Goal: Task Accomplishment & Management: Manage account settings

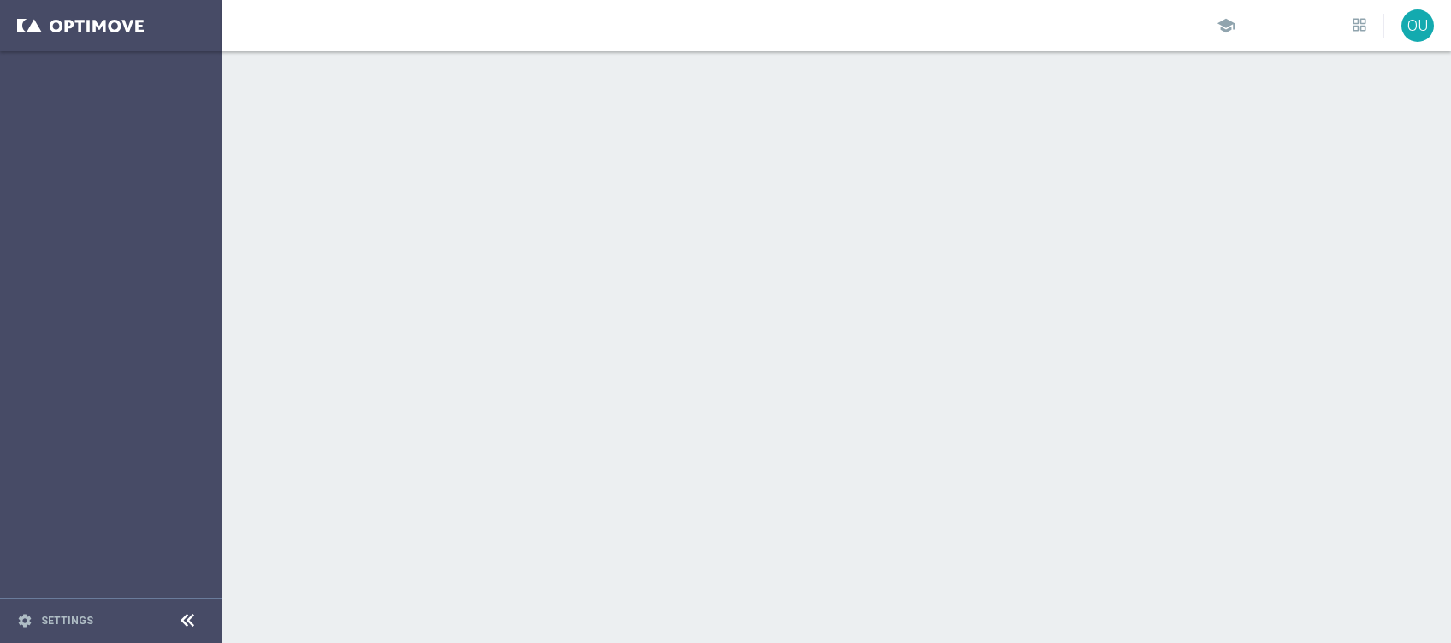
click at [1242, 32] on div "school" at bounding box center [1292, 26] width 150 height 25
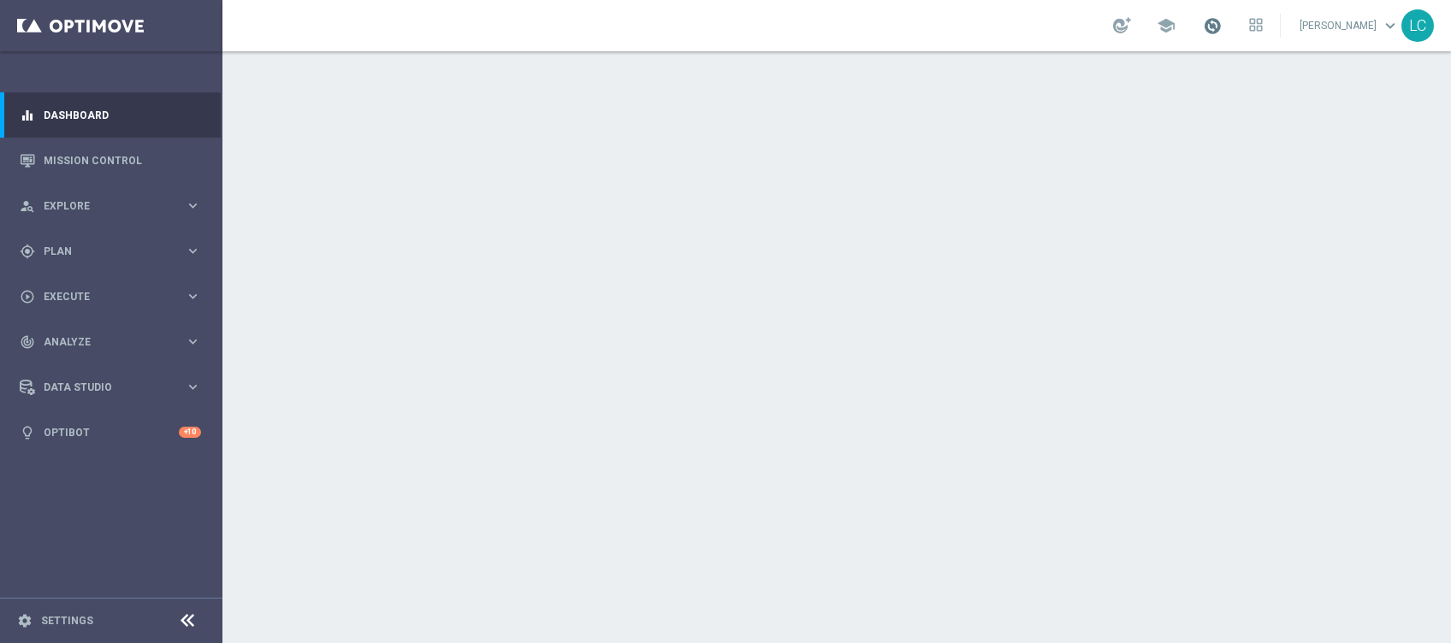
click at [1216, 22] on span at bounding box center [1212, 25] width 19 height 19
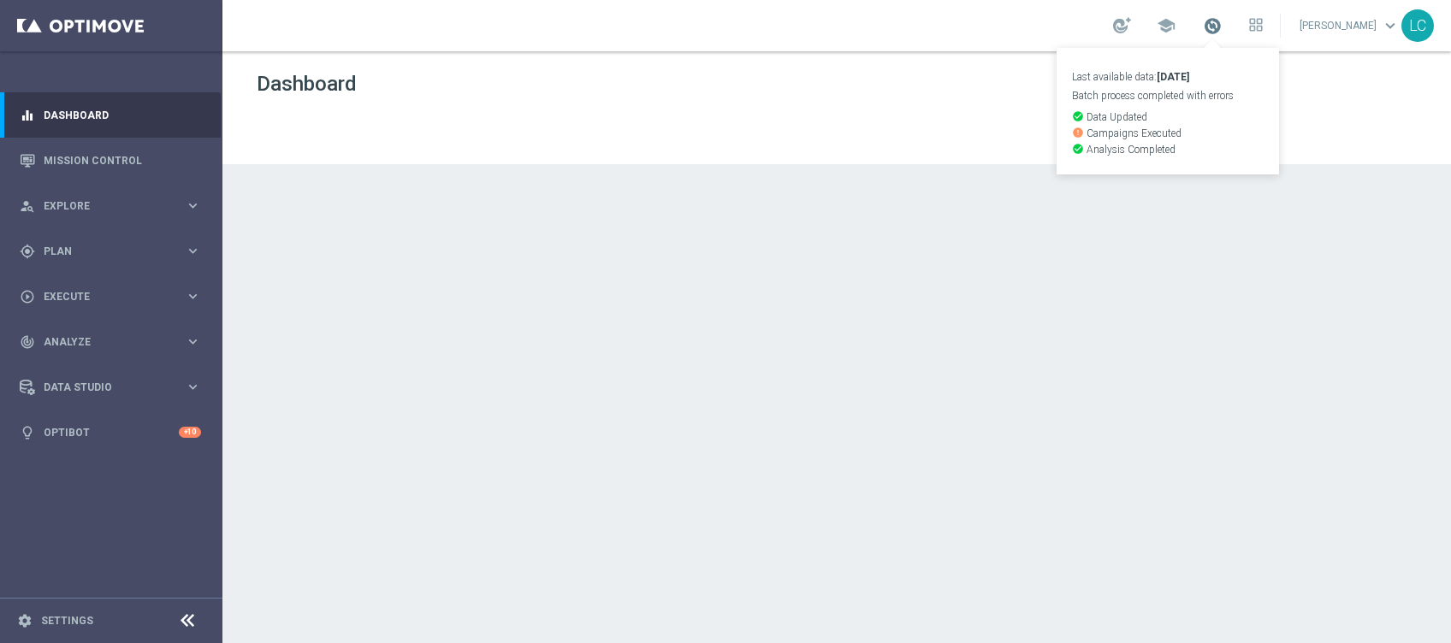
click at [1216, 22] on span at bounding box center [1212, 25] width 19 height 19
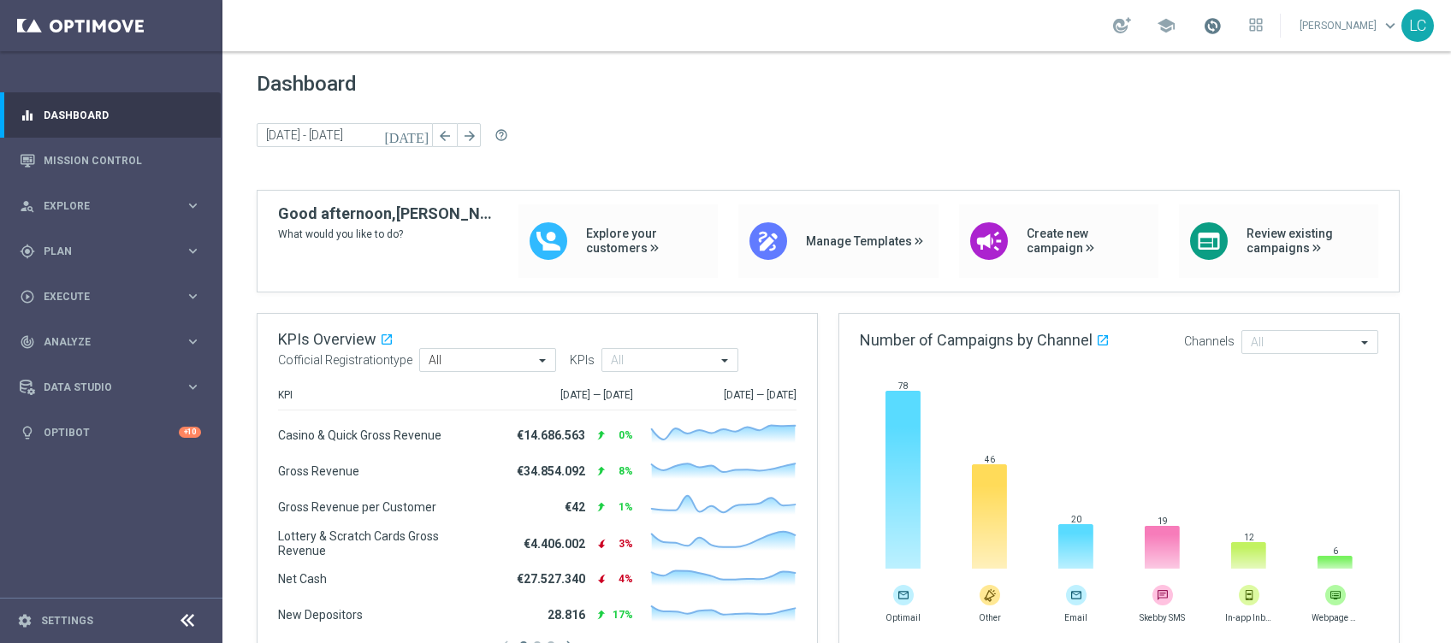
click at [1215, 23] on span at bounding box center [1212, 25] width 19 height 19
click at [1203, 21] on span at bounding box center [1212, 25] width 19 height 19
click at [1203, 23] on span at bounding box center [1212, 25] width 19 height 19
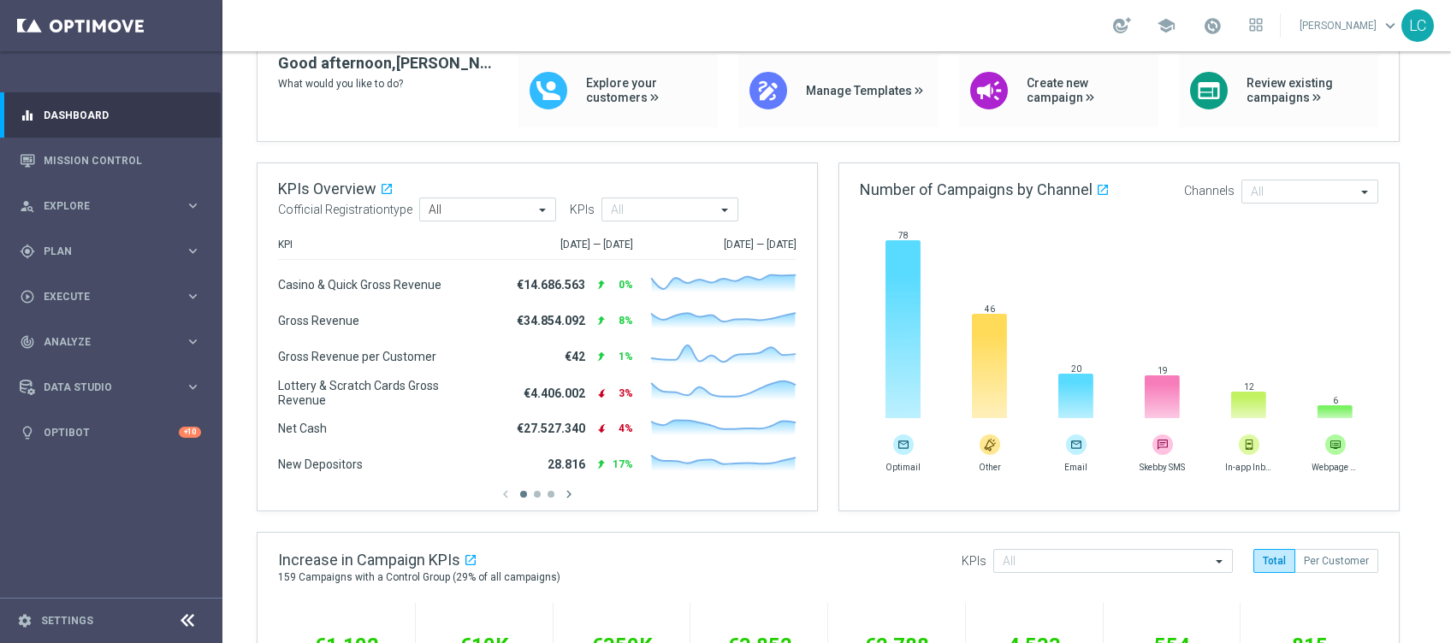
scroll to position [228, 0]
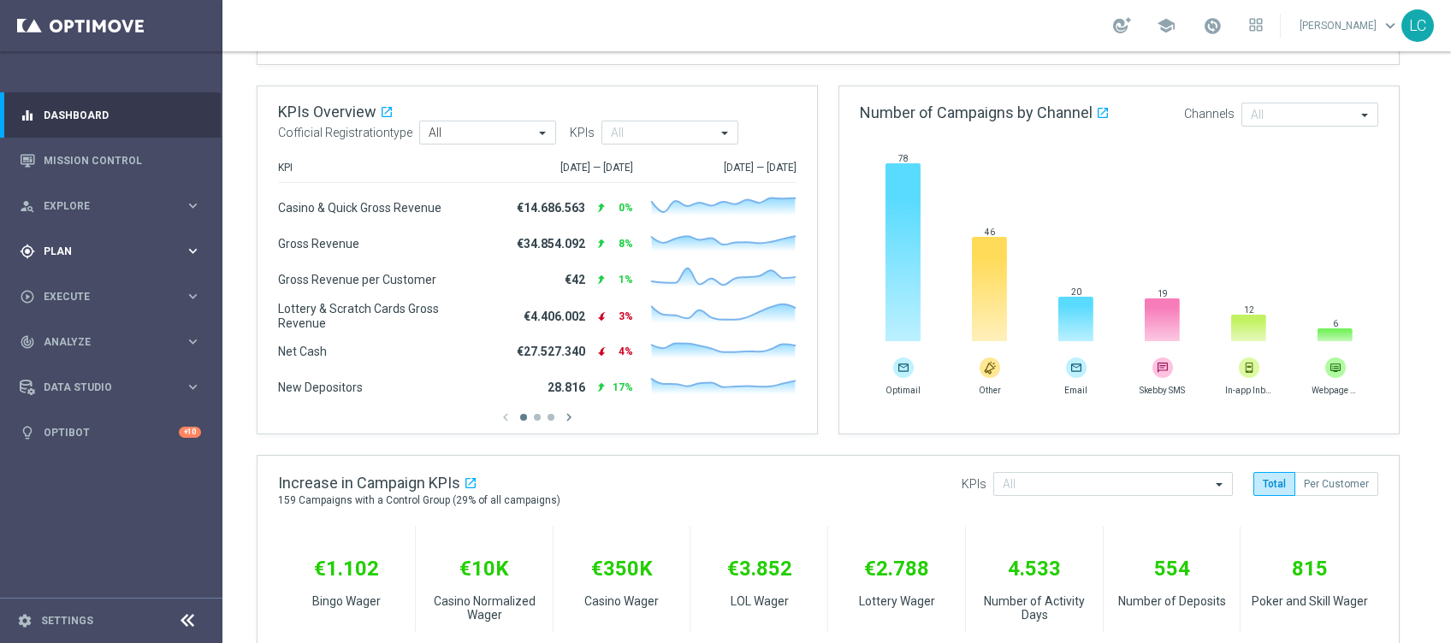
click at [67, 240] on div "gps_fixed Plan keyboard_arrow_right" at bounding box center [110, 250] width 221 height 45
click at [80, 280] on link "Target Groups" at bounding box center [110, 287] width 133 height 14
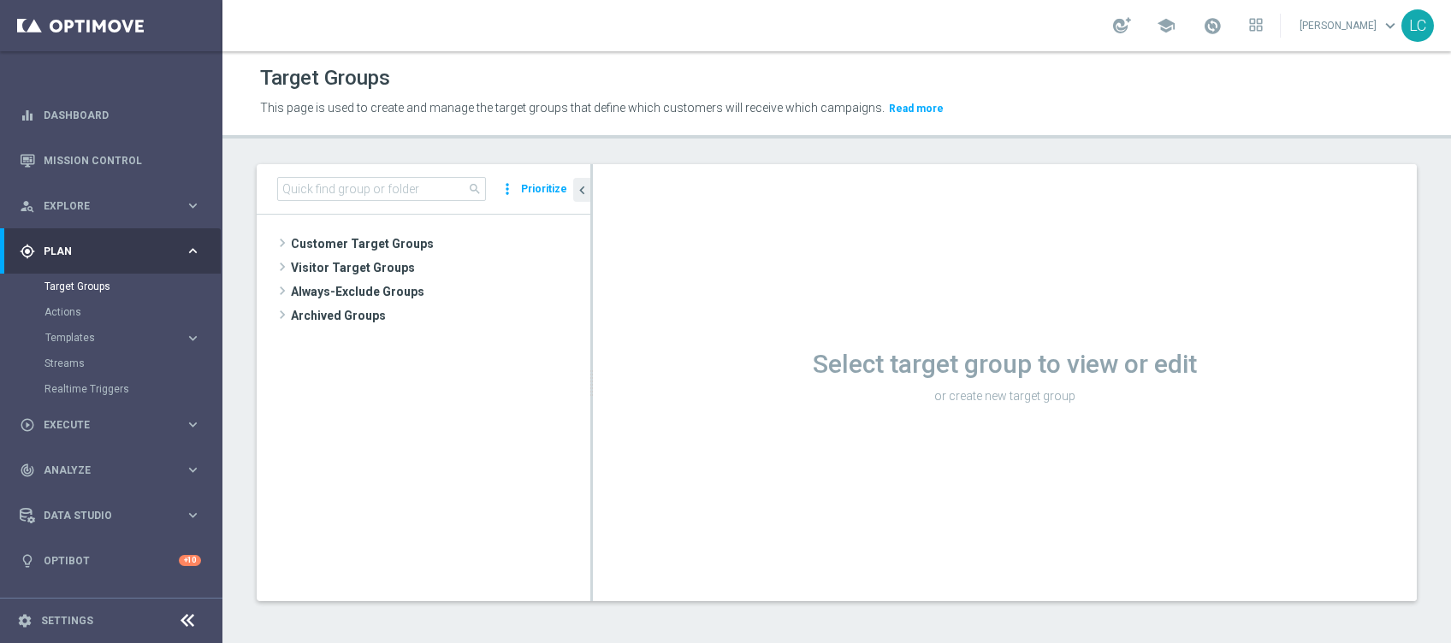
click at [457, 149] on div "Target Groups This page is used to create and manage the target groups that def…" at bounding box center [836, 347] width 1229 height 592
click at [1204, 27] on span at bounding box center [1212, 25] width 19 height 19
click at [1213, 30] on span at bounding box center [1212, 25] width 19 height 19
click at [1206, 30] on span at bounding box center [1212, 25] width 19 height 19
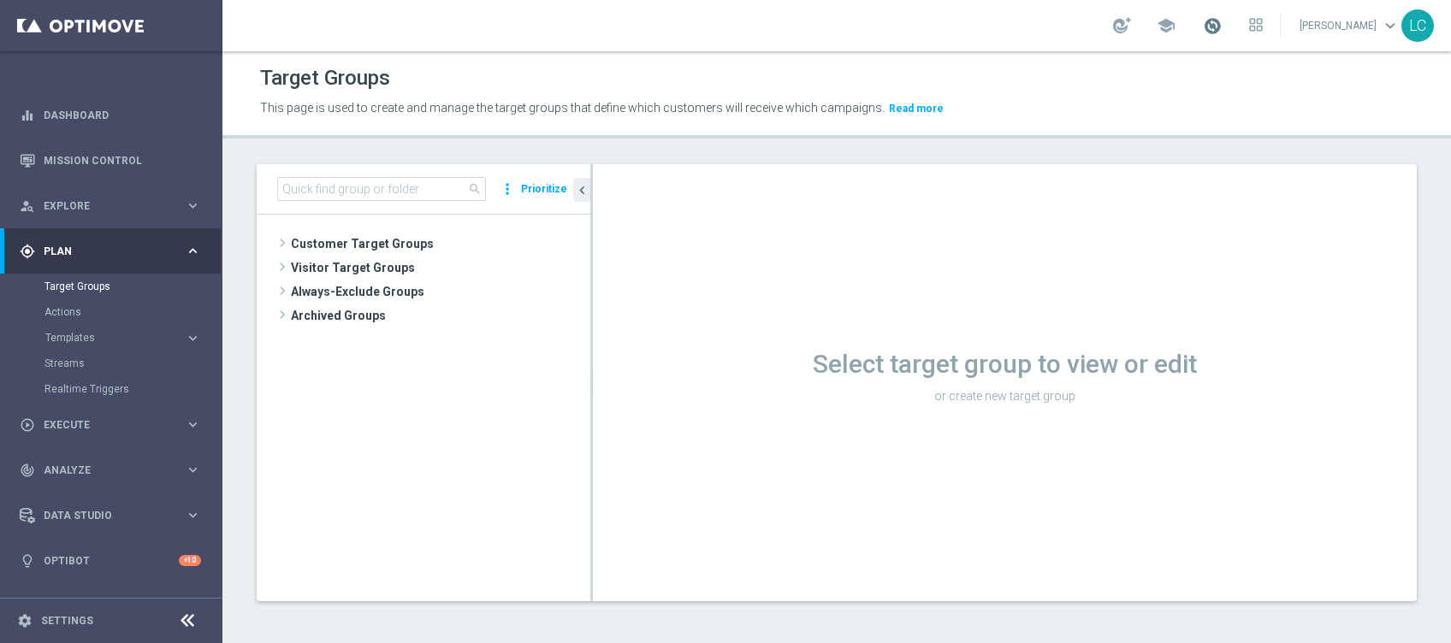
click at [1207, 23] on span at bounding box center [1212, 25] width 19 height 19
click at [1206, 23] on span at bounding box center [1212, 25] width 19 height 19
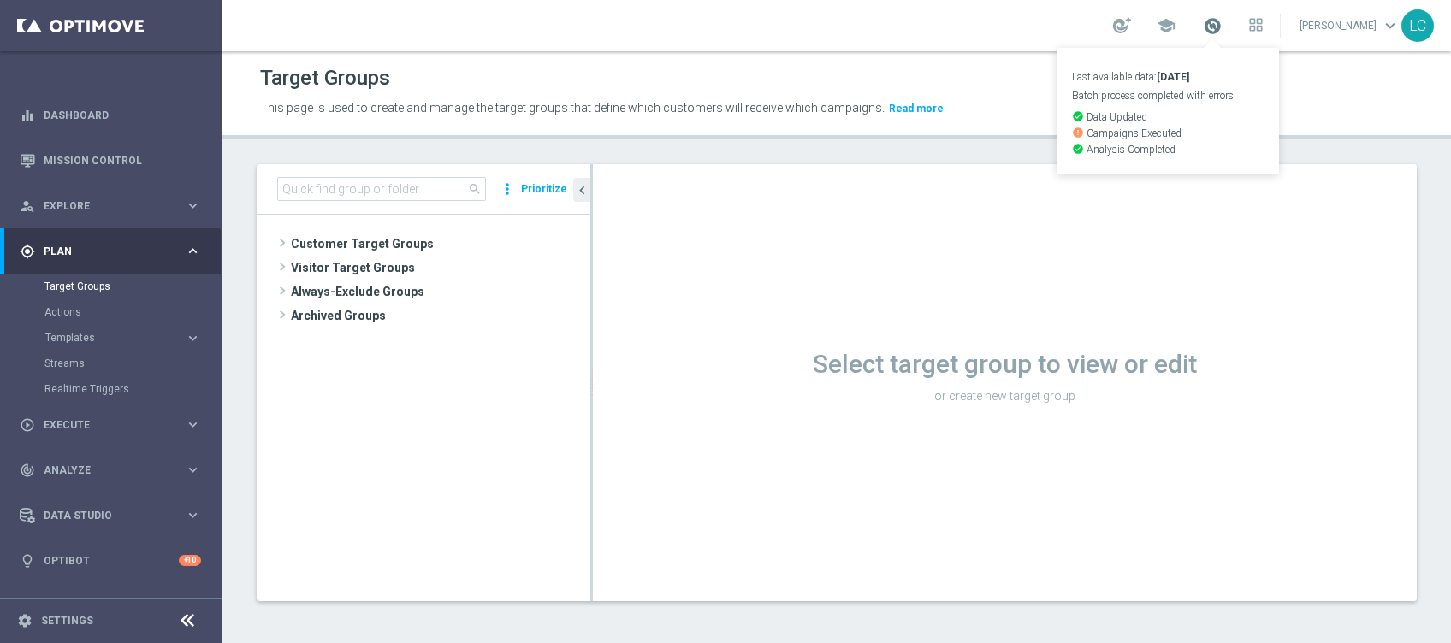
click at [1206, 23] on span at bounding box center [1212, 25] width 19 height 19
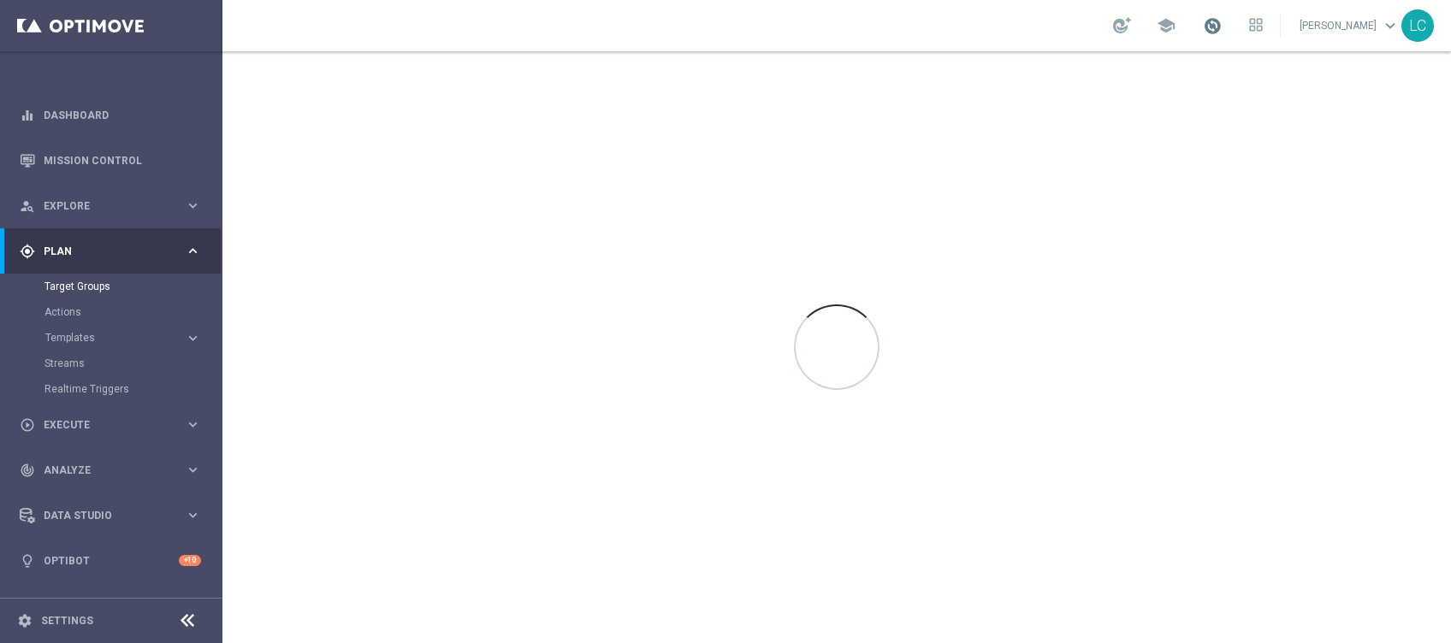
click at [1205, 21] on span at bounding box center [1212, 25] width 19 height 19
click at [1203, 33] on span at bounding box center [1212, 25] width 19 height 19
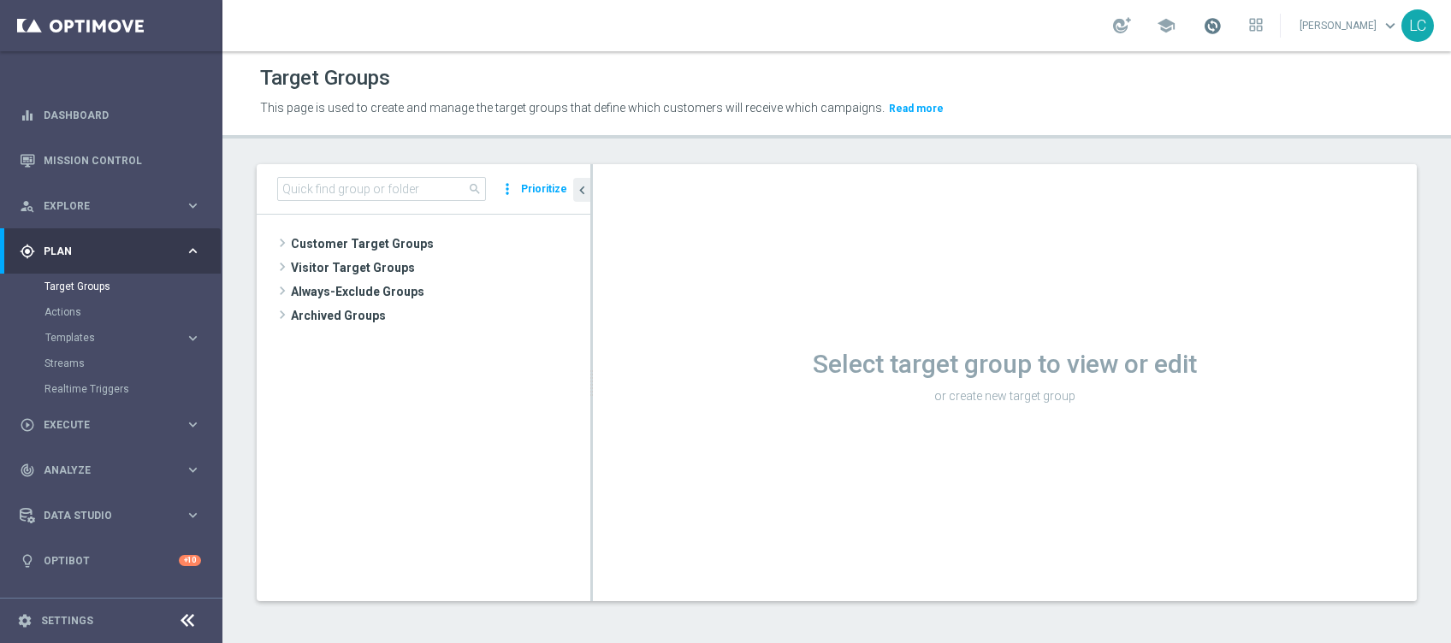
click at [1205, 30] on span at bounding box center [1212, 25] width 19 height 19
click at [1213, 15] on link at bounding box center [1212, 26] width 22 height 27
click at [1211, 16] on span at bounding box center [1212, 25] width 19 height 19
click at [122, 108] on link "Dashboard" at bounding box center [122, 114] width 157 height 45
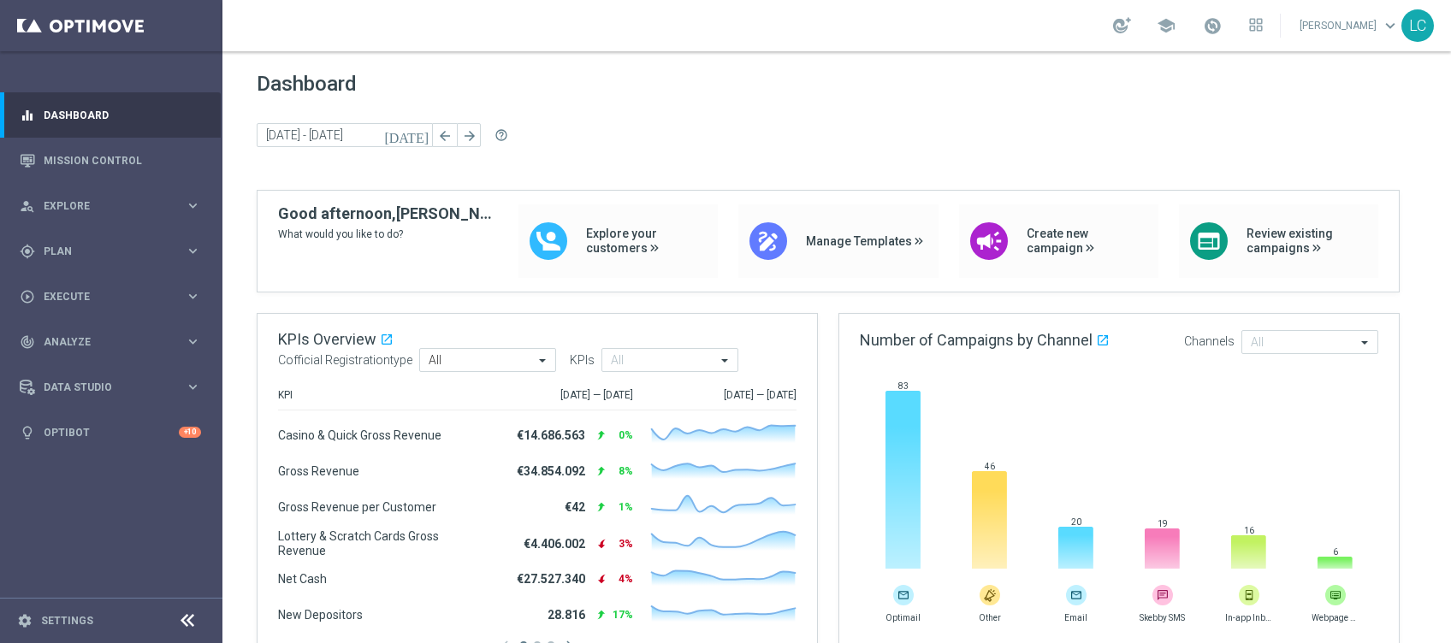
click at [1201, 22] on link at bounding box center [1212, 26] width 22 height 27
click at [1201, 22] on link "Last available data: 15 Sep 2025 Batch process completed with errors check_circ…" at bounding box center [1212, 26] width 22 height 27
click at [1214, 26] on span at bounding box center [1212, 25] width 19 height 19
click at [1211, 35] on link at bounding box center [1212, 26] width 22 height 27
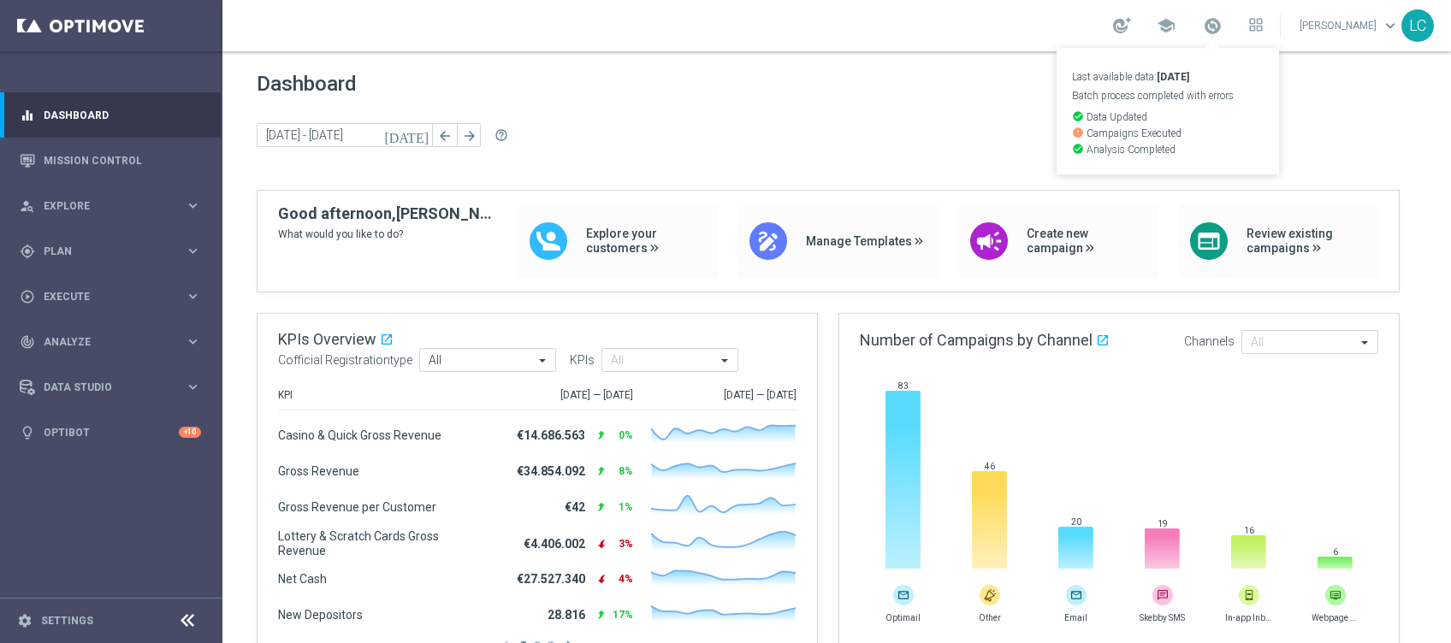
click at [1211, 35] on link "Last available data: 15 Sep 2025 Batch process completed with errors check_circ…" at bounding box center [1212, 26] width 22 height 27
click at [1211, 32] on span at bounding box center [1212, 25] width 19 height 19
click at [1209, 23] on span at bounding box center [1212, 25] width 19 height 19
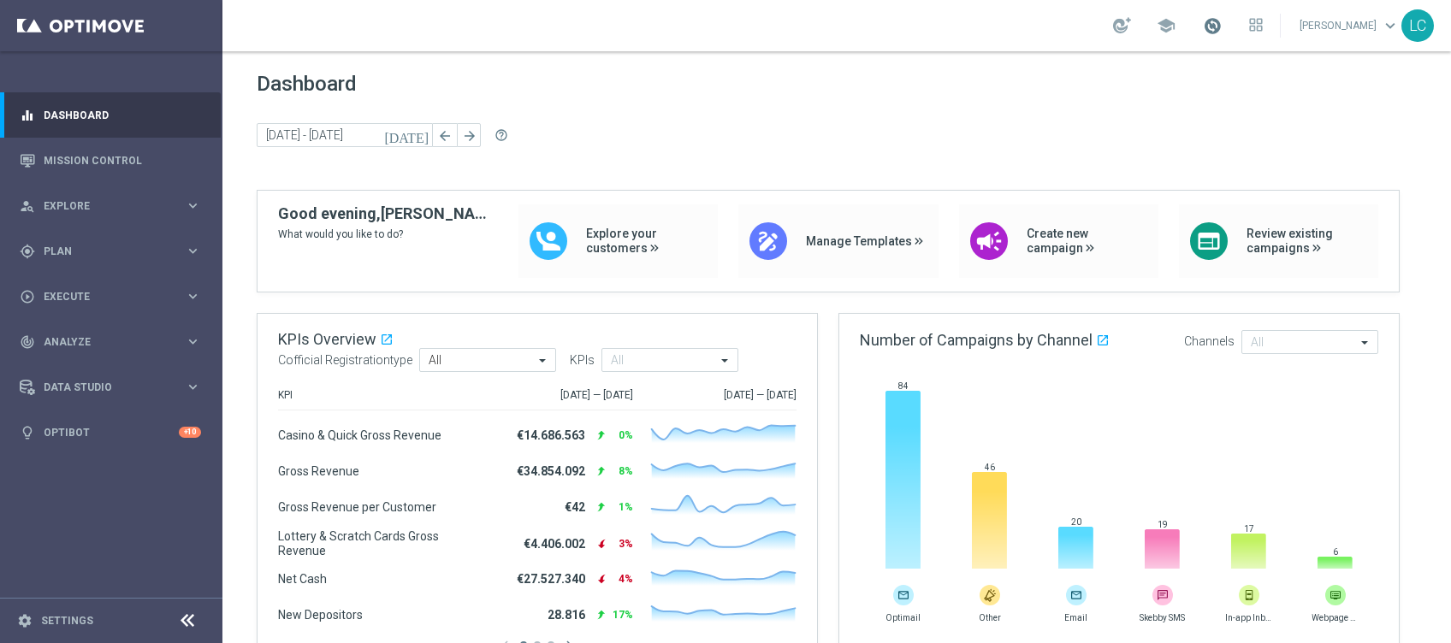
click at [1207, 20] on span at bounding box center [1212, 25] width 19 height 19
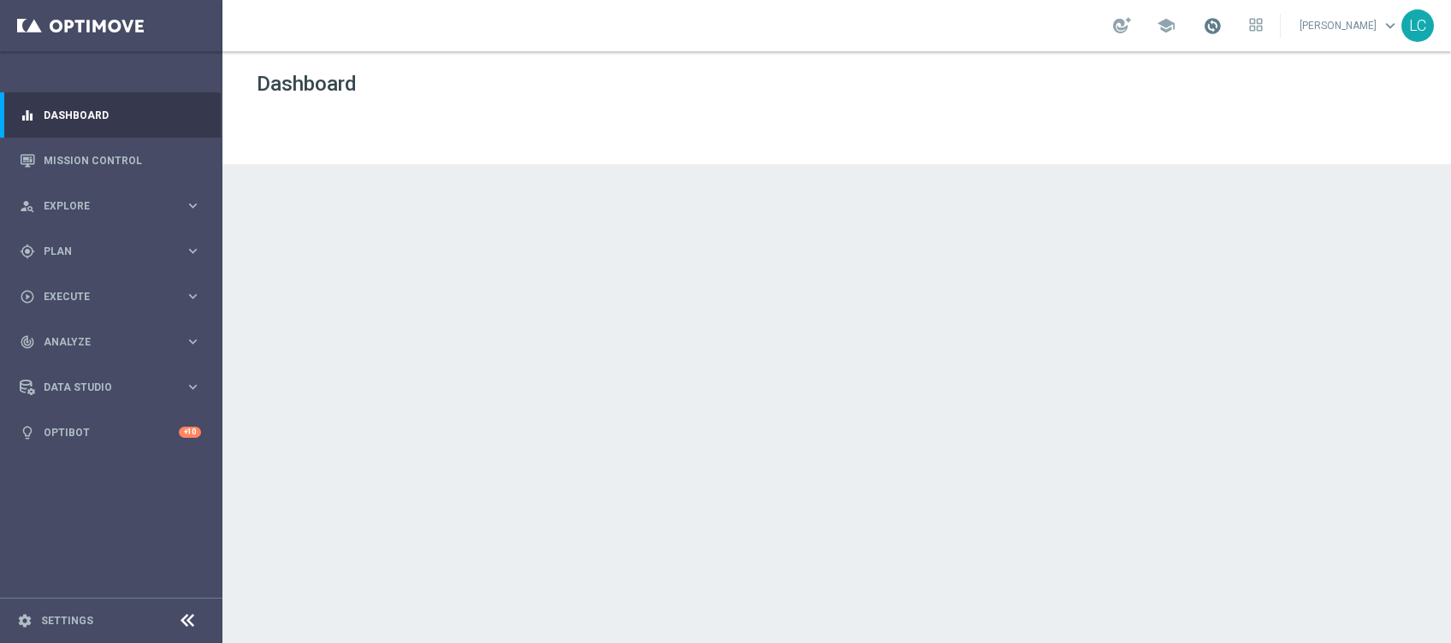
click at [1211, 32] on span at bounding box center [1212, 25] width 19 height 19
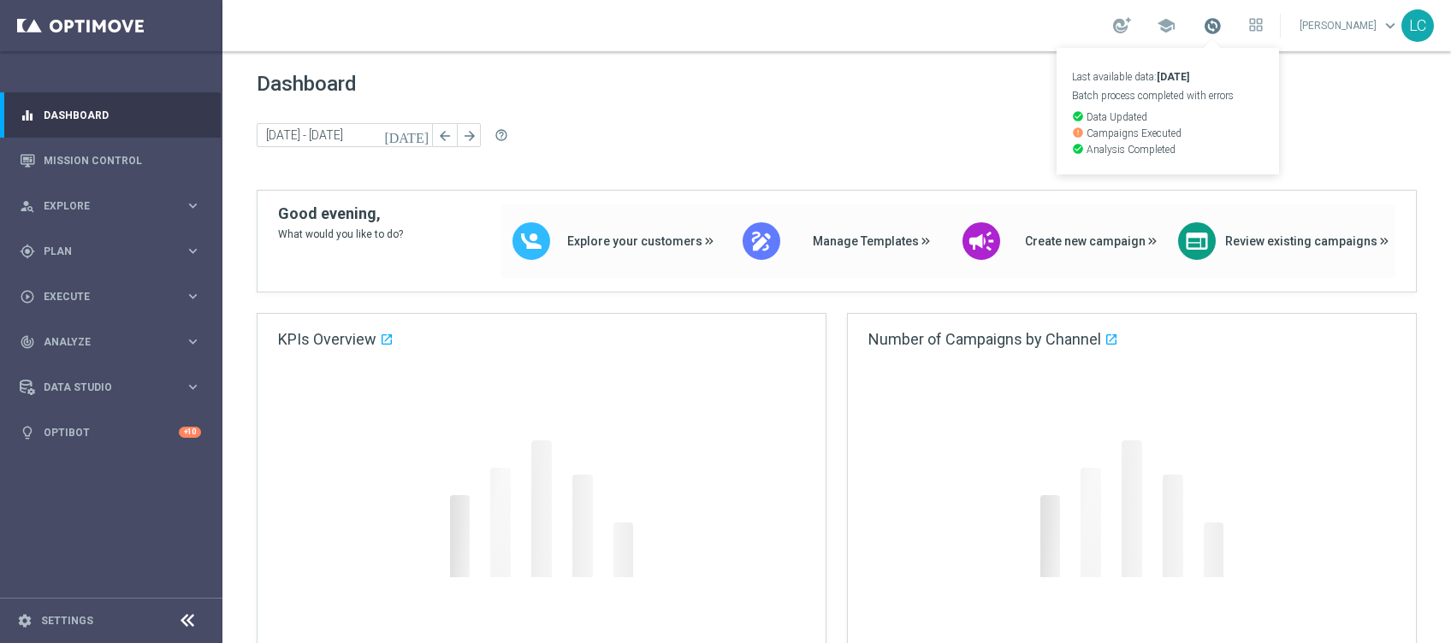
click at [1211, 32] on span at bounding box center [1212, 25] width 19 height 19
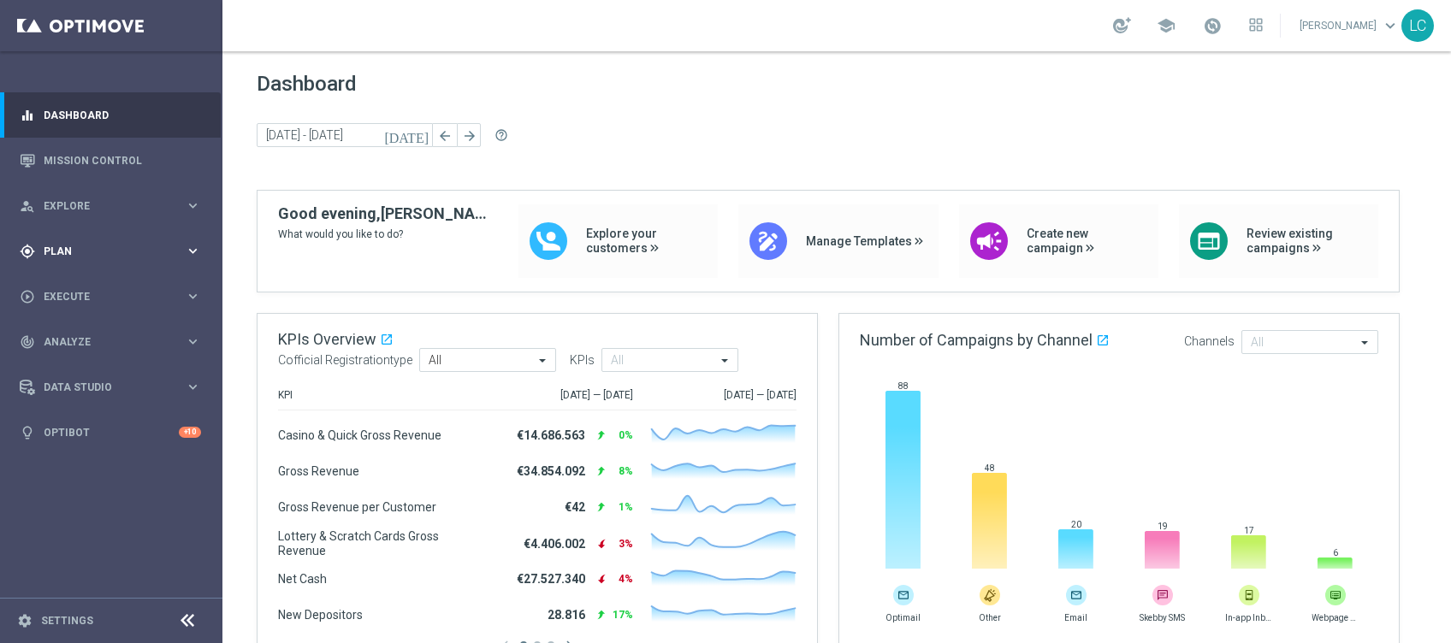
click at [188, 250] on icon "keyboard_arrow_right" at bounding box center [193, 251] width 16 height 16
click at [81, 289] on link "Target Groups" at bounding box center [110, 287] width 133 height 14
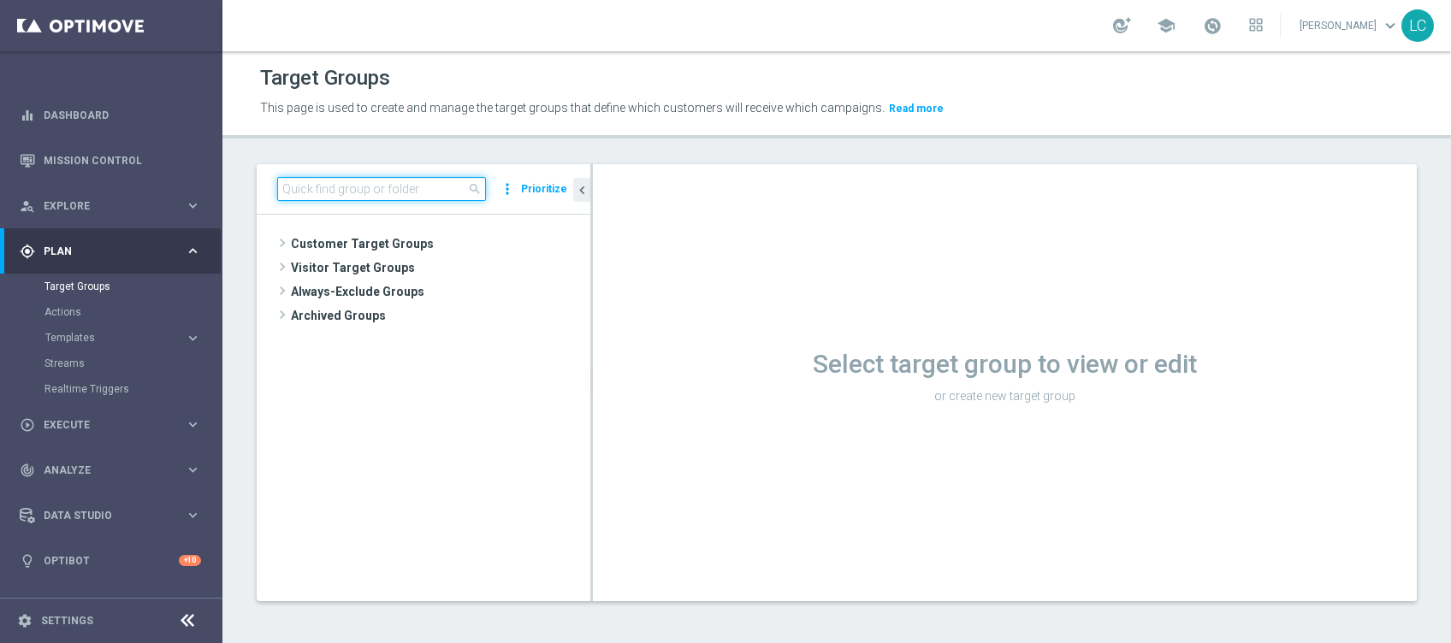
click at [397, 192] on input at bounding box center [381, 189] width 209 height 24
paste input "Active BETTING nosaldo GGR > 0 L3M modeH"
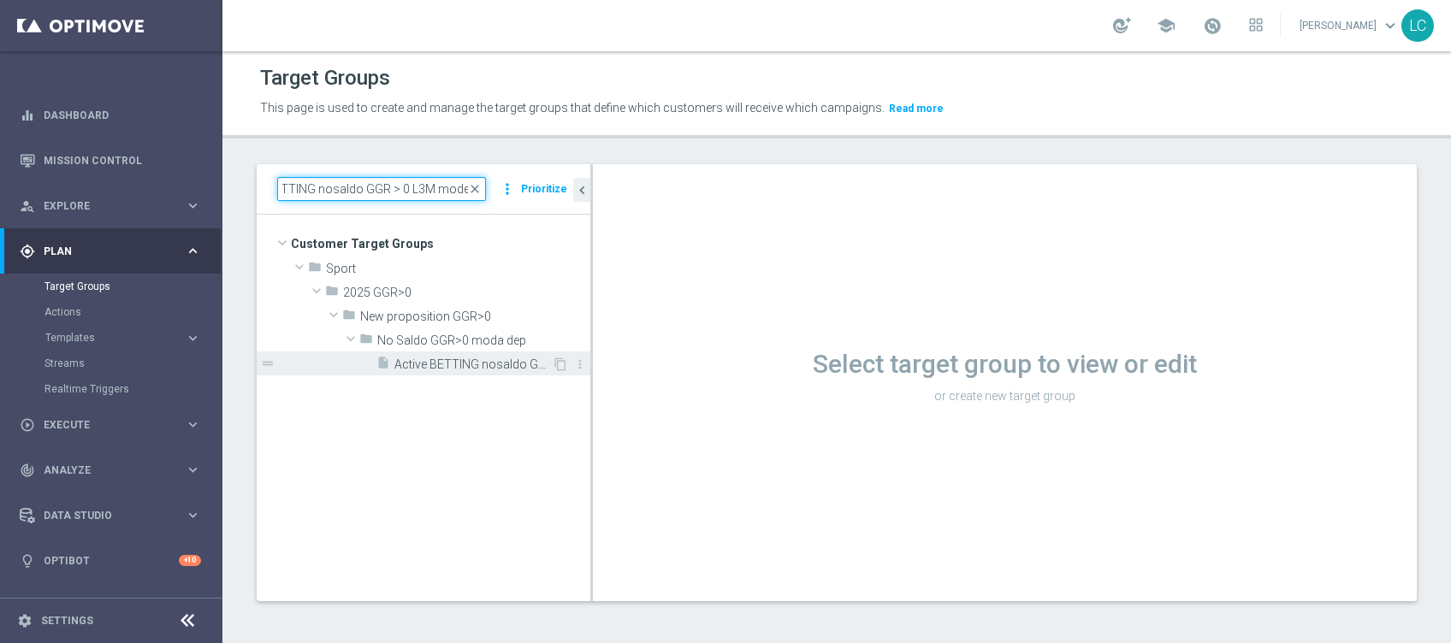
type input "Active BETTING nosaldo GGR > 0 L3M modeH"
click at [448, 363] on span "Active BETTING nosaldo GGR > 0 L3M modeH" at bounding box center [472, 365] width 157 height 15
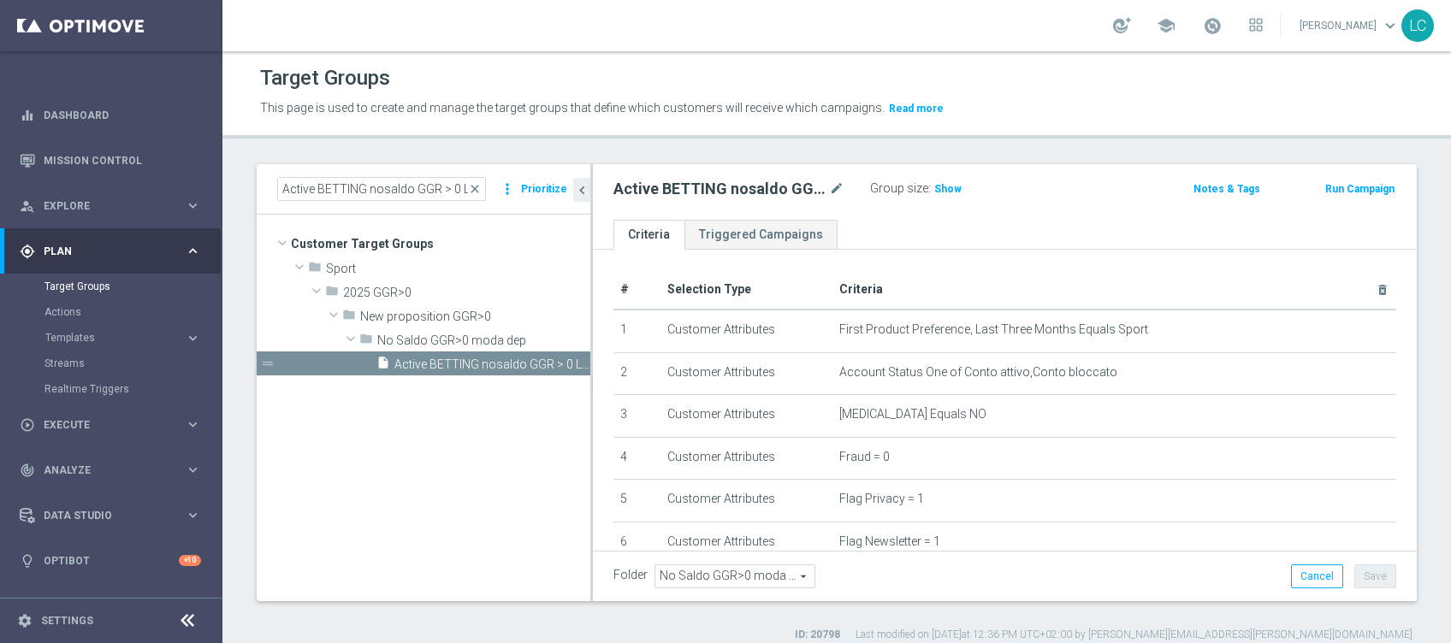
click at [1349, 188] on button "Run Campaign" at bounding box center [1360, 189] width 73 height 19
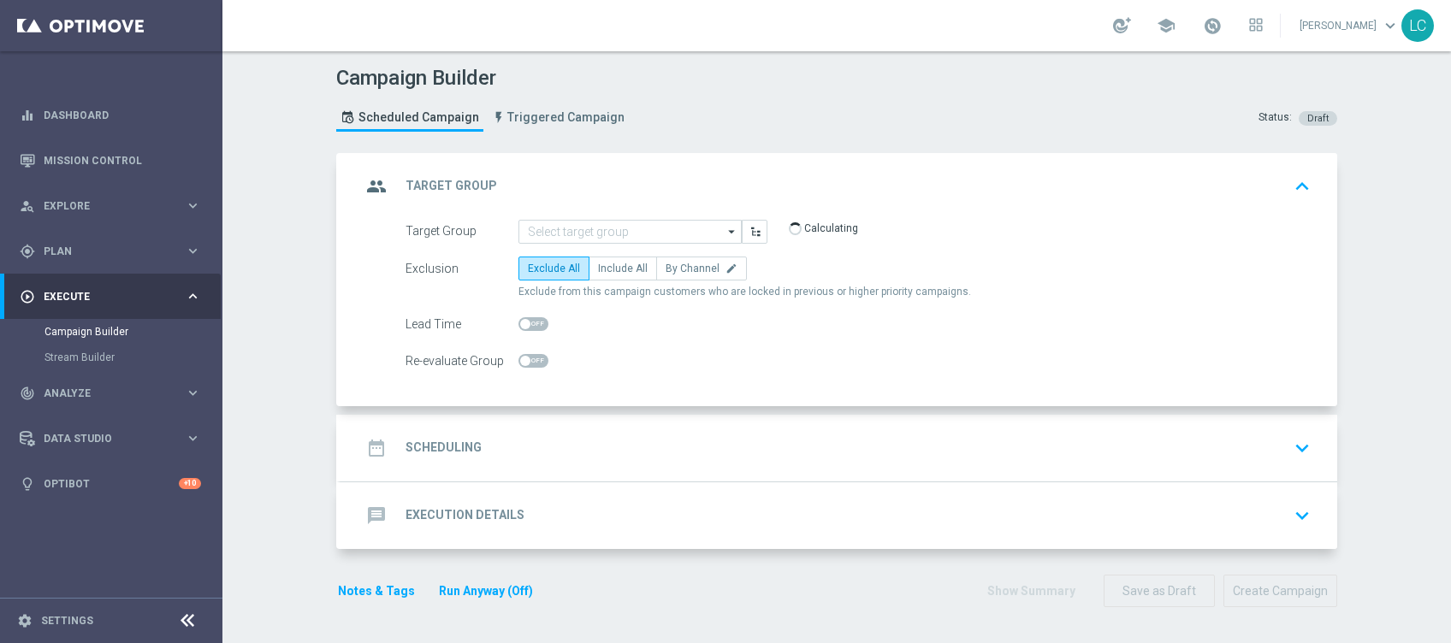
type input "Active BETTING nosaldo GGR > 0 L3M modeH"
click at [520, 432] on div "date_range Scheduling keyboard_arrow_down" at bounding box center [839, 448] width 956 height 33
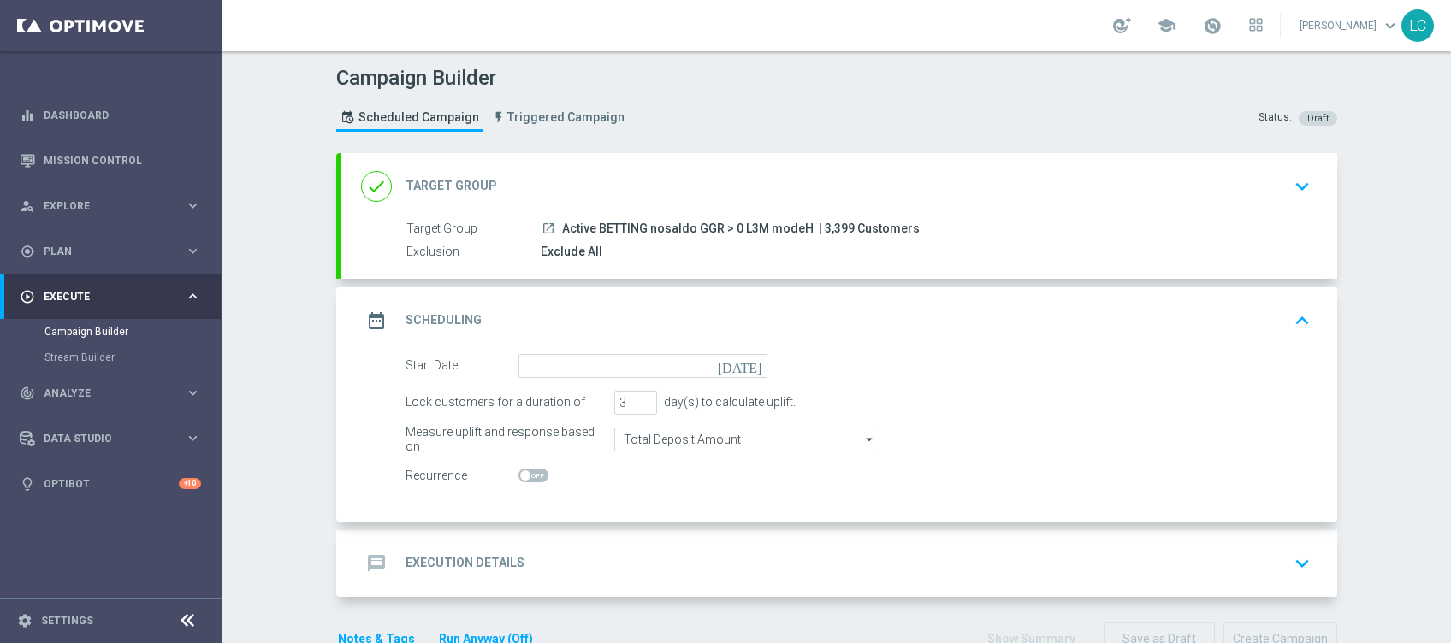
scroll to position [44, 0]
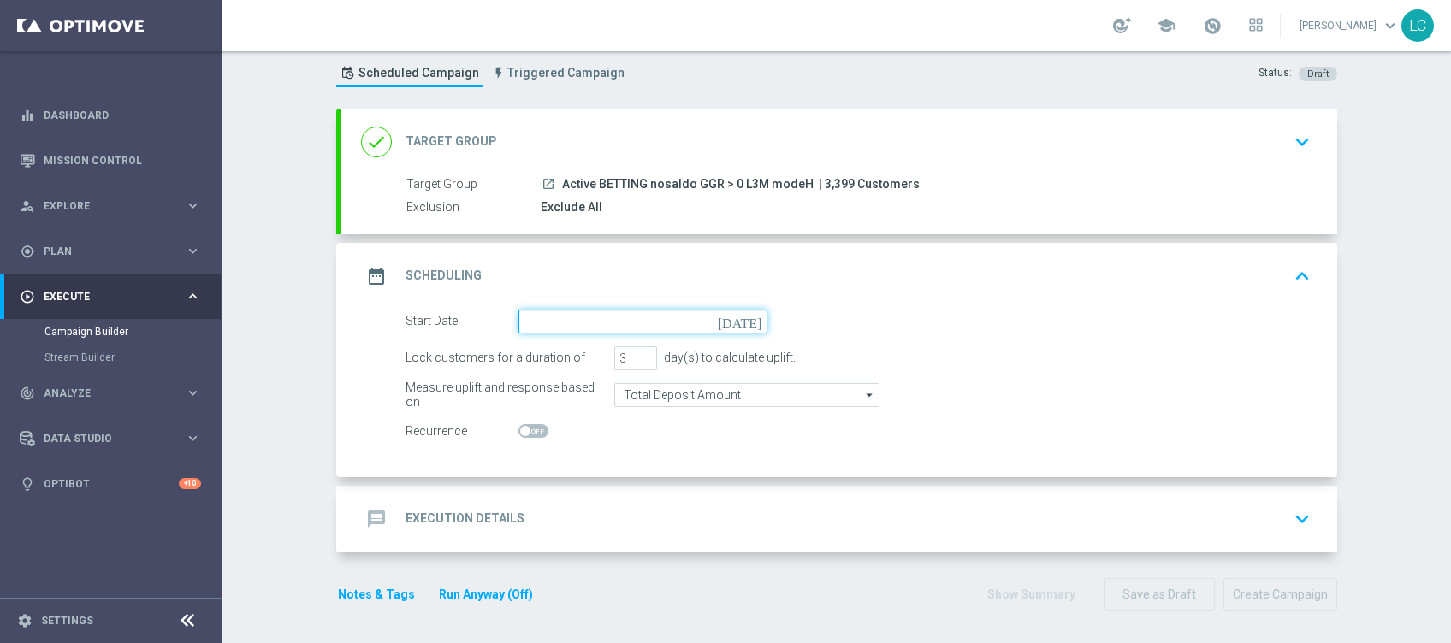
click at [582, 322] on input at bounding box center [642, 322] width 249 height 24
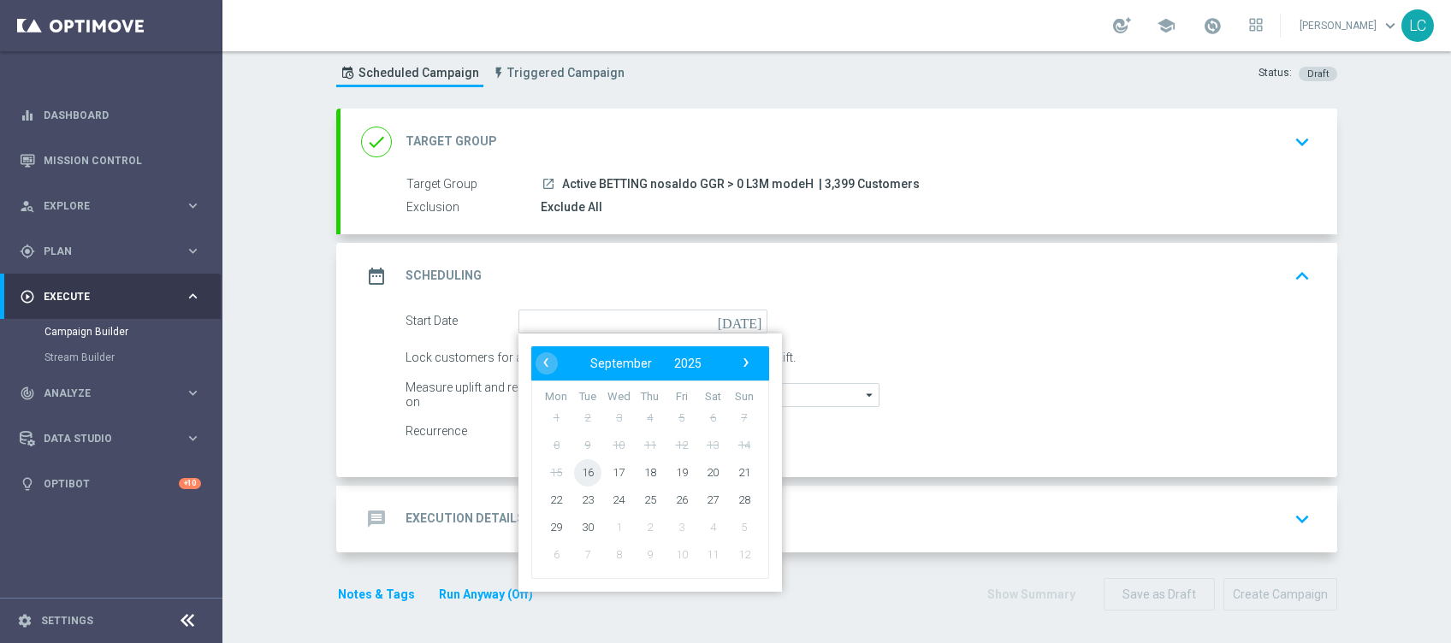
click at [579, 472] on span "16" at bounding box center [587, 472] width 27 height 27
type input "[DATE]"
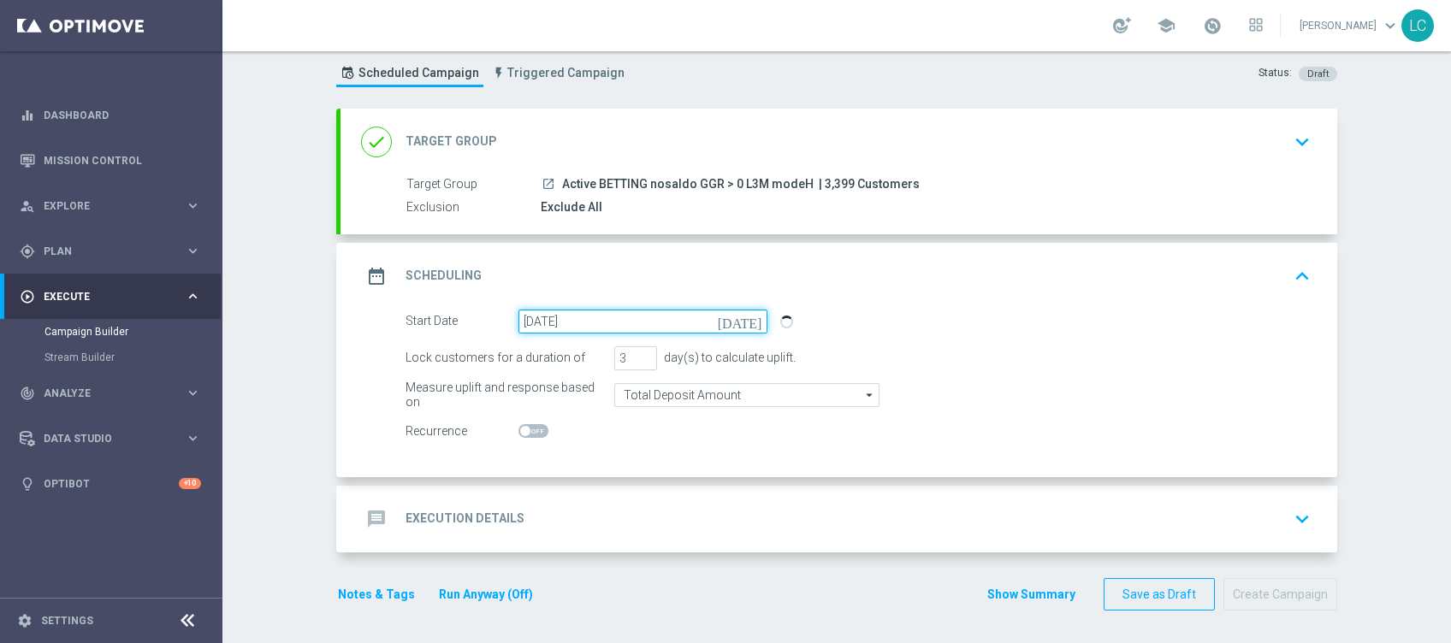
click at [630, 317] on input "[DATE]" at bounding box center [642, 322] width 249 height 24
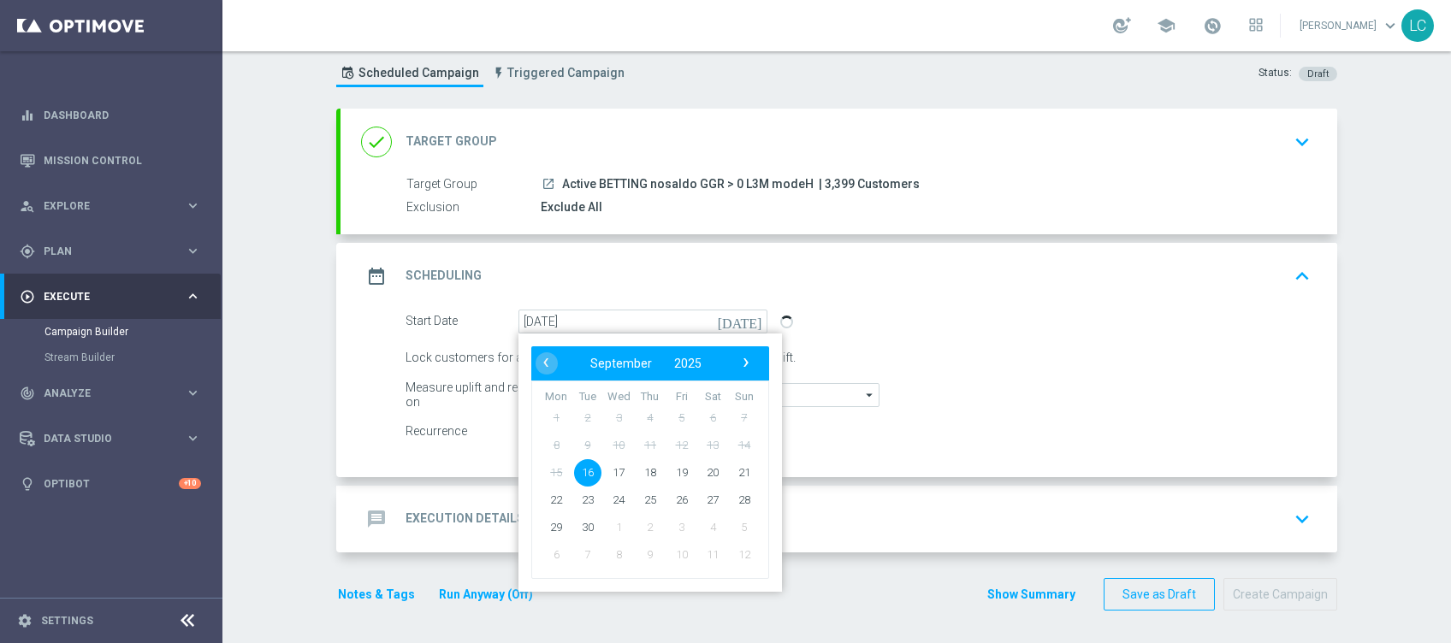
click at [949, 337] on form "Start Date 16 Sep 2025 today ‹ ​ September ​ 2025 ​ › Mon Tue Wed Thu Fri Sat S…" at bounding box center [858, 377] width 905 height 134
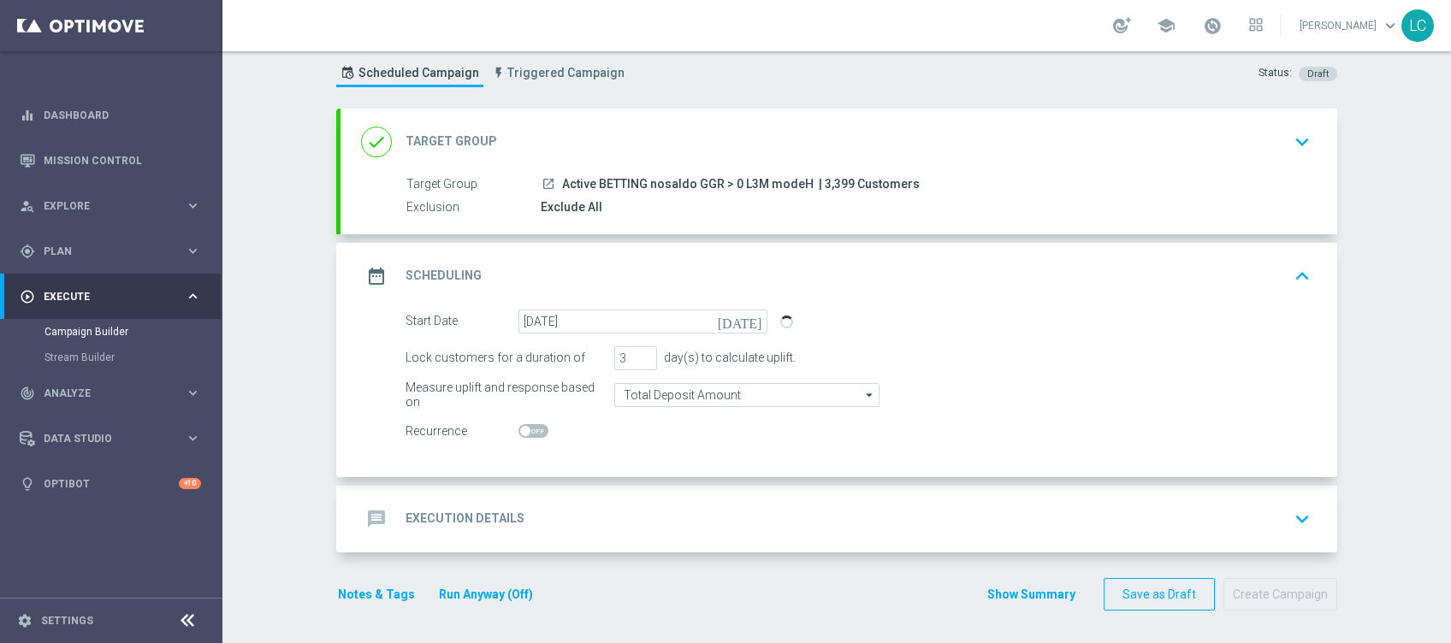
click at [575, 503] on div "message Execution Details keyboard_arrow_down" at bounding box center [839, 519] width 956 height 33
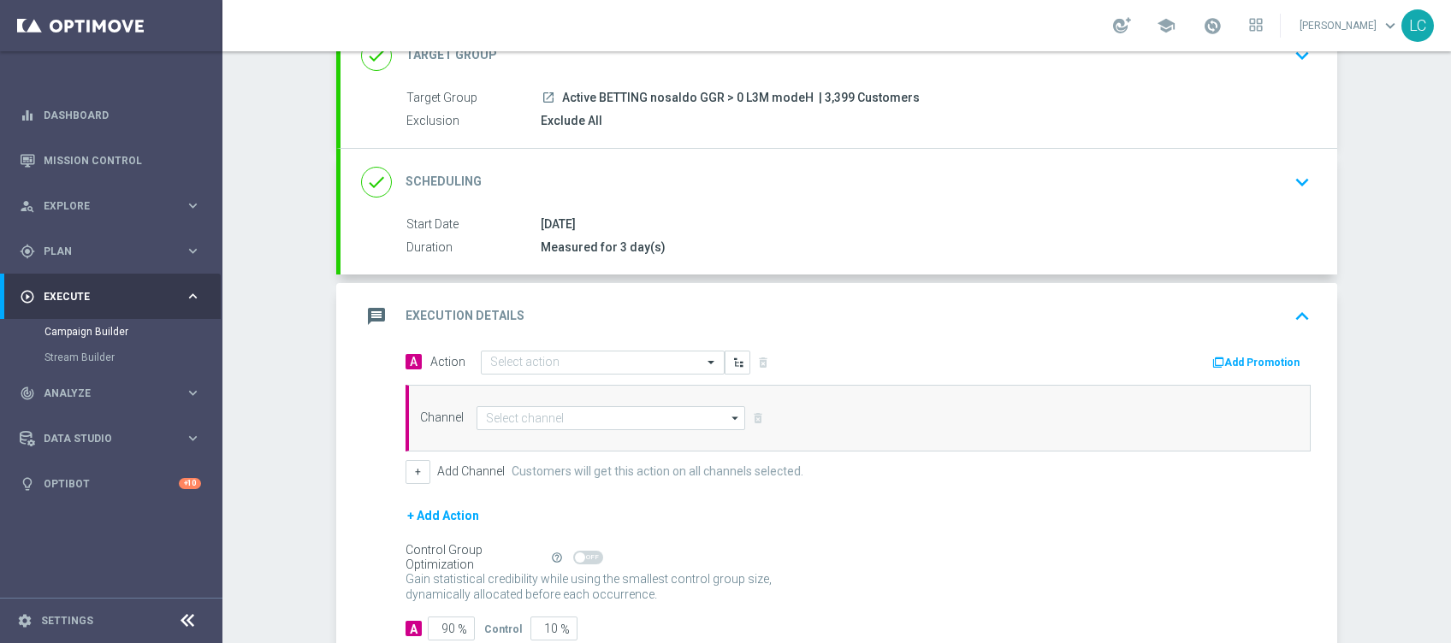
scroll to position [240, 0]
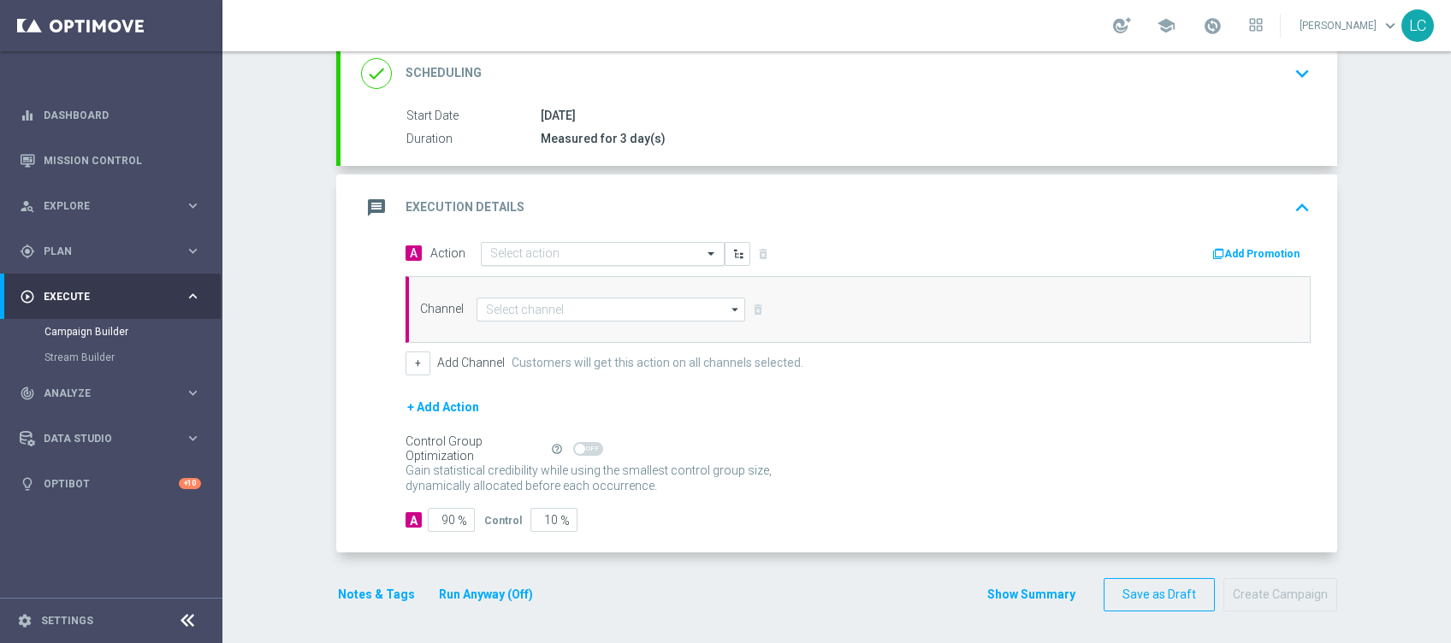
click at [503, 253] on input "text" at bounding box center [585, 254] width 191 height 15
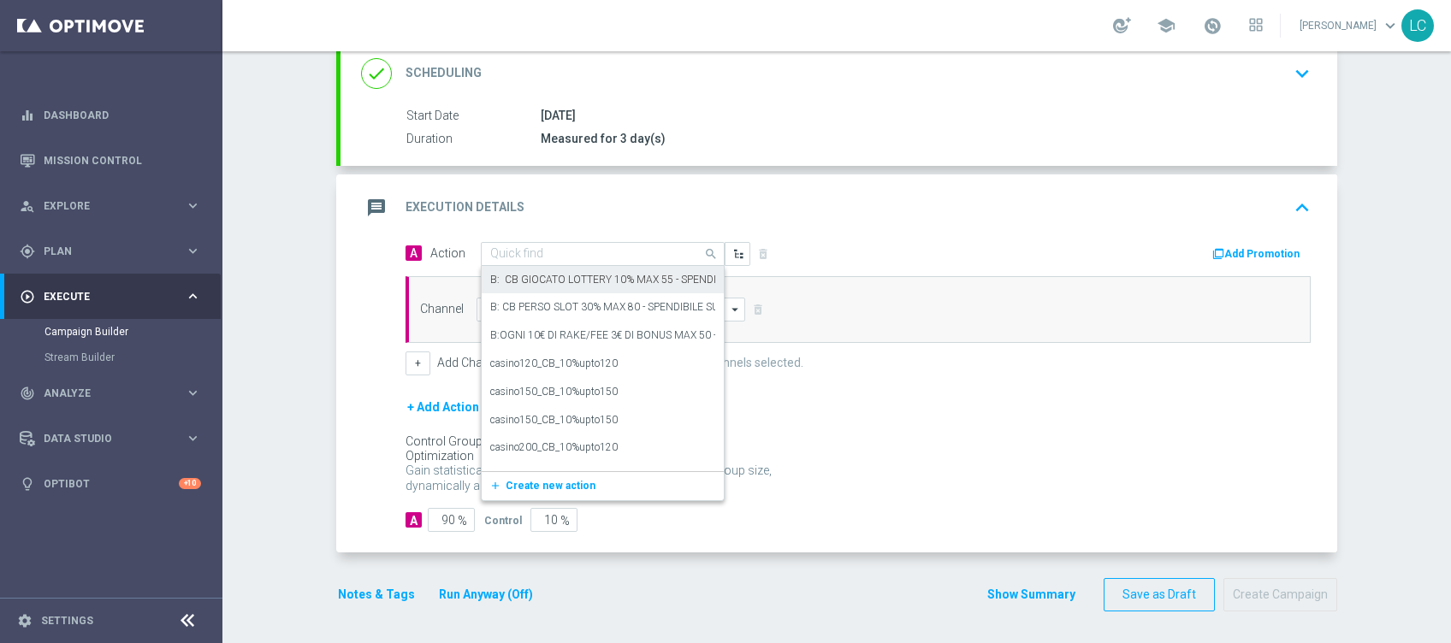
click at [527, 244] on div "Quick find" at bounding box center [603, 254] width 244 height 24
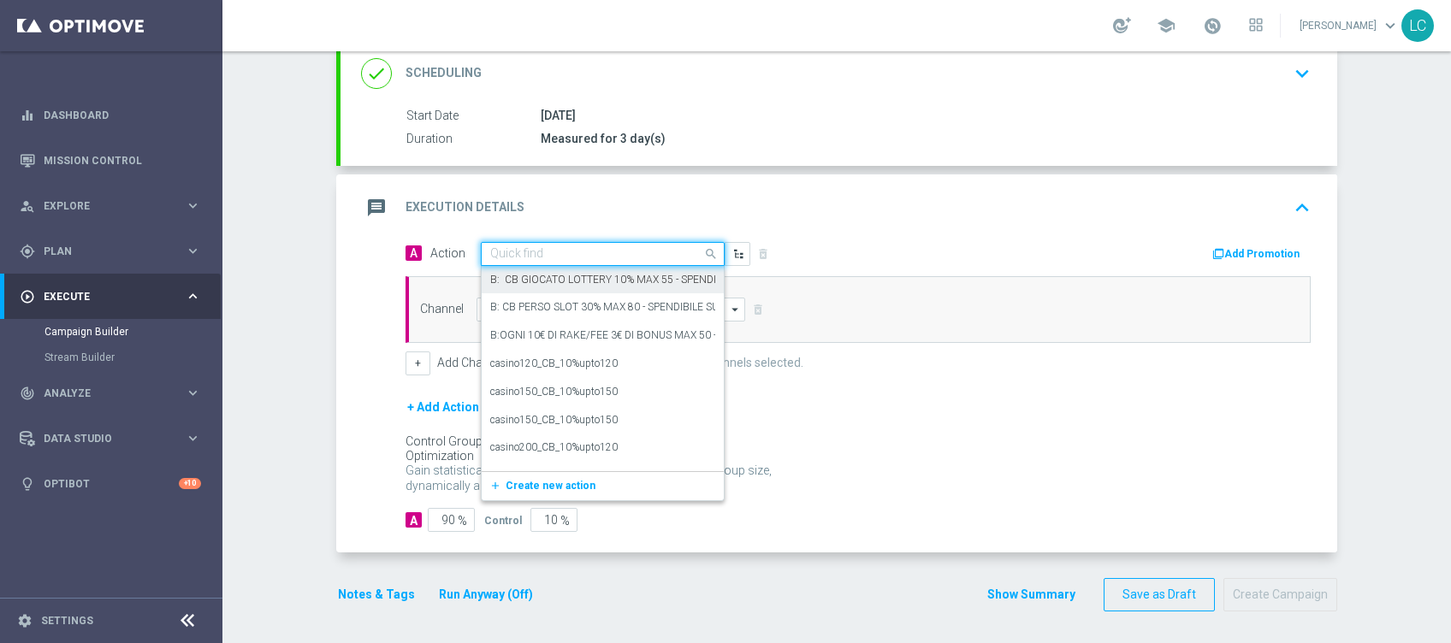
paste input "Deposita almeno 50€ ricevi 2500 sisal point"
type input "Deposita almeno 50€ ricevi 2500 sisal point"
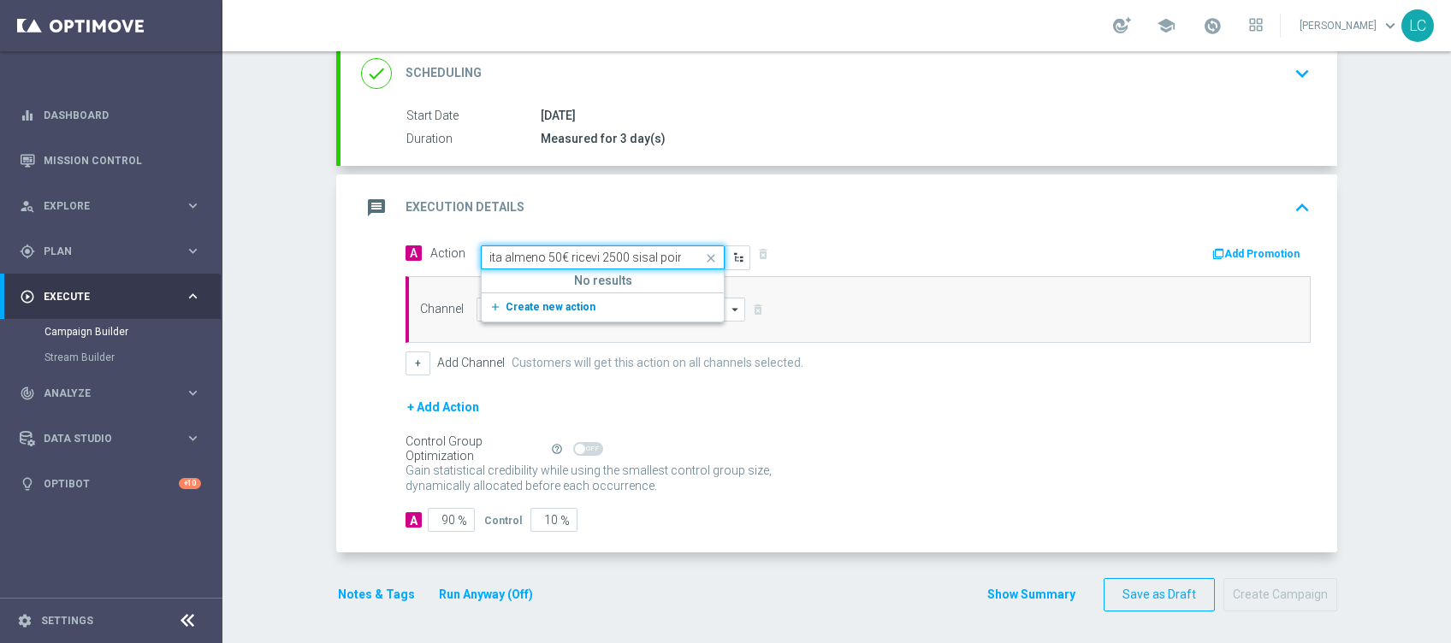
click at [538, 301] on span "Create new action" at bounding box center [551, 307] width 90 height 12
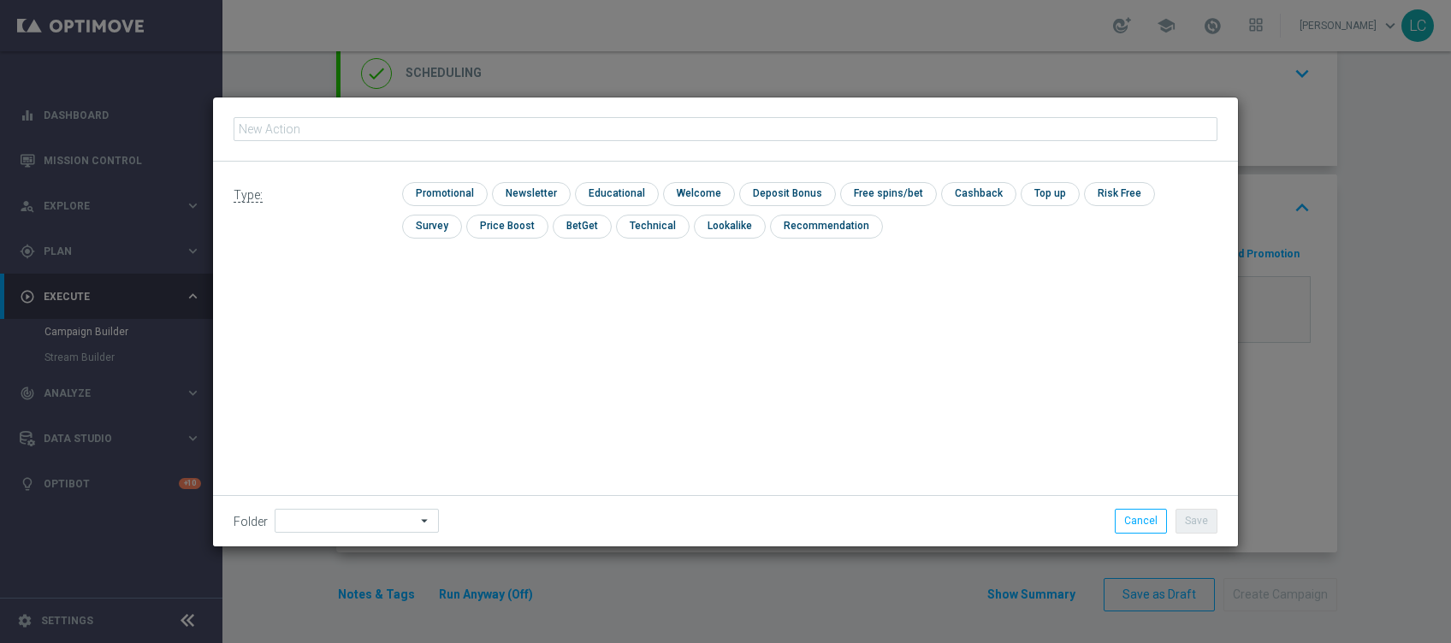
click at [465, 129] on input "text" at bounding box center [726, 129] width 984 height 24
type input "Deposita almeno 50€ ricevi 2500 sisal point"
click at [437, 191] on input "checkbox" at bounding box center [442, 193] width 81 height 23
checkbox input "true"
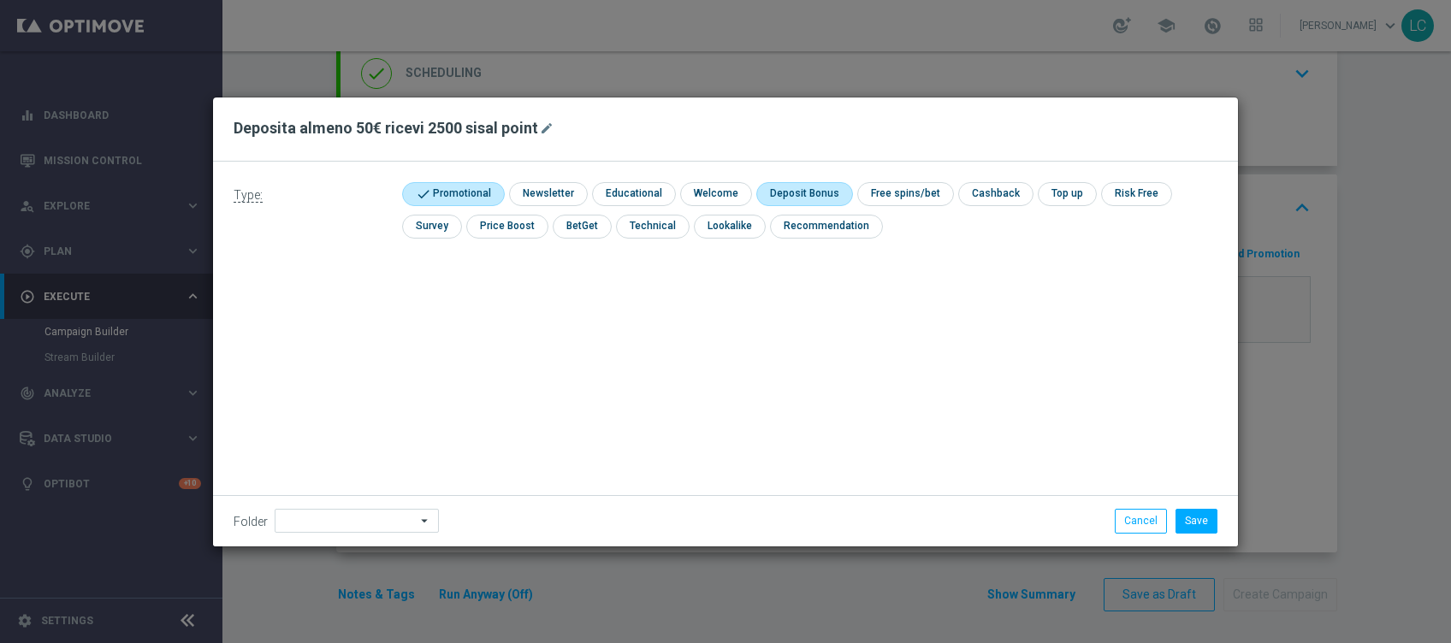
click at [814, 196] on input "checkbox" at bounding box center [802, 193] width 92 height 23
checkbox input "true"
click at [1201, 524] on button "Save" at bounding box center [1197, 521] width 42 height 24
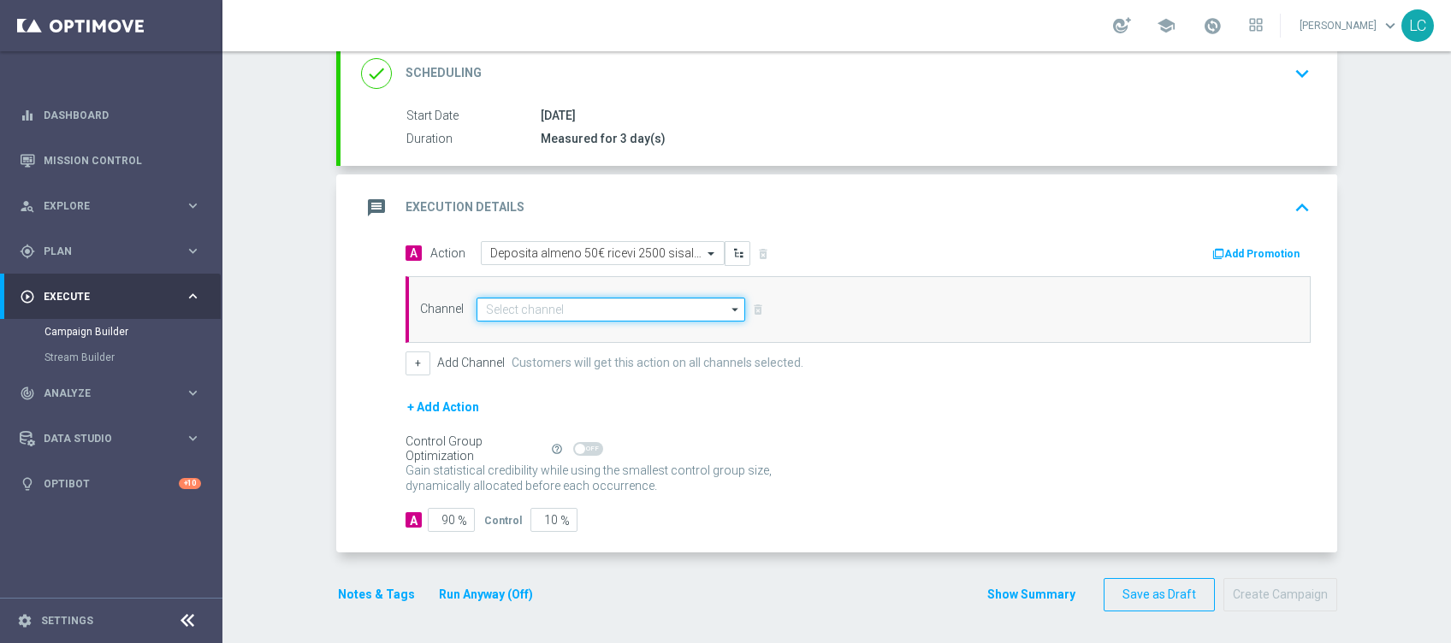
click at [513, 301] on input at bounding box center [611, 310] width 269 height 24
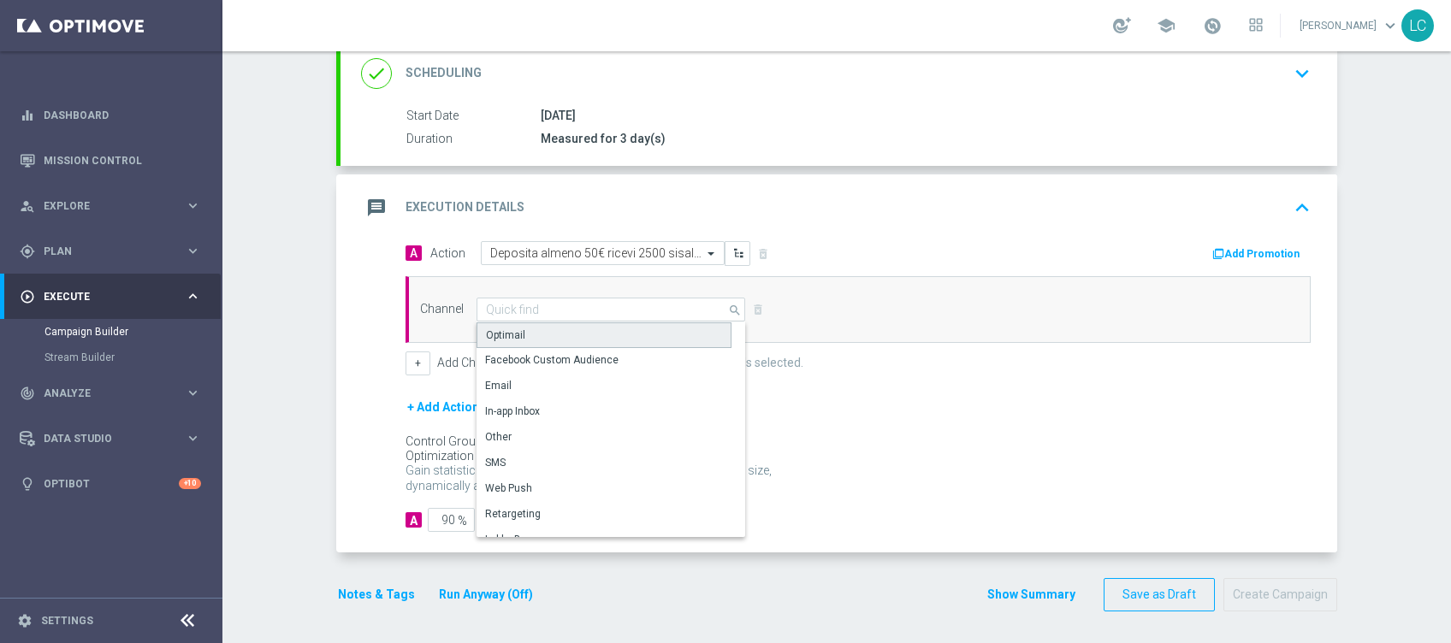
click at [508, 338] on div "Optimail" at bounding box center [505, 335] width 39 height 15
type input "Optimail"
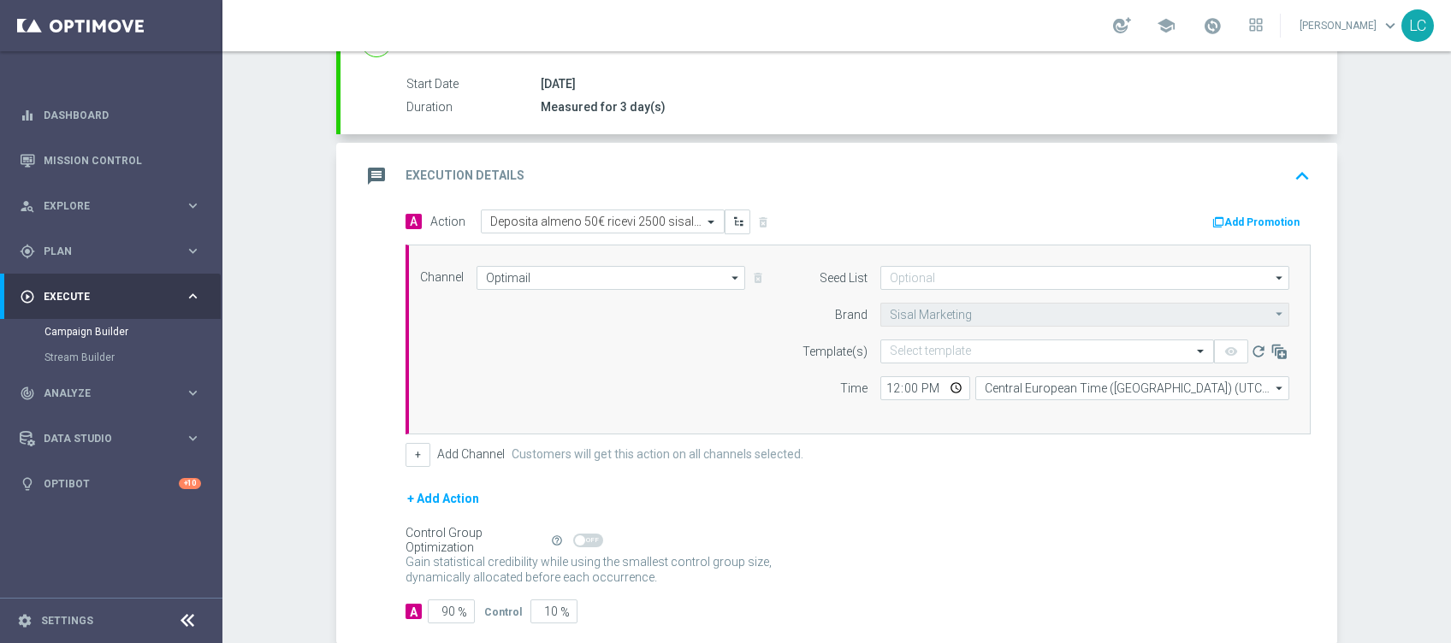
scroll to position [240, 0]
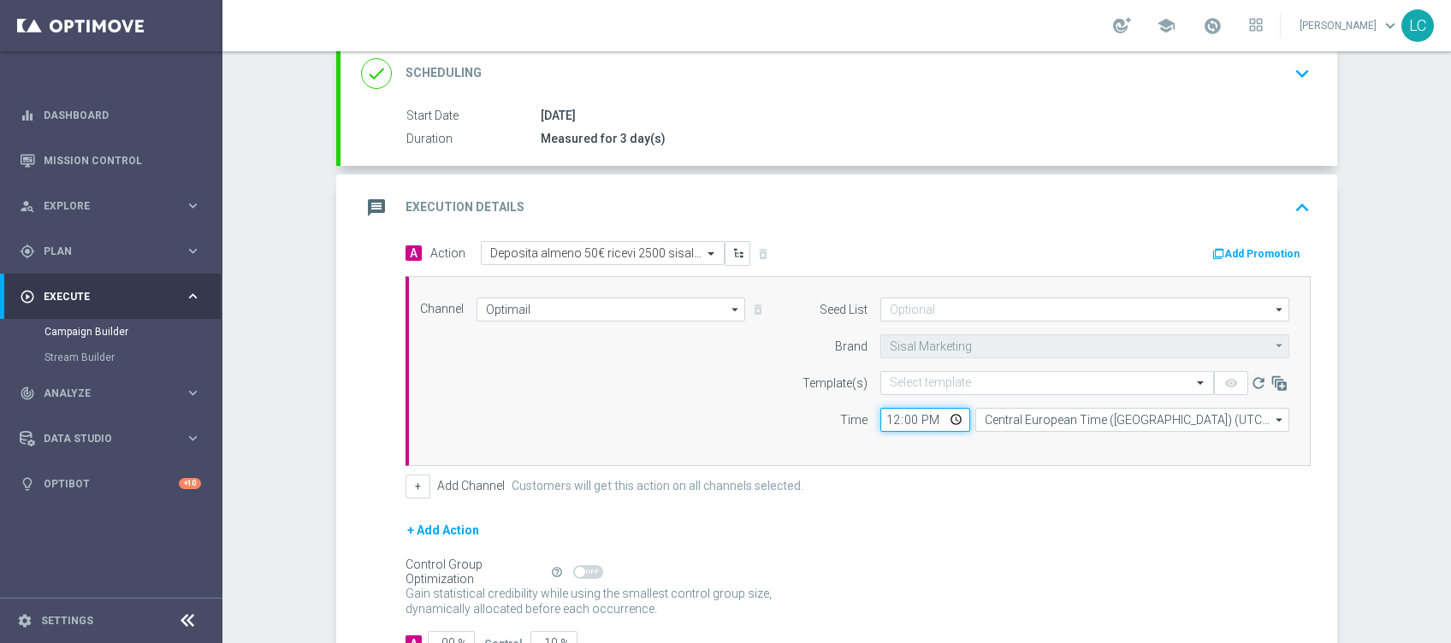
click at [880, 423] on input "12:00" at bounding box center [925, 420] width 90 height 24
type input "17:30"
click at [735, 393] on div "Channel Optimail Optimail arrow_drop_down Show Selected 1 of 20 Optimail" at bounding box center [854, 371] width 895 height 147
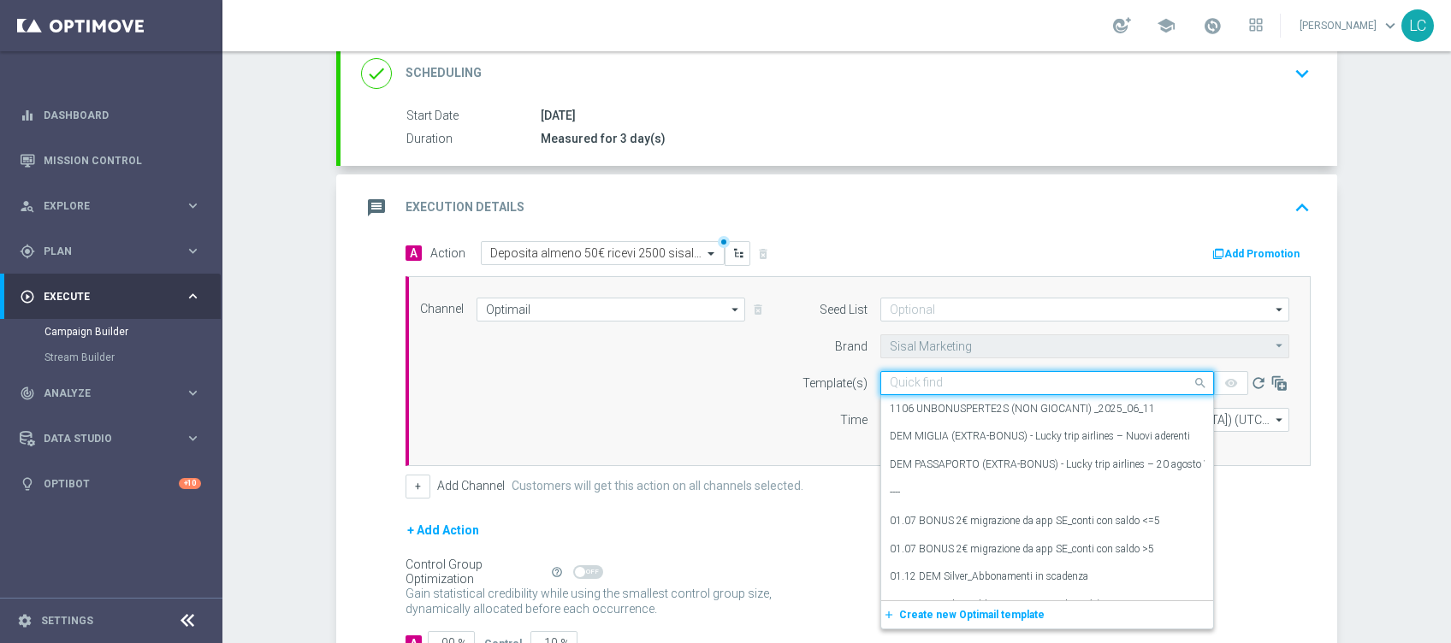
click at [947, 379] on input "text" at bounding box center [1030, 383] width 281 height 15
click at [919, 376] on input "text" at bounding box center [1030, 383] width 281 height 15
paste input "SPORTDEPH1609"
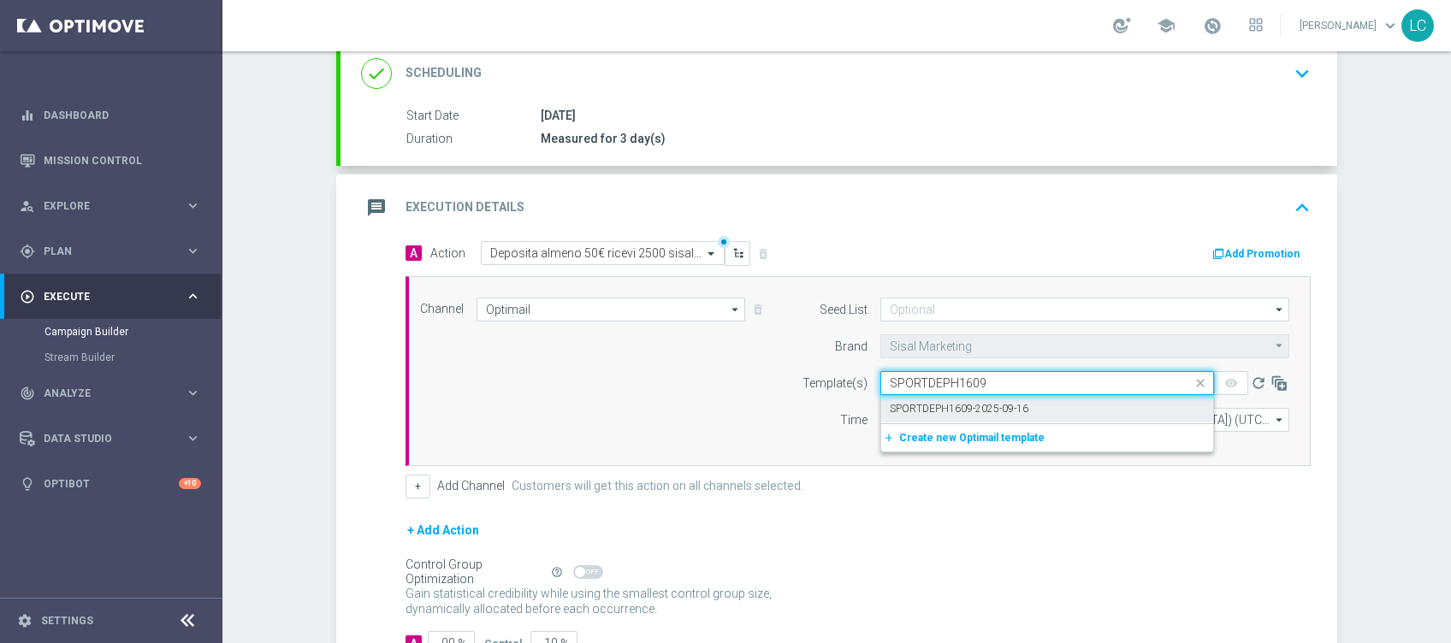
click at [918, 396] on div "SPORTDEPH1609-2025-09-16" at bounding box center [1047, 409] width 315 height 28
type input "SPORTDEPH1609"
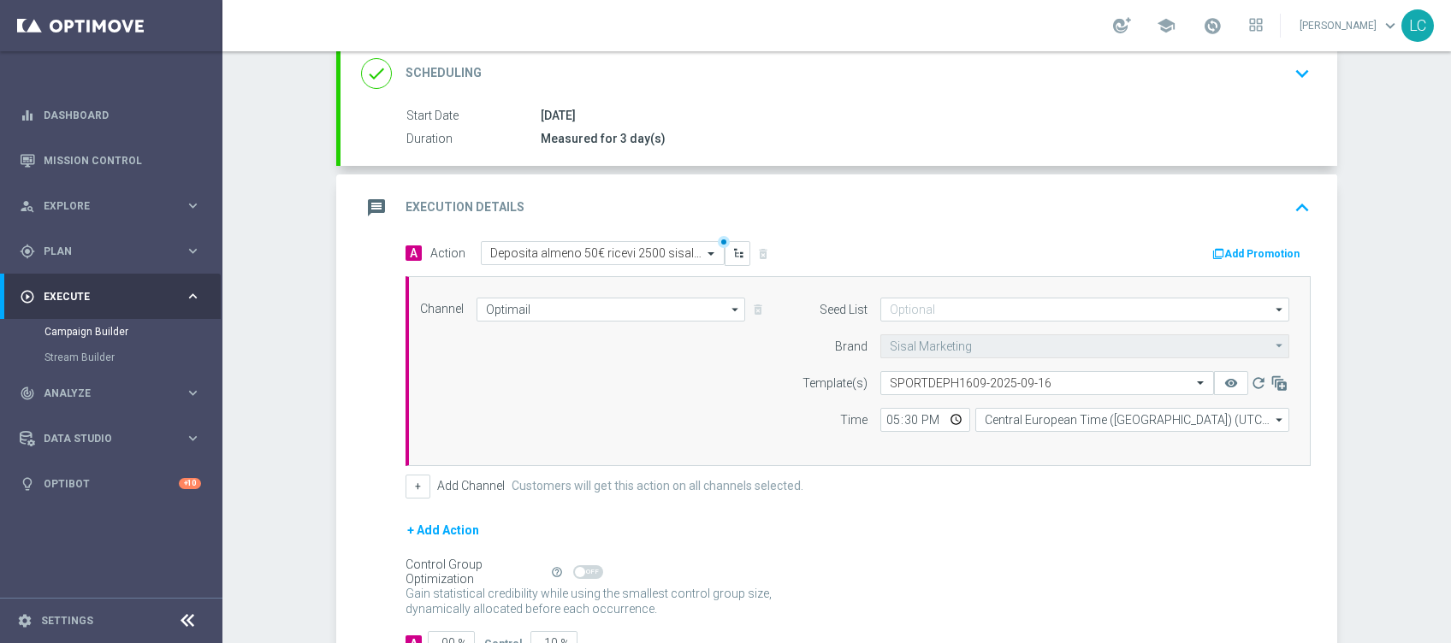
click at [1211, 241] on div "Add Promotion" at bounding box center [1090, 252] width 465 height 22
click at [1264, 249] on button "Add Promotion" at bounding box center [1258, 254] width 95 height 19
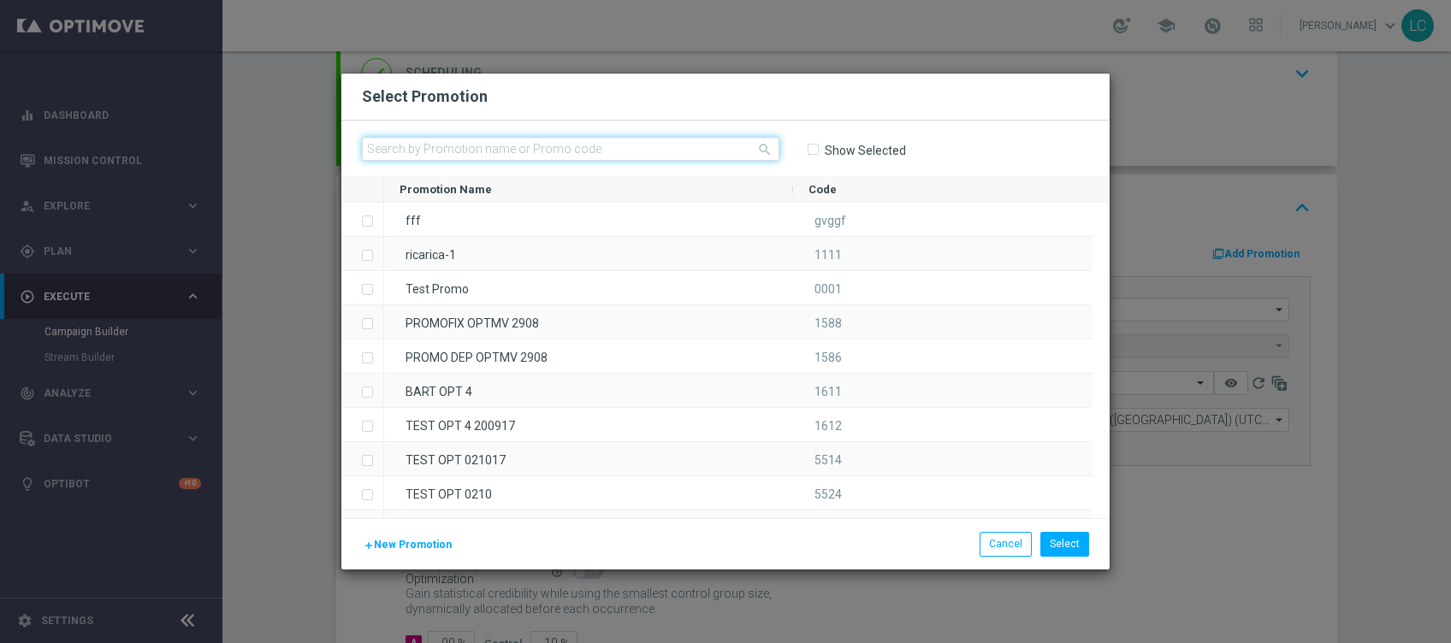
click at [499, 148] on input "text" at bounding box center [571, 149] width 418 height 24
paste input "SPORTDEPH1609"
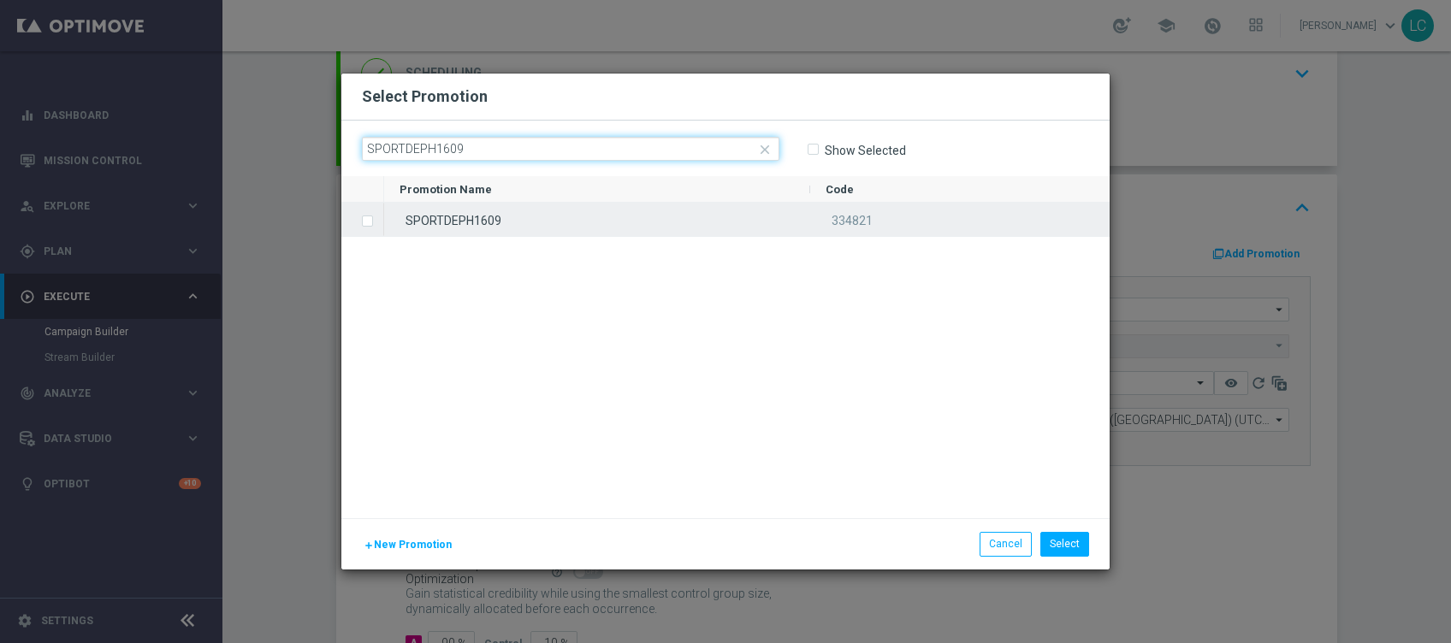
type input "SPORTDEPH1609"
click at [484, 227] on div "SPORTDEPH1609" at bounding box center [597, 219] width 426 height 33
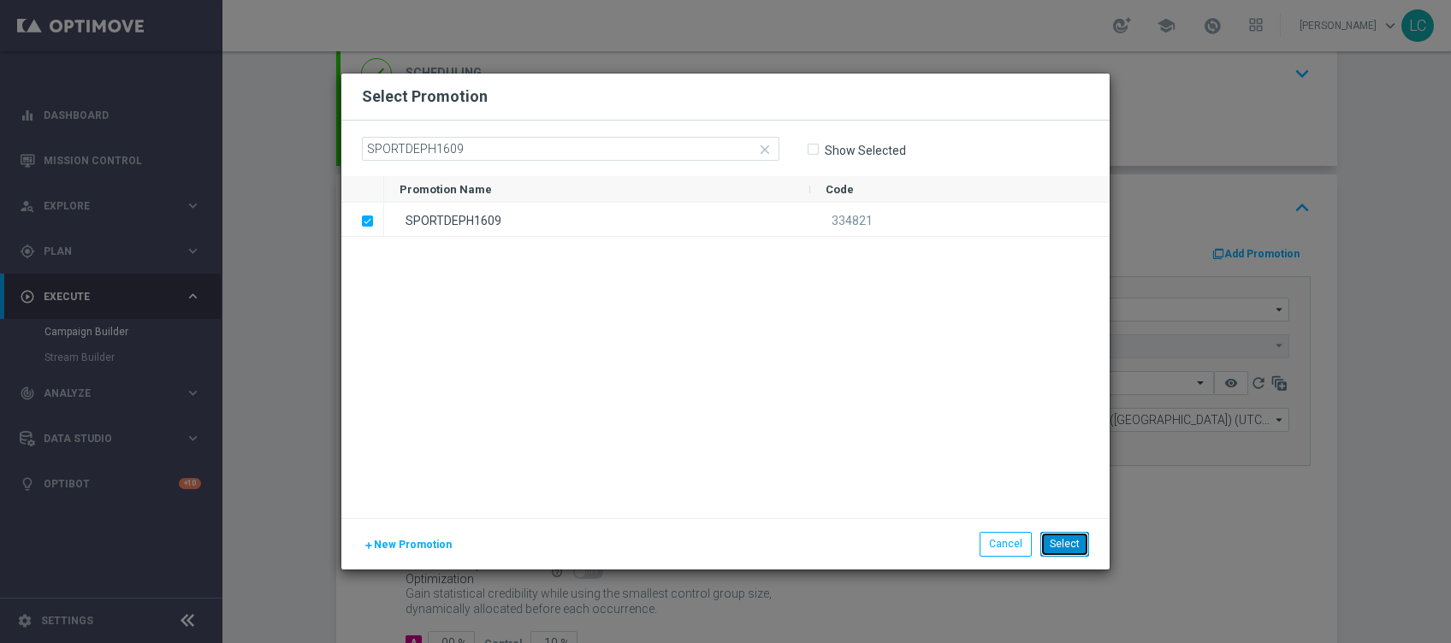
click at [1069, 548] on button "Select" at bounding box center [1064, 544] width 49 height 24
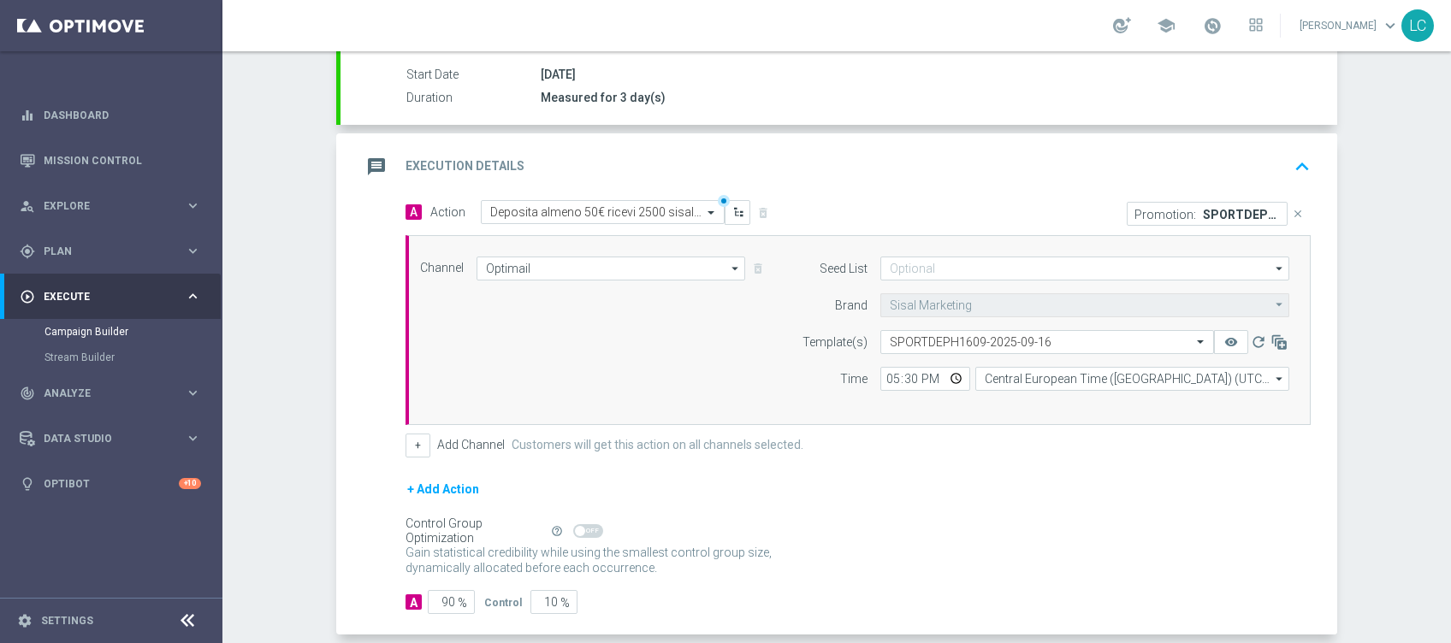
scroll to position [249, 0]
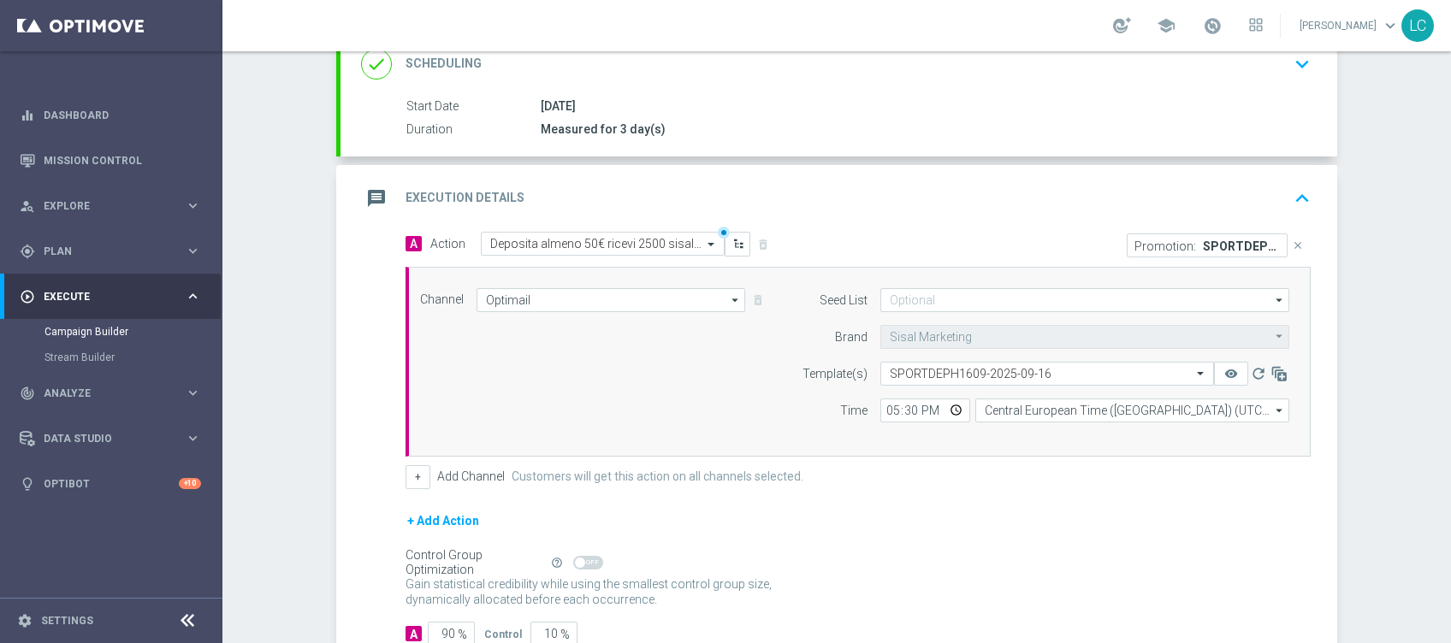
click at [1289, 182] on button "keyboard_arrow_up" at bounding box center [1302, 198] width 29 height 33
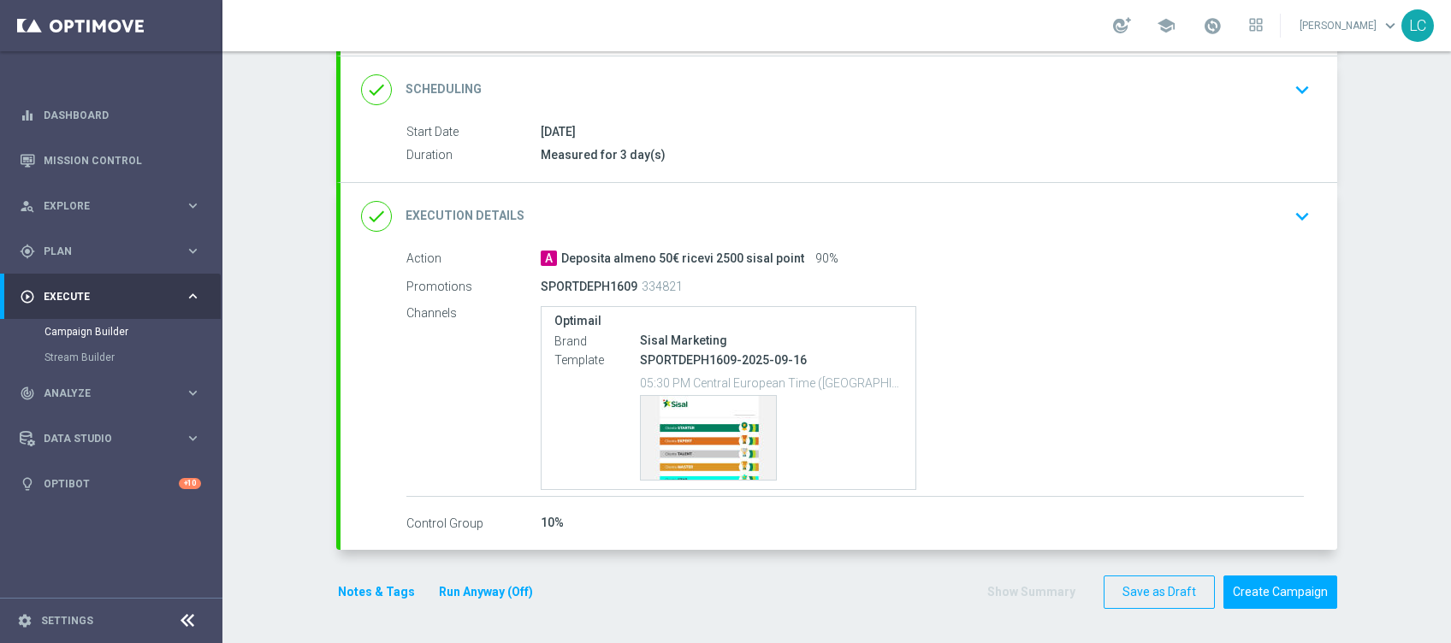
scroll to position [221, 0]
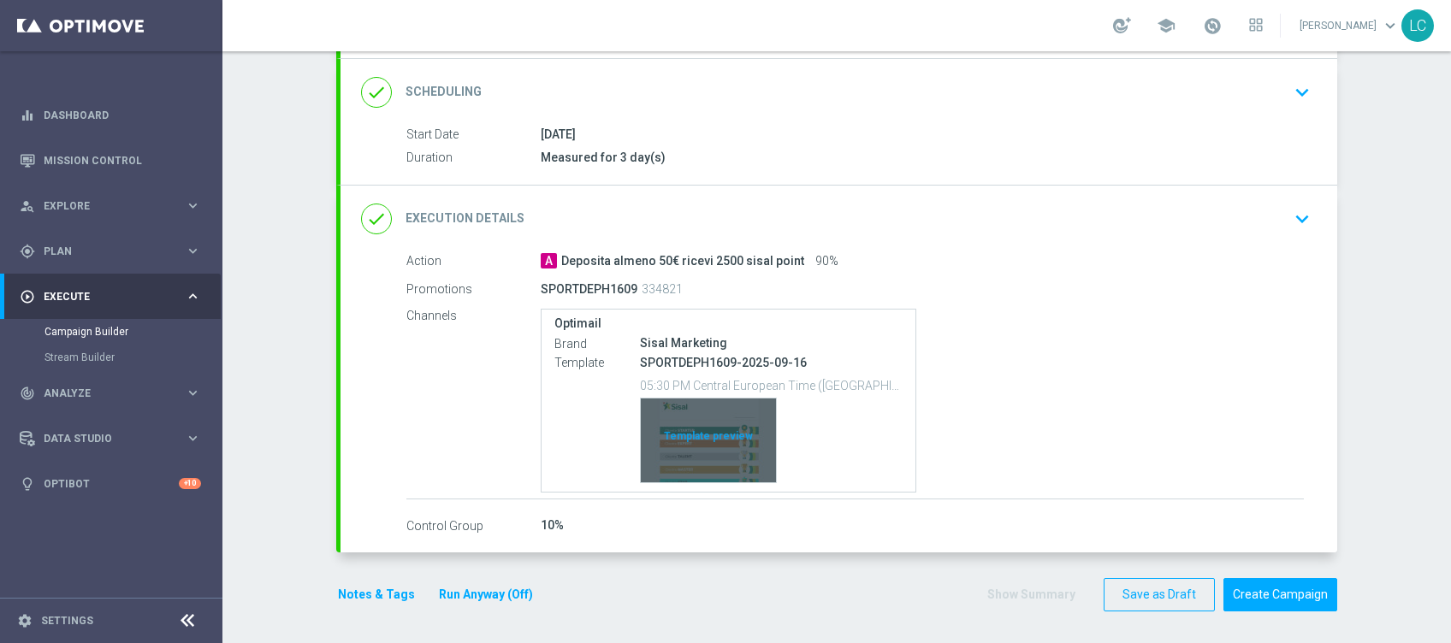
click at [716, 452] on div "Template preview" at bounding box center [708, 441] width 135 height 84
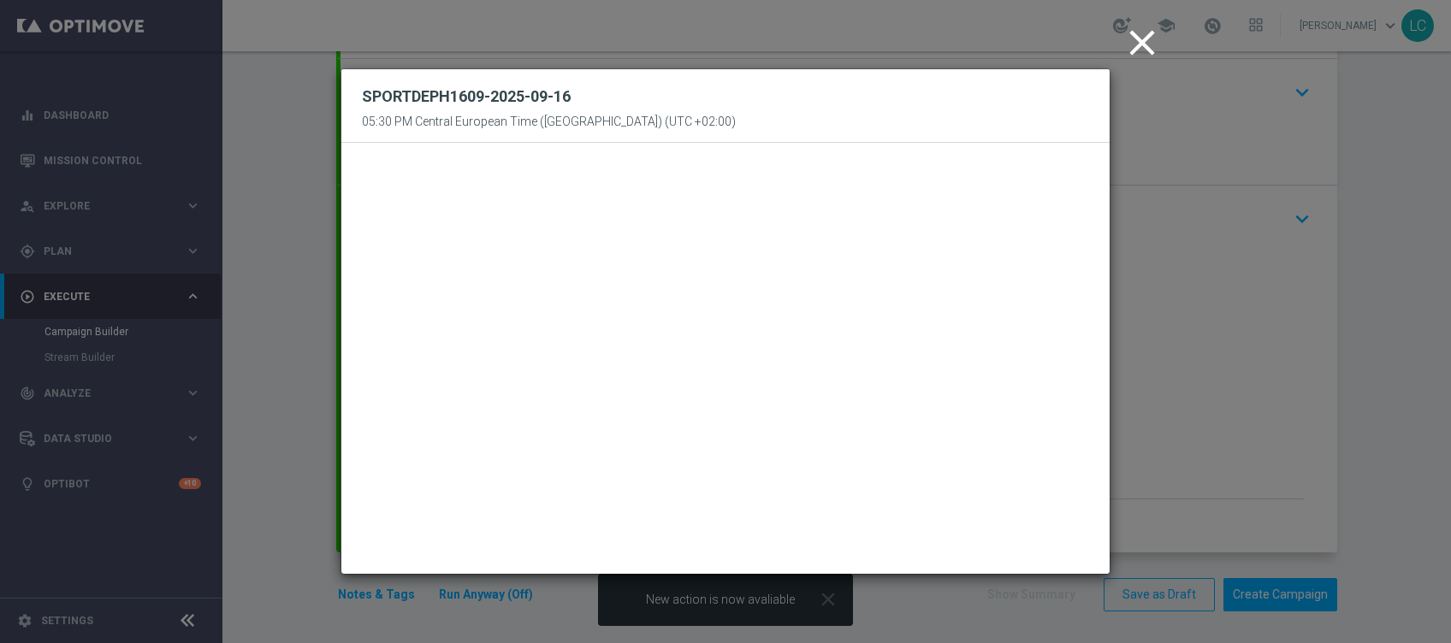
click at [1147, 44] on icon "close" at bounding box center [1142, 42] width 43 height 43
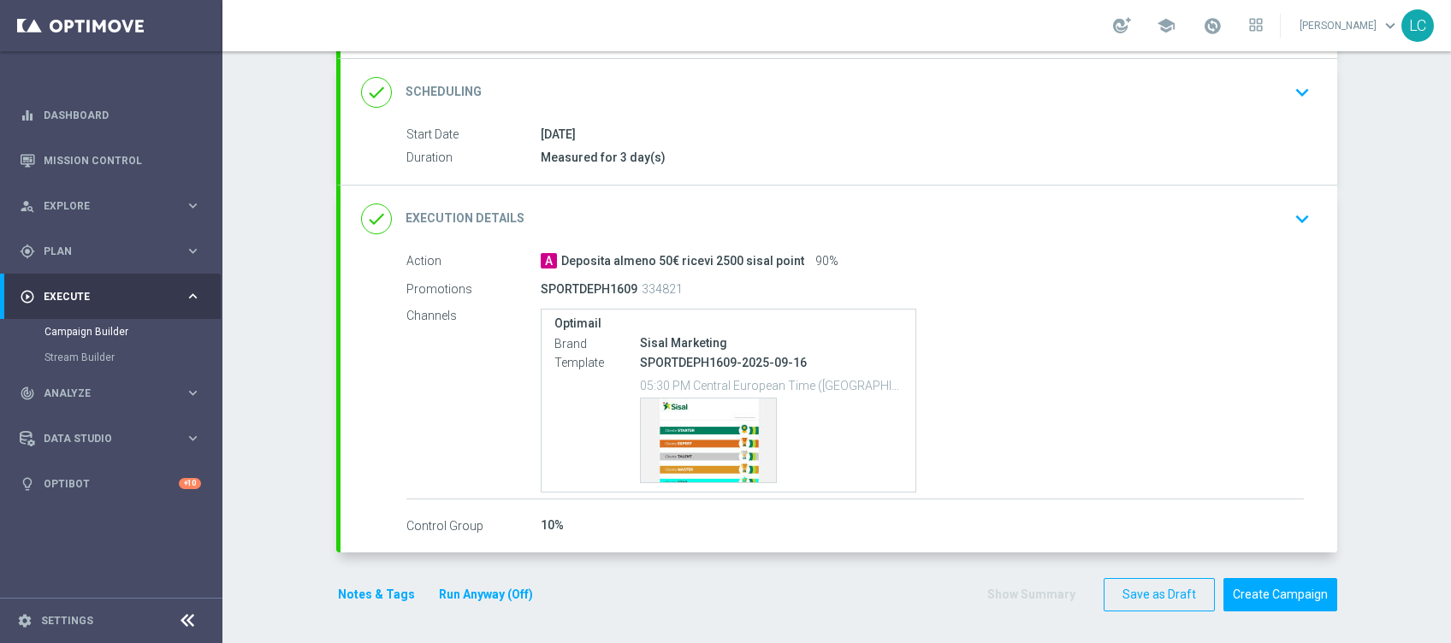
click at [359, 589] on button "Notes & Tags" at bounding box center [376, 594] width 80 height 21
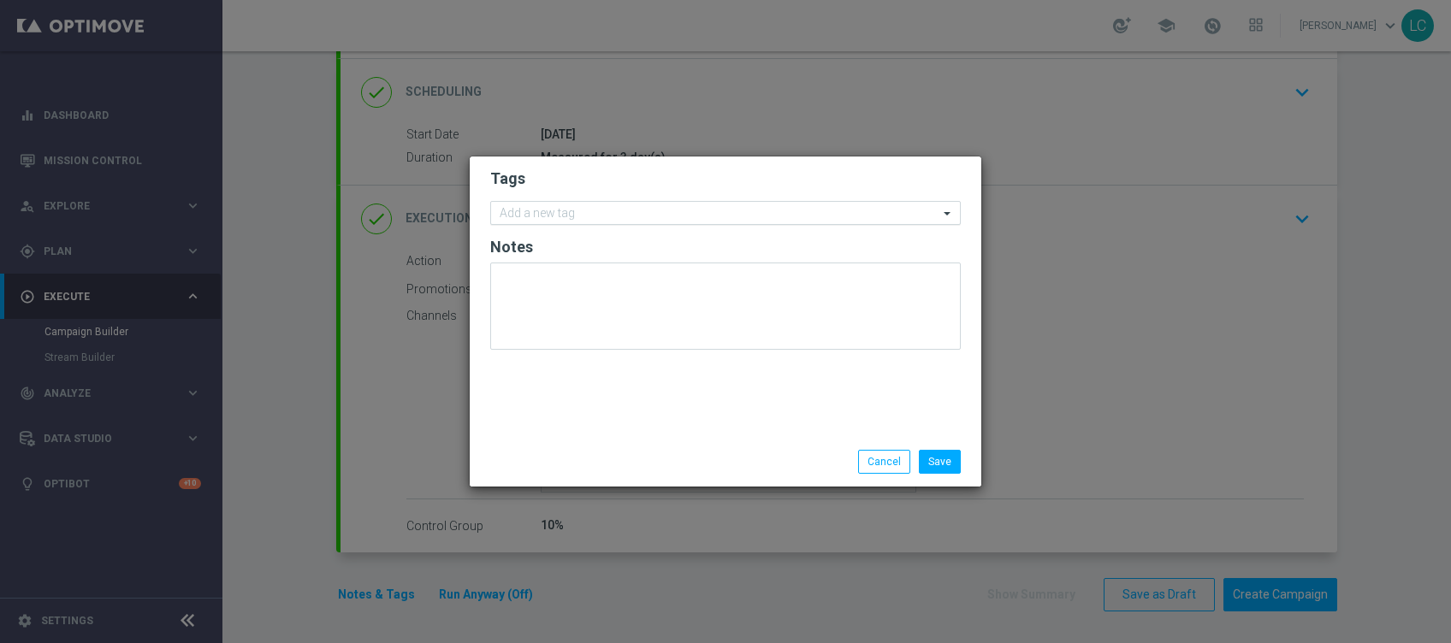
click at [613, 210] on input "text" at bounding box center [719, 214] width 439 height 15
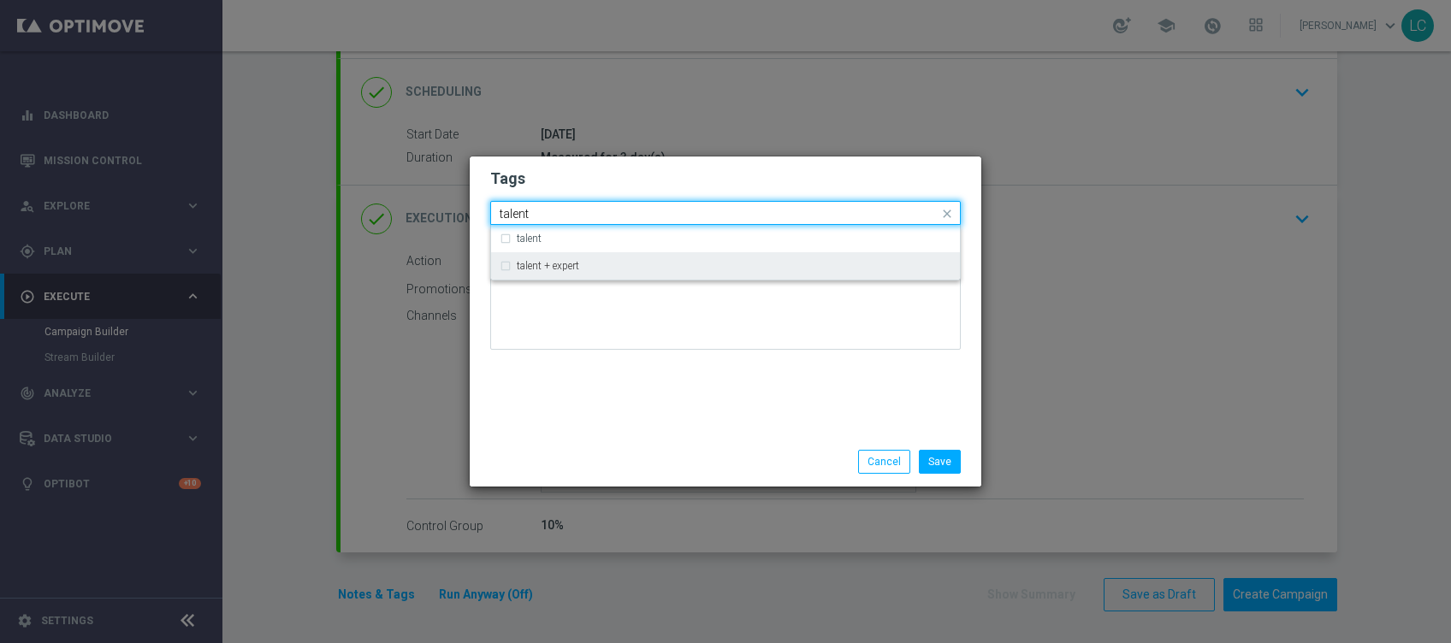
click at [527, 276] on div "talent + expert" at bounding box center [726, 265] width 452 height 27
type input "talent"
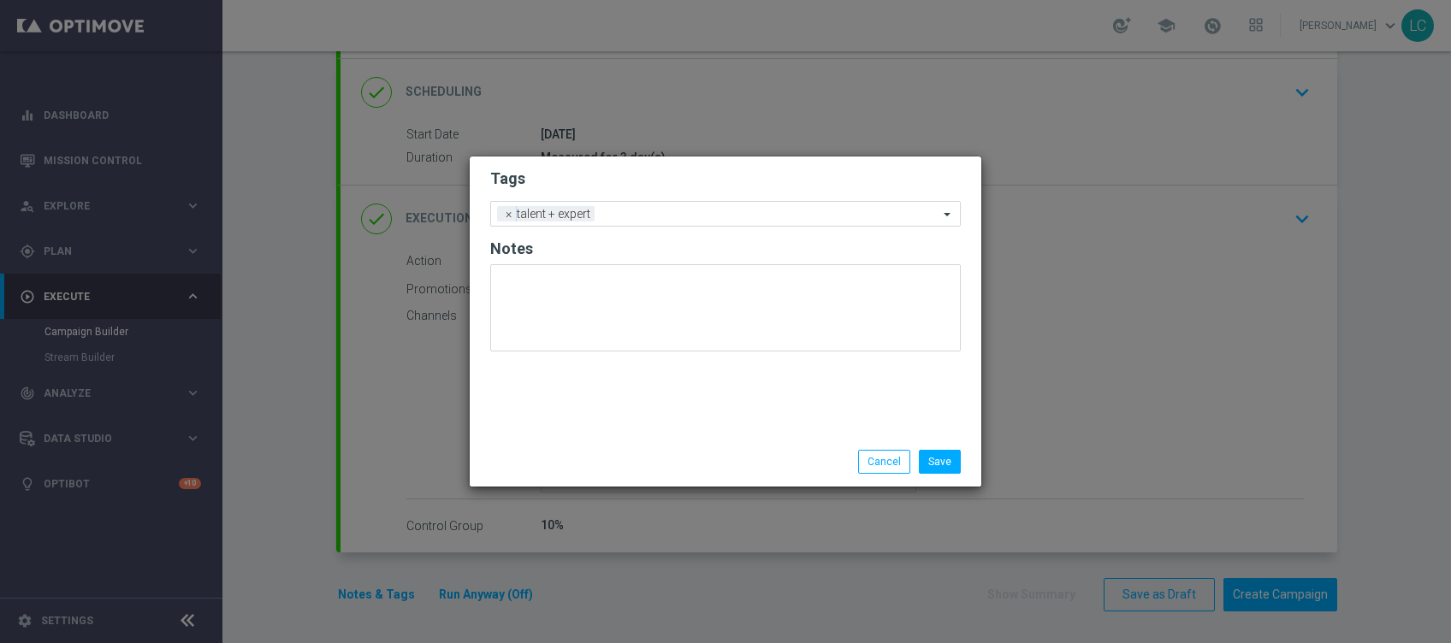
drag, startPoint x: 645, startPoint y: 183, endPoint x: 681, endPoint y: 250, distance: 75.8
click at [644, 184] on h2 "Tags" at bounding box center [725, 179] width 471 height 21
click at [699, 211] on input "text" at bounding box center [769, 215] width 337 height 15
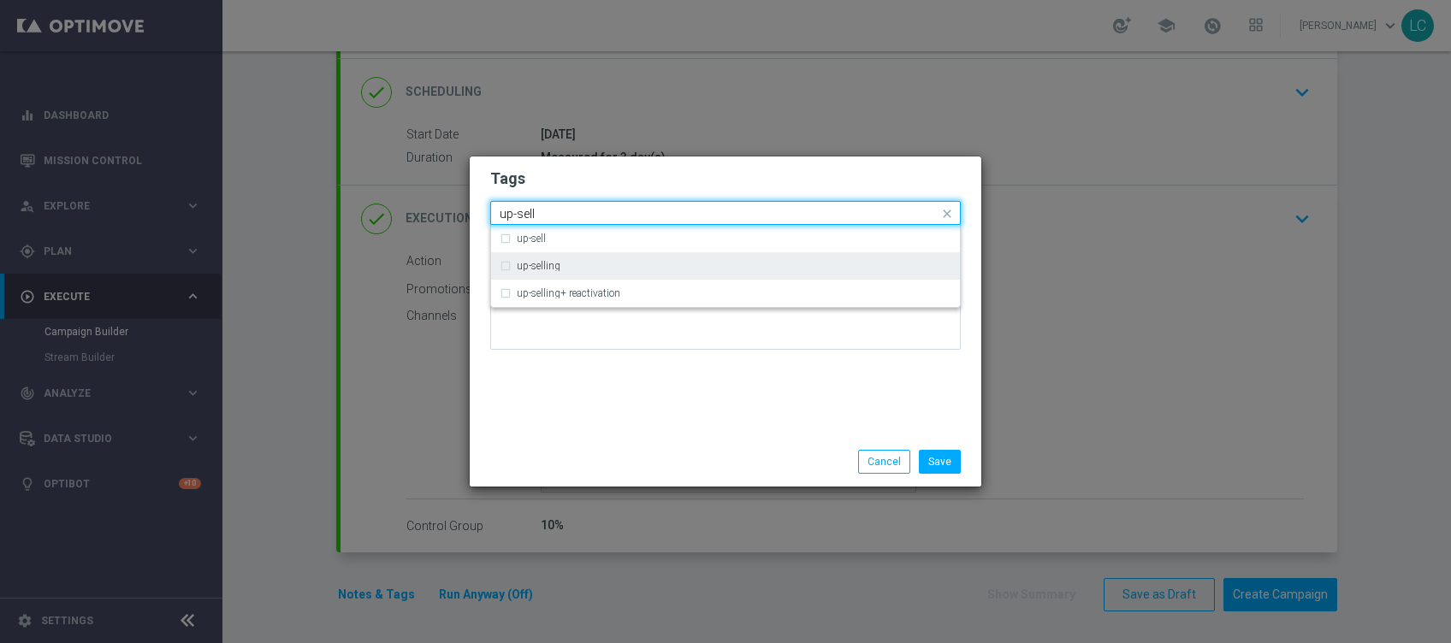
click at [575, 258] on div "up-selling" at bounding box center [726, 265] width 452 height 27
type input "up-sell"
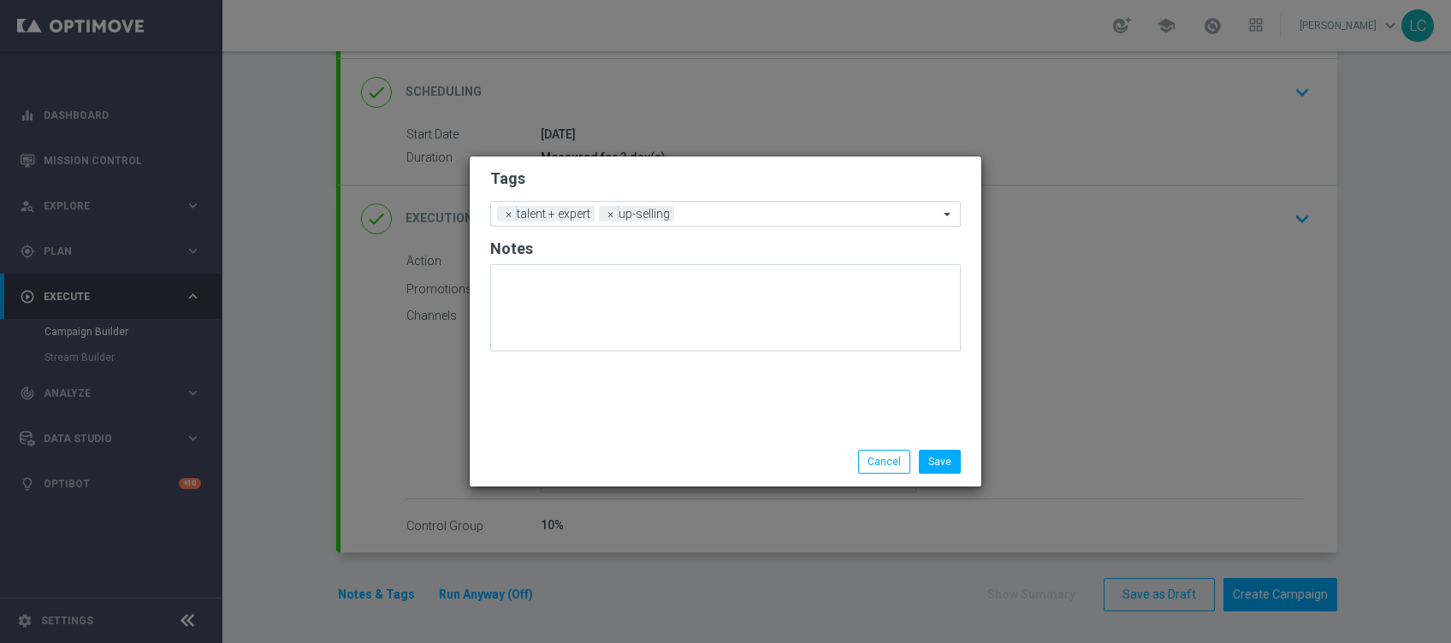
click at [618, 181] on h2 "Tags" at bounding box center [725, 179] width 471 height 21
click at [717, 212] on input "text" at bounding box center [810, 215] width 258 height 15
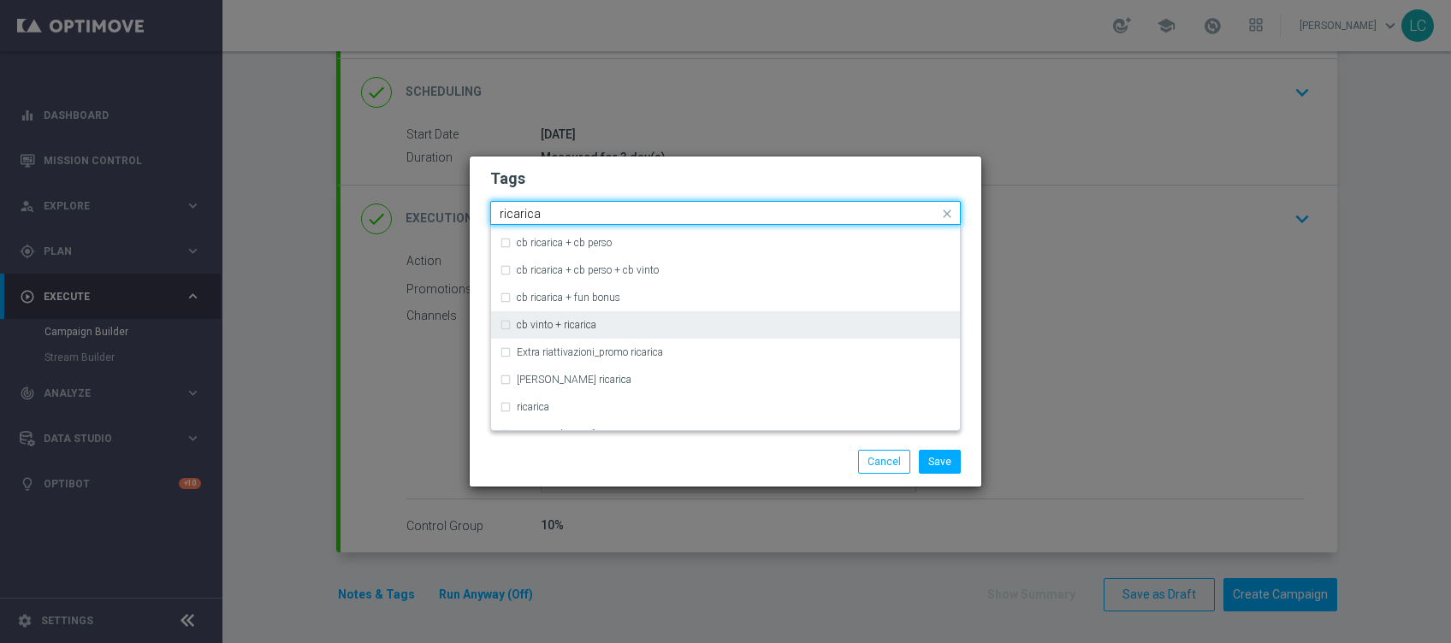
scroll to position [456, 0]
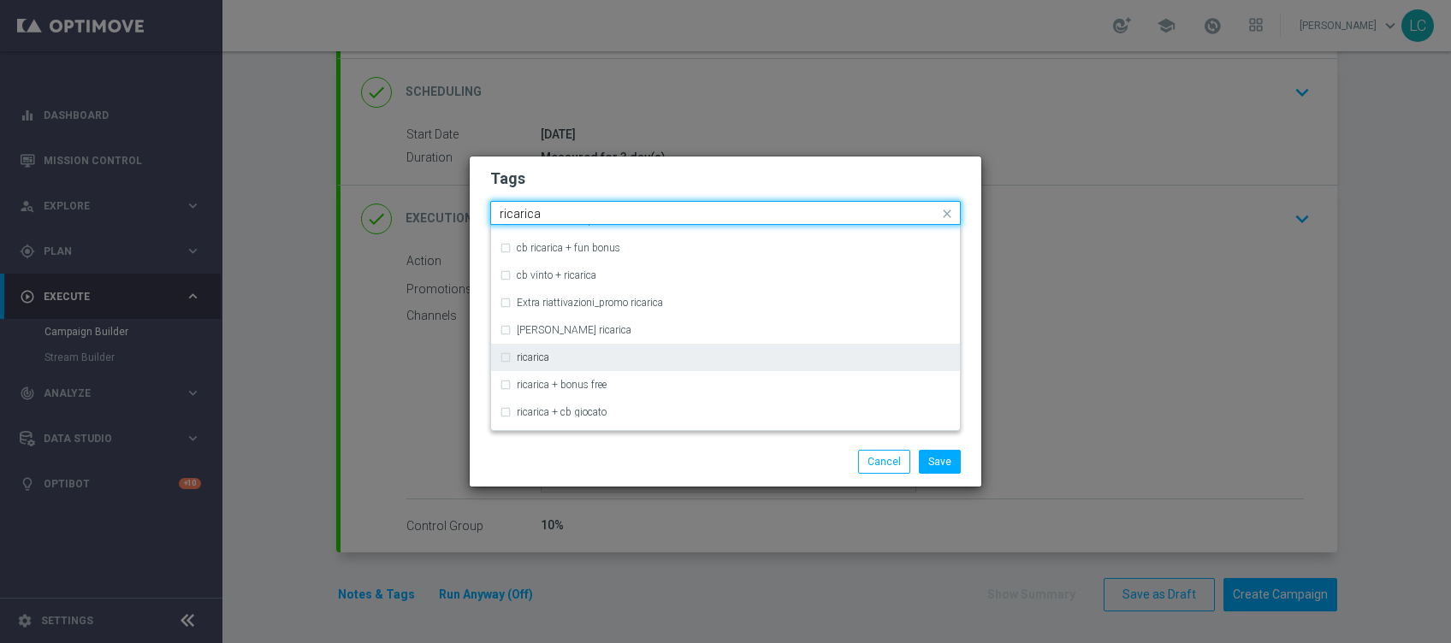
click at [561, 349] on div "ricarica" at bounding box center [726, 357] width 452 height 27
type input "ricarica"
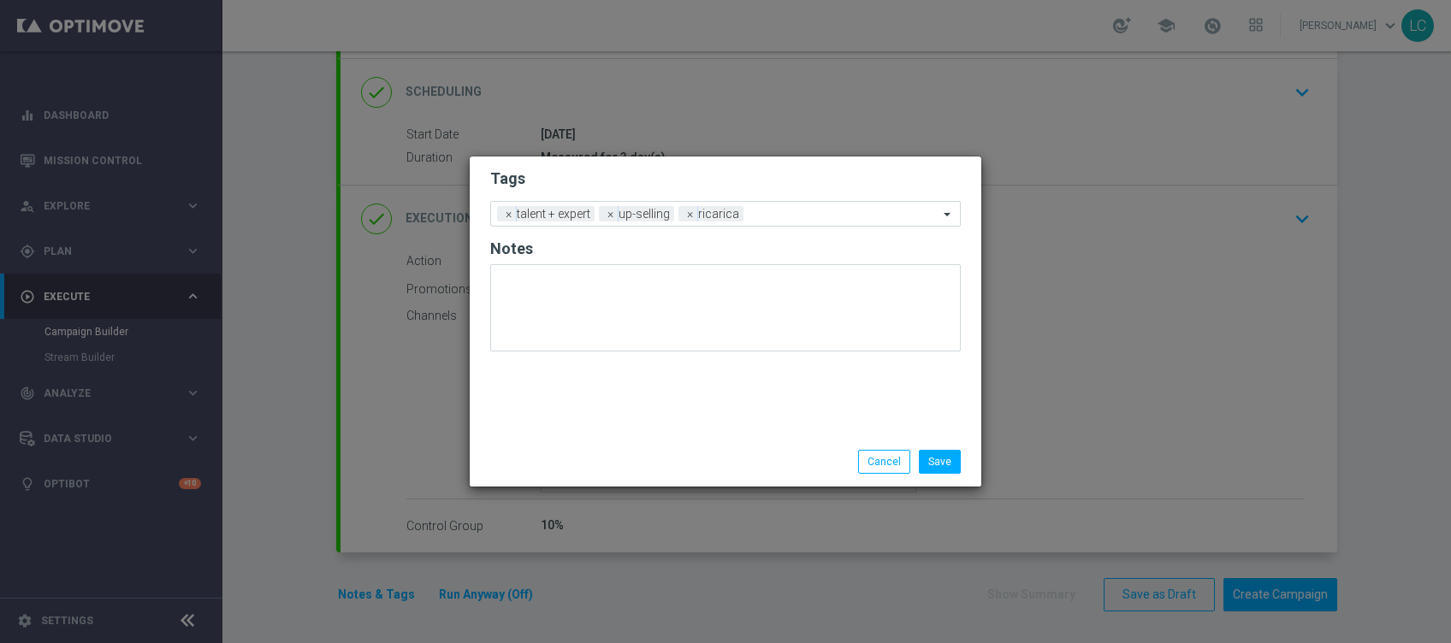
click at [624, 164] on form "Tags Add a new tag × talent + expert × up-selling × ricarica Notes" at bounding box center [725, 264] width 471 height 200
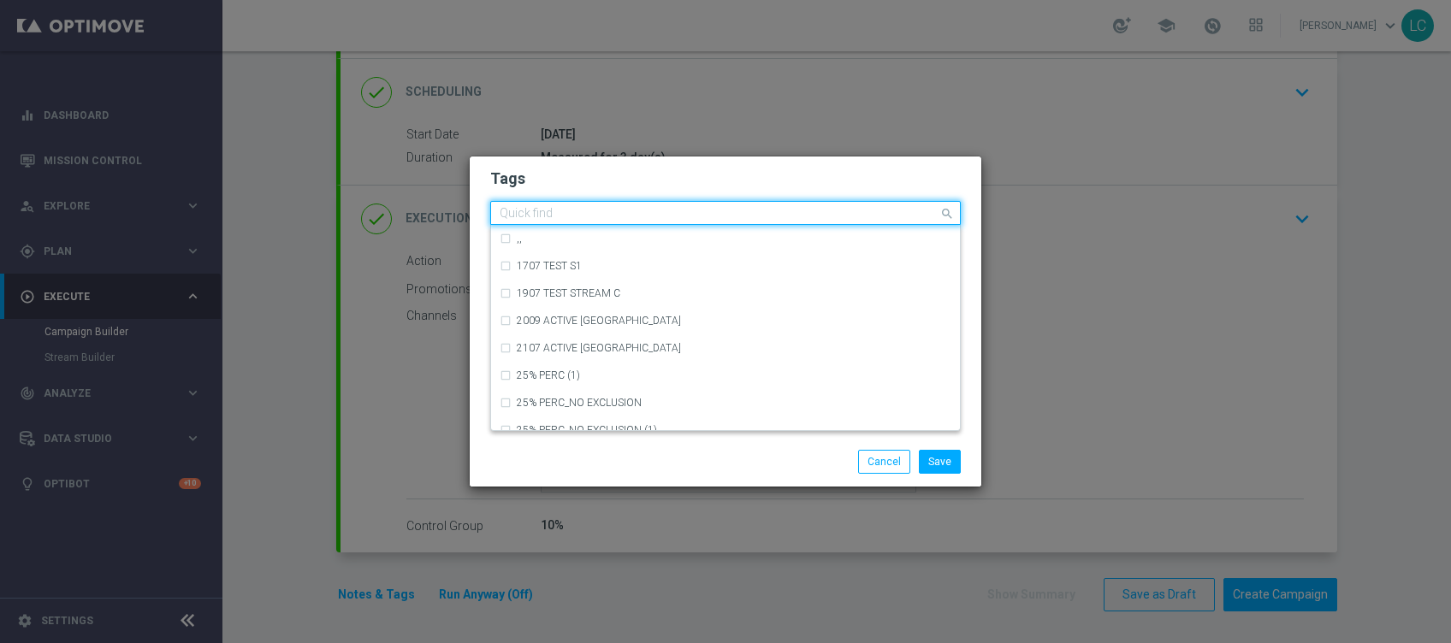
click at [805, 222] on div at bounding box center [717, 215] width 441 height 17
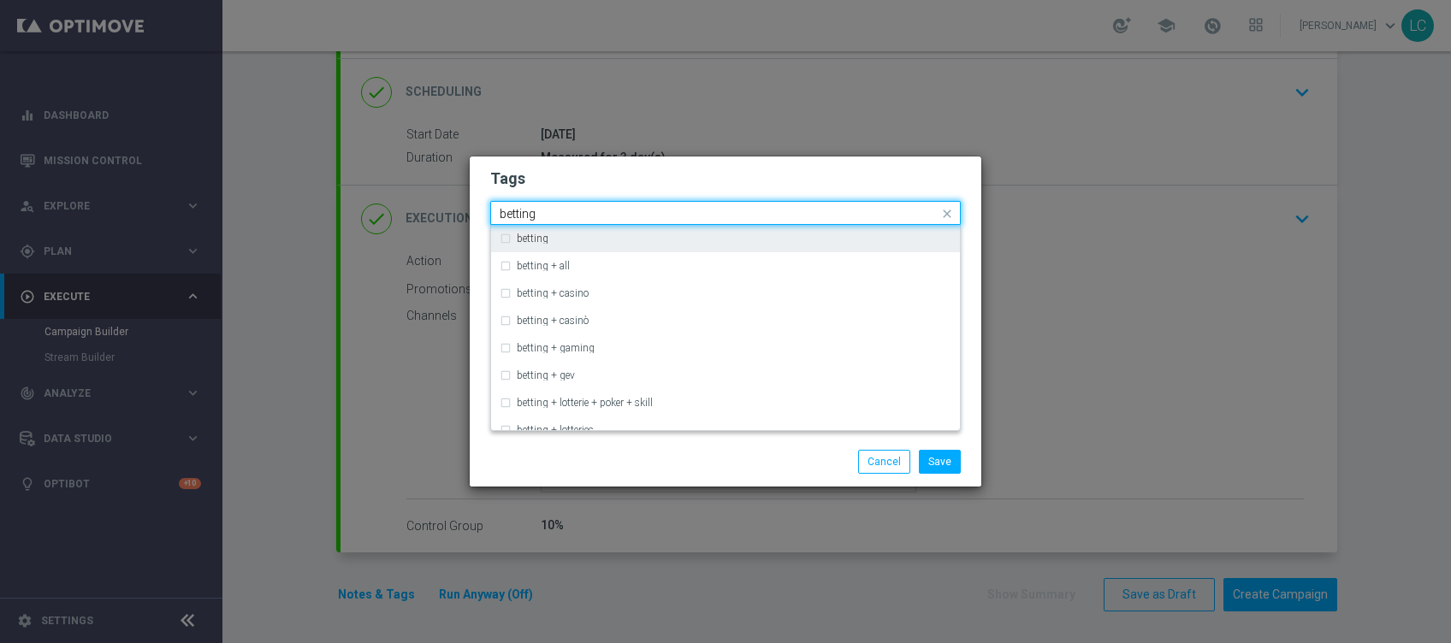
click at [598, 239] on div "betting" at bounding box center [734, 239] width 435 height 10
type input "betting"
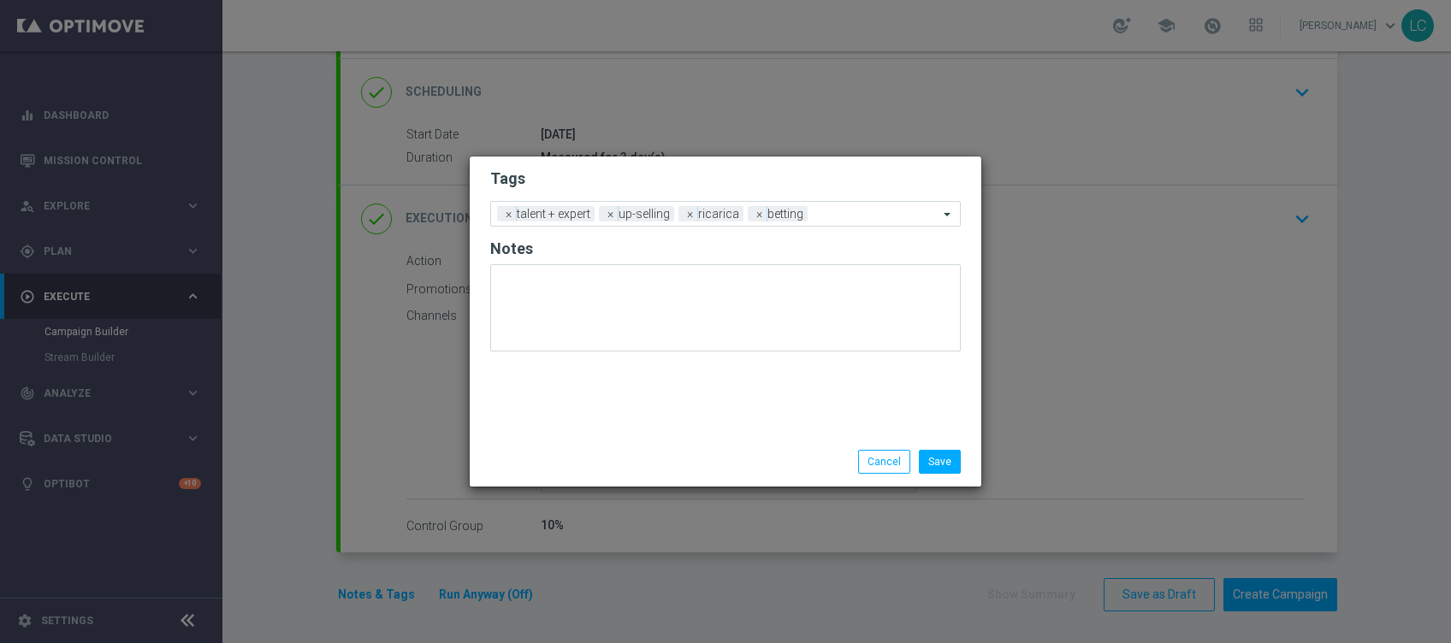
click at [655, 172] on h2 "Tags" at bounding box center [725, 179] width 471 height 21
click at [879, 209] on input "text" at bounding box center [876, 215] width 124 height 15
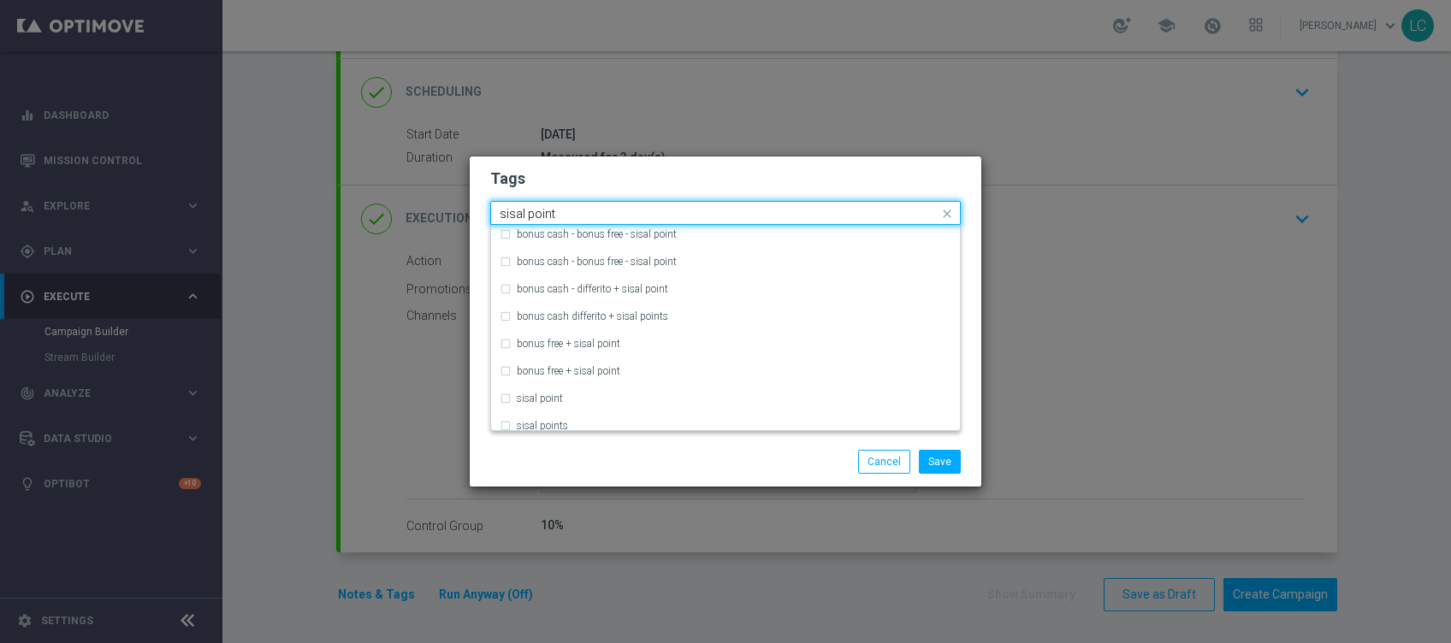
scroll to position [151, 0]
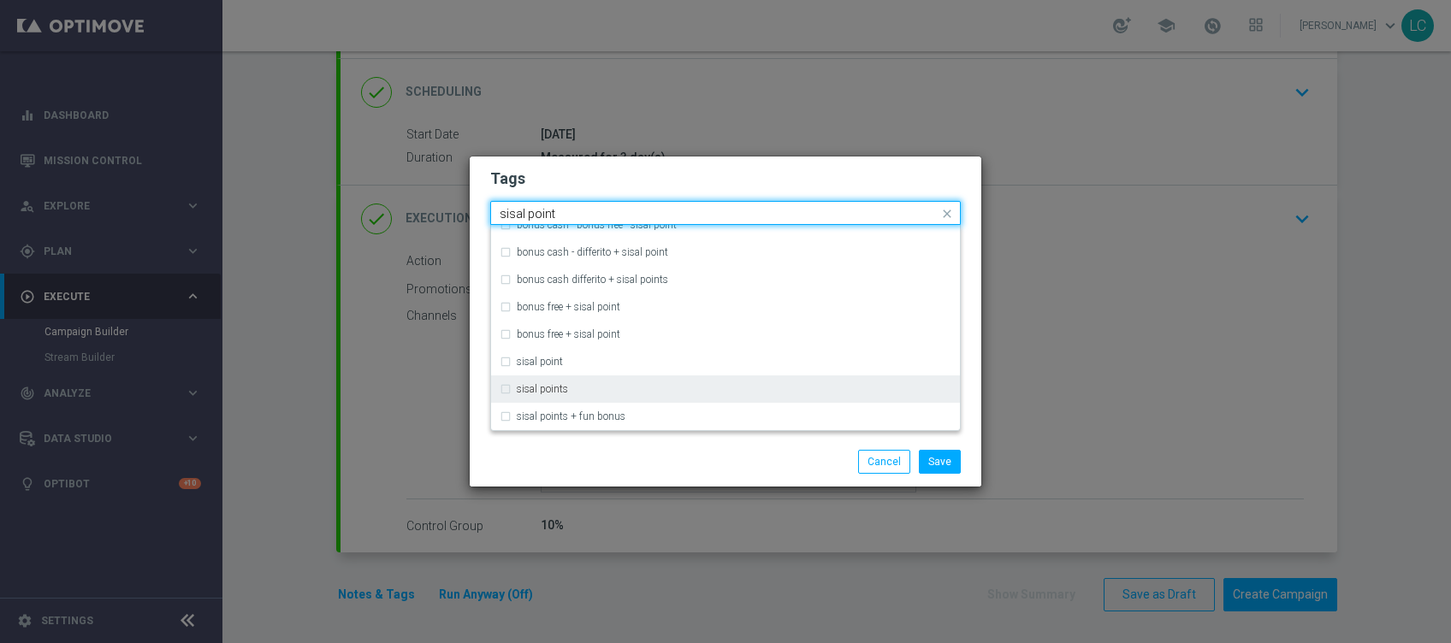
click at [581, 384] on div "sisal points" at bounding box center [734, 389] width 435 height 10
type input "sisal point"
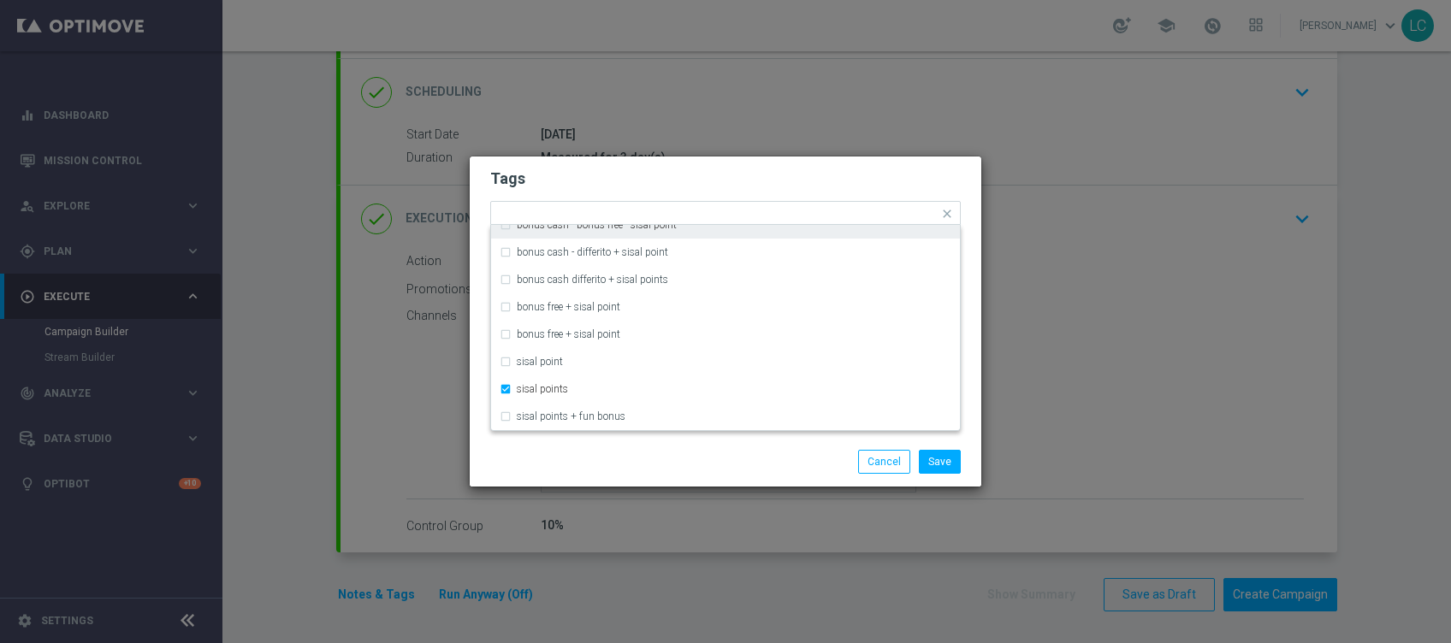
click at [735, 169] on h2 "Tags" at bounding box center [725, 179] width 471 height 21
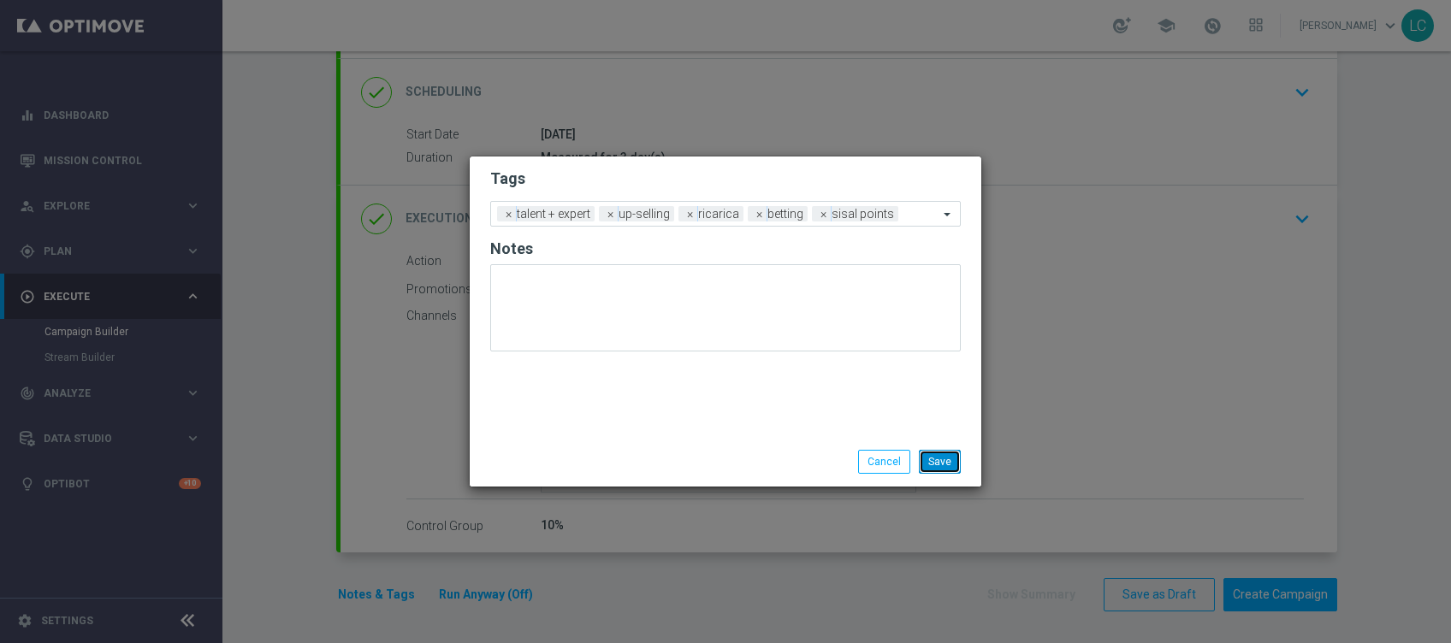
click at [949, 459] on button "Save" at bounding box center [940, 462] width 42 height 24
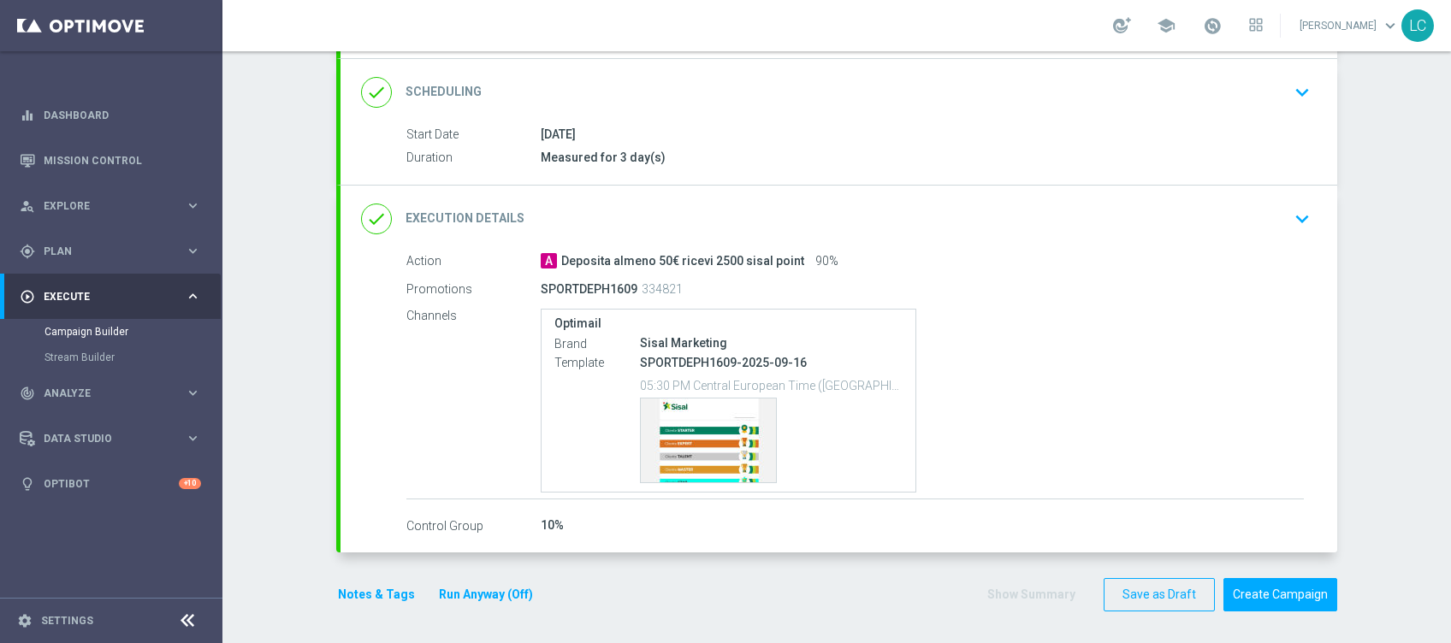
click at [374, 589] on button "Notes & Tags" at bounding box center [376, 594] width 80 height 21
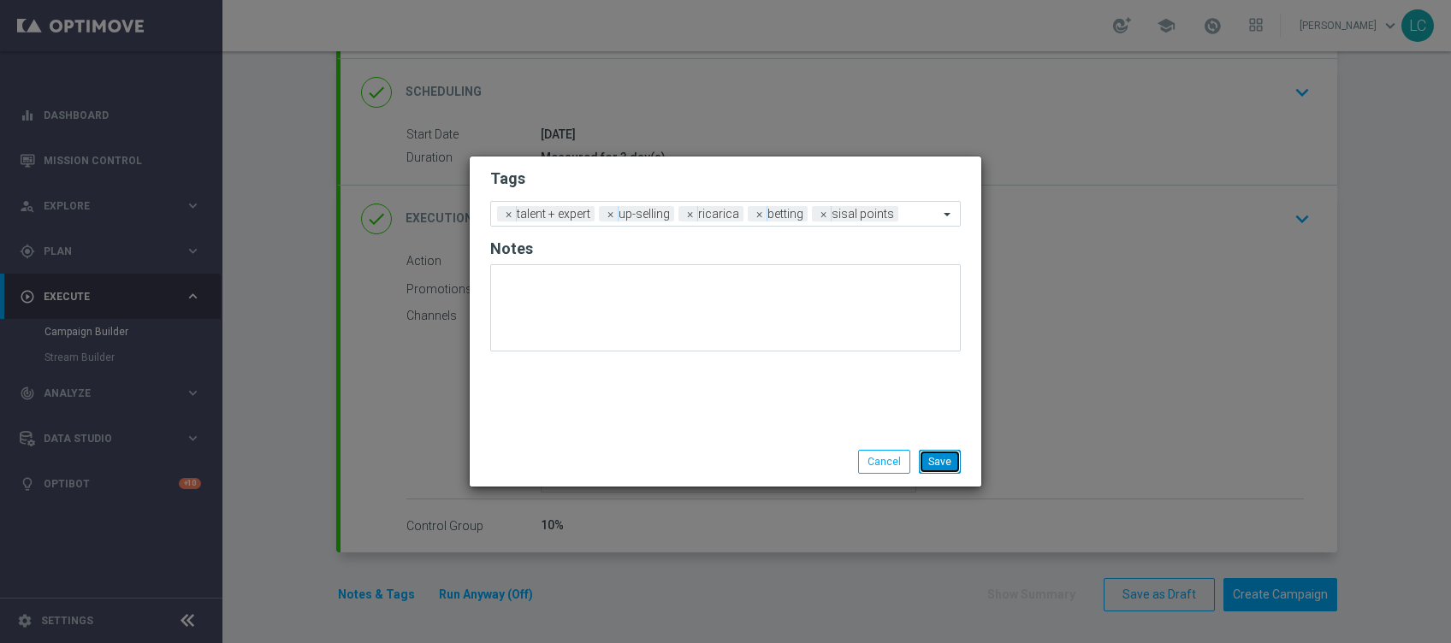
click at [955, 465] on button "Save" at bounding box center [940, 462] width 42 height 24
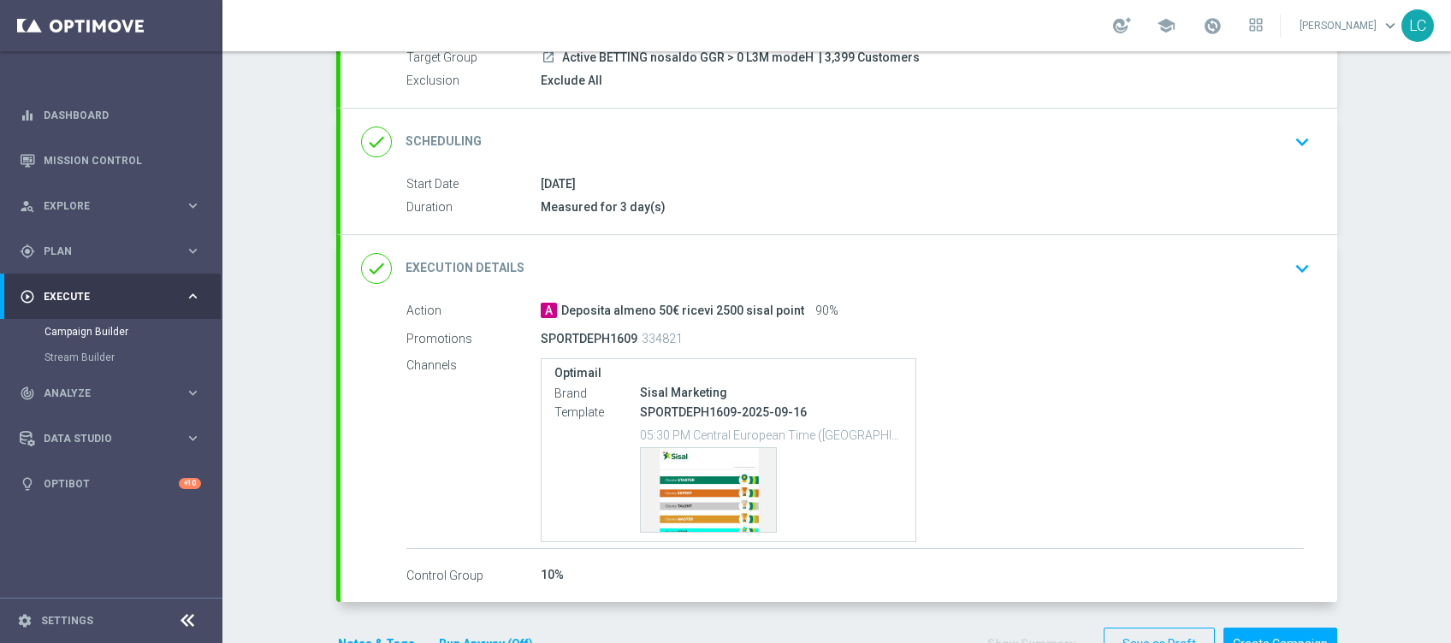
scroll to position [221, 0]
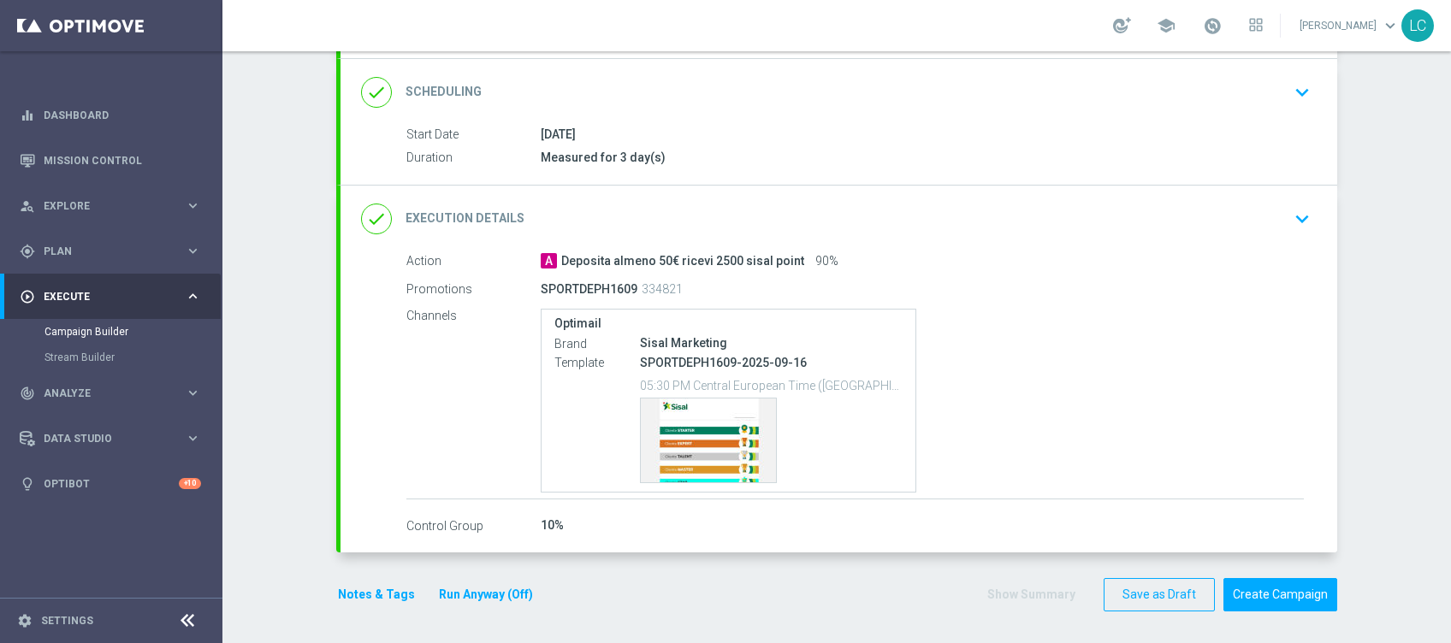
click at [486, 586] on button "Run Anyway (Off)" at bounding box center [486, 594] width 98 height 21
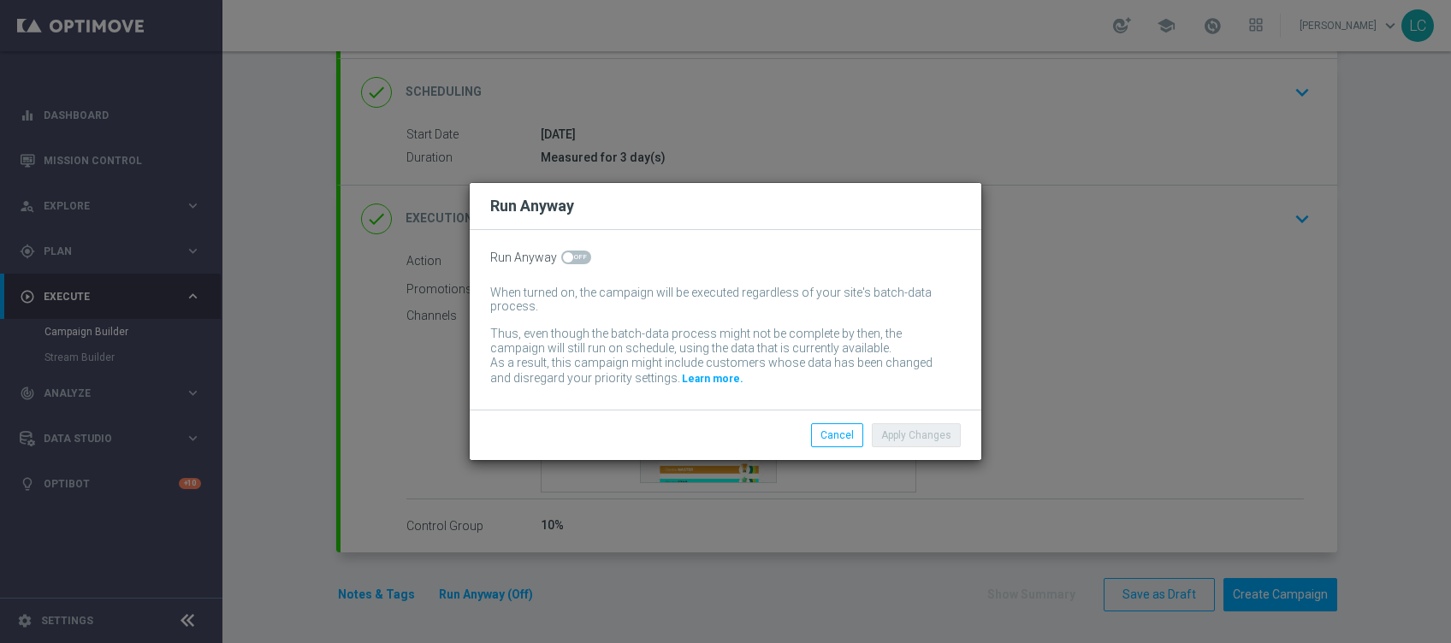
click at [575, 252] on span at bounding box center [576, 258] width 30 height 14
click at [575, 252] on input "checkbox" at bounding box center [576, 258] width 30 height 14
checkbox input "true"
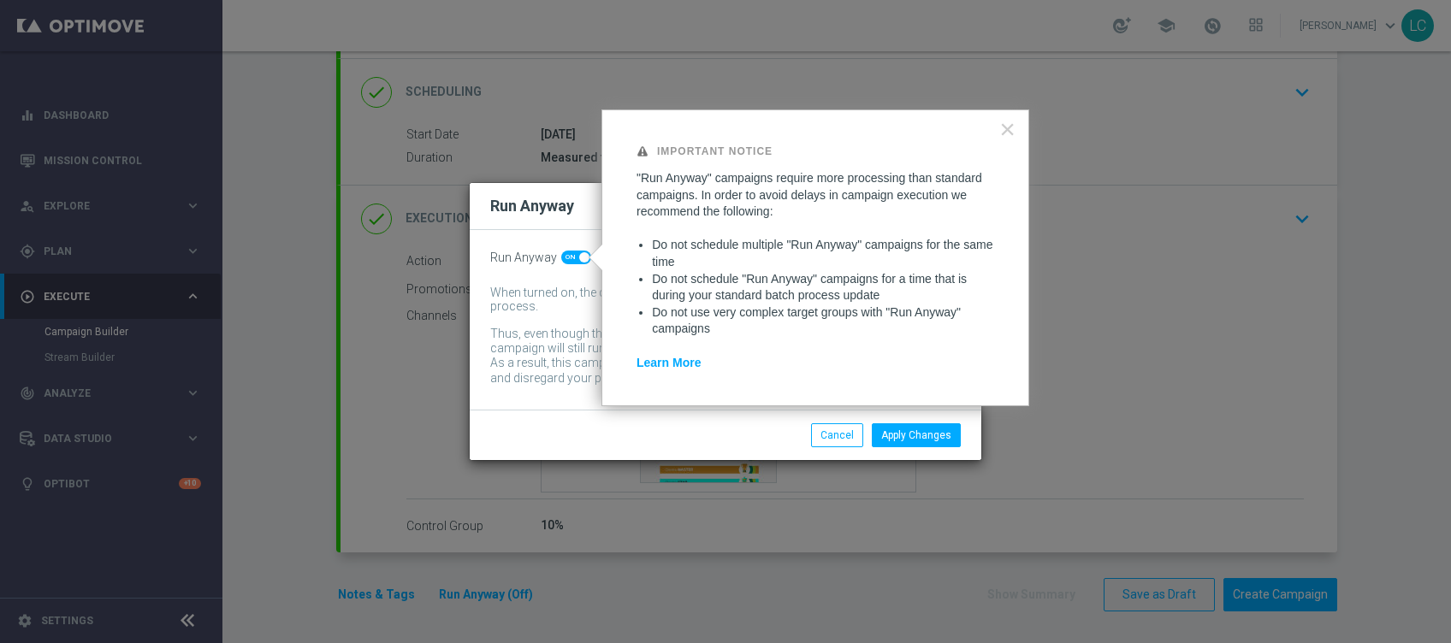
click at [725, 440] on div "Apply Changes Cancel" at bounding box center [808, 435] width 331 height 24
click at [1016, 130] on div "Important Notice "Run Anyway" campaigns require more processing than standard c…" at bounding box center [815, 258] width 428 height 297
click at [914, 429] on button "Apply Changes" at bounding box center [916, 435] width 89 height 24
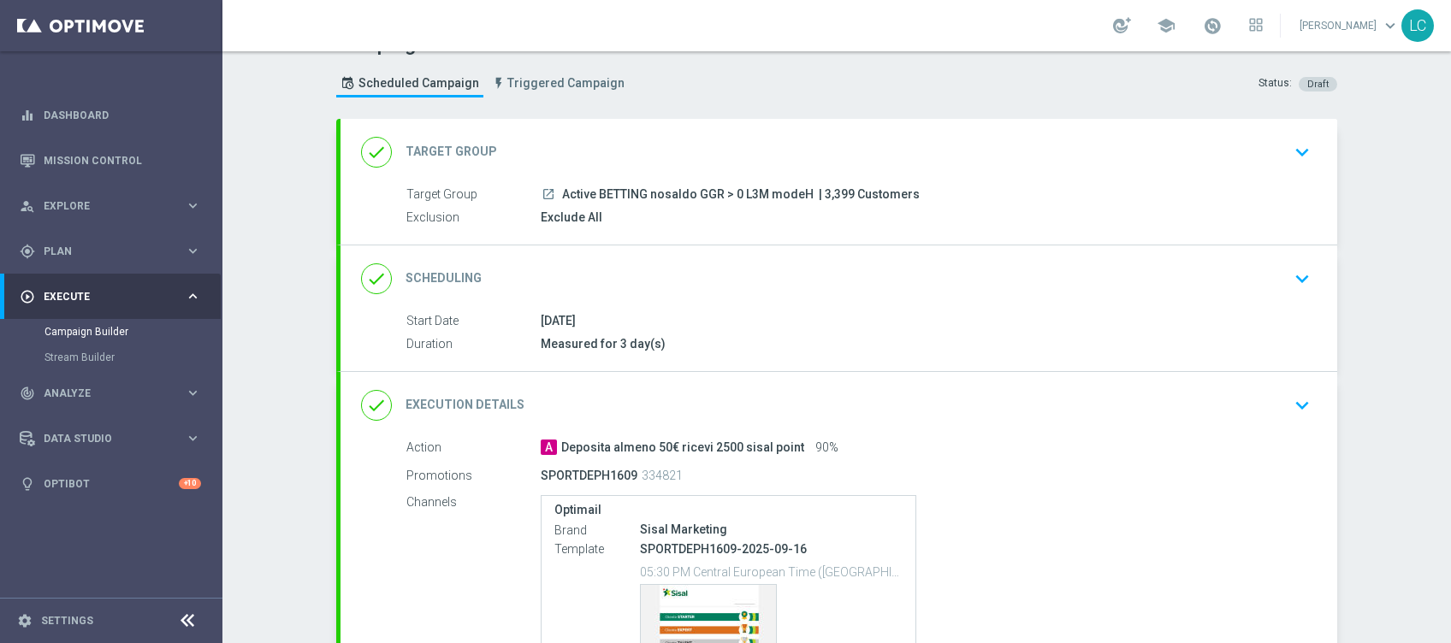
scroll to position [0, 0]
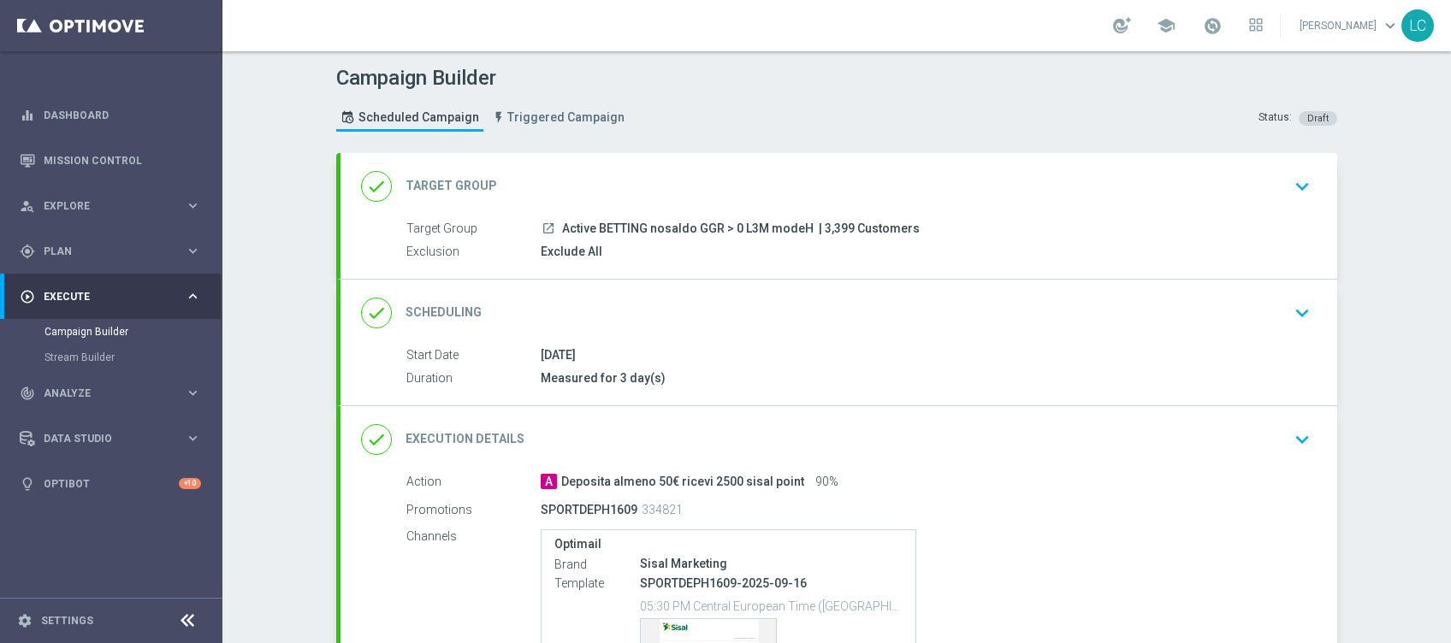
click at [981, 315] on div "done Scheduling keyboard_arrow_down" at bounding box center [839, 313] width 956 height 33
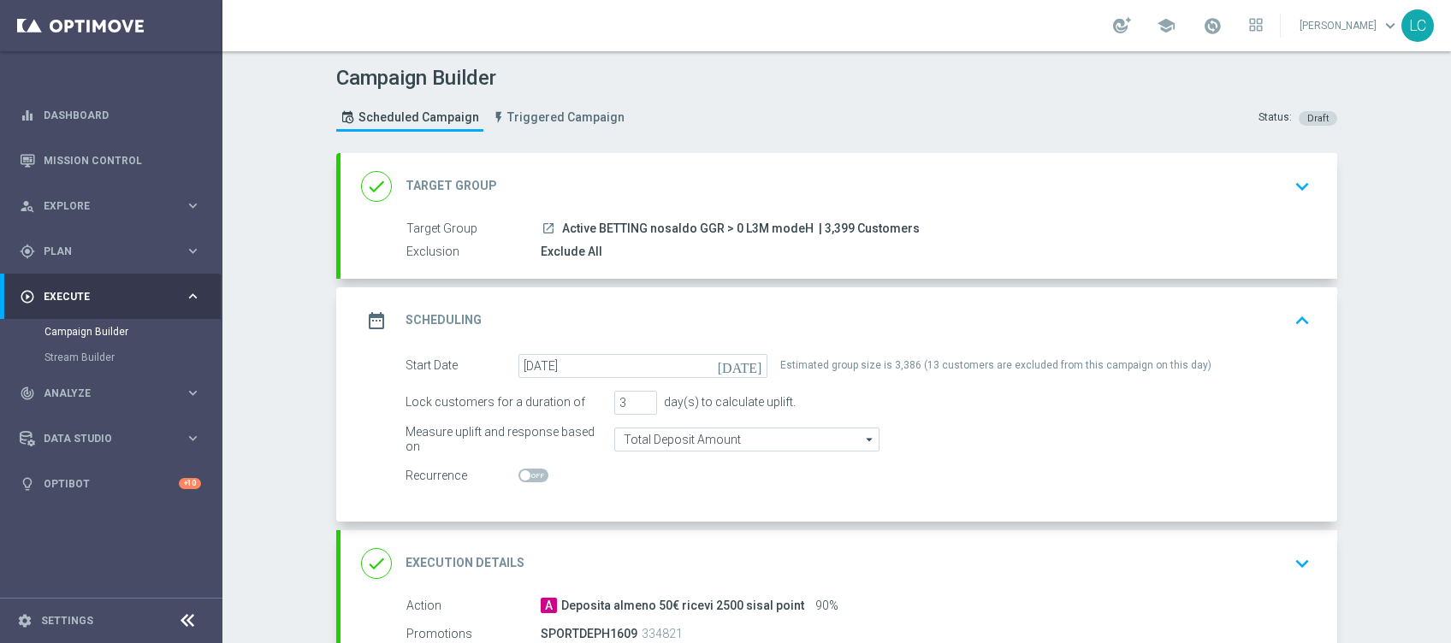
click at [980, 323] on div "date_range Scheduling keyboard_arrow_up" at bounding box center [839, 321] width 956 height 33
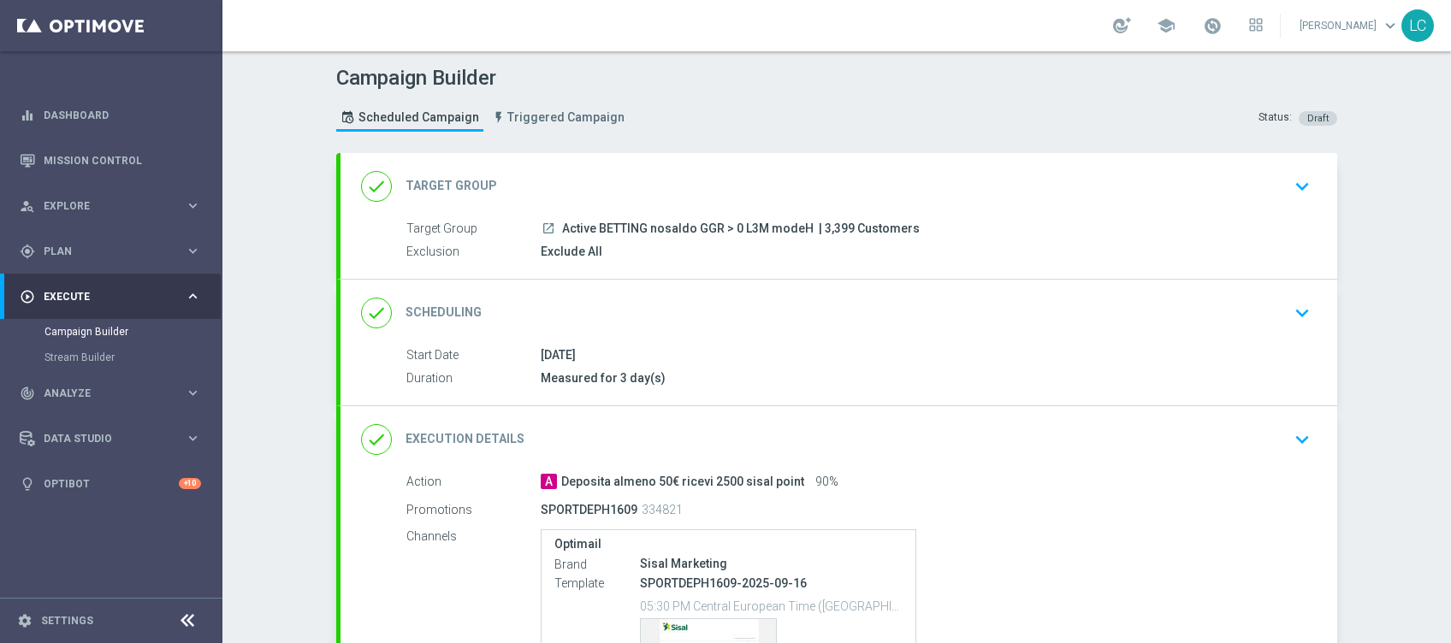
click at [980, 322] on div "done Scheduling keyboard_arrow_down Start Date 16 Sep 2025 Duration Measured fo…" at bounding box center [839, 343] width 997 height 126
click at [980, 323] on div "done Scheduling keyboard_arrow_down" at bounding box center [839, 313] width 956 height 33
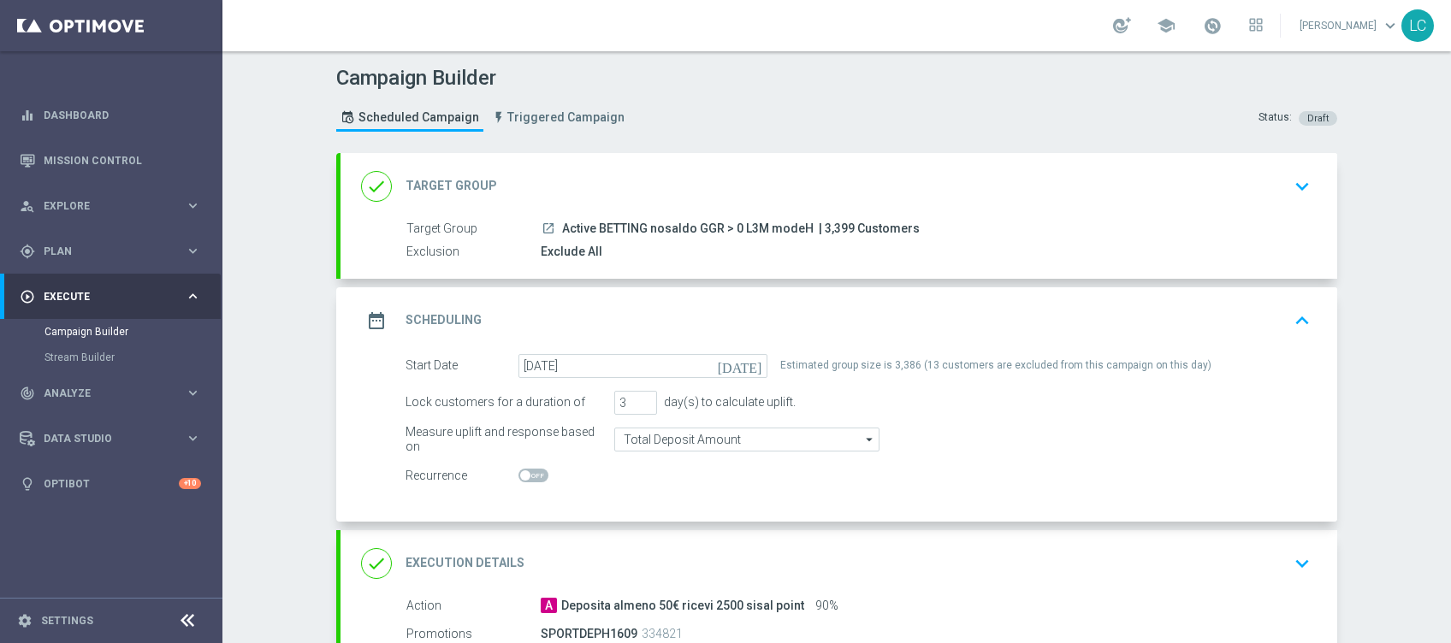
click at [980, 322] on div "date_range Scheduling keyboard_arrow_up" at bounding box center [839, 321] width 956 height 33
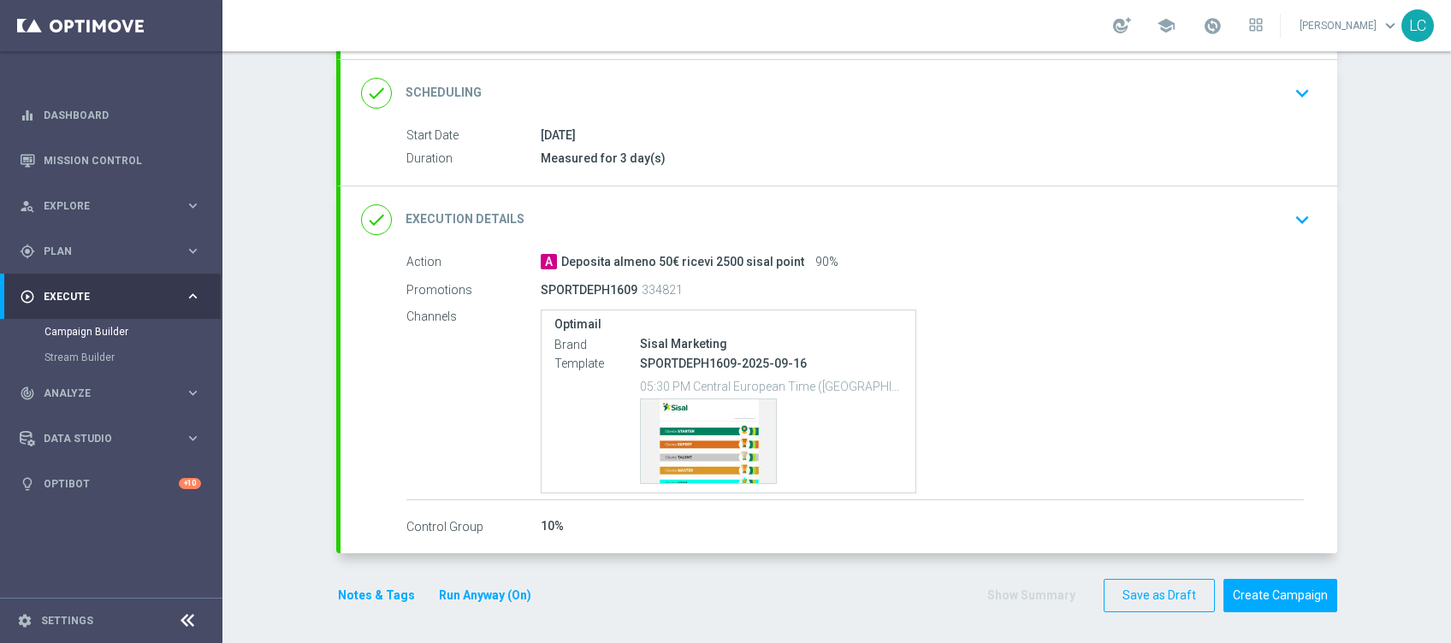
scroll to position [221, 0]
click at [1261, 598] on button "Create Campaign" at bounding box center [1280, 594] width 114 height 33
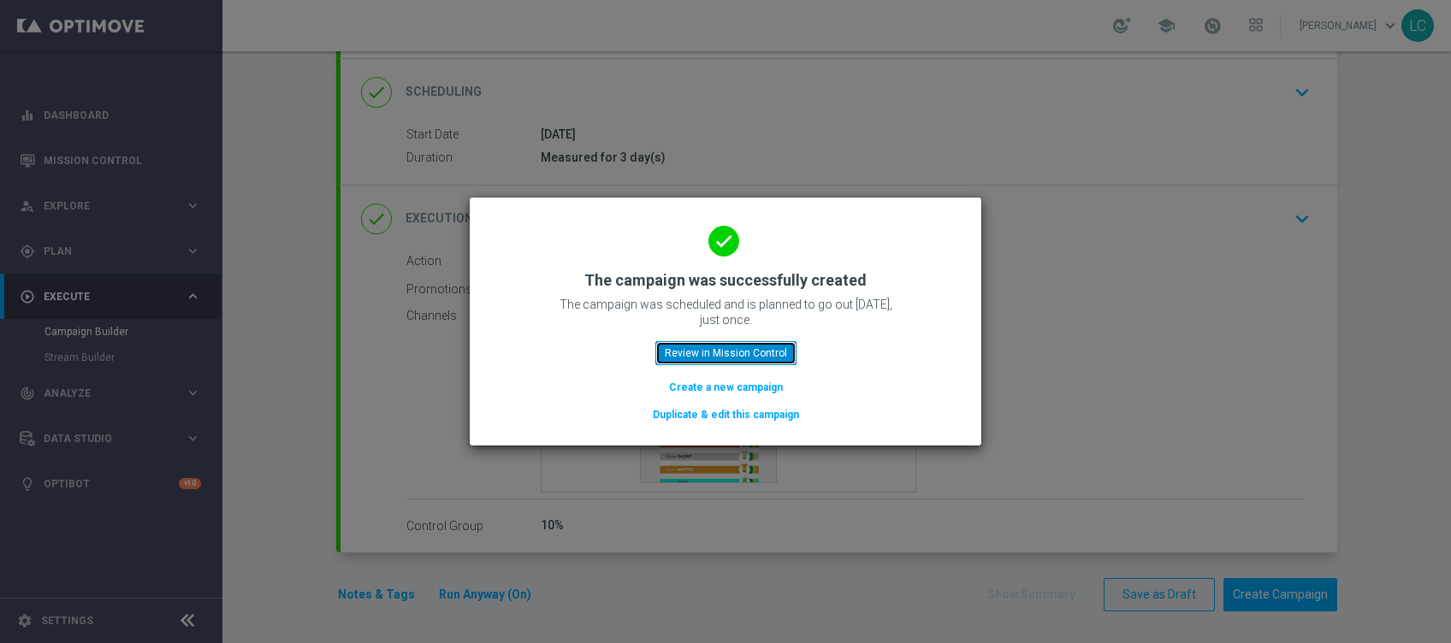
click at [698, 349] on button "Review in Mission Control" at bounding box center [725, 353] width 141 height 24
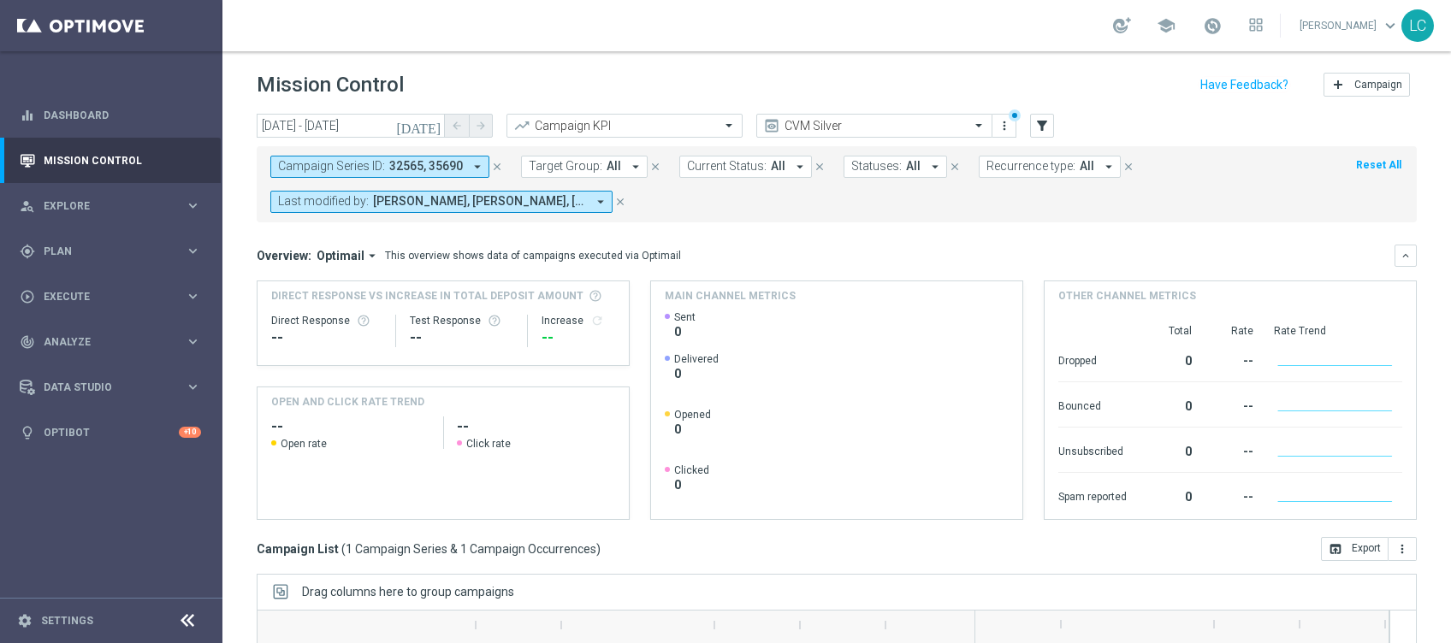
click at [496, 162] on icon "close" at bounding box center [497, 167] width 12 height 12
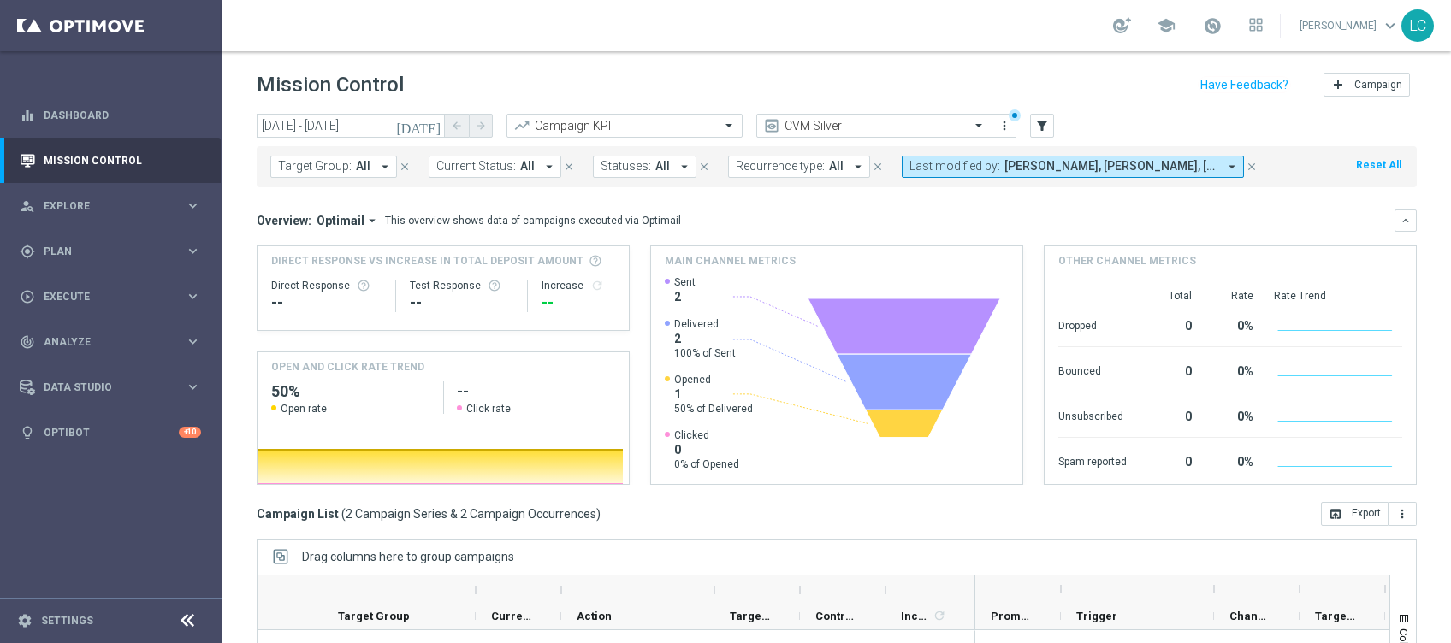
click at [1026, 167] on span "Francesca Mascarucci, Lorenzo Carlevale, Marco Cesco, Martina Troia, Nicolo' Na…" at bounding box center [1110, 166] width 213 height 15
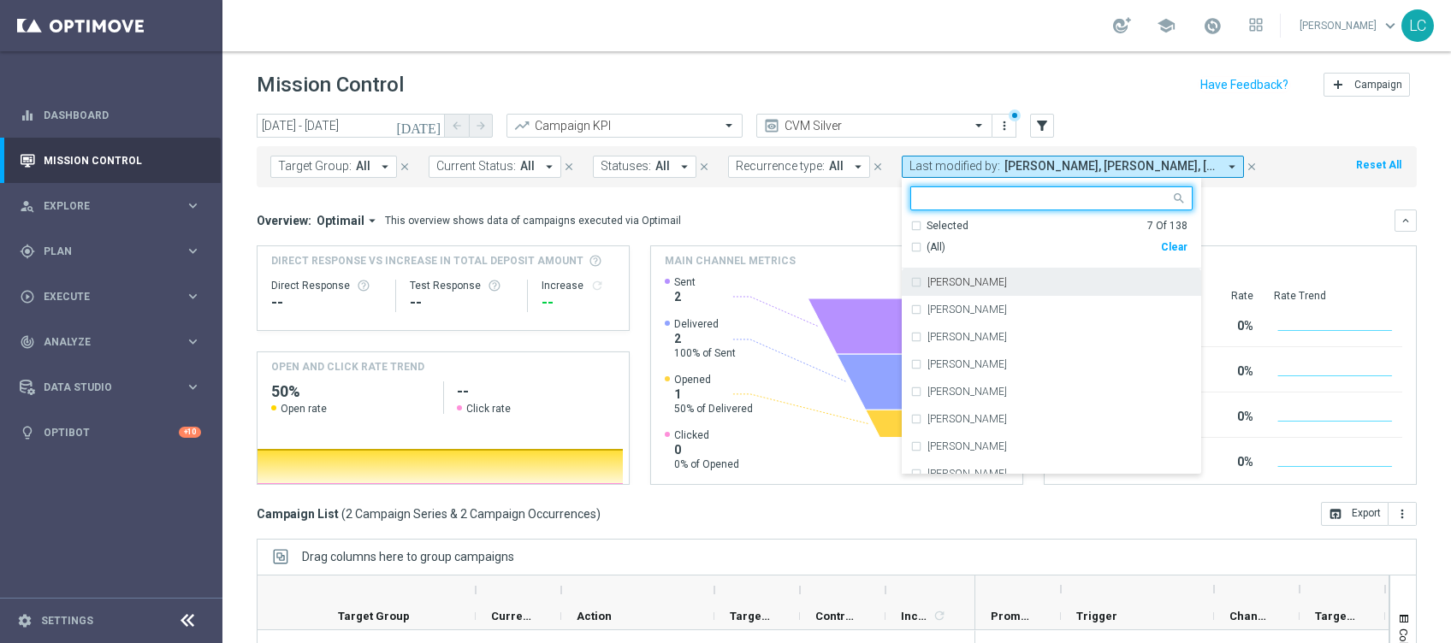
click at [912, 251] on div "(All)" at bounding box center [1035, 247] width 251 height 15
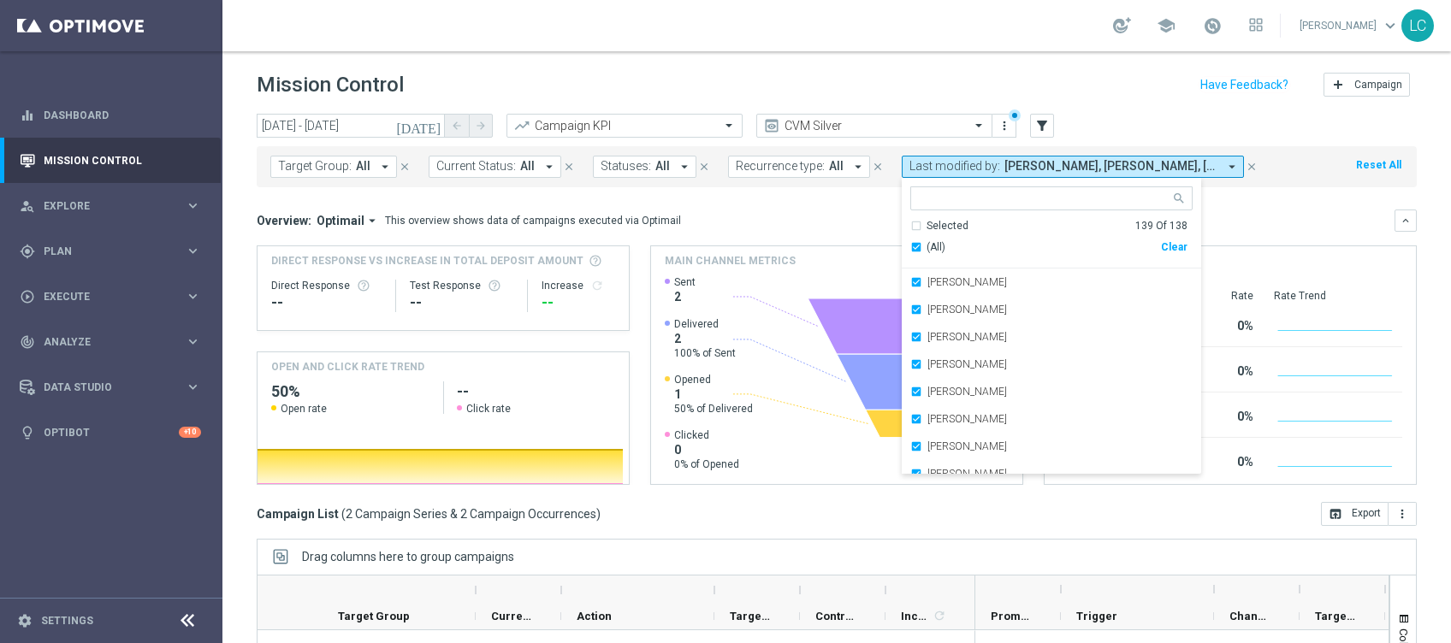
click at [917, 217] on ng-select "Selected 139 of 138 Selected 139 Of 138 (All) Clear Alessandra Cormio Alessandr…" at bounding box center [1051, 331] width 299 height 288
click at [910, 241] on div "(All)" at bounding box center [1035, 247] width 251 height 15
click at [910, 228] on div "Selected 1 Of 138" at bounding box center [1048, 226] width 277 height 15
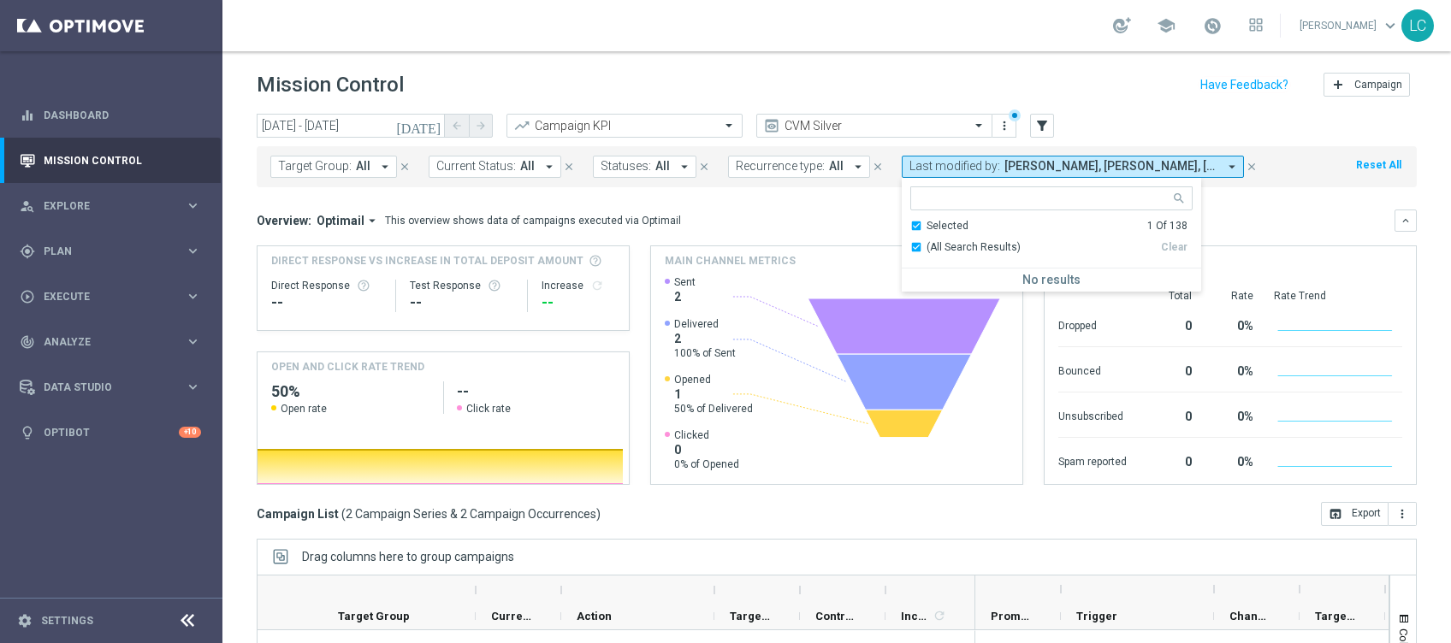
click at [1244, 269] on div "Other channel metrics" at bounding box center [1230, 260] width 371 height 29
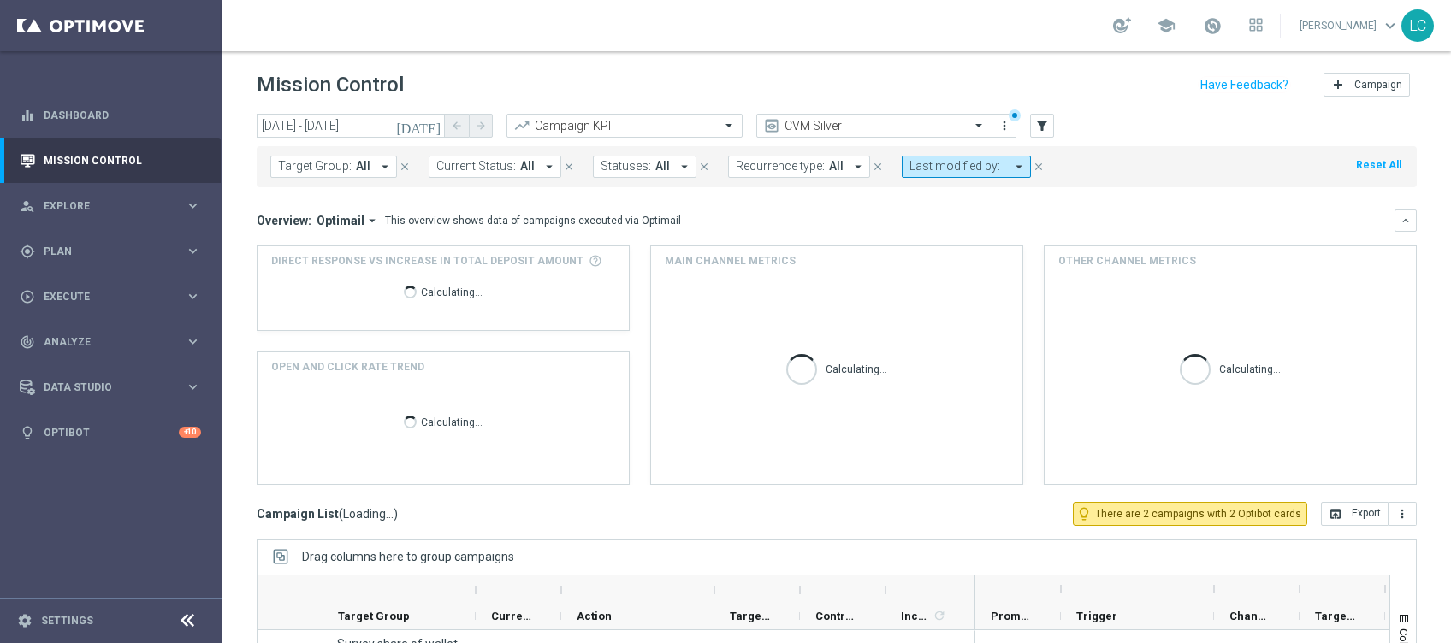
click at [1044, 196] on mini-dashboard "Overview: Optimail arrow_drop_down This overview shows data of campaigns execut…" at bounding box center [837, 344] width 1160 height 315
click at [953, 173] on span "Last modified by:" at bounding box center [954, 166] width 91 height 15
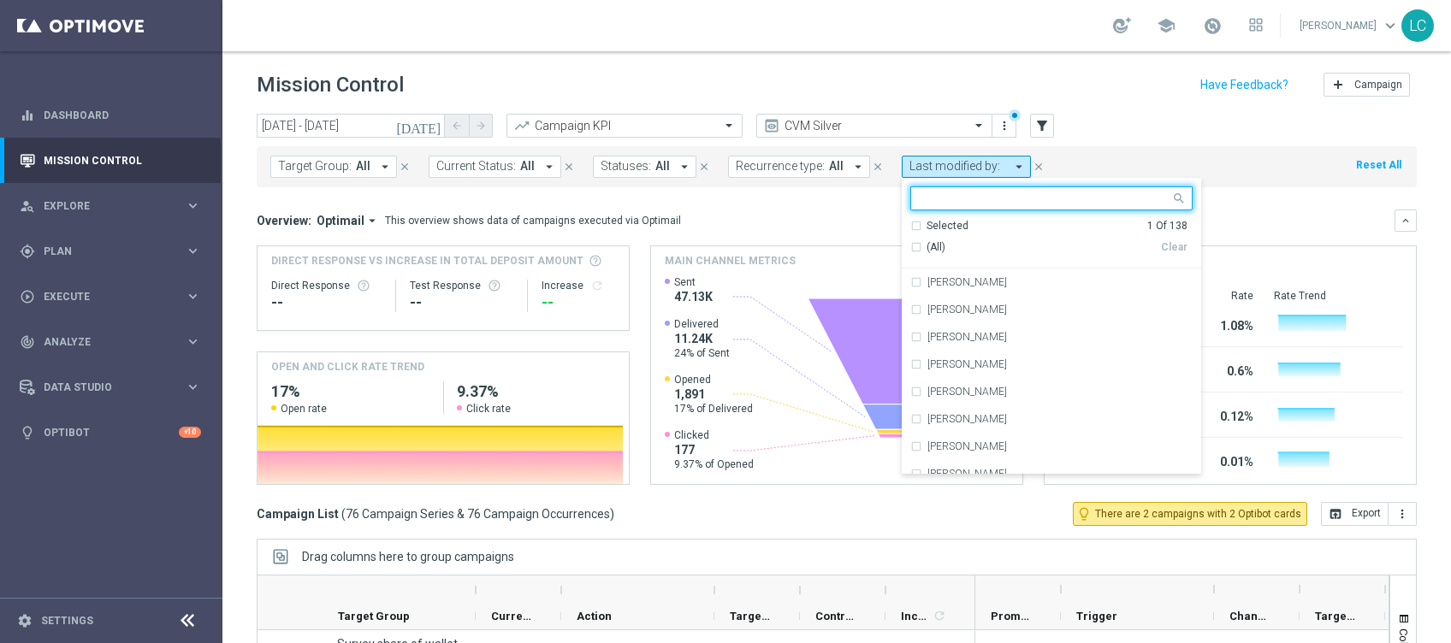
click at [1008, 212] on ng-select "Selected 1 Of 138 (All) Clear Alessandra Cormio Alessandra Dall'Acqua Alessandr…" at bounding box center [1051, 331] width 299 height 288
click at [1006, 200] on input "text" at bounding box center [1045, 199] width 251 height 15
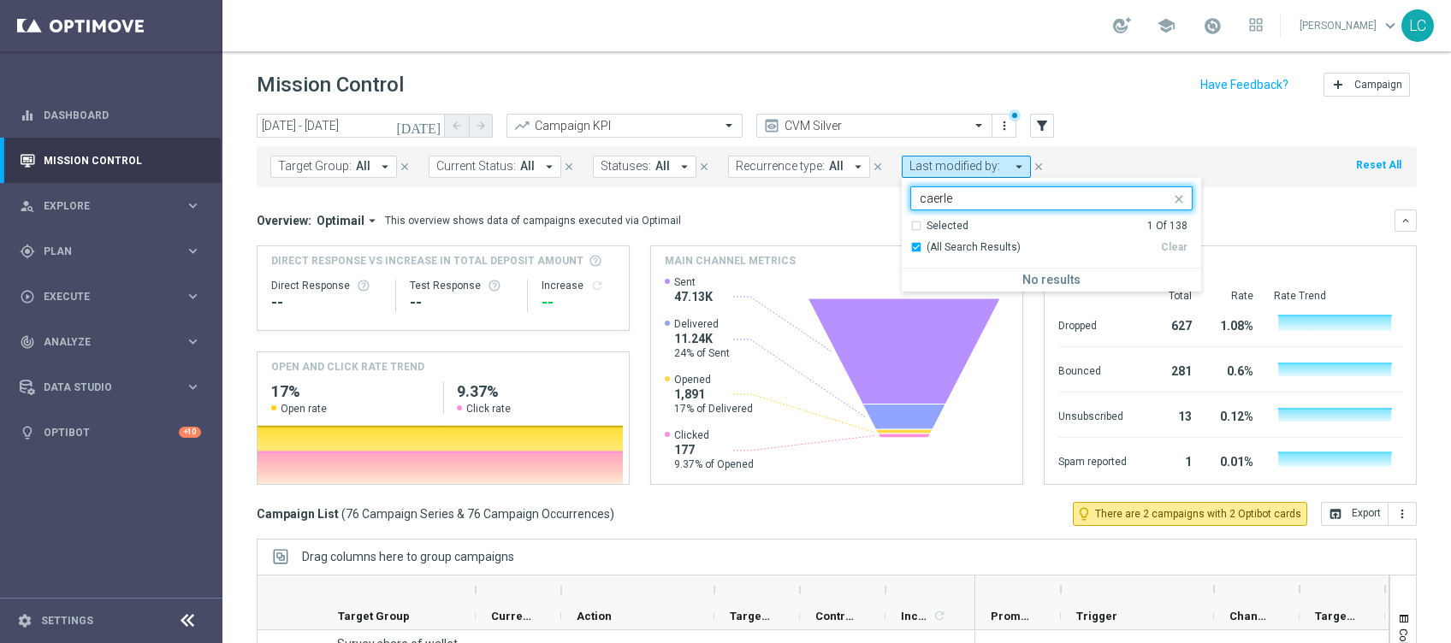
click at [911, 217] on ng-select "caerle Selected 1 Of 138 (All Search Results) Clear No results" at bounding box center [1051, 239] width 299 height 105
click at [959, 195] on input "caerle" at bounding box center [1045, 199] width 251 height 15
click at [968, 278] on label "[PERSON_NAME]" at bounding box center [967, 282] width 80 height 10
type input "carle"
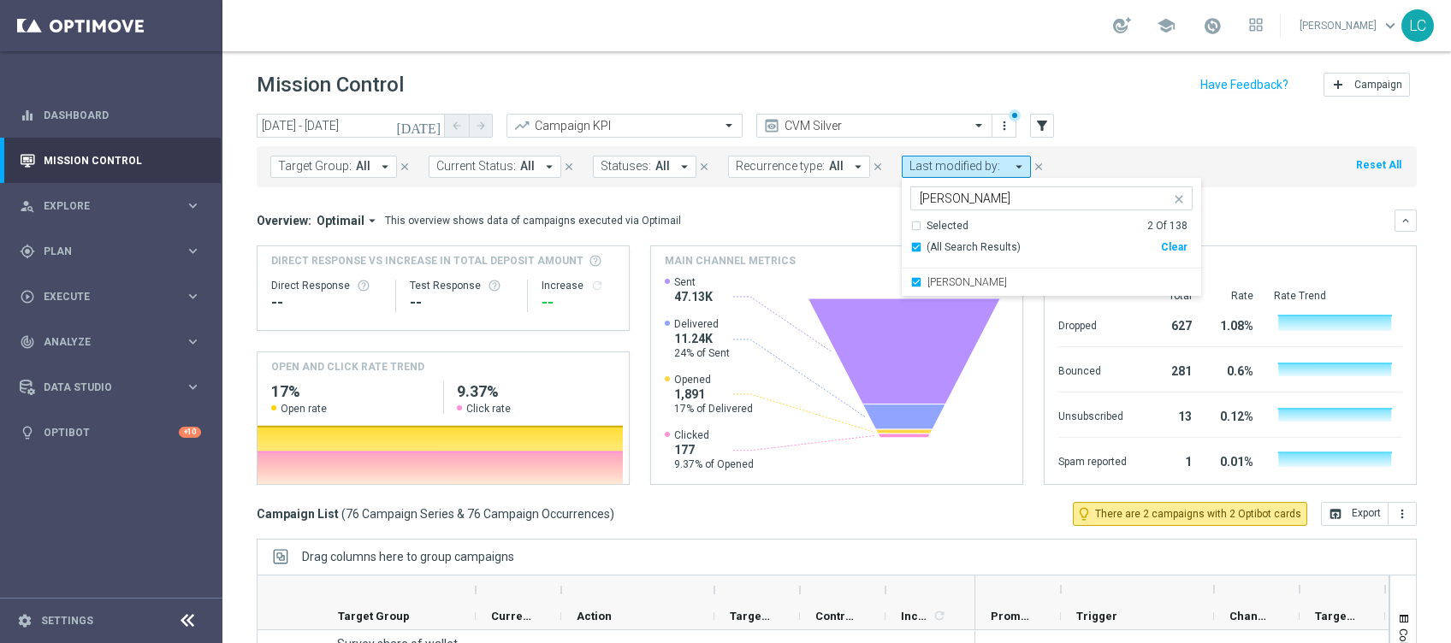
click at [1311, 213] on div "Overview: Optimail arrow_drop_down This overview shows data of campaigns execut…" at bounding box center [826, 220] width 1138 height 15
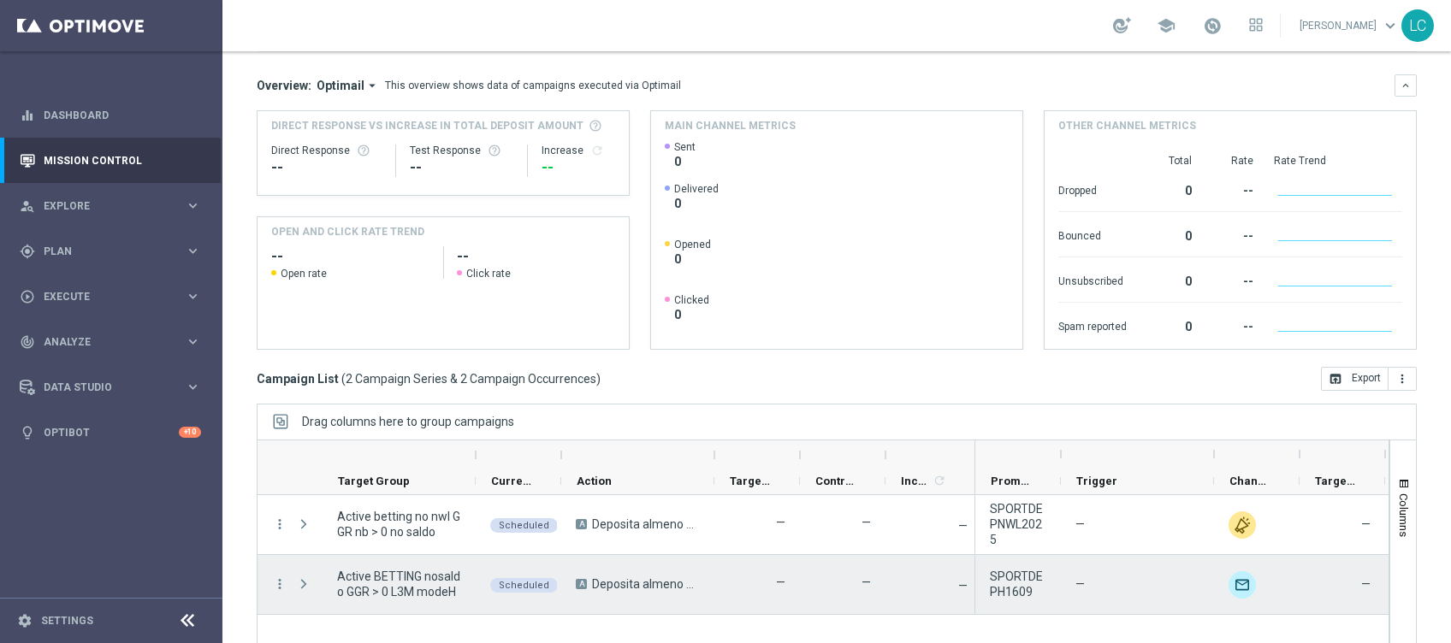
scroll to position [211, 0]
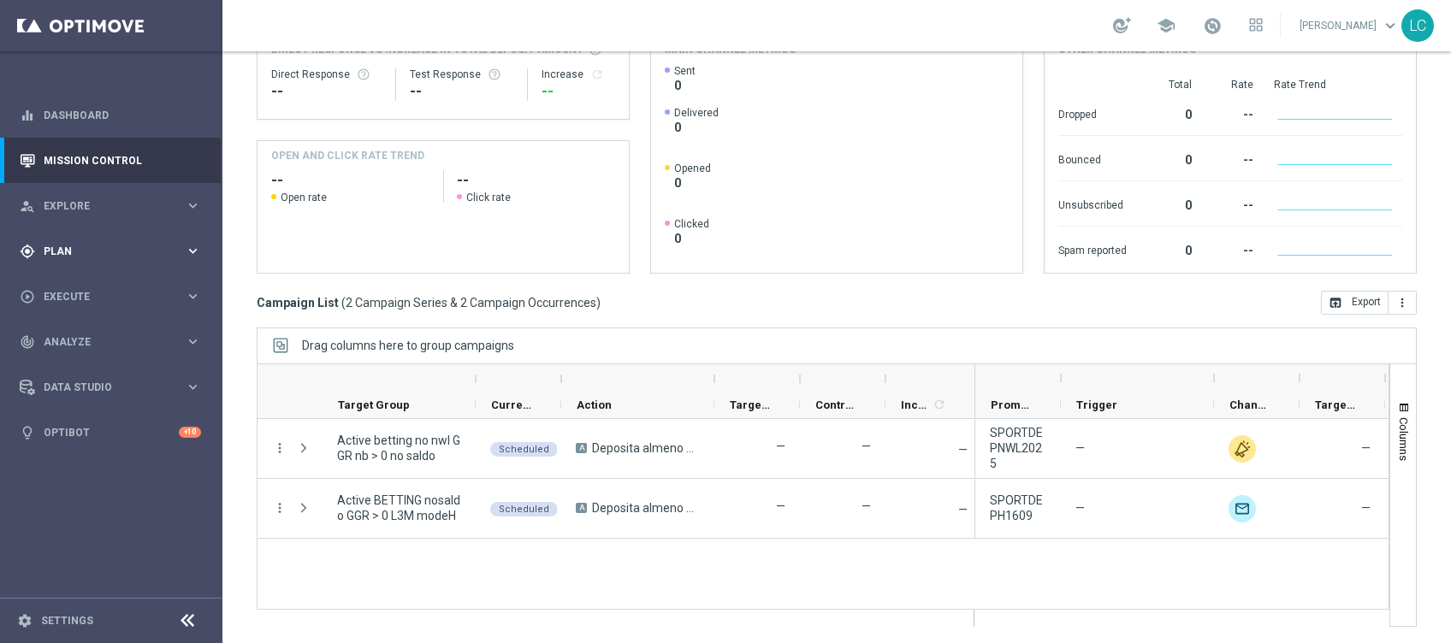
click at [39, 247] on div "gps_fixed Plan" at bounding box center [102, 251] width 165 height 15
click at [89, 431] on div "play_circle_outline Execute" at bounding box center [102, 425] width 165 height 15
click at [92, 327] on link "Campaign Builder" at bounding box center [110, 332] width 133 height 14
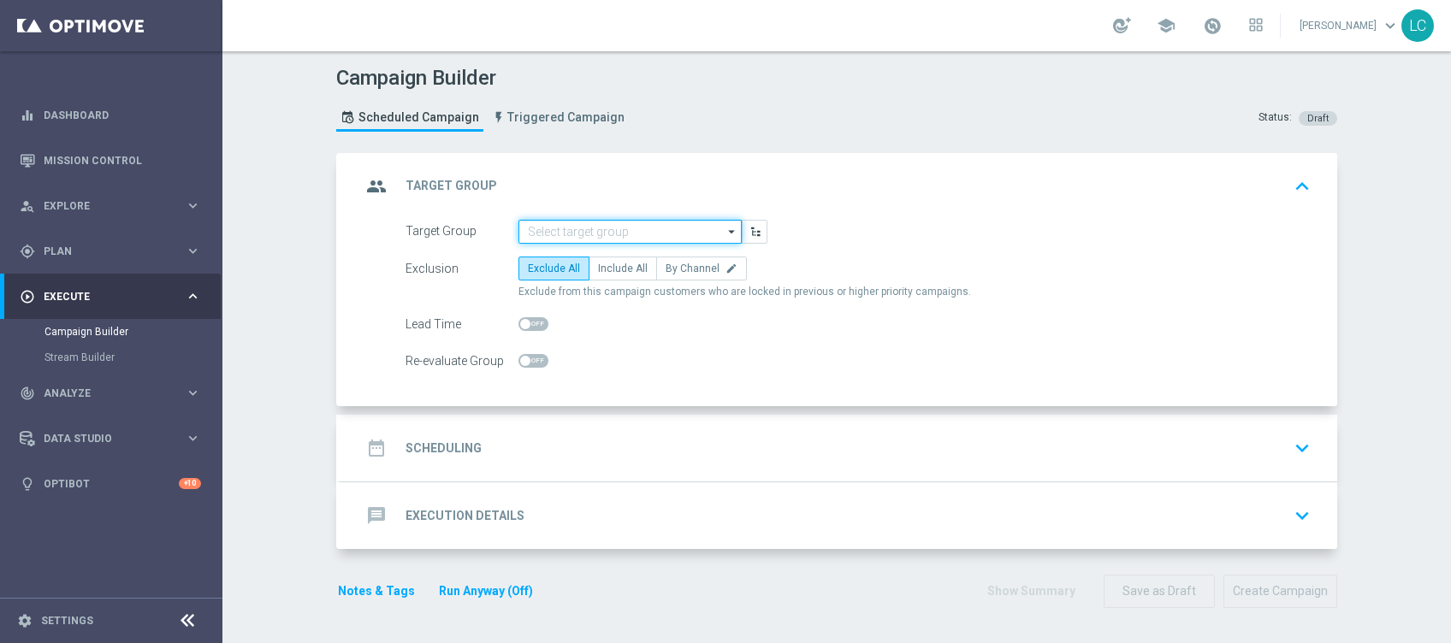
click at [576, 228] on input at bounding box center [629, 232] width 223 height 24
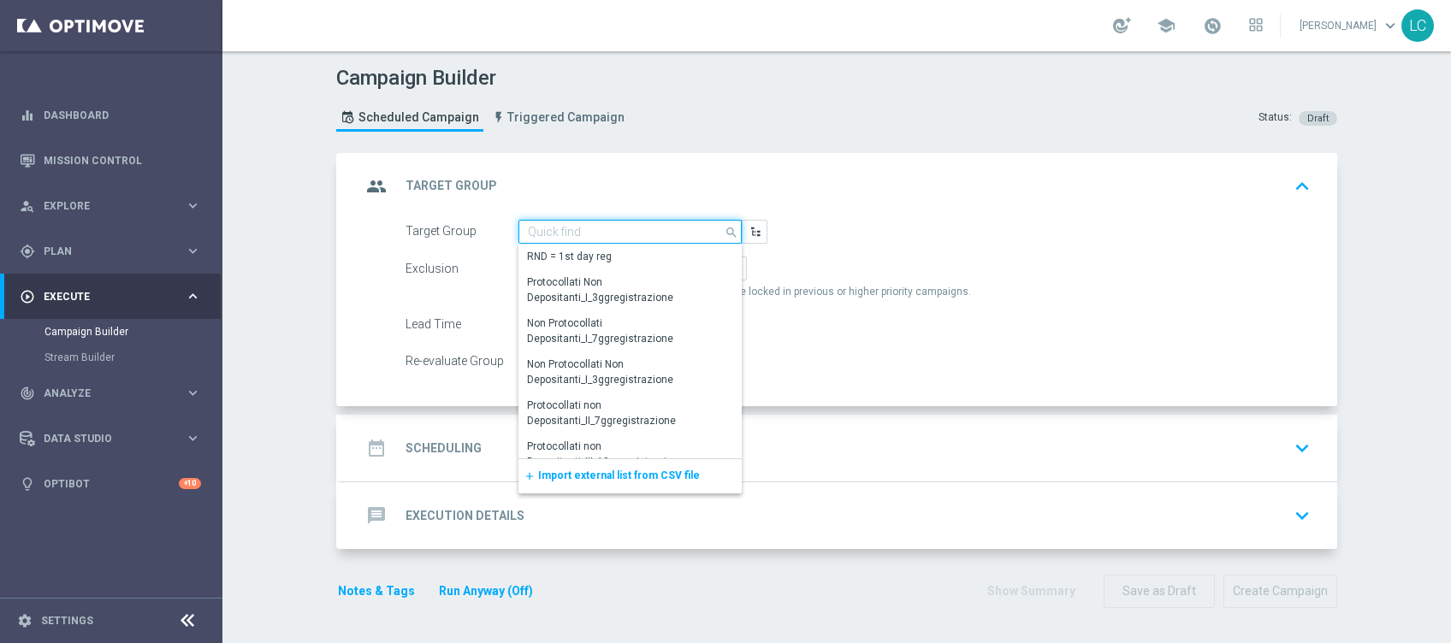
paste input "Active BETTING saldo GGR > 0 L3M OPTIMIZER/MAXIMIZER"
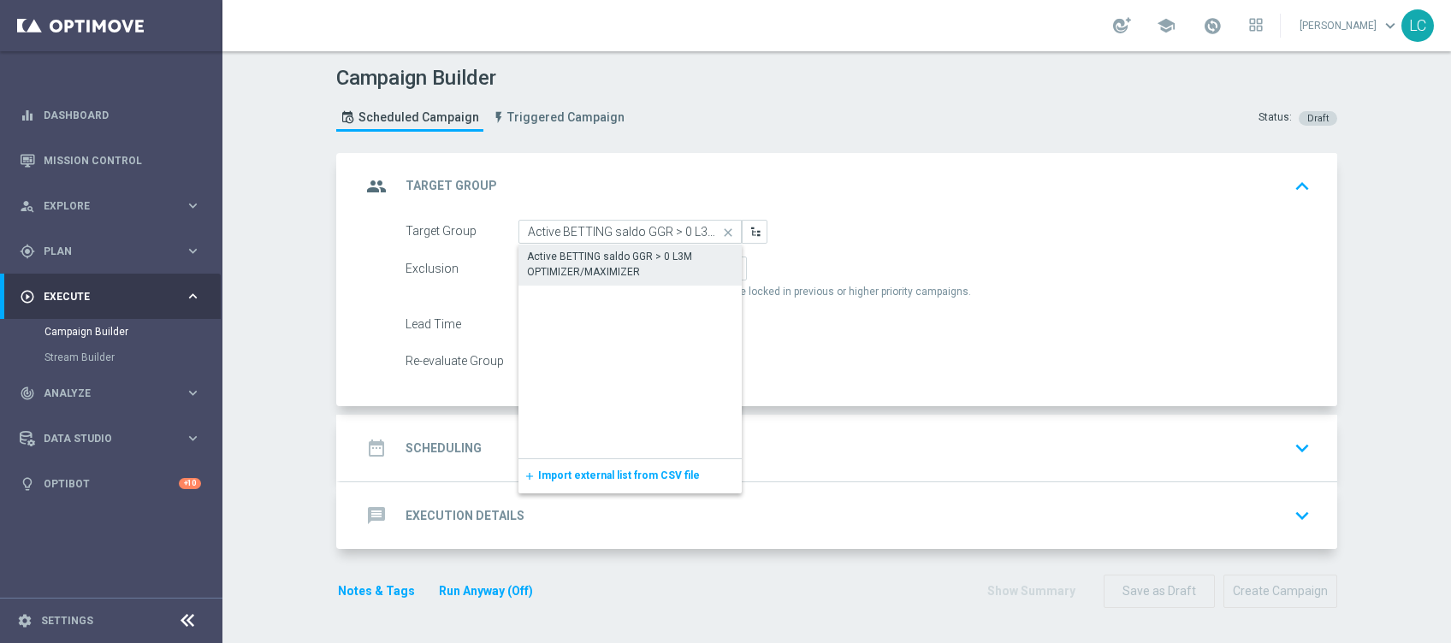
click at [602, 269] on div "Active BETTING saldo GGR > 0 L3M OPTIMIZER/MAXIMIZER" at bounding box center [630, 264] width 207 height 31
type input "Active BETTING saldo GGR > 0 L3M OPTIMIZER/MAXIMIZER"
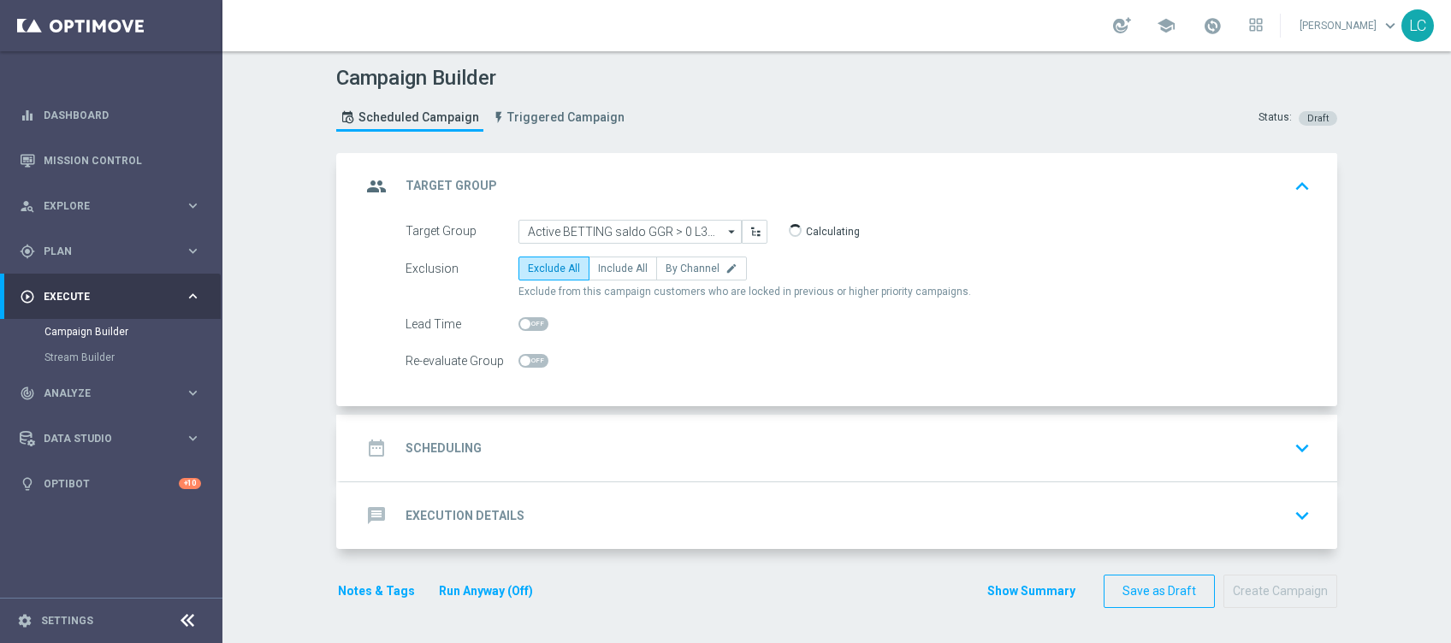
click at [952, 198] on div "group Target Group keyboard_arrow_up" at bounding box center [839, 186] width 956 height 33
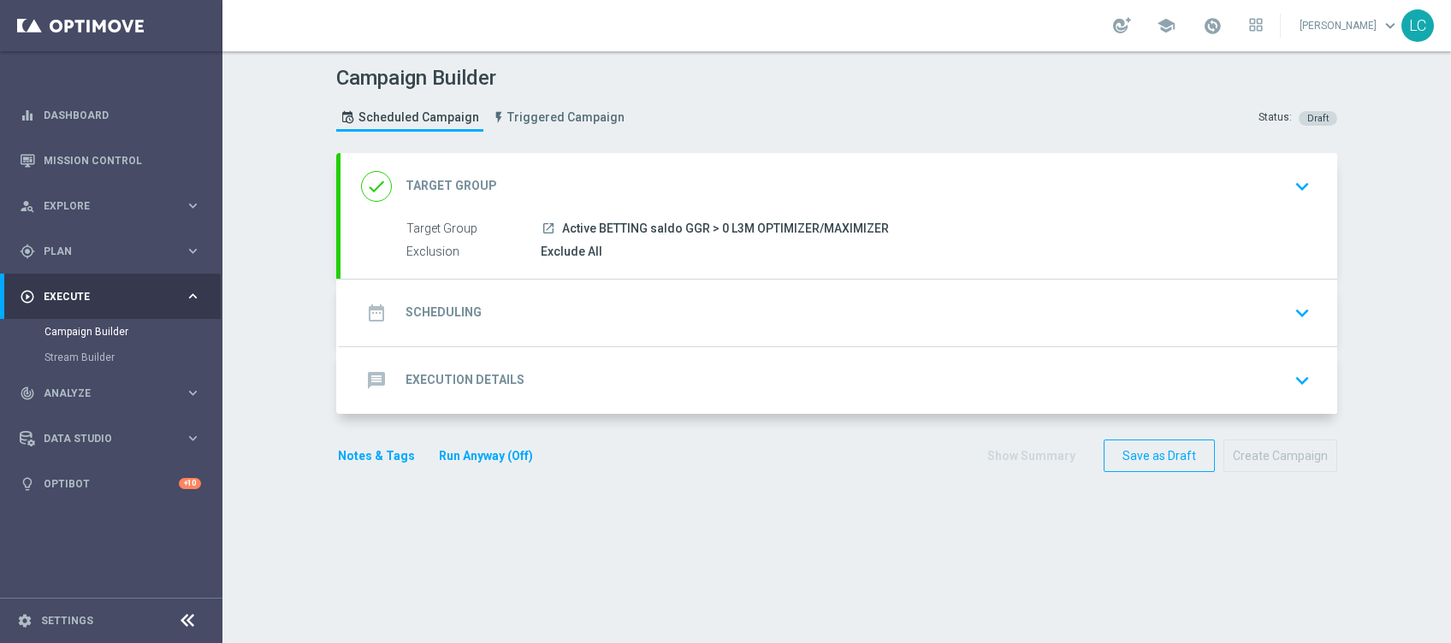
click at [951, 198] on div "done Target Group keyboard_arrow_down Target Group launch Active BETTING saldo …" at bounding box center [839, 216] width 997 height 126
click at [938, 186] on div "done Target Group keyboard_arrow_down" at bounding box center [839, 186] width 956 height 33
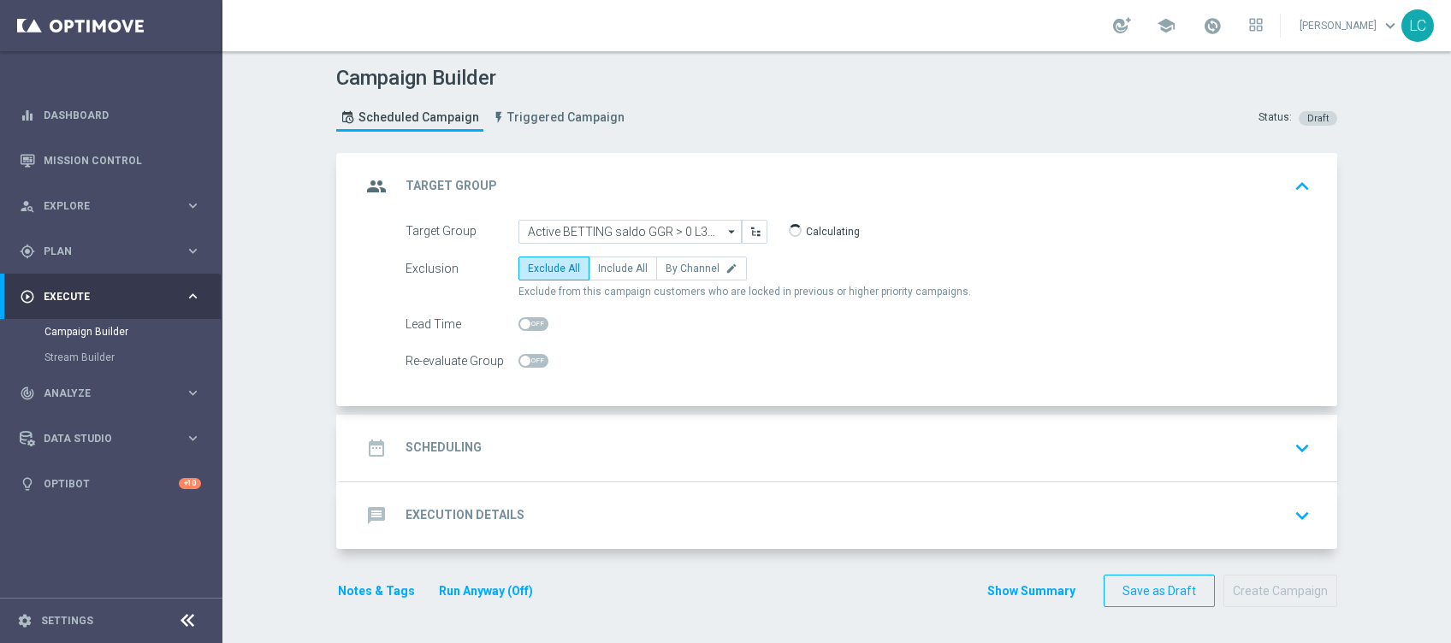
click at [936, 187] on div "group Target Group keyboard_arrow_up" at bounding box center [839, 186] width 956 height 33
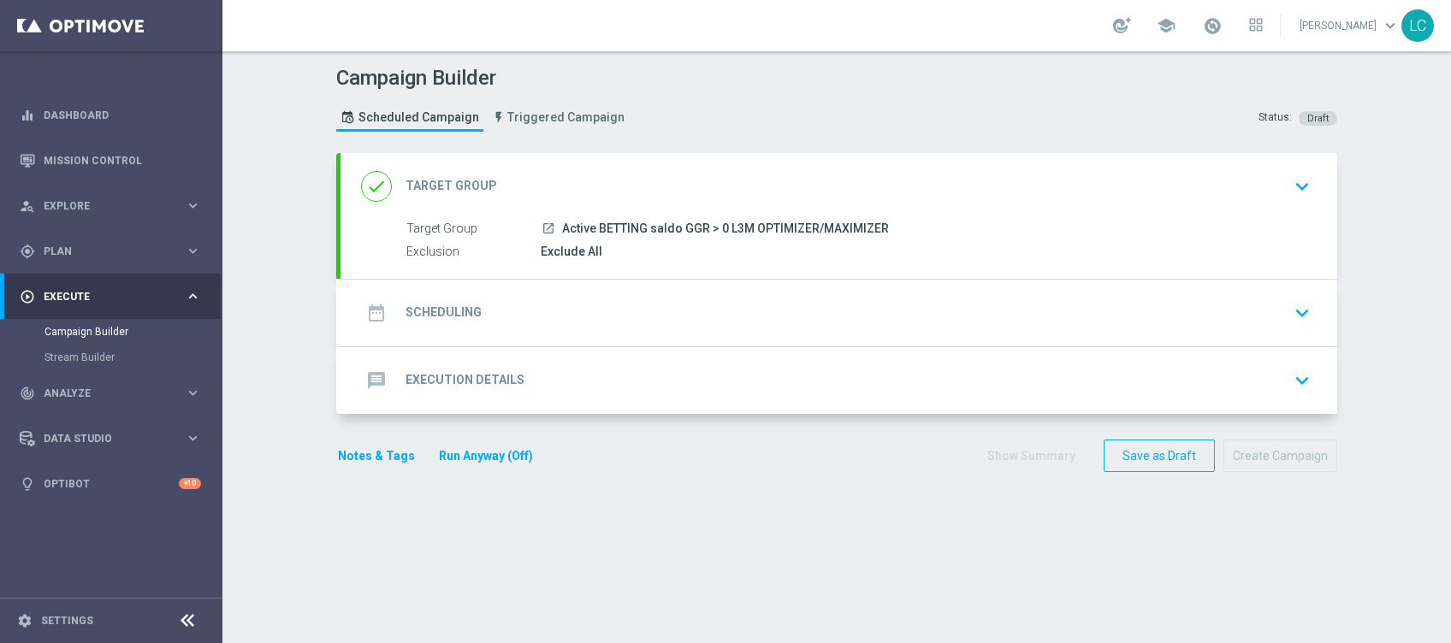
click at [791, 323] on div "date_range Scheduling keyboard_arrow_down" at bounding box center [839, 313] width 956 height 33
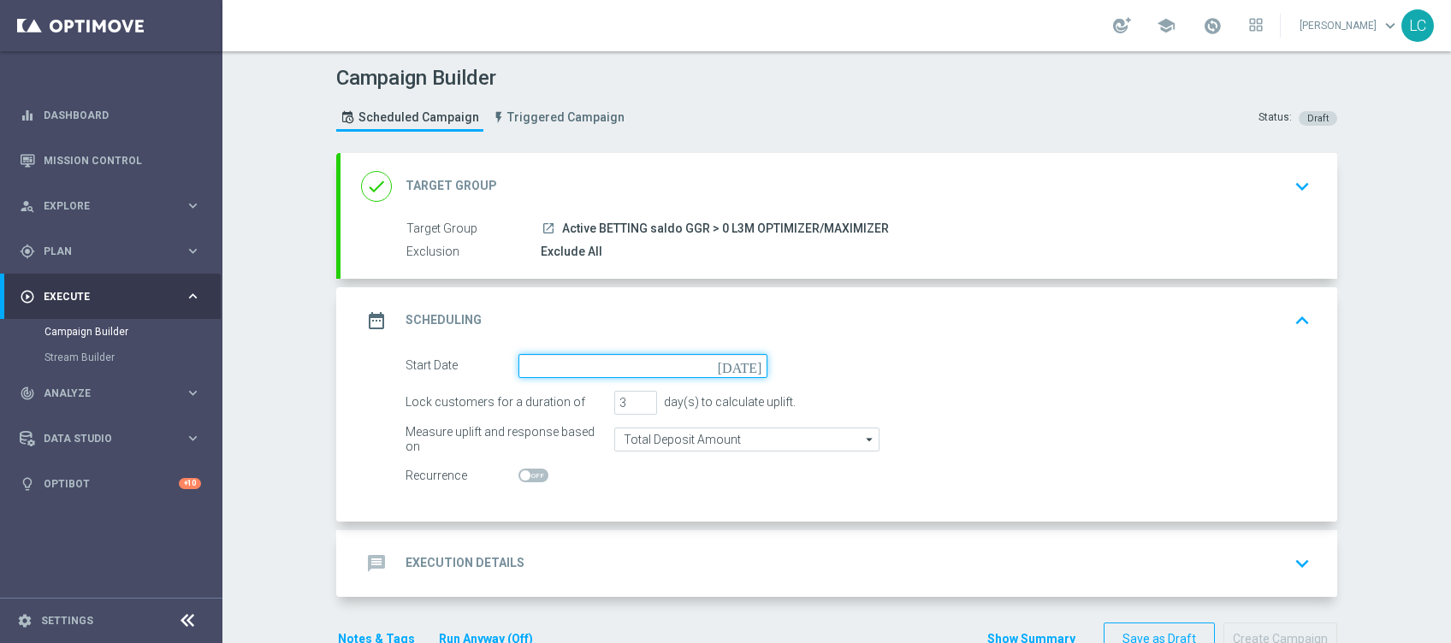
click at [557, 374] on input at bounding box center [642, 366] width 249 height 24
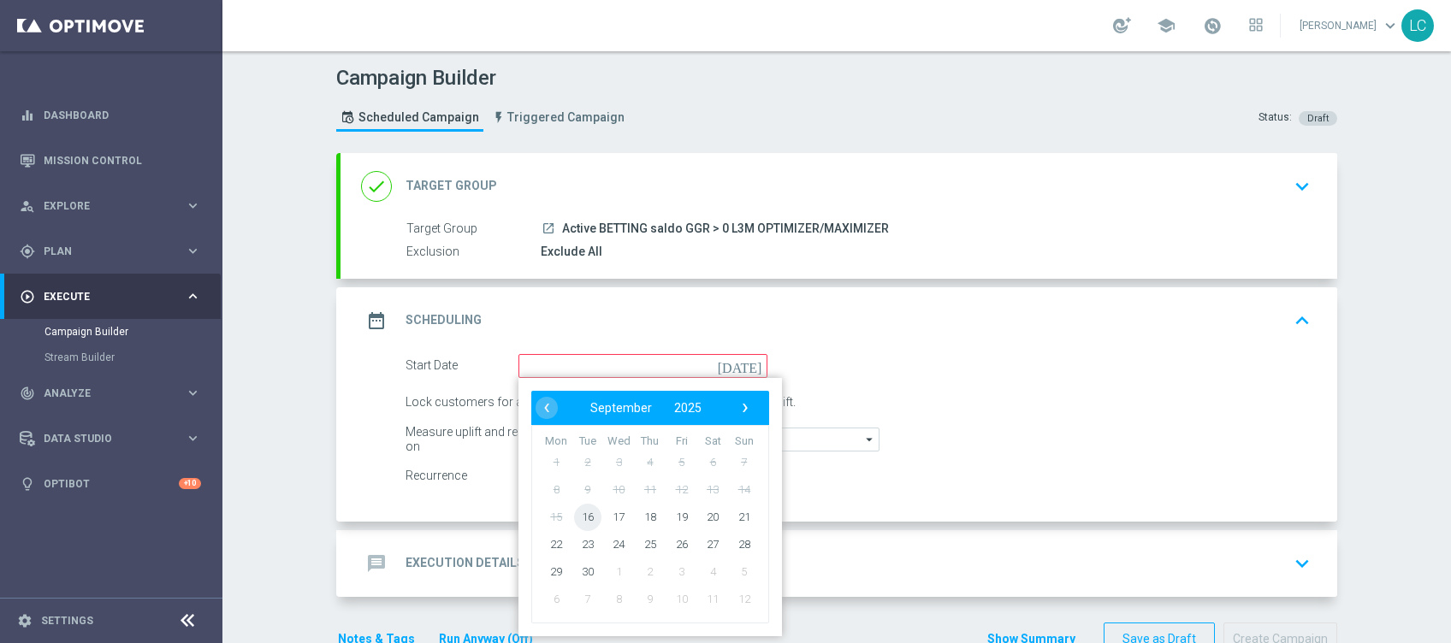
click at [585, 520] on span "16" at bounding box center [587, 516] width 27 height 27
type input "16 Sep 2025"
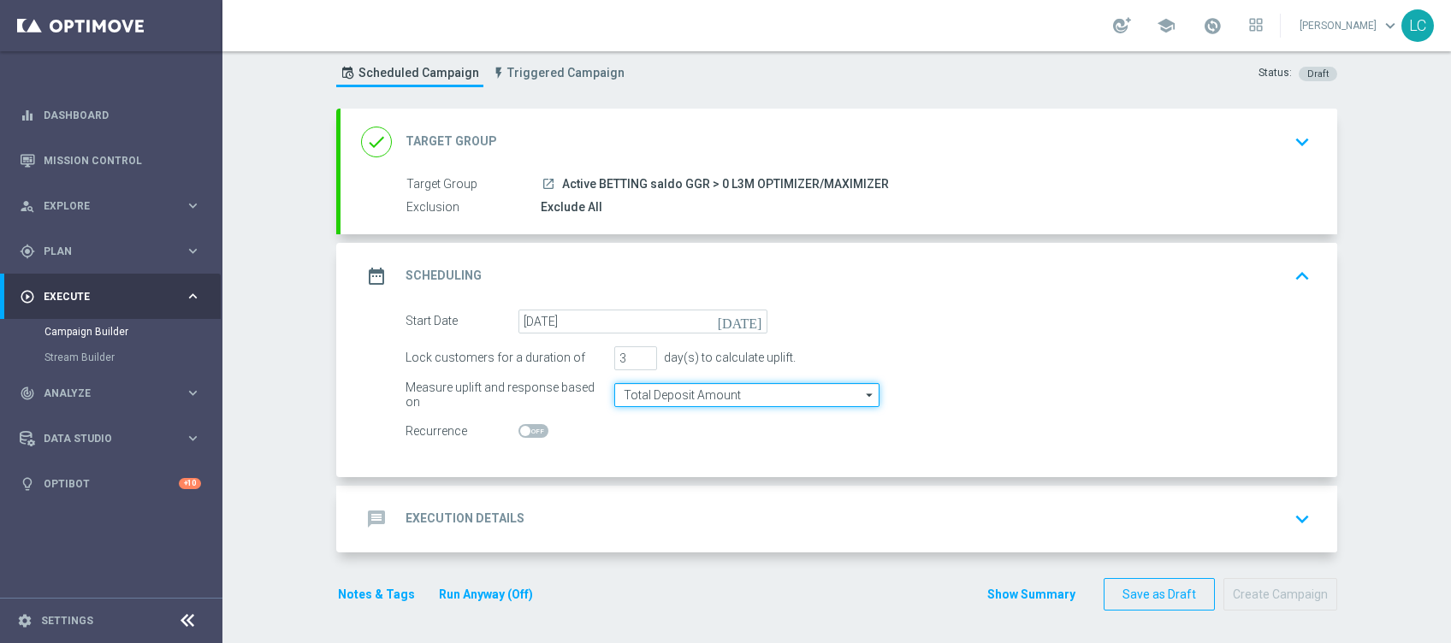
click at [645, 385] on input "Total Deposit Amount" at bounding box center [746, 395] width 265 height 24
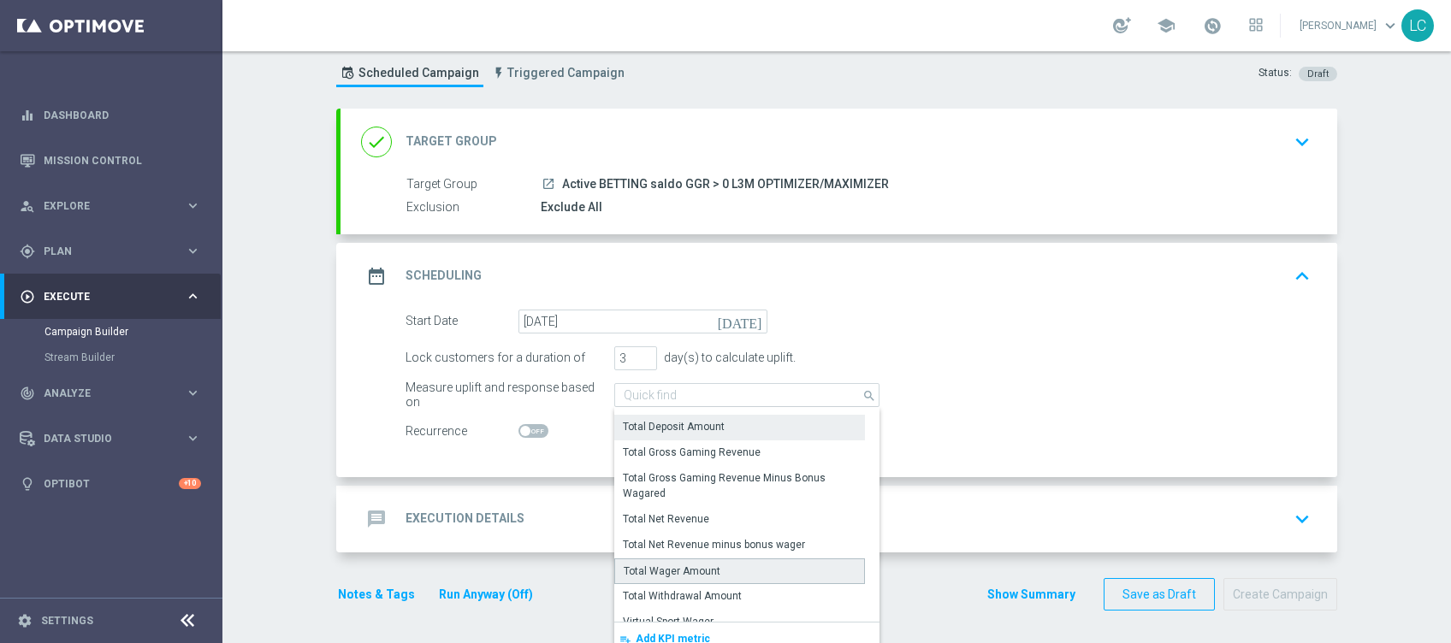
click at [684, 568] on div "Total Wager Amount" at bounding box center [672, 571] width 97 height 15
type input "Total Wager Amount"
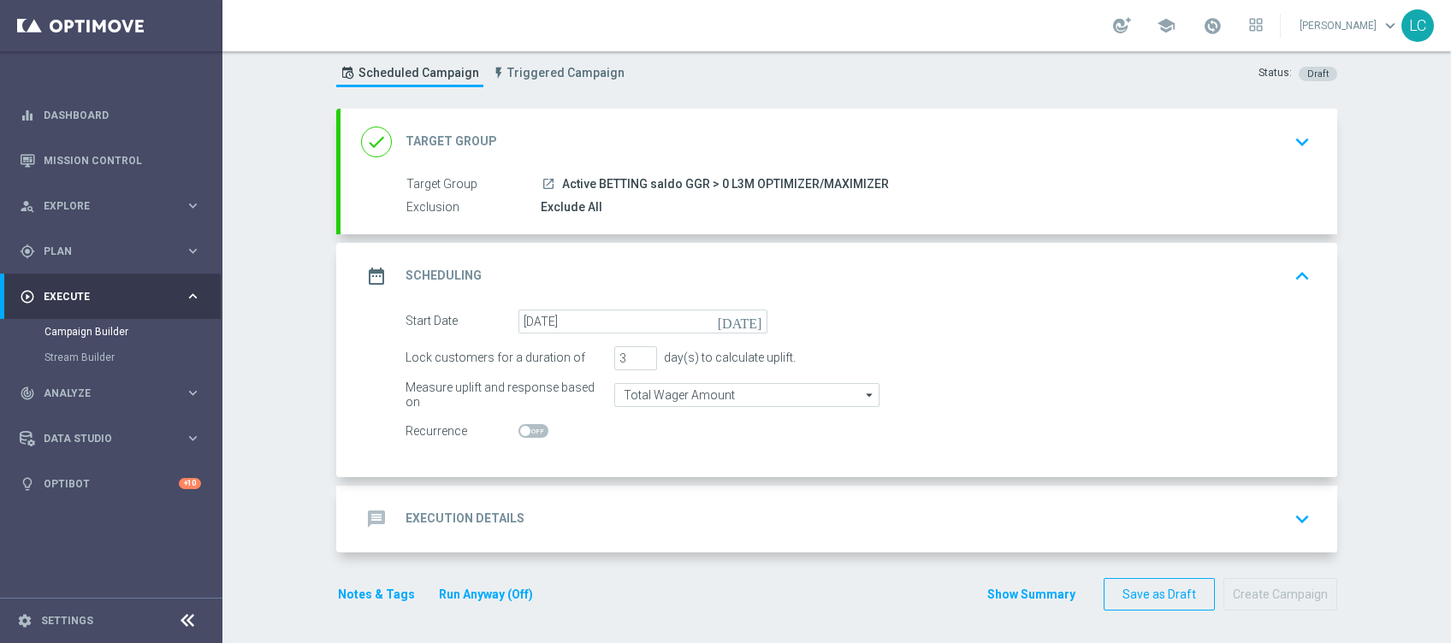
click at [608, 491] on div "message Execution Details keyboard_arrow_down" at bounding box center [839, 519] width 997 height 67
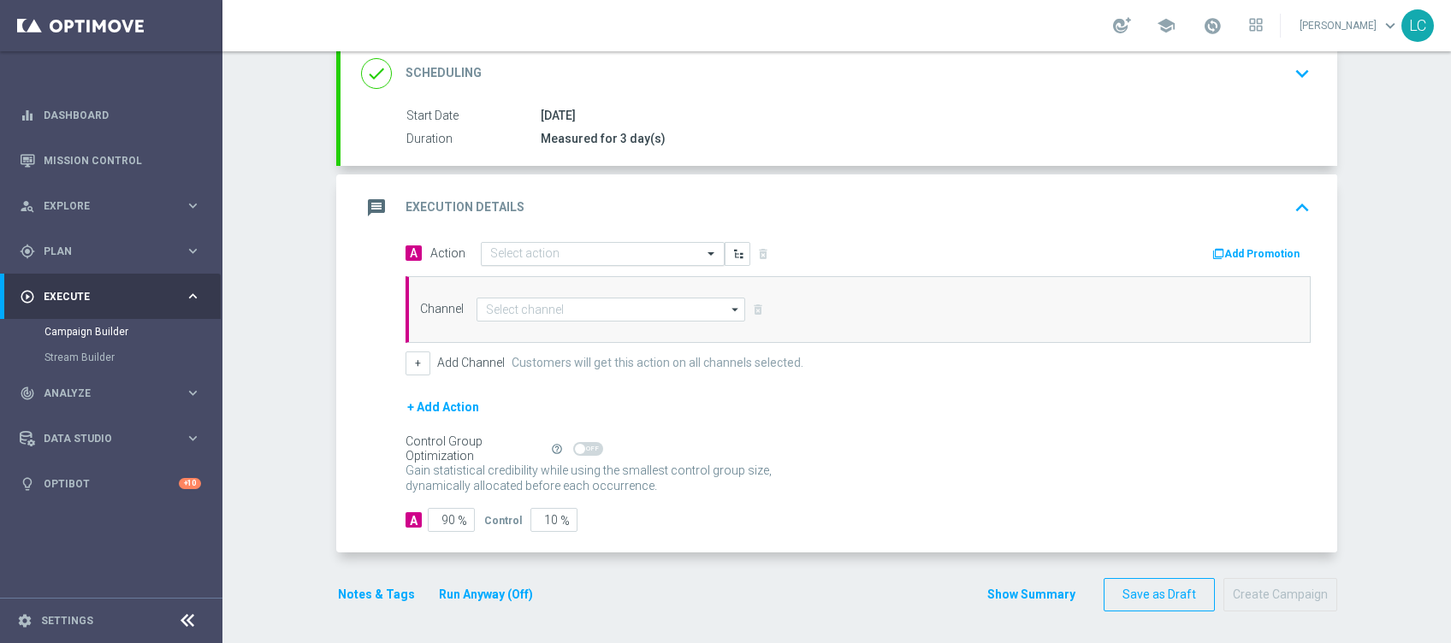
click at [500, 242] on div "Select action" at bounding box center [603, 254] width 244 height 24
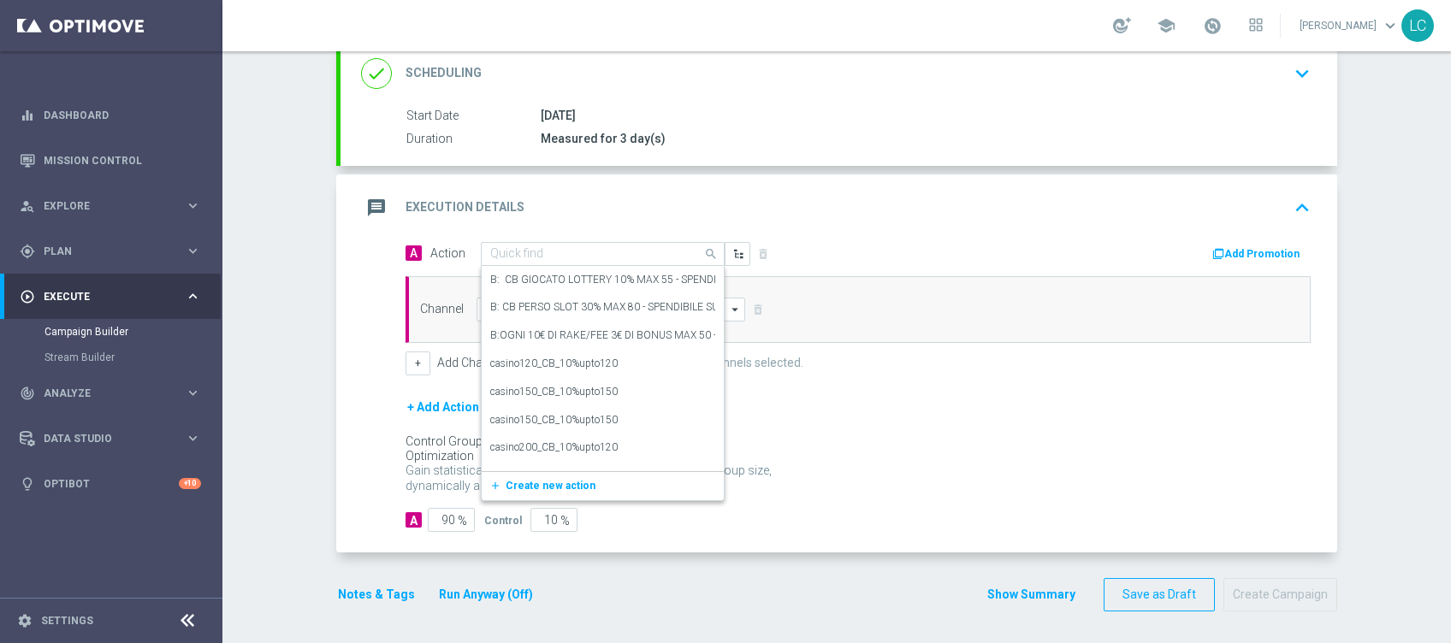
click at [520, 247] on input "text" at bounding box center [585, 254] width 191 height 15
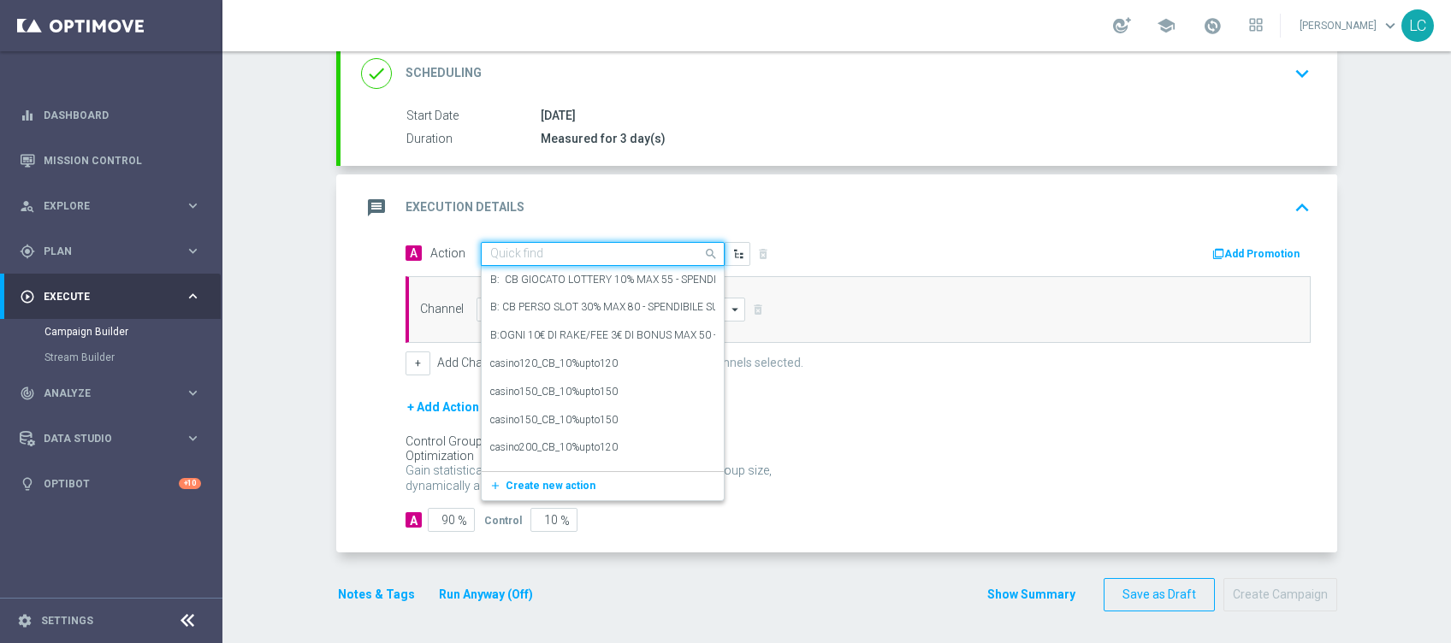
paste input "Gioca con quota legatura 5 per cb perso 15% fino a 20€ quota e legatura 5"
type input "Gioca con quota legatura 5 per cb perso 15% fino a 20€ quota e legatura 5"
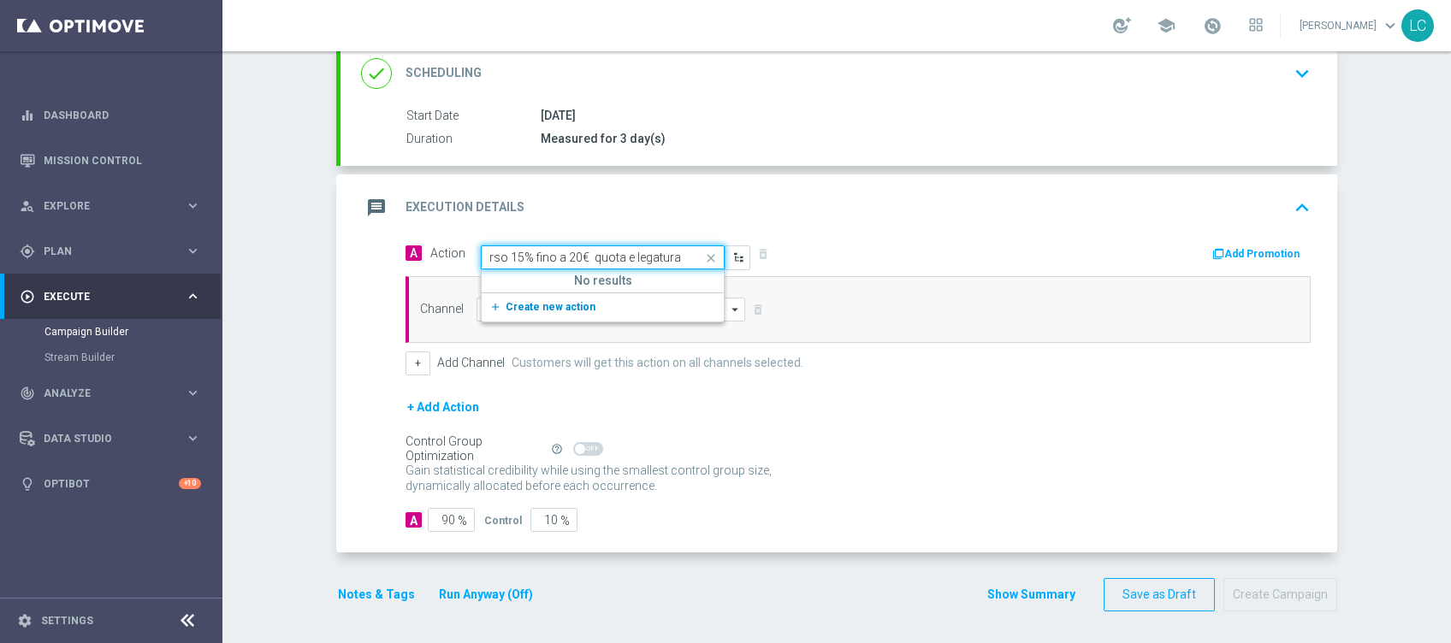
click at [530, 308] on span "Create new action" at bounding box center [551, 307] width 90 height 12
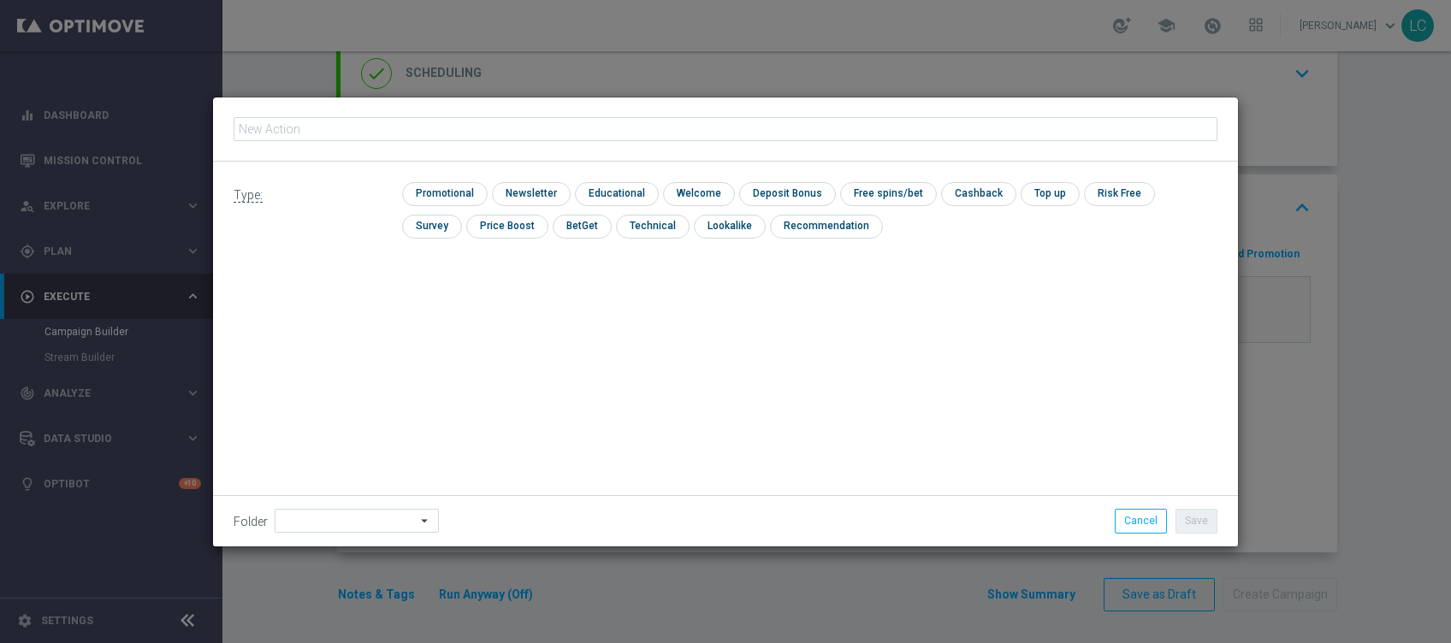
type input "Gioca con quota legatura 5 per cb perso 15% fino a 20€ quota e legatura 5"
click at [453, 193] on input "checkbox" at bounding box center [442, 193] width 81 height 23
checkbox input "true"
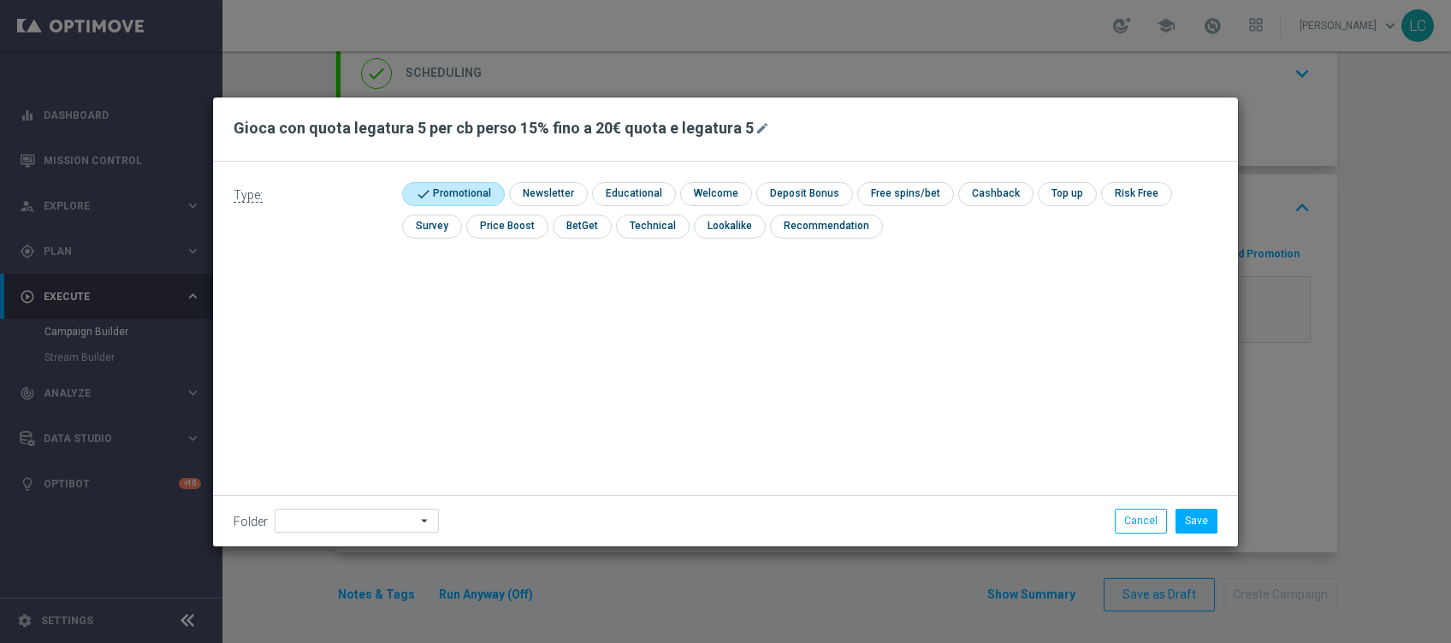
click at [964, 180] on div "Type: check Promotional check Newsletter check Educational check Welcome check …" at bounding box center [725, 217] width 1025 height 110
click at [967, 185] on input "checkbox" at bounding box center [994, 193] width 72 height 23
checkbox input "true"
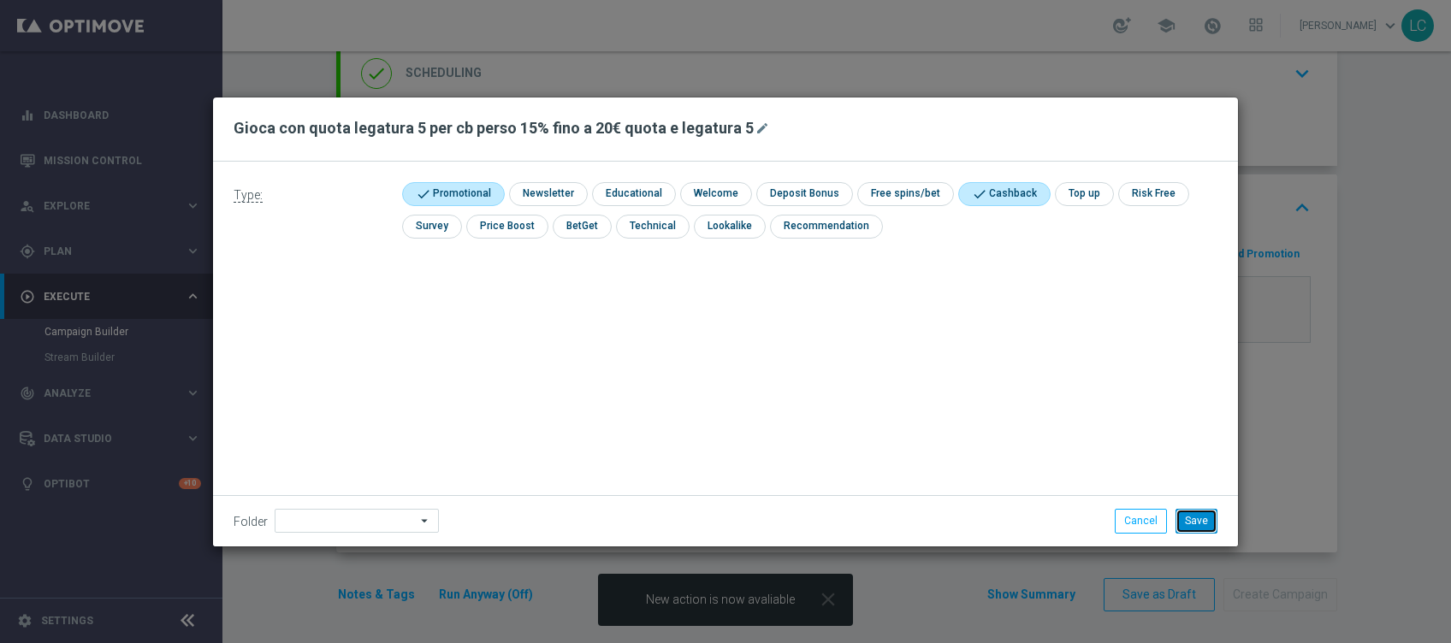
click at [1210, 520] on button "Save" at bounding box center [1197, 521] width 42 height 24
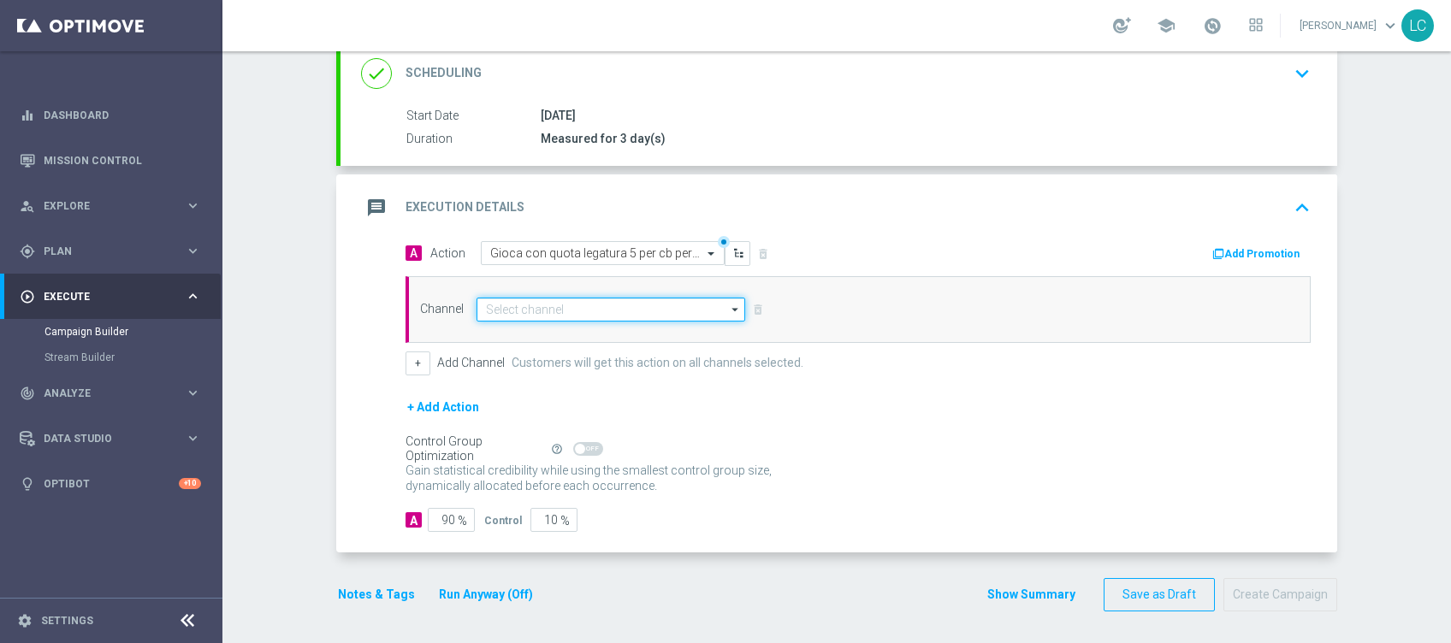
click at [575, 299] on input at bounding box center [611, 310] width 269 height 24
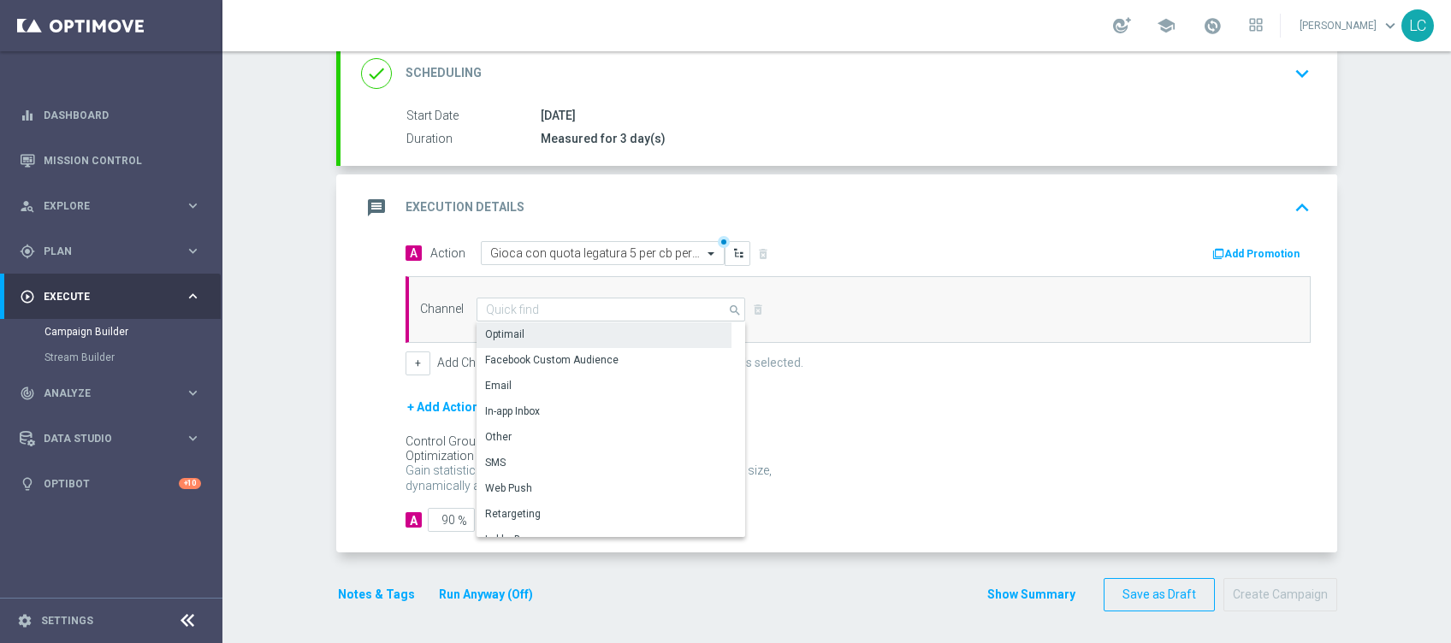
click at [552, 338] on div "Optimail" at bounding box center [604, 335] width 255 height 24
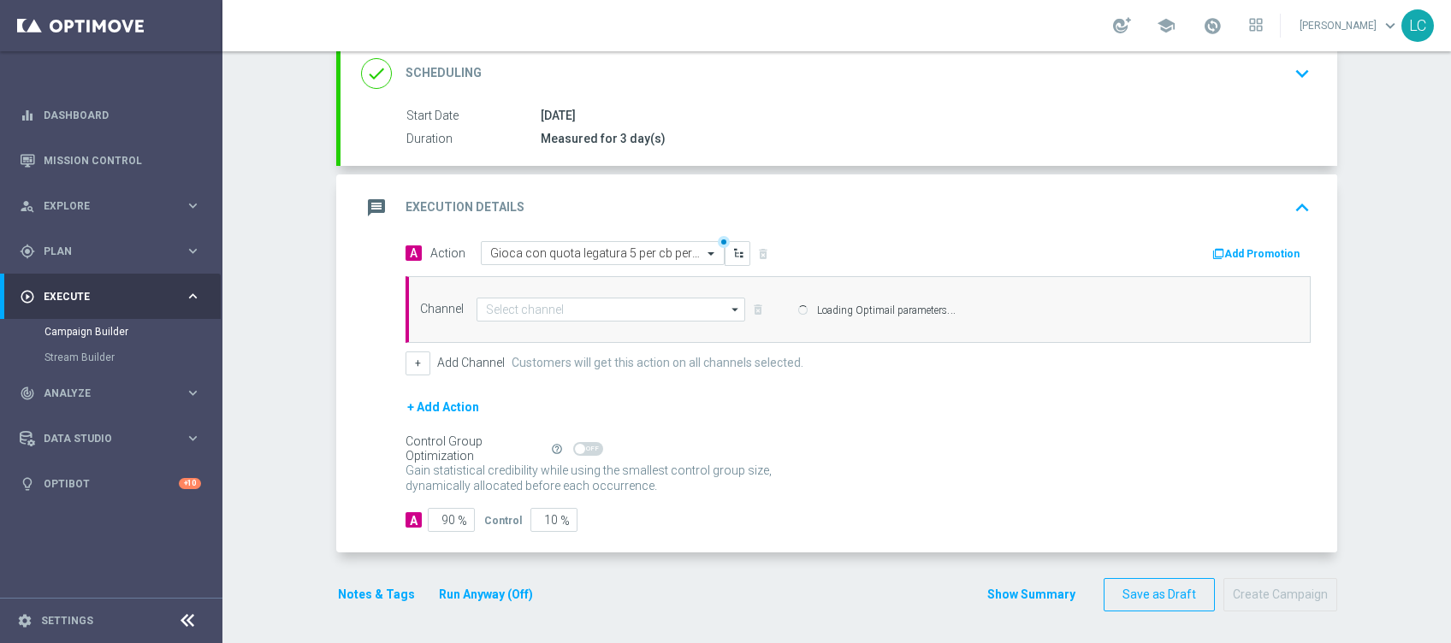
type input "Optimail"
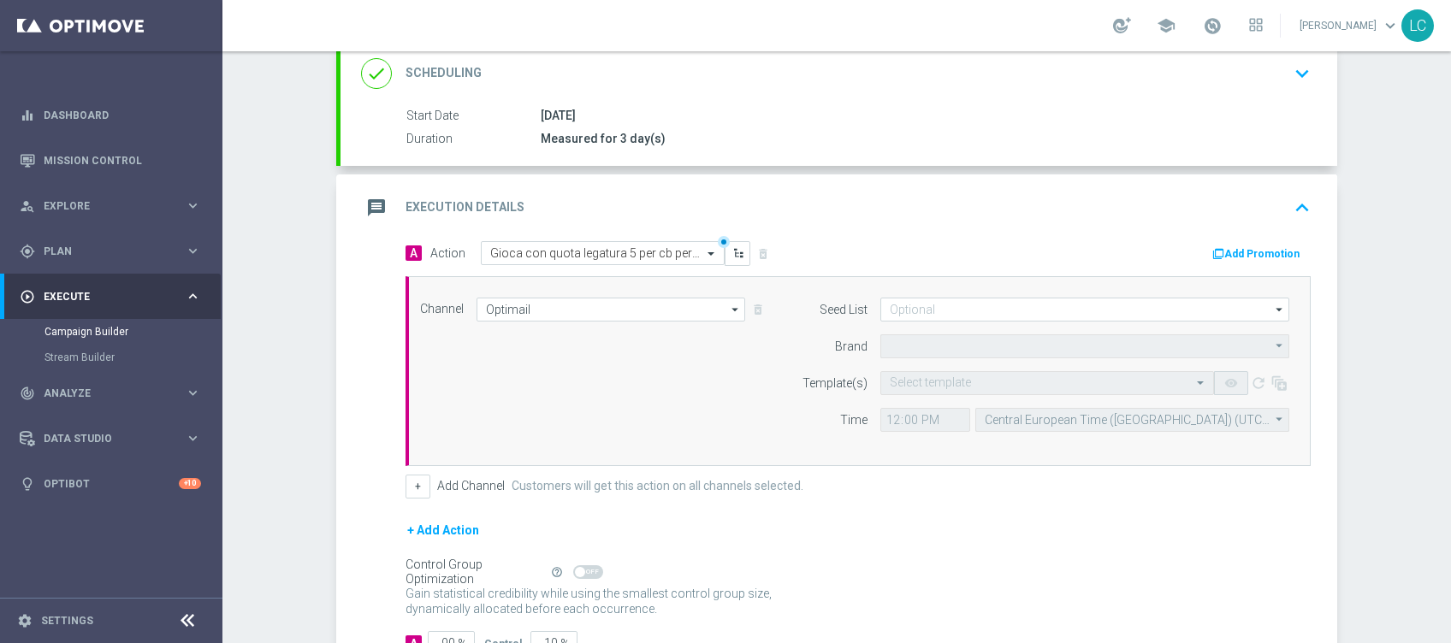
type input "Sisal Marketing"
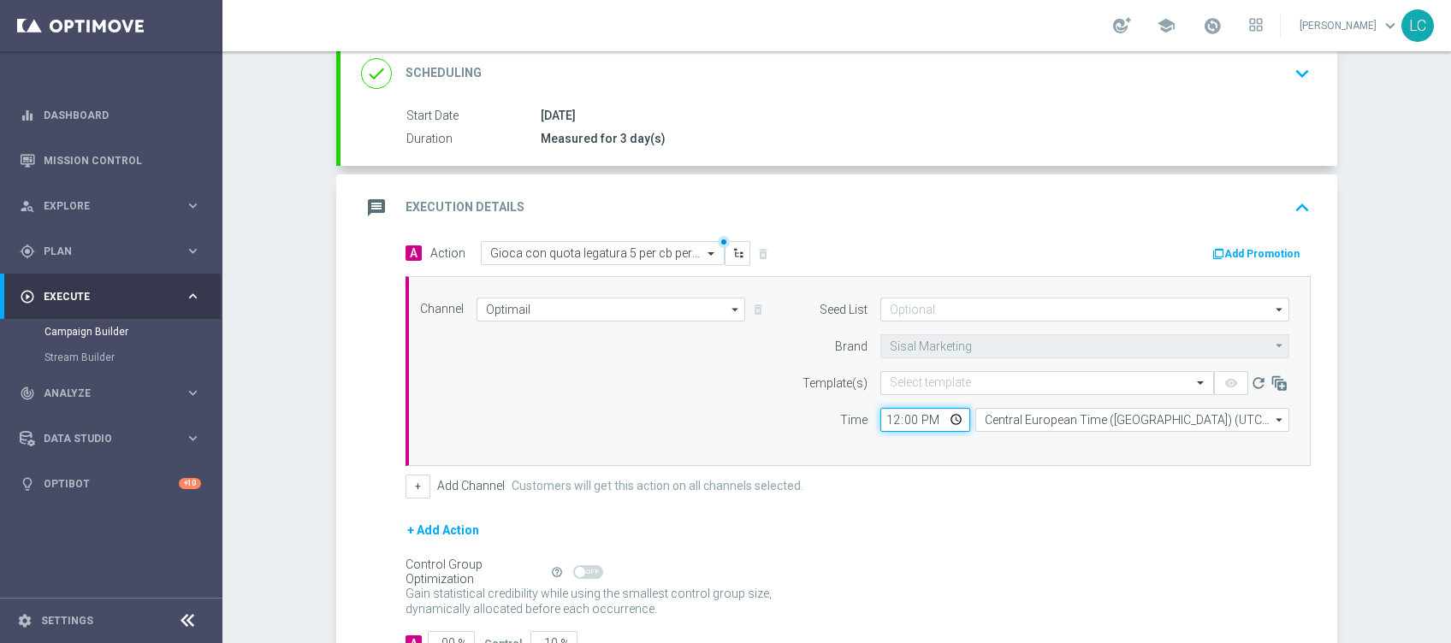
click at [887, 411] on input "12:00" at bounding box center [925, 420] width 90 height 24
type input "17:30"
click at [1211, 26] on span at bounding box center [1212, 25] width 19 height 19
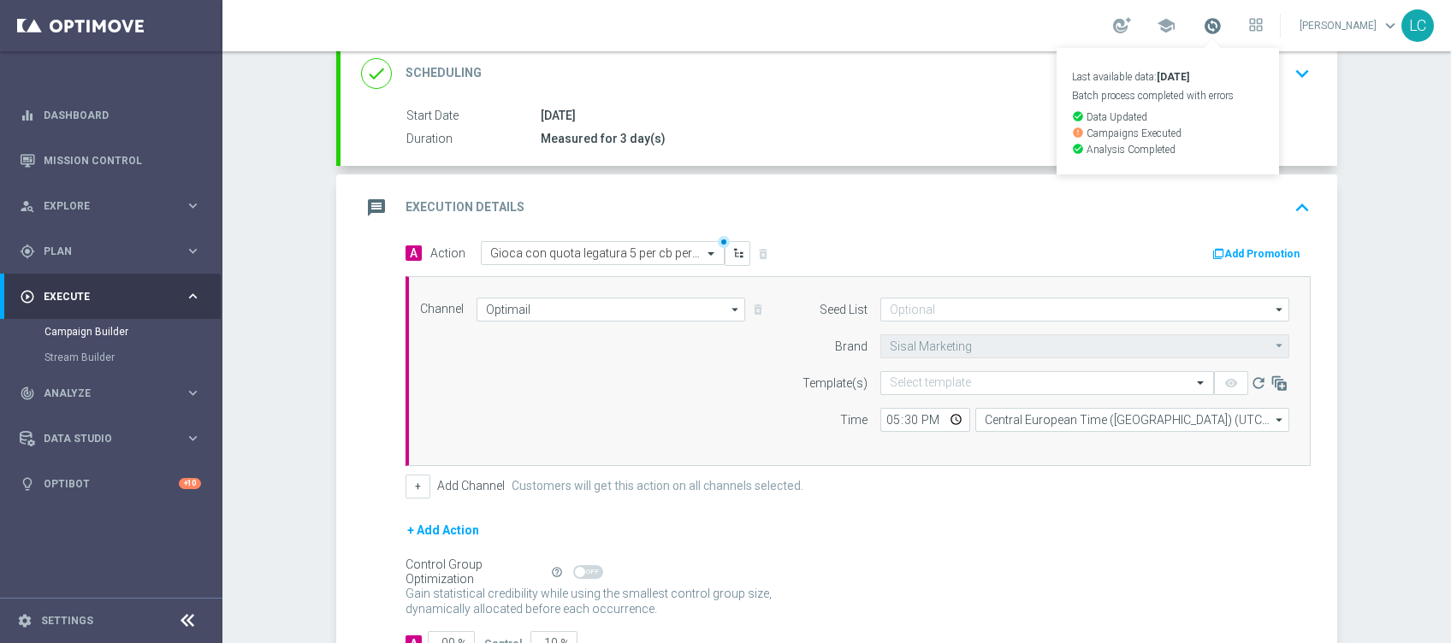
click at [1211, 26] on span at bounding box center [1212, 25] width 19 height 19
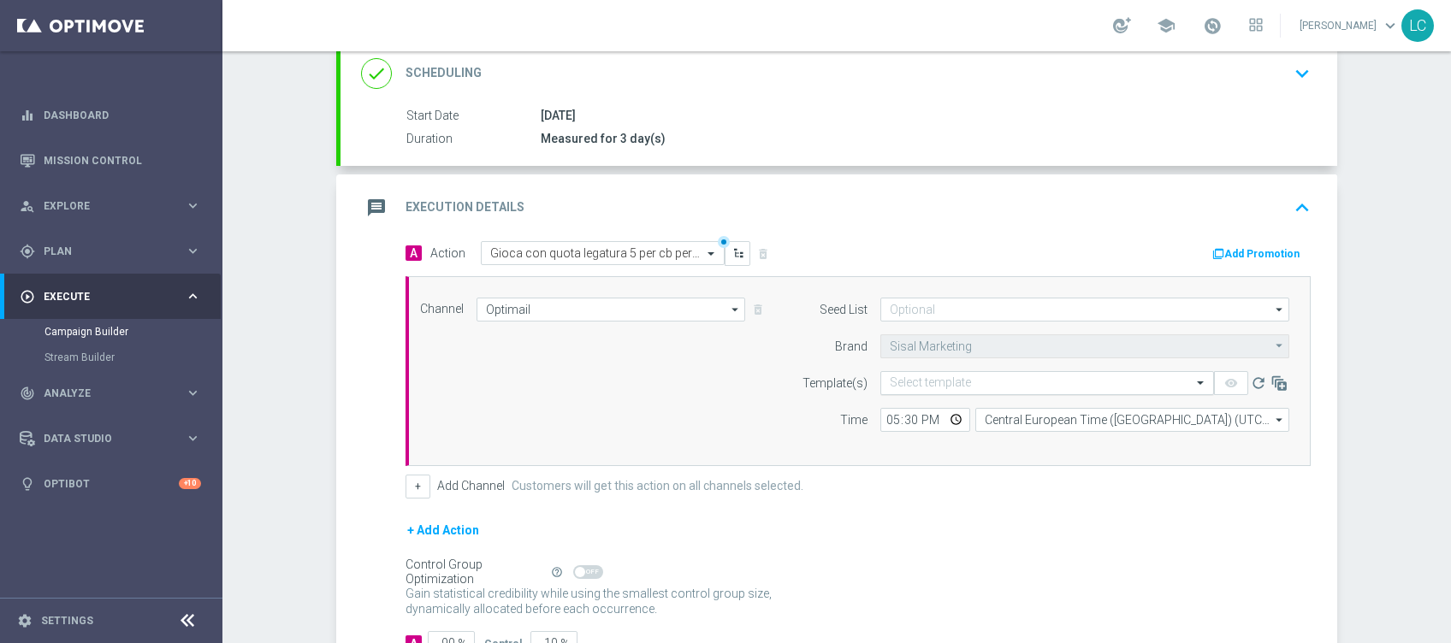
click at [910, 377] on input "text" at bounding box center [1030, 383] width 281 height 15
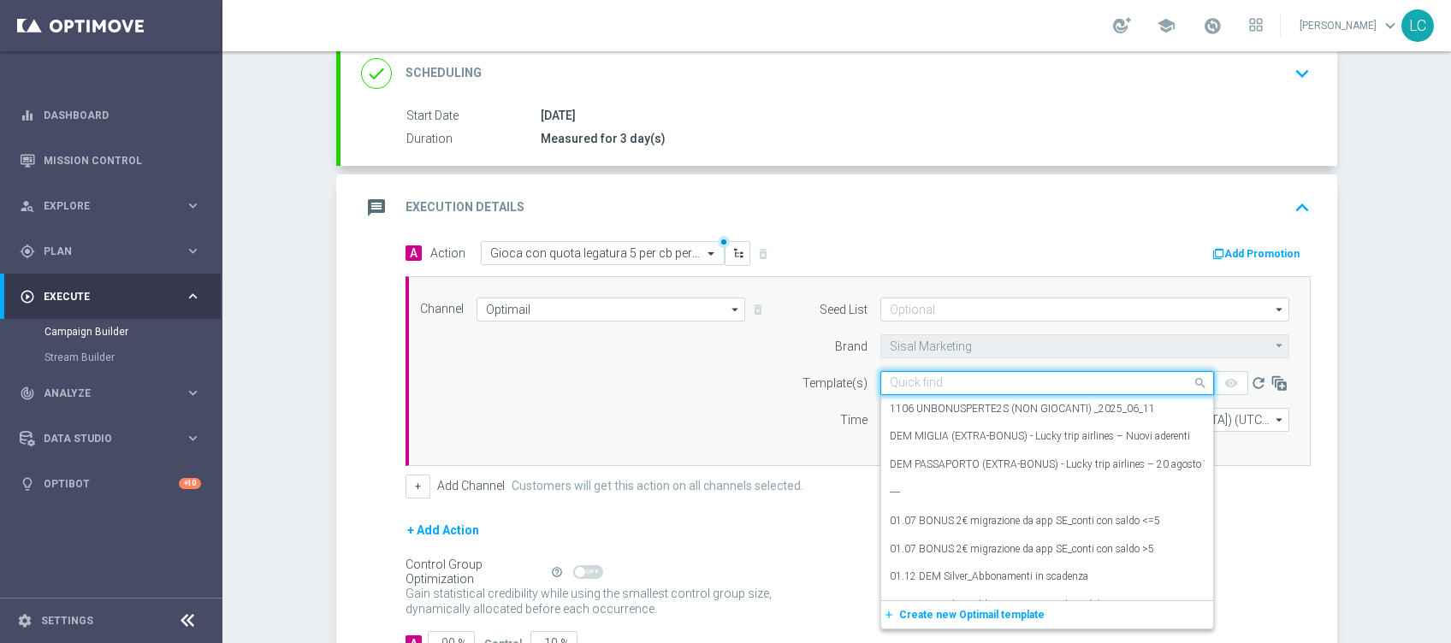
click at [925, 384] on input "text" at bounding box center [1030, 383] width 281 height 15
paste input "CBSPORT1609"
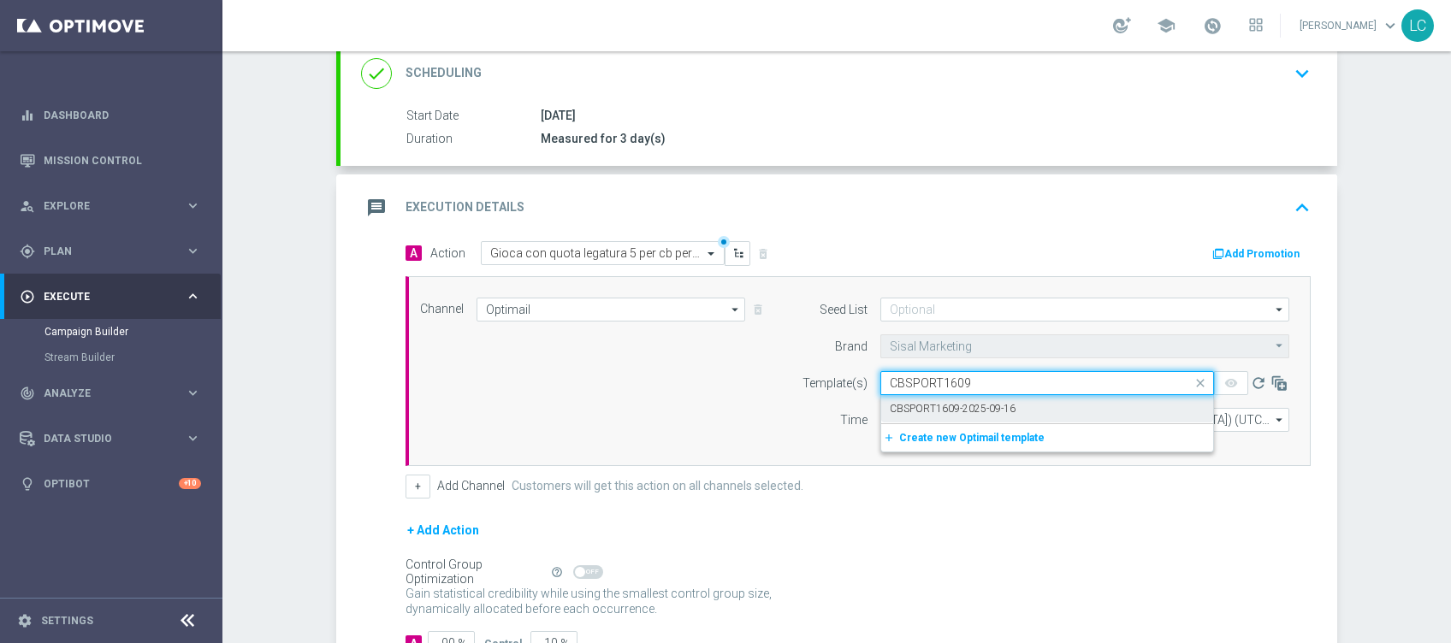
click at [939, 407] on label "CBSPORT1609-2025-09-16" at bounding box center [953, 409] width 126 height 15
type input "CBSPORT1609"
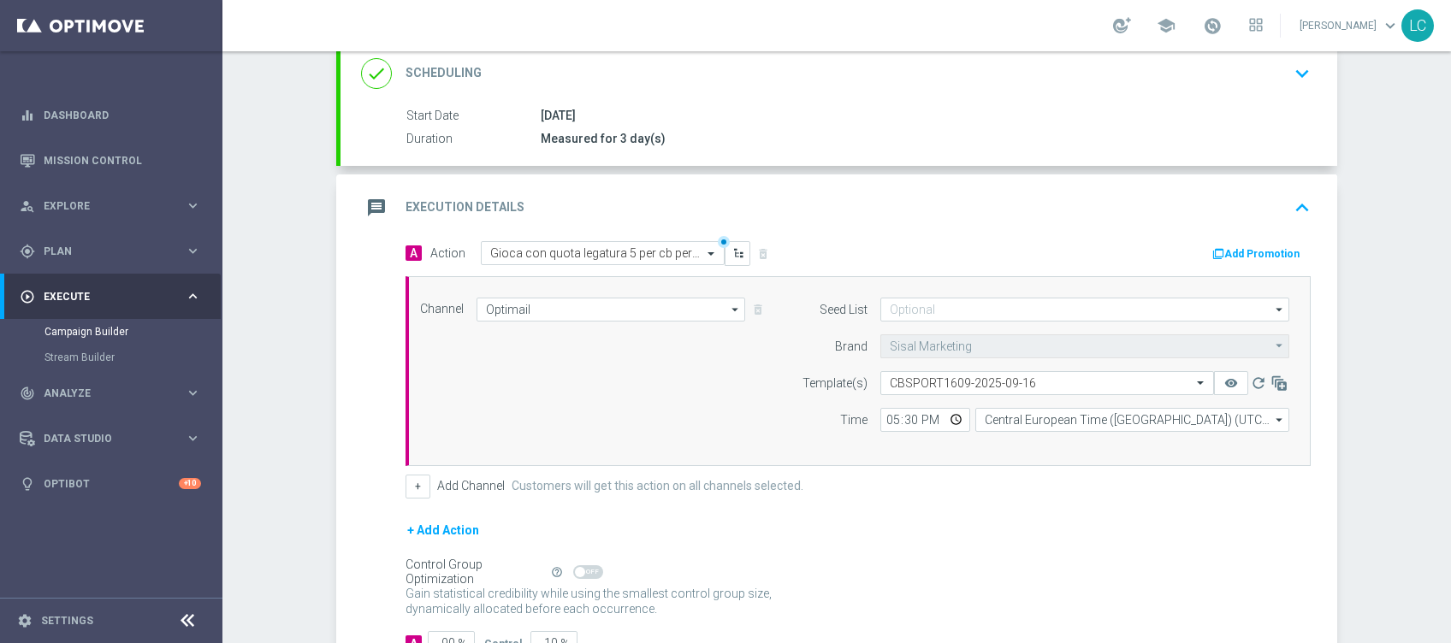
click at [940, 245] on div "Add Promotion" at bounding box center [1090, 252] width 465 height 22
click at [1292, 184] on div "message Execution Details keyboard_arrow_up" at bounding box center [839, 208] width 997 height 67
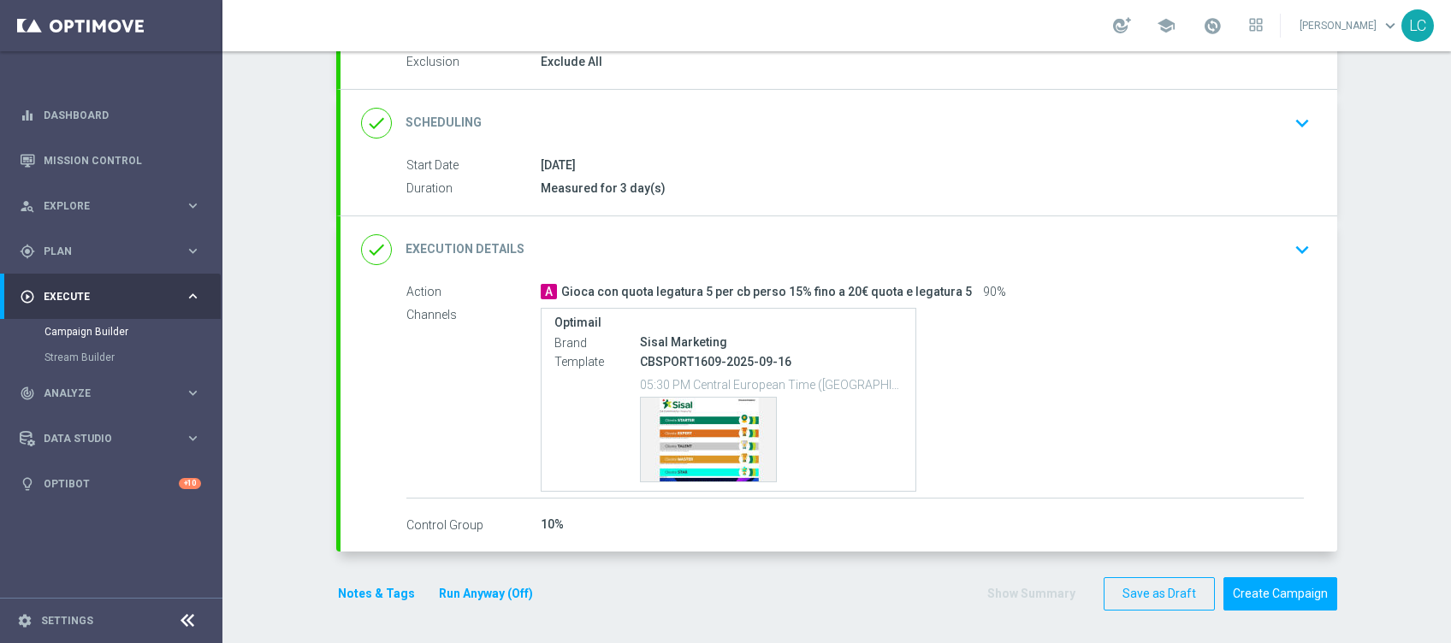
scroll to position [189, 0]
click at [346, 595] on button "Notes & Tags" at bounding box center [376, 594] width 80 height 21
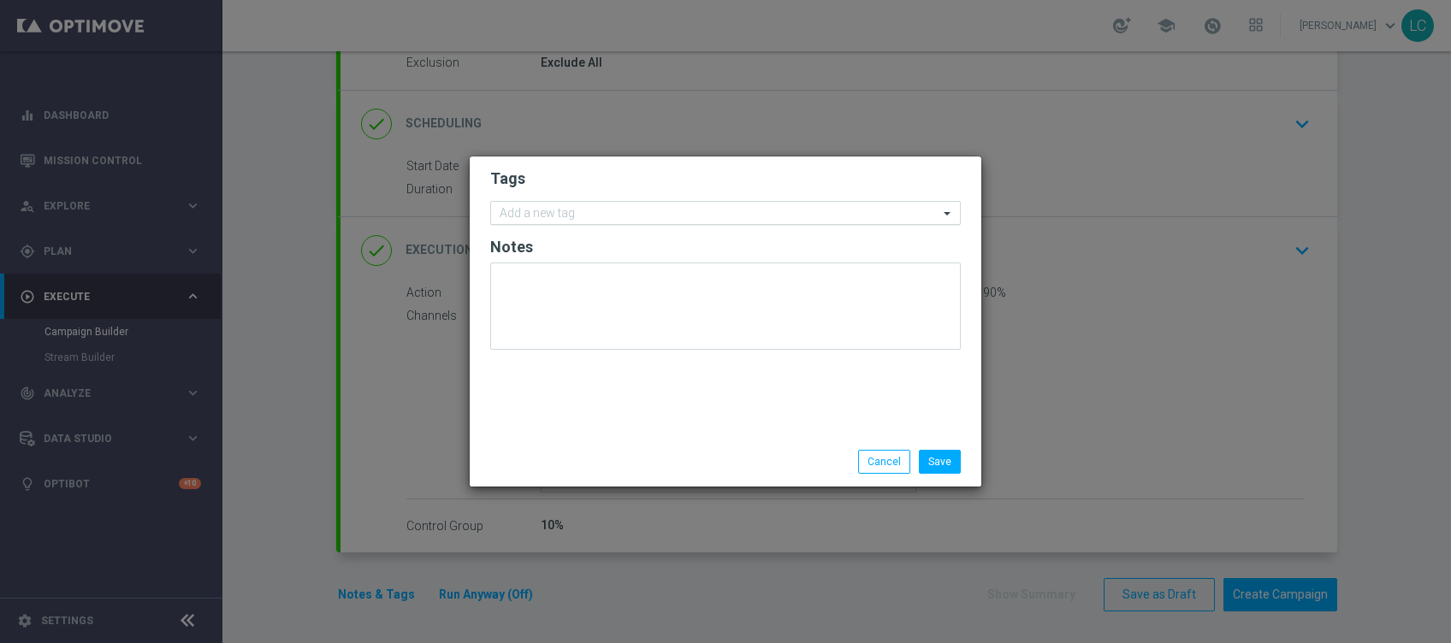
click at [572, 209] on input "text" at bounding box center [719, 214] width 439 height 15
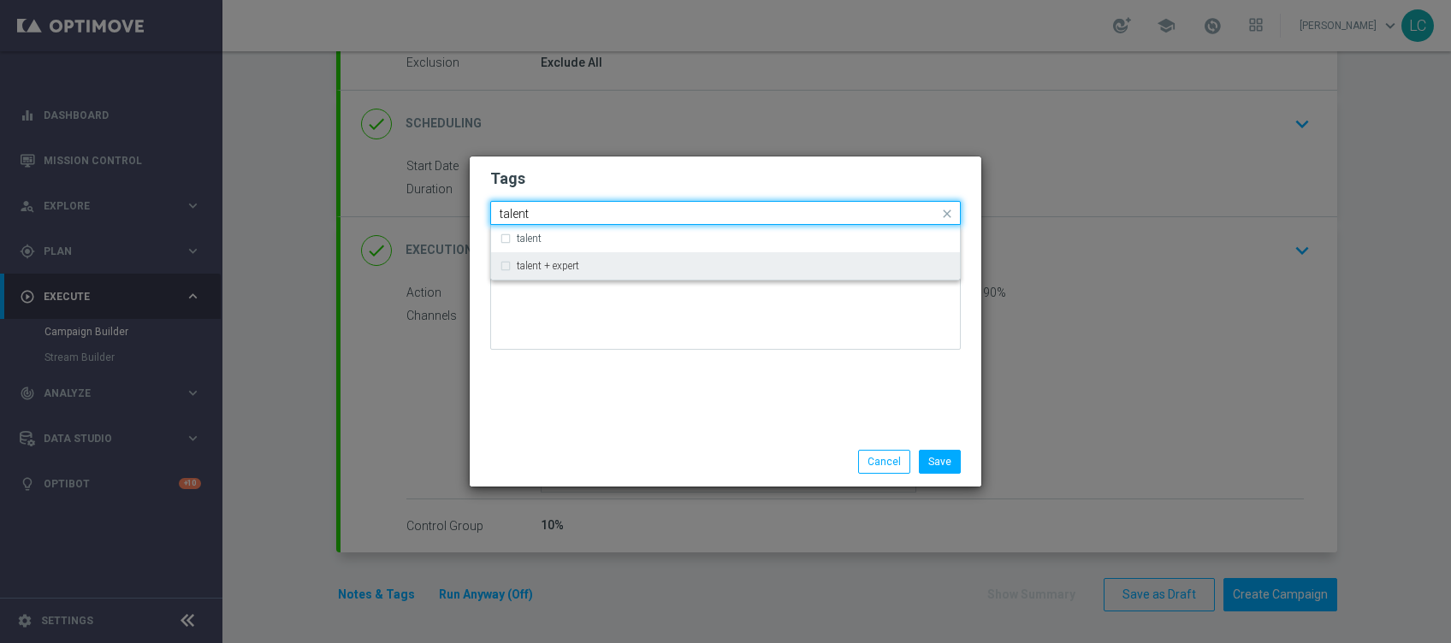
click at [557, 272] on div "talent + expert" at bounding box center [726, 265] width 452 height 27
type input "talent"
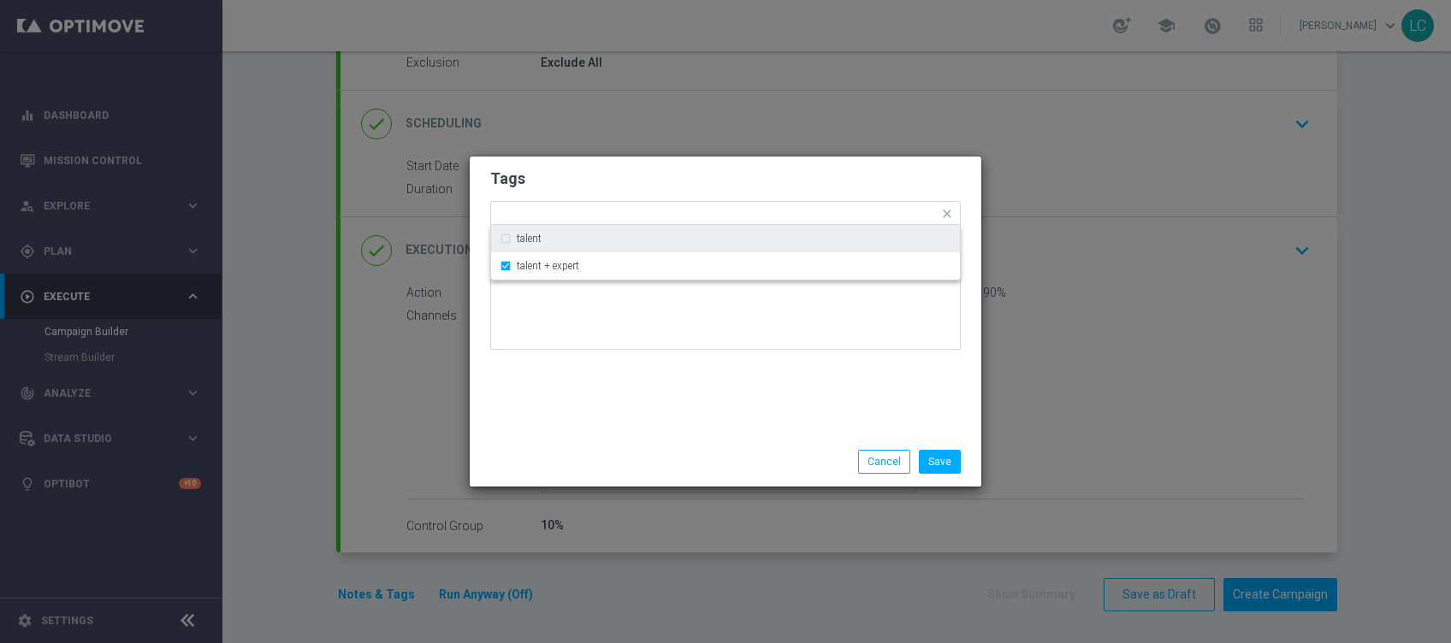
click at [610, 163] on div "Tags Quick find × talent + expert talent talent + expert Notes" at bounding box center [726, 297] width 512 height 281
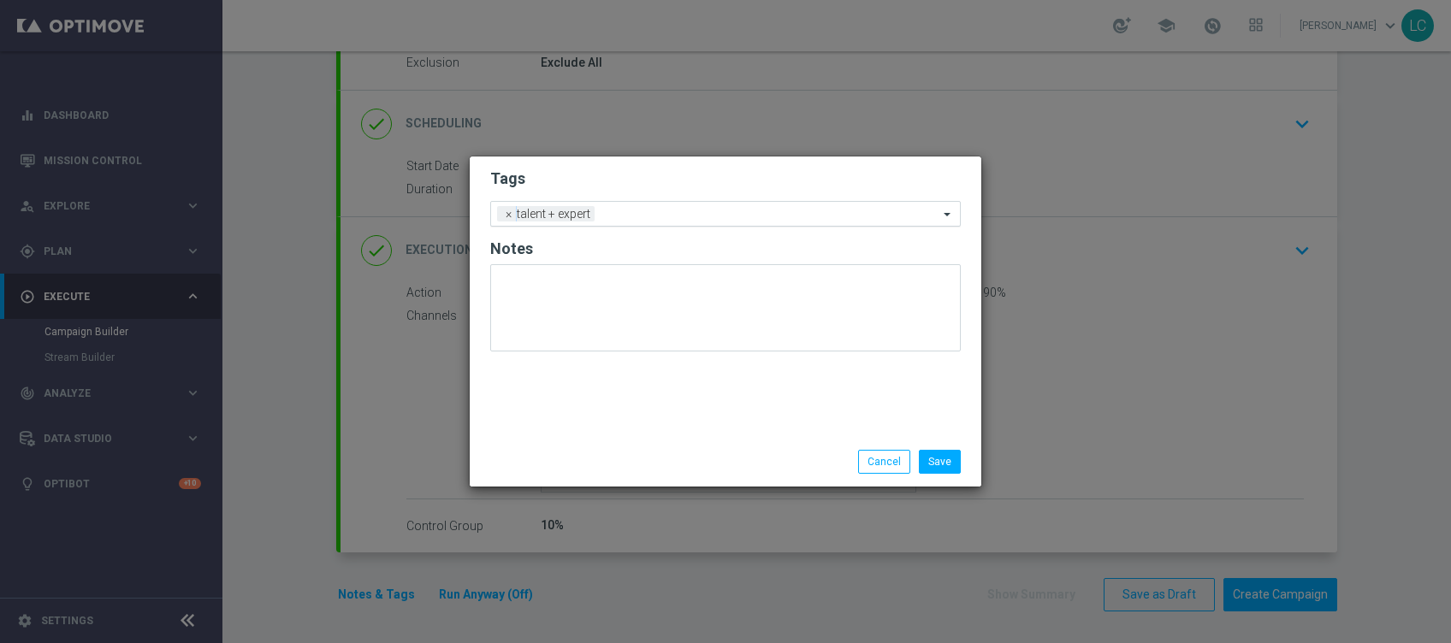
click at [666, 215] on input "text" at bounding box center [769, 215] width 337 height 15
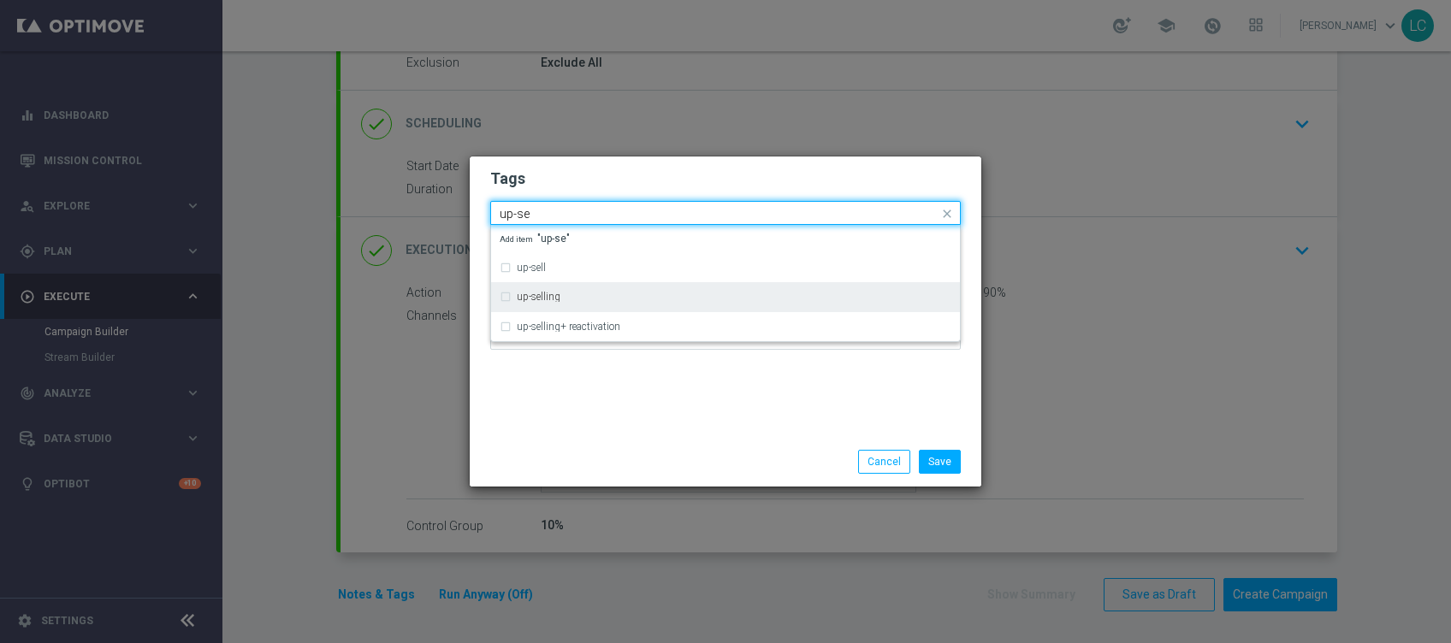
click at [519, 288] on div "up-selling" at bounding box center [726, 296] width 452 height 27
type input "up-se"
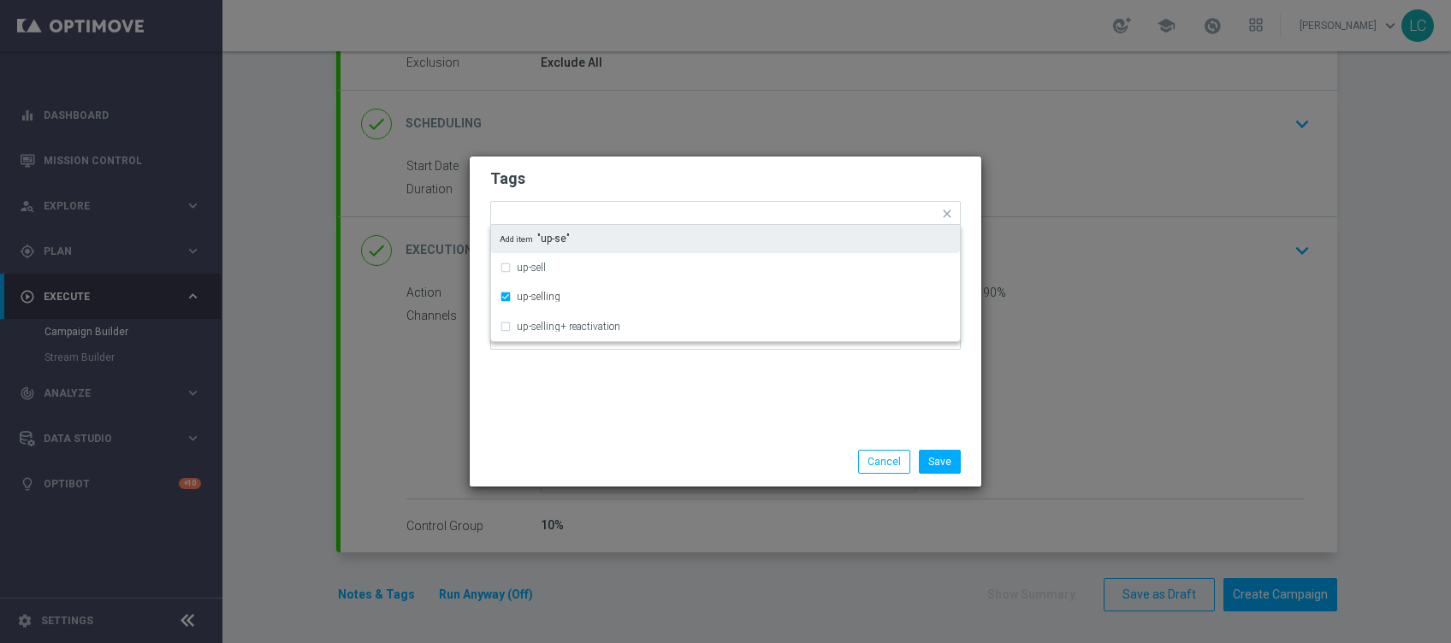
click at [577, 165] on form "Tags Quick find × talent + expert × up-selling up-sell up-selling up-selling+ r…" at bounding box center [725, 263] width 471 height 198
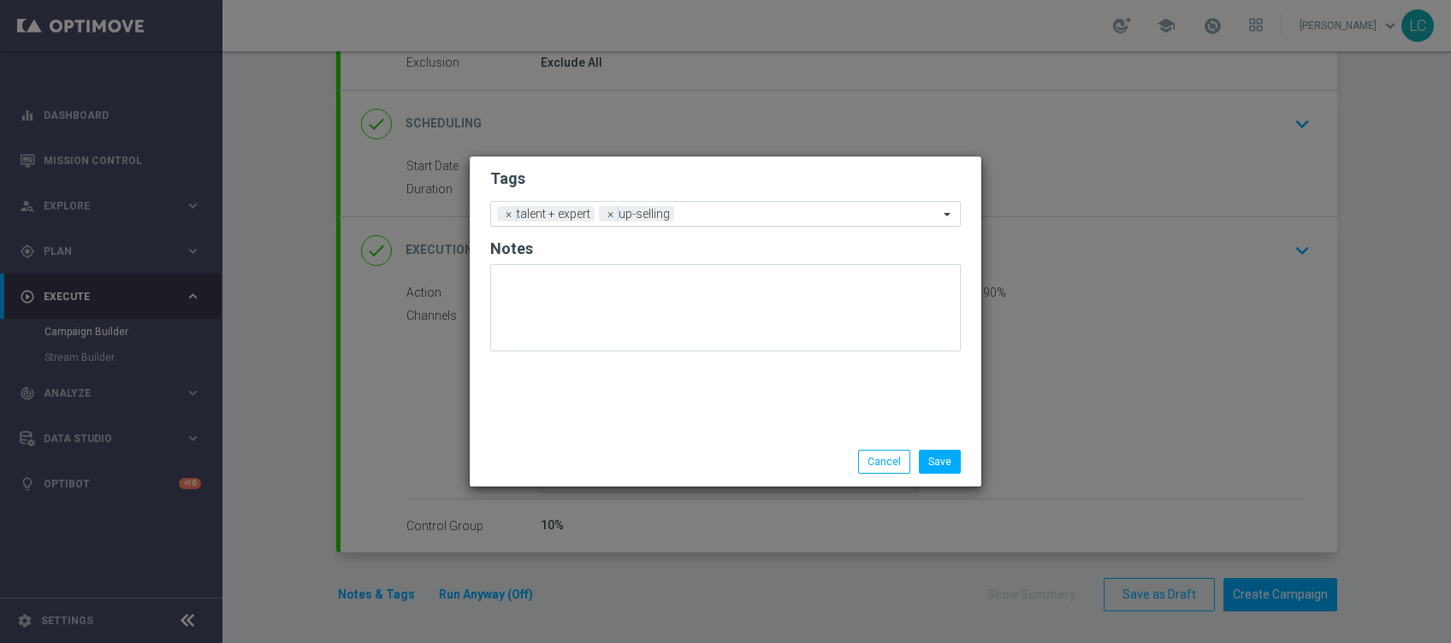
click at [707, 209] on input "text" at bounding box center [810, 215] width 258 height 15
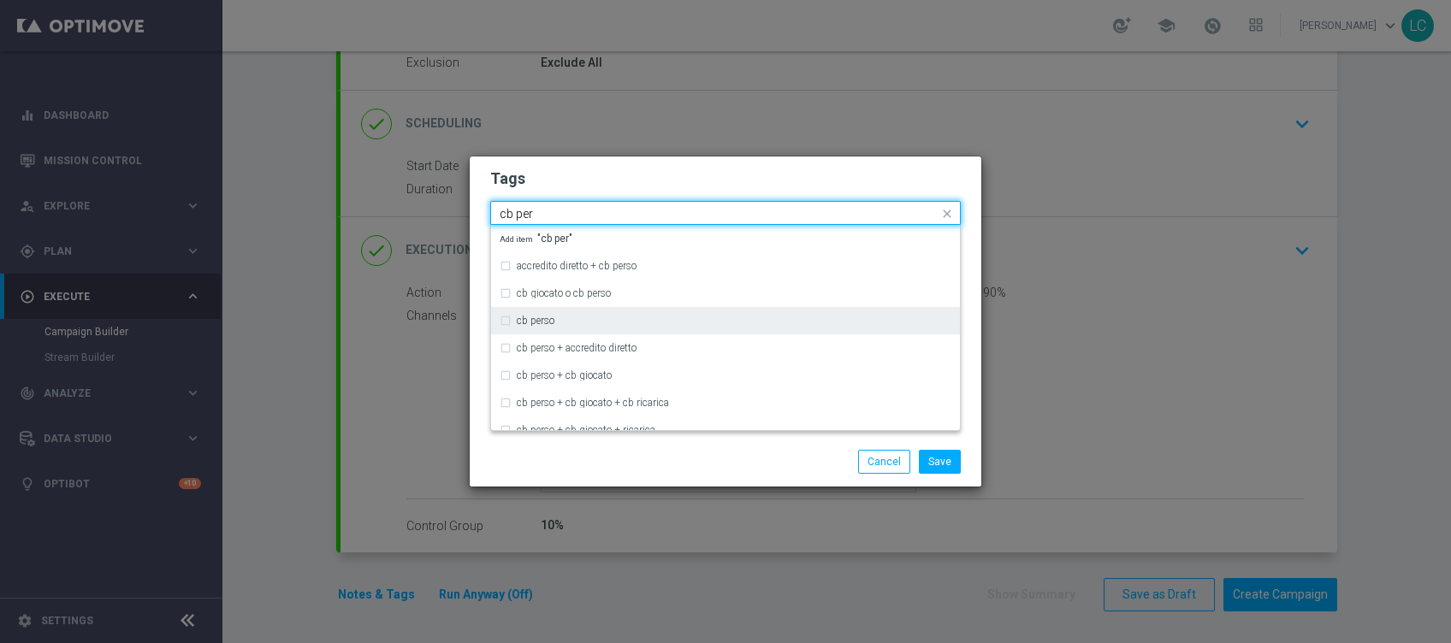
click at [527, 330] on div "cb perso" at bounding box center [726, 320] width 452 height 27
type input "cb per"
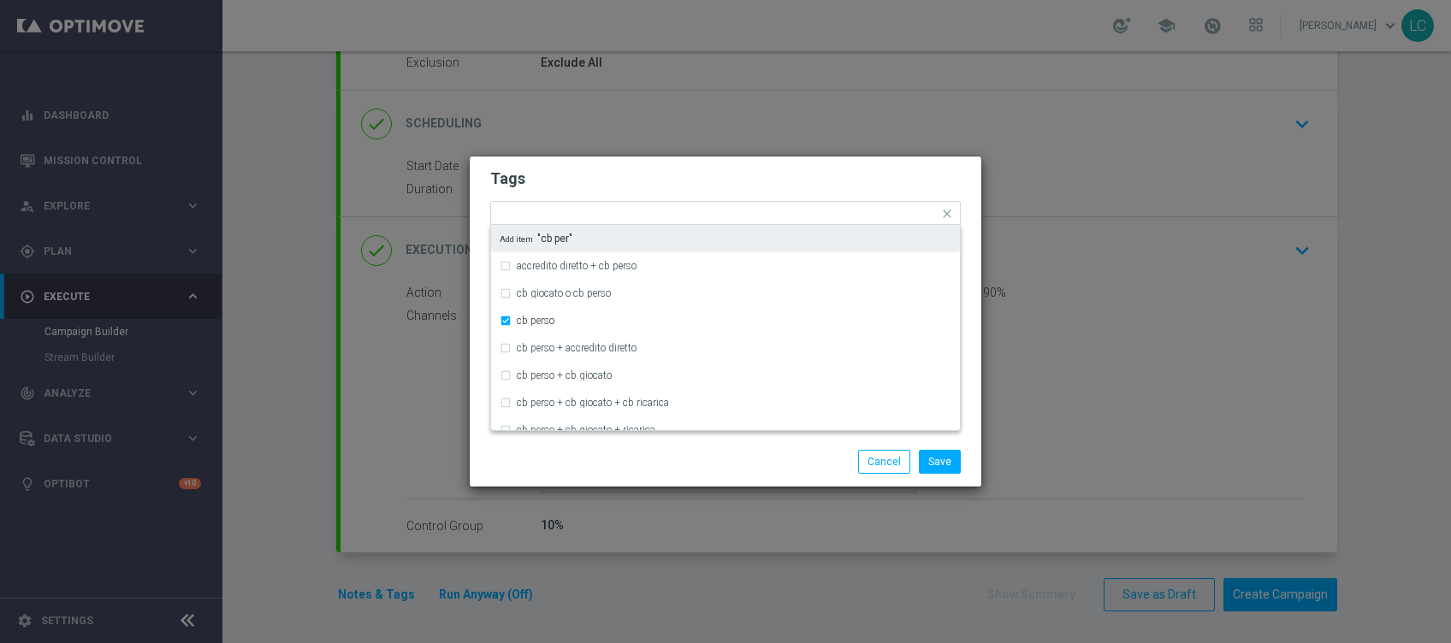
click at [643, 178] on h2 "Tags" at bounding box center [725, 179] width 471 height 21
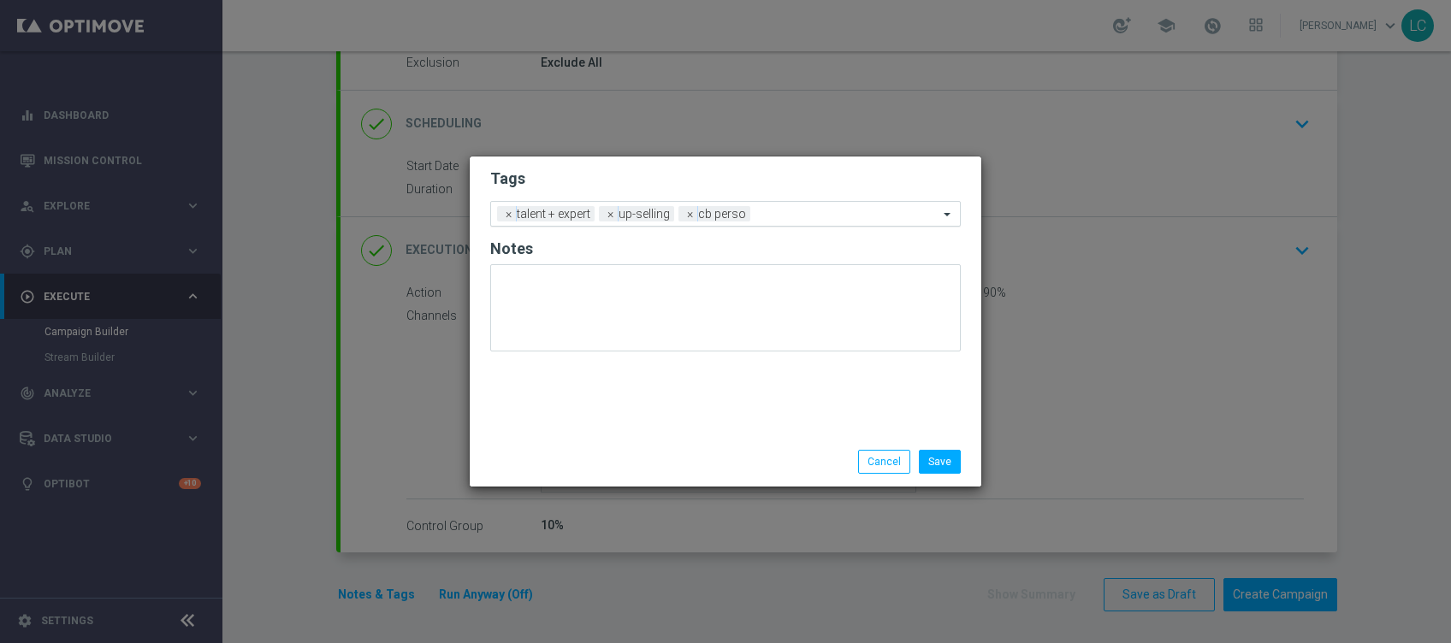
click at [836, 219] on input "text" at bounding box center [847, 215] width 181 height 15
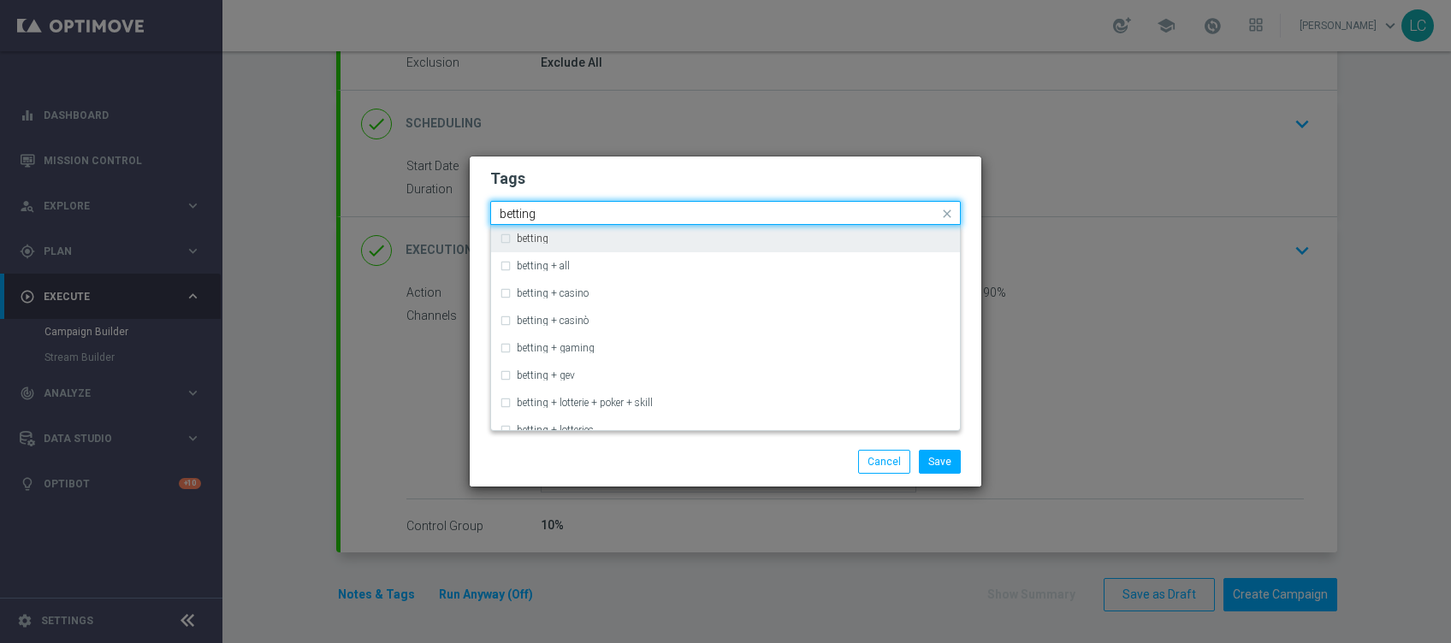
click at [560, 239] on div "betting" at bounding box center [734, 239] width 435 height 10
type input "betting"
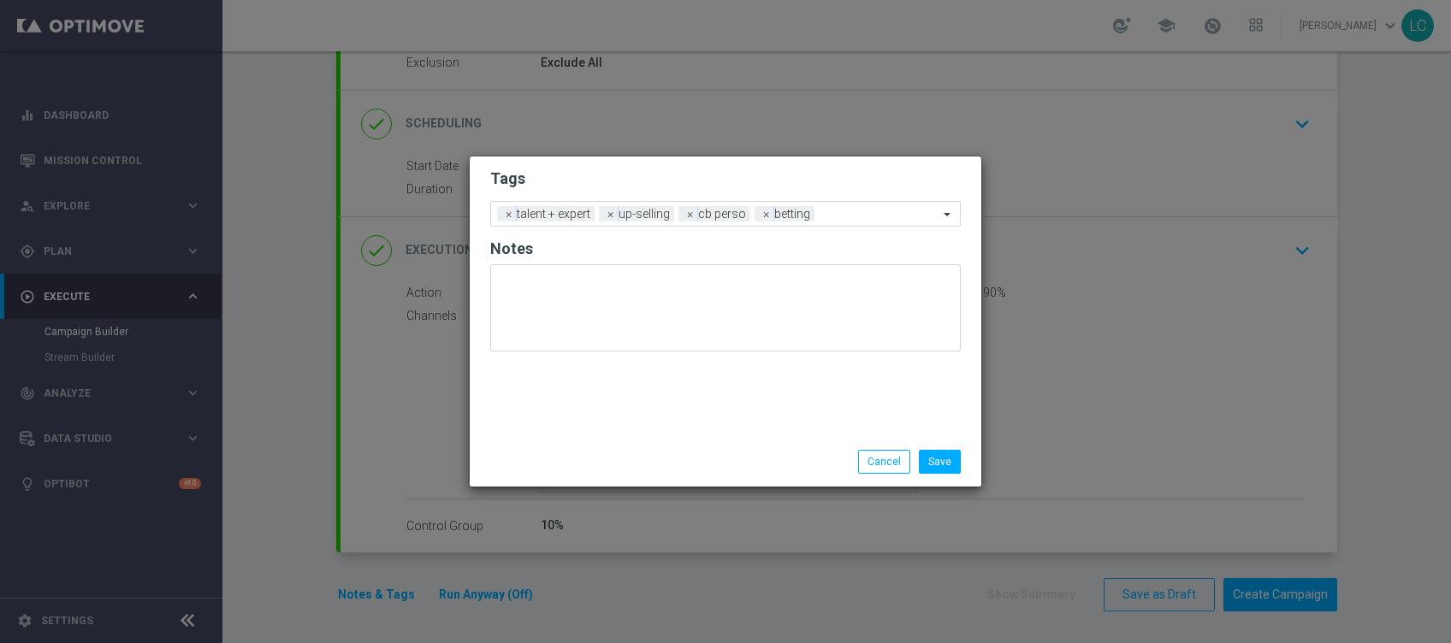
click at [683, 174] on h2 "Tags" at bounding box center [725, 179] width 471 height 21
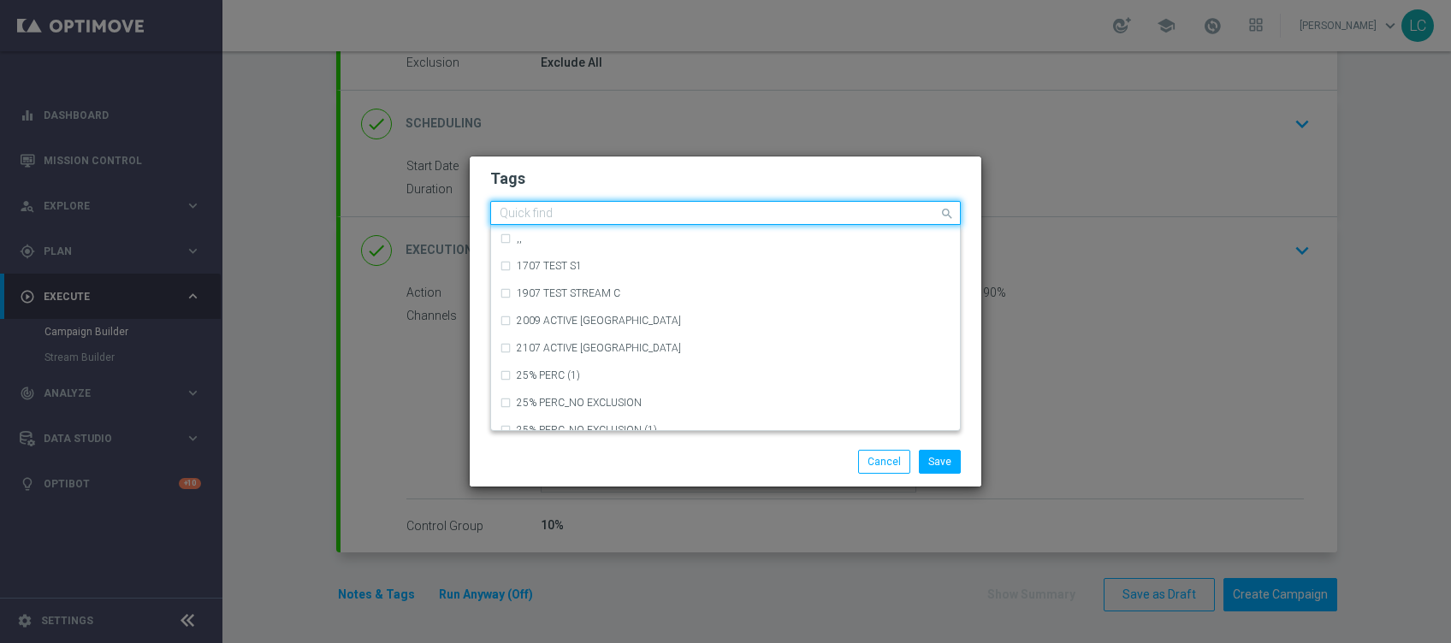
click at [897, 210] on input "text" at bounding box center [719, 214] width 439 height 15
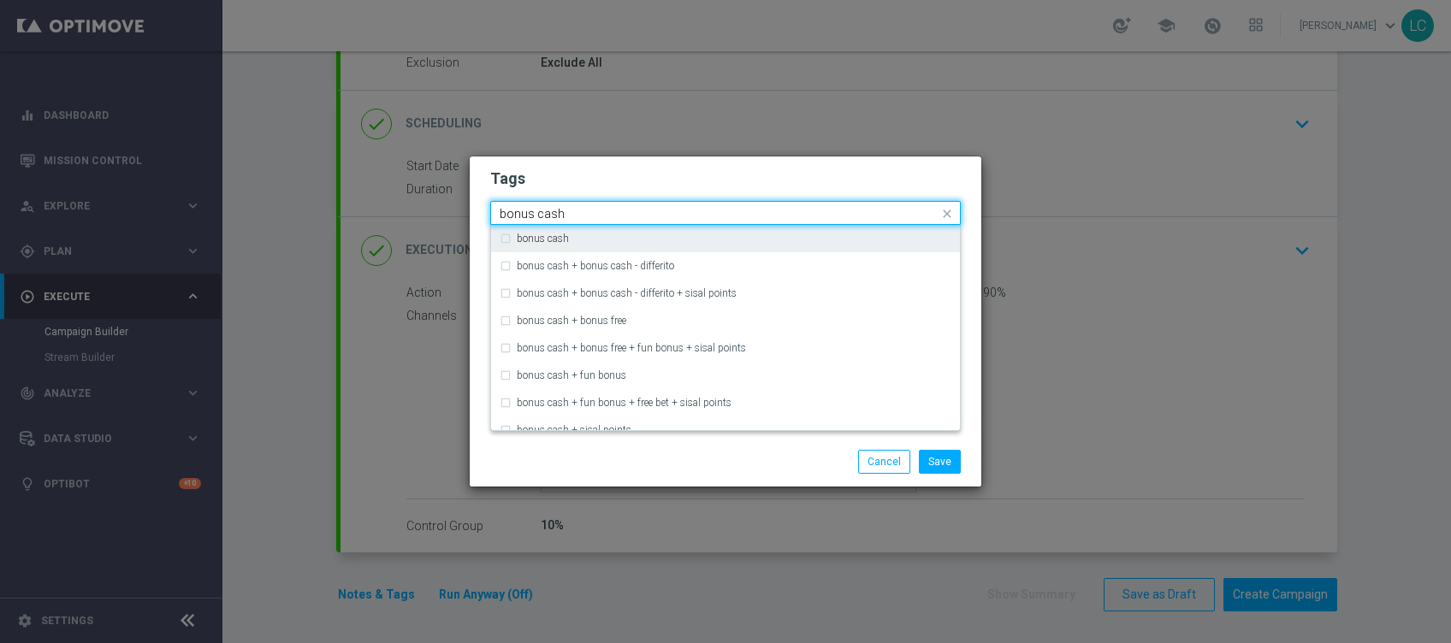
click at [577, 227] on div "bonus cash" at bounding box center [726, 238] width 452 height 27
type input "bonus cash"
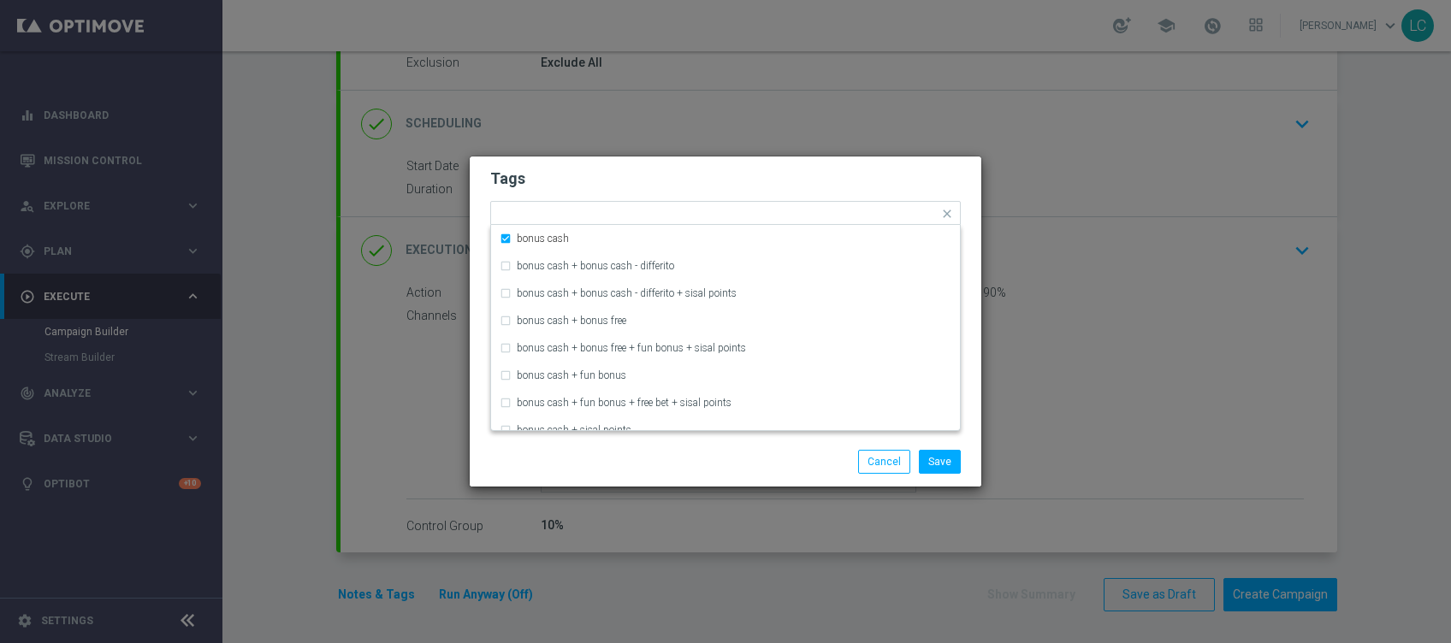
click at [664, 179] on h2 "Tags" at bounding box center [725, 179] width 471 height 21
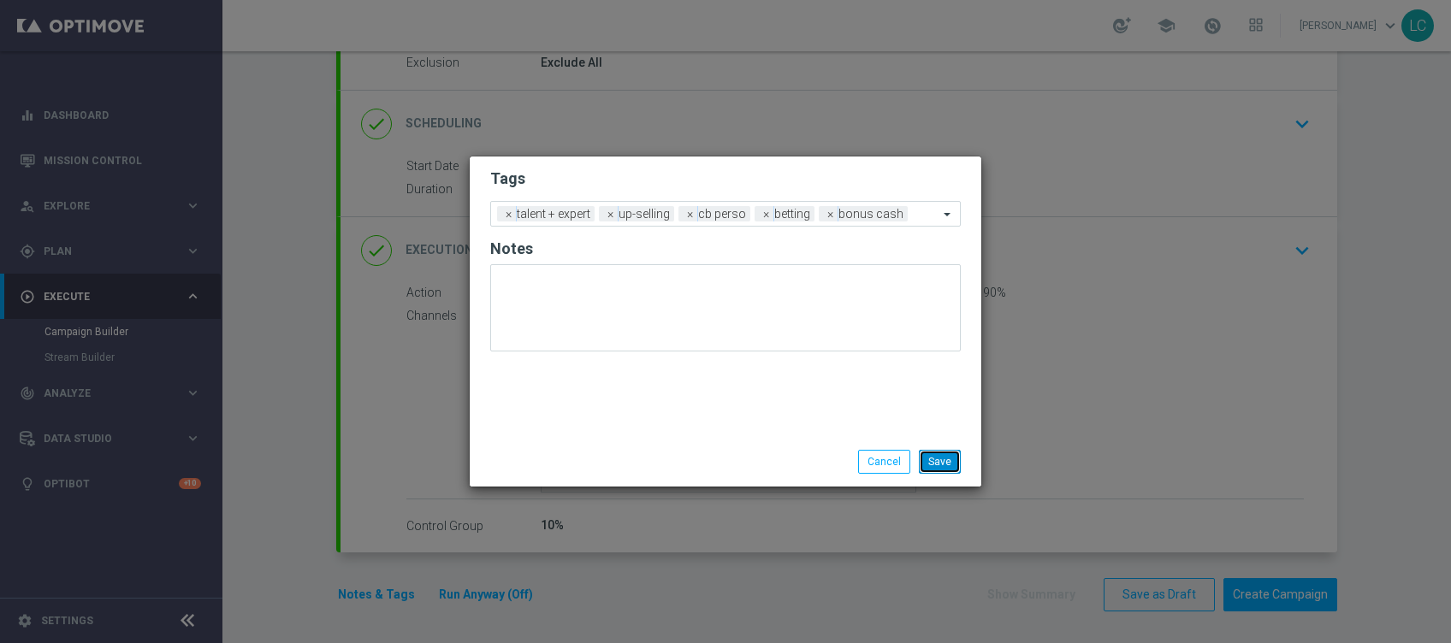
click at [951, 466] on button "Save" at bounding box center [940, 462] width 42 height 24
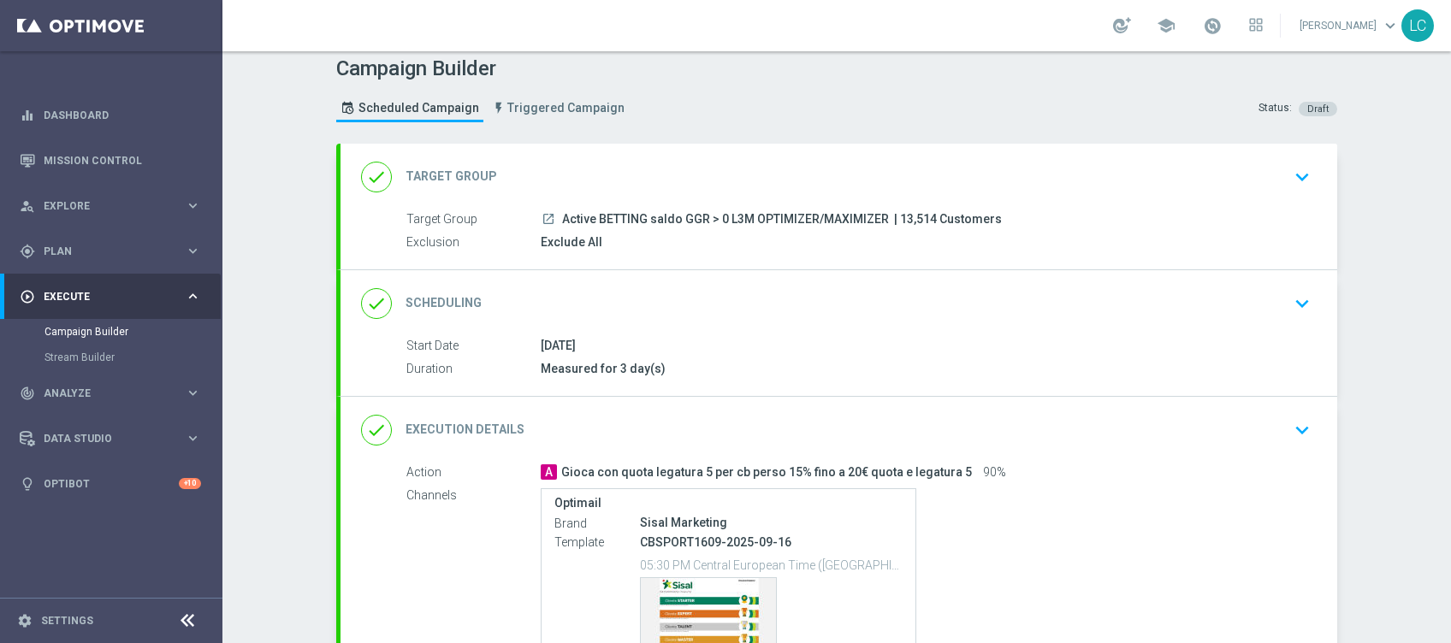
scroll to position [0, 0]
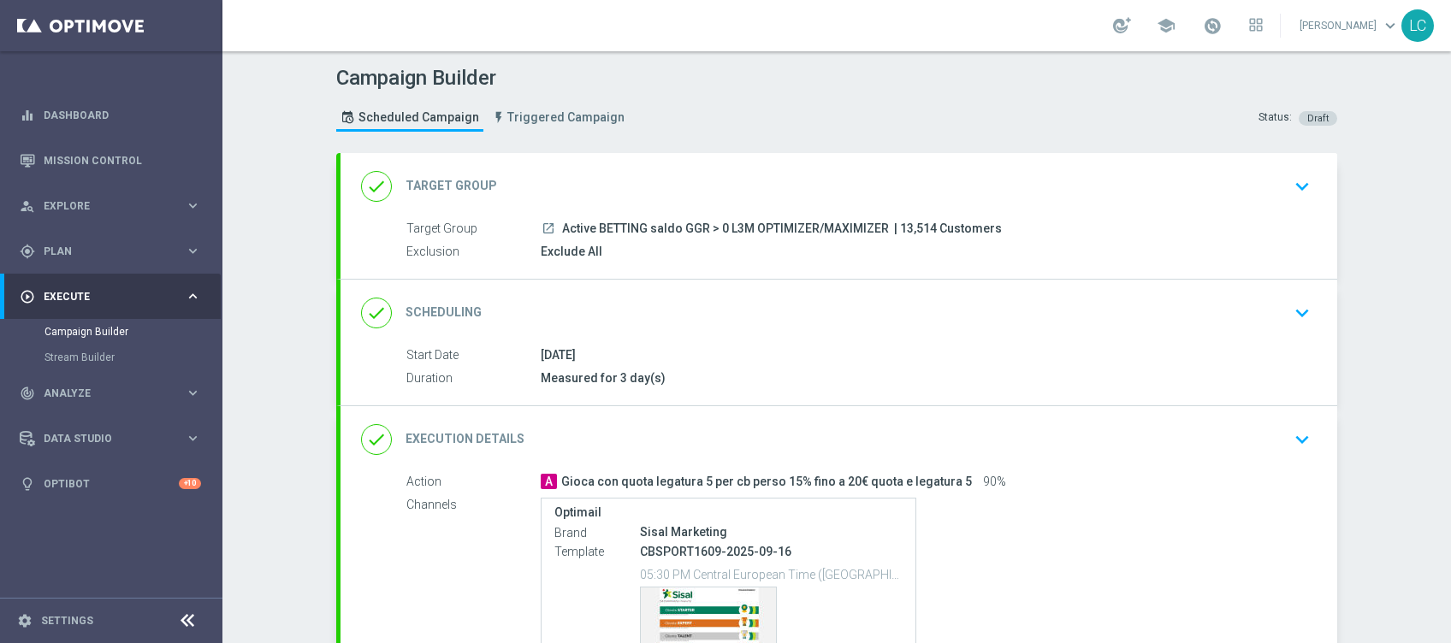
click at [1311, 308] on div "done Scheduling keyboard_arrow_down" at bounding box center [839, 313] width 997 height 67
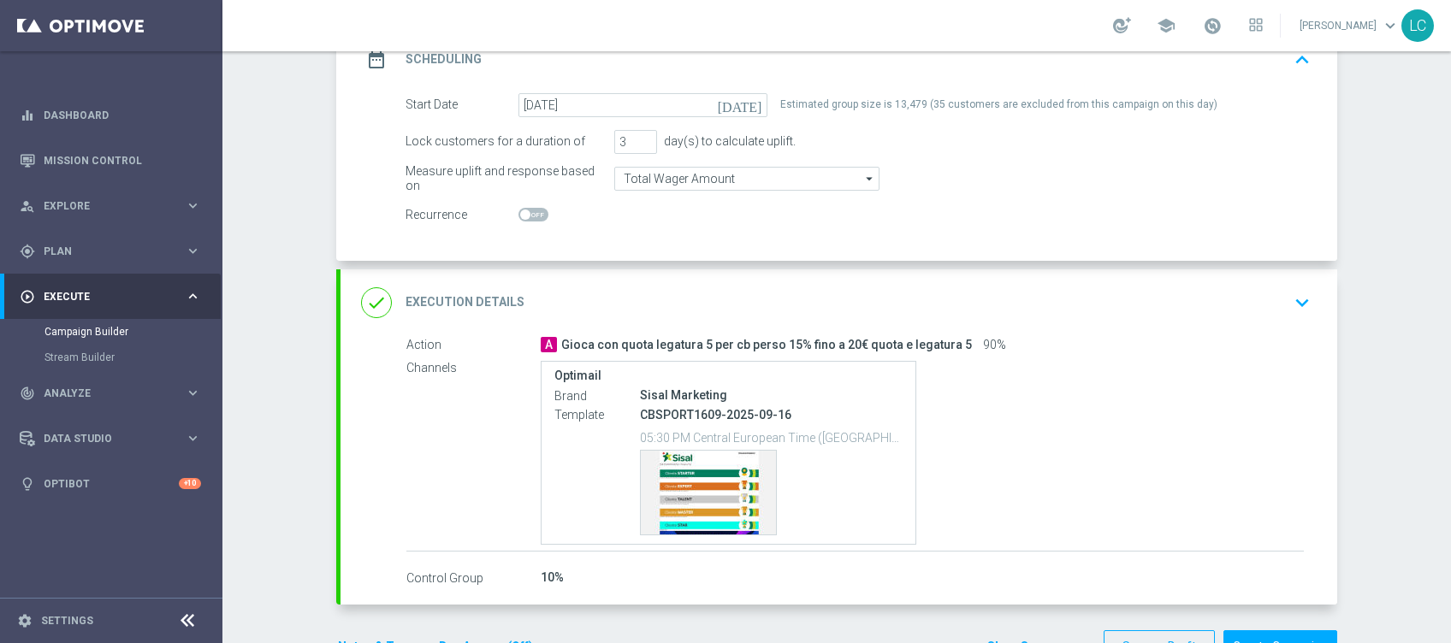
scroll to position [314, 0]
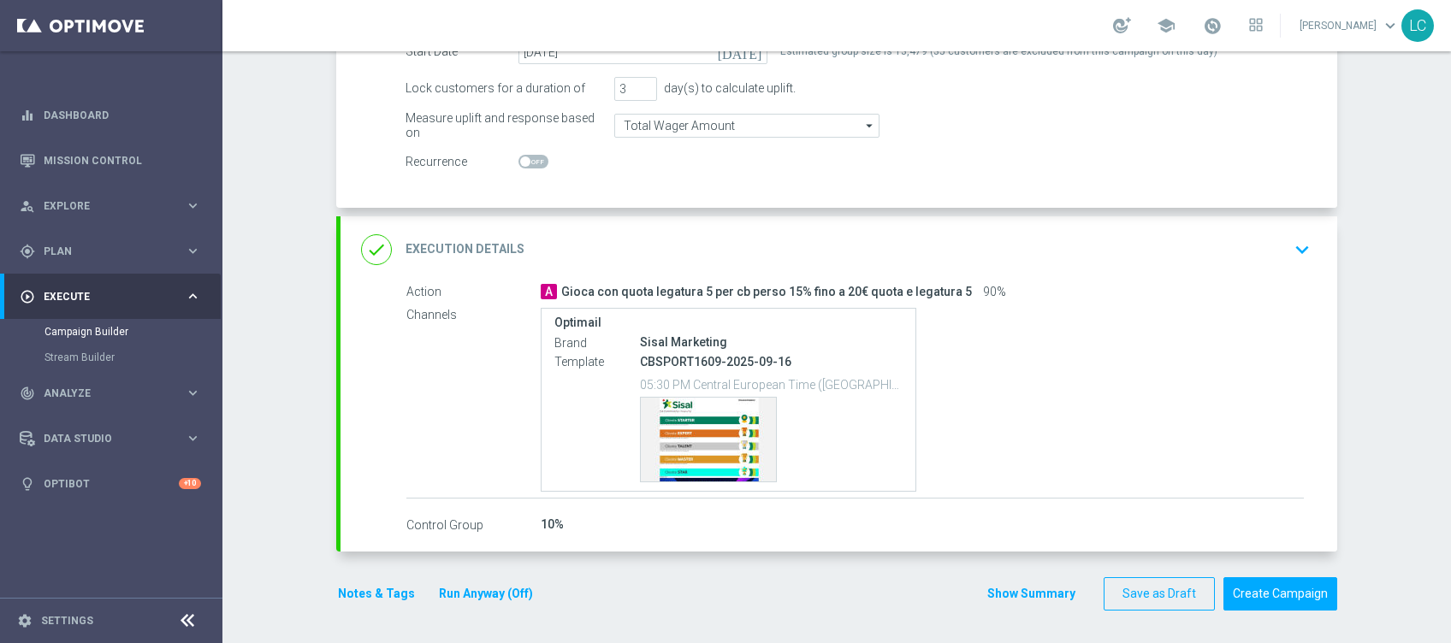
click at [471, 600] on button "Run Anyway (Off)" at bounding box center [486, 593] width 98 height 21
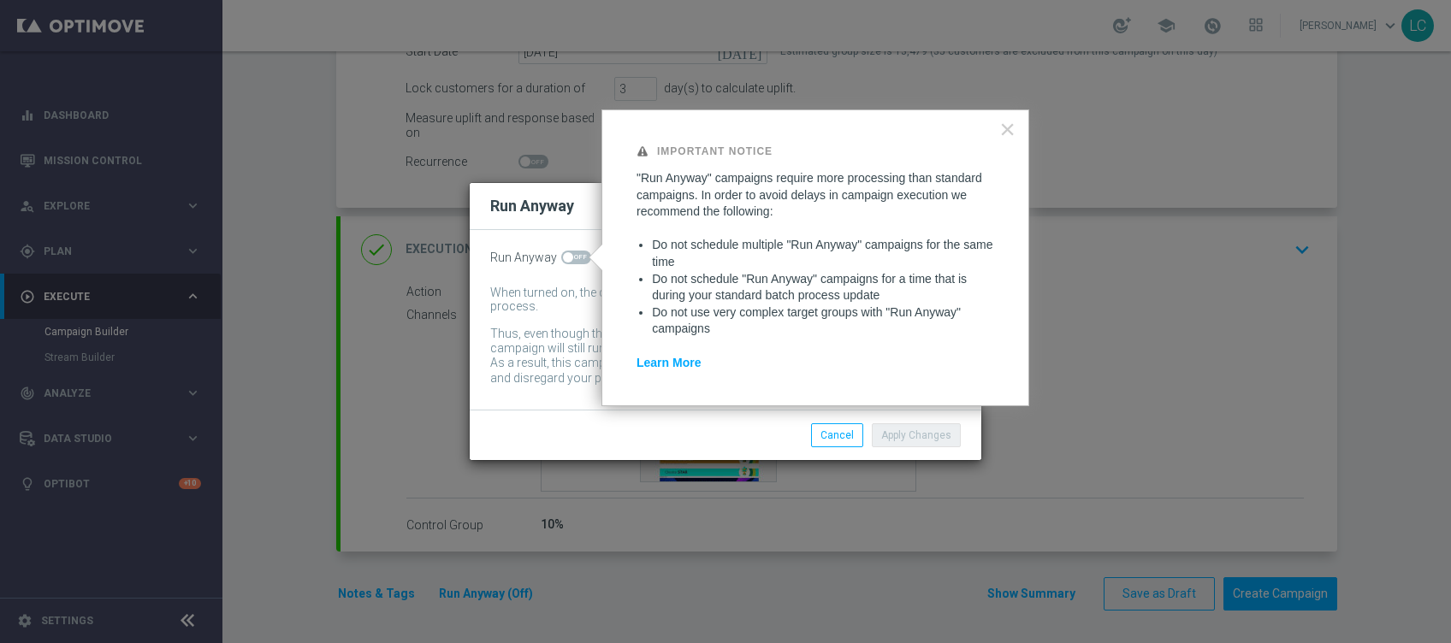
click at [571, 252] on span at bounding box center [576, 258] width 30 height 14
click at [571, 252] on input "checkbox" at bounding box center [576, 258] width 30 height 14
checkbox input "true"
click at [915, 434] on button "Apply Changes" at bounding box center [916, 435] width 89 height 24
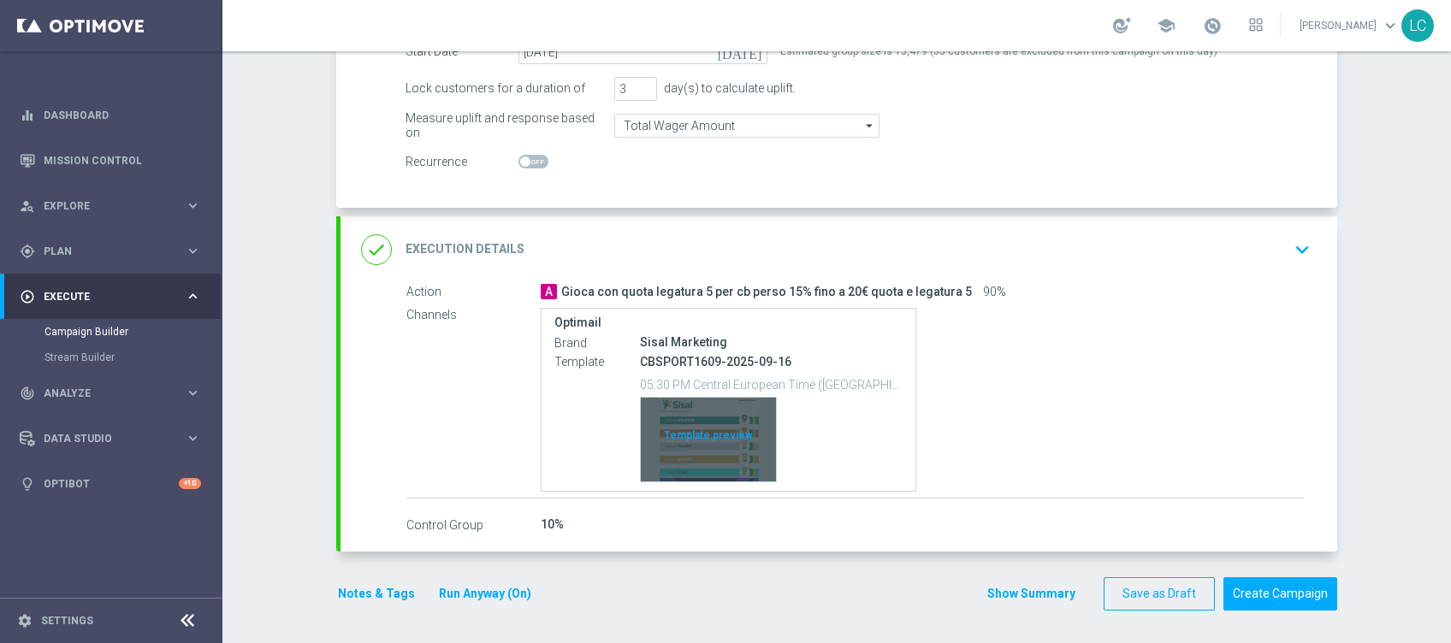
click at [694, 438] on div "Template preview" at bounding box center [708, 440] width 135 height 84
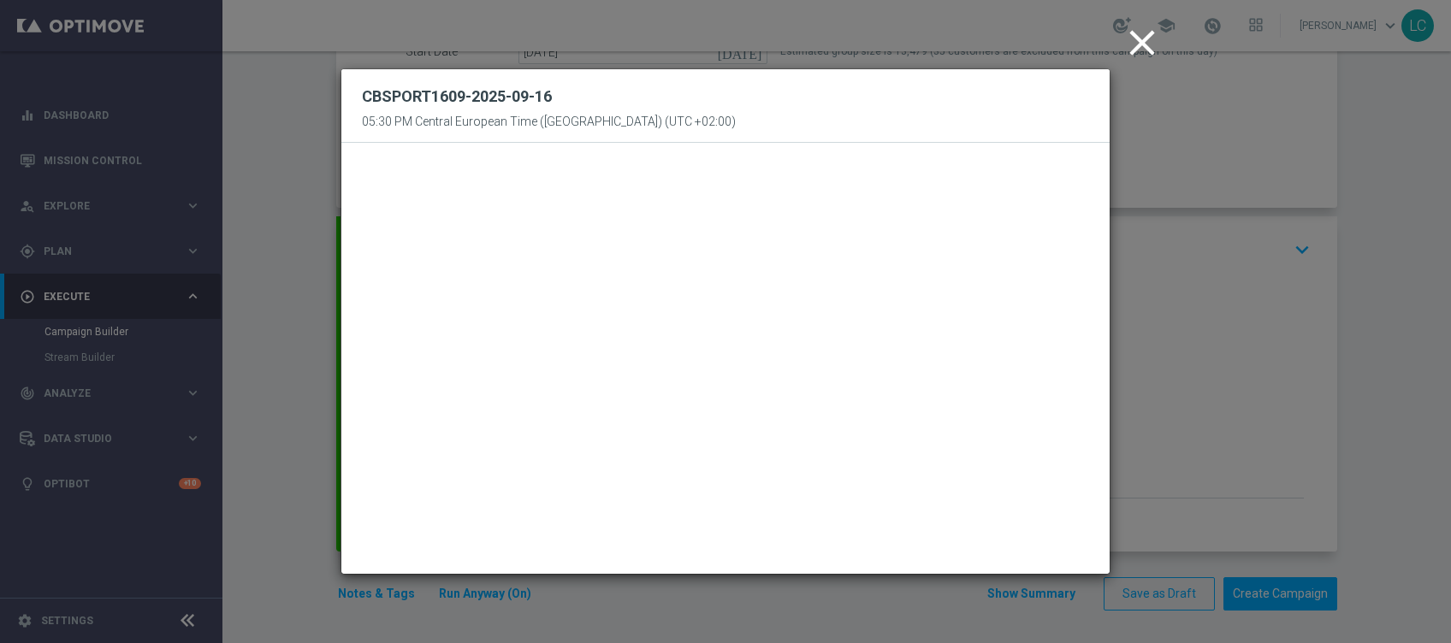
click at [1138, 42] on icon "close" at bounding box center [1142, 42] width 43 height 43
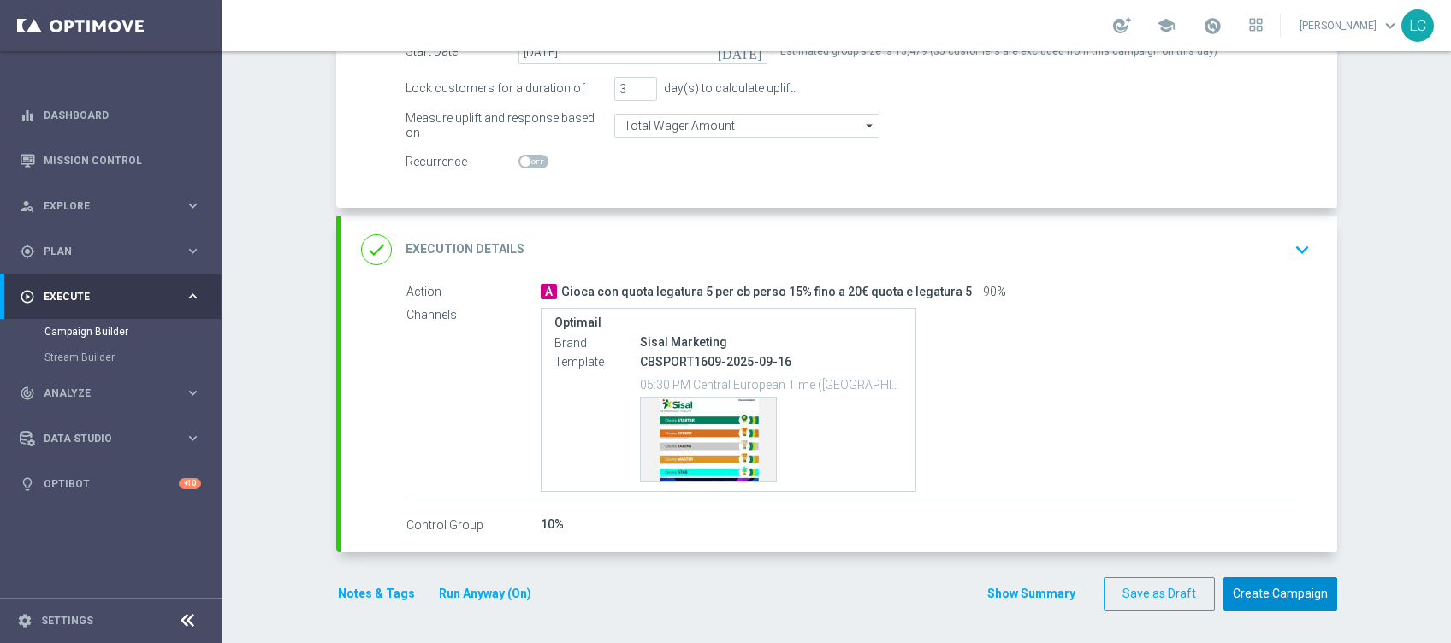
click at [1291, 588] on button "Create Campaign" at bounding box center [1280, 593] width 114 height 33
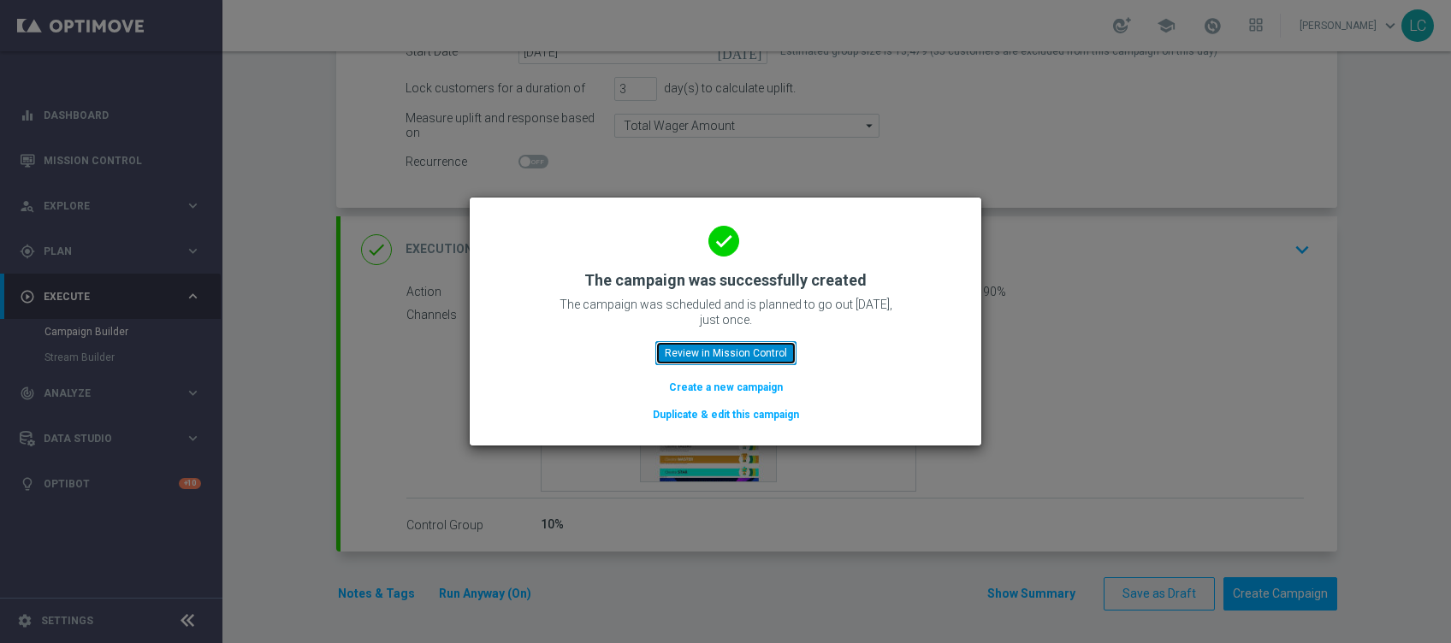
click at [730, 342] on button "Review in Mission Control" at bounding box center [725, 353] width 141 height 24
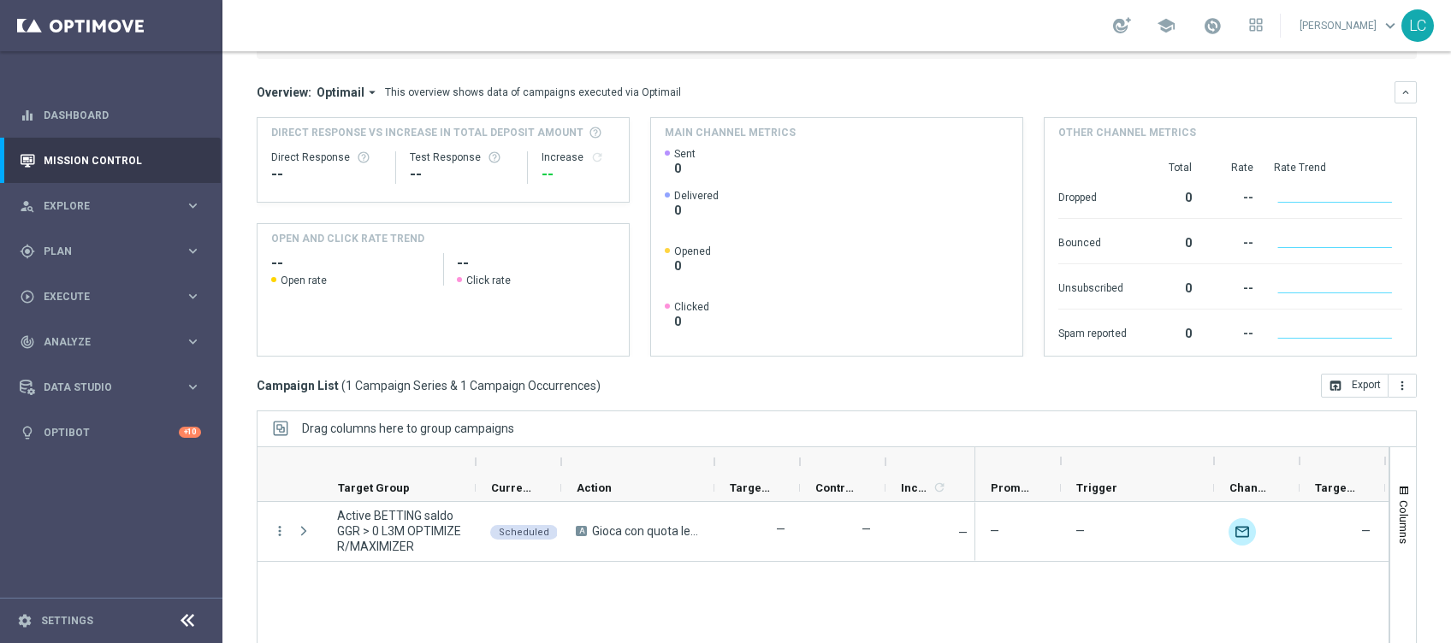
scroll to position [246, 0]
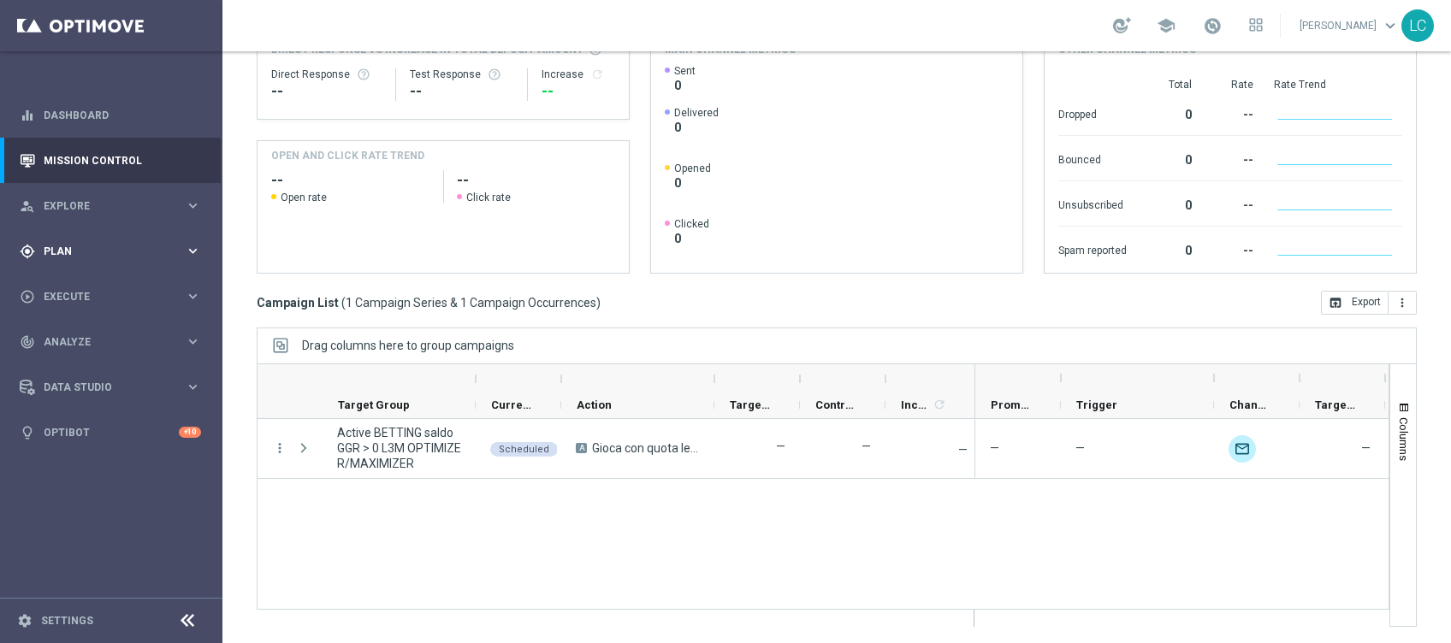
click at [82, 252] on span "Plan" at bounding box center [114, 251] width 141 height 10
click at [83, 251] on span "Plan" at bounding box center [114, 251] width 141 height 10
click at [78, 303] on div "play_circle_outline Execute" at bounding box center [102, 296] width 165 height 15
click at [137, 332] on link "Campaign Builder" at bounding box center [110, 332] width 133 height 14
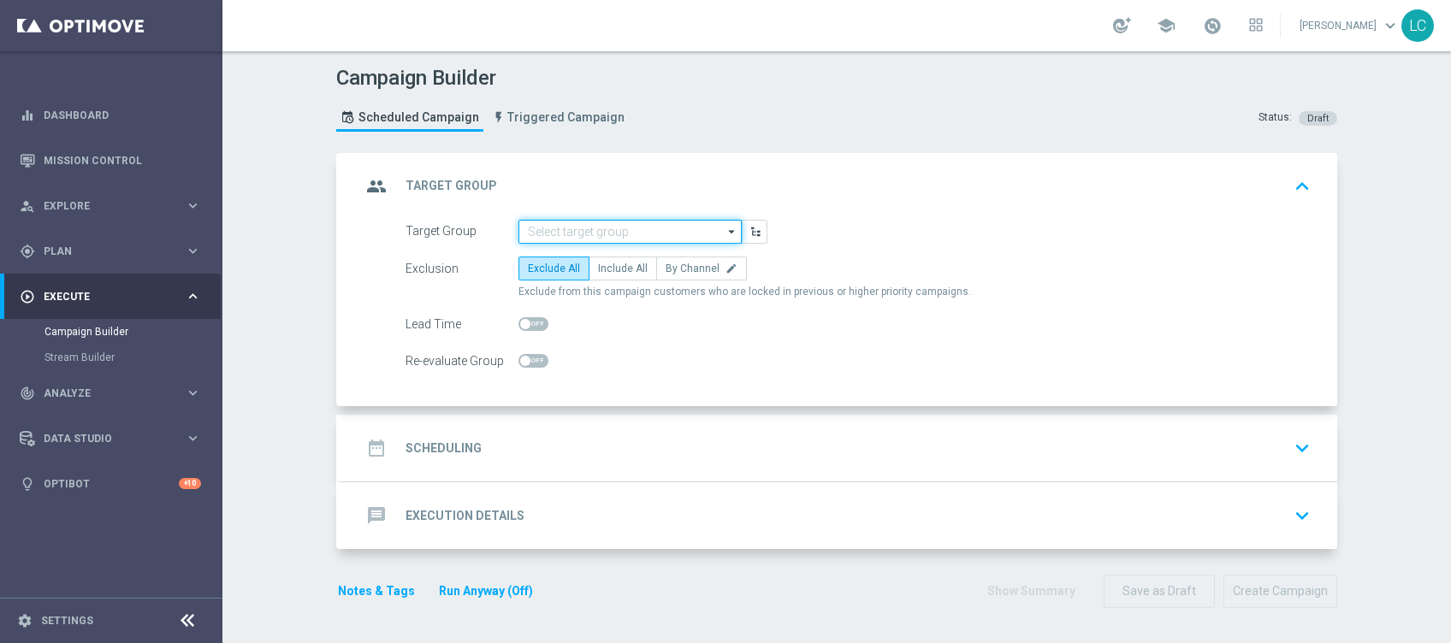
click at [560, 222] on input at bounding box center [629, 232] width 223 height 24
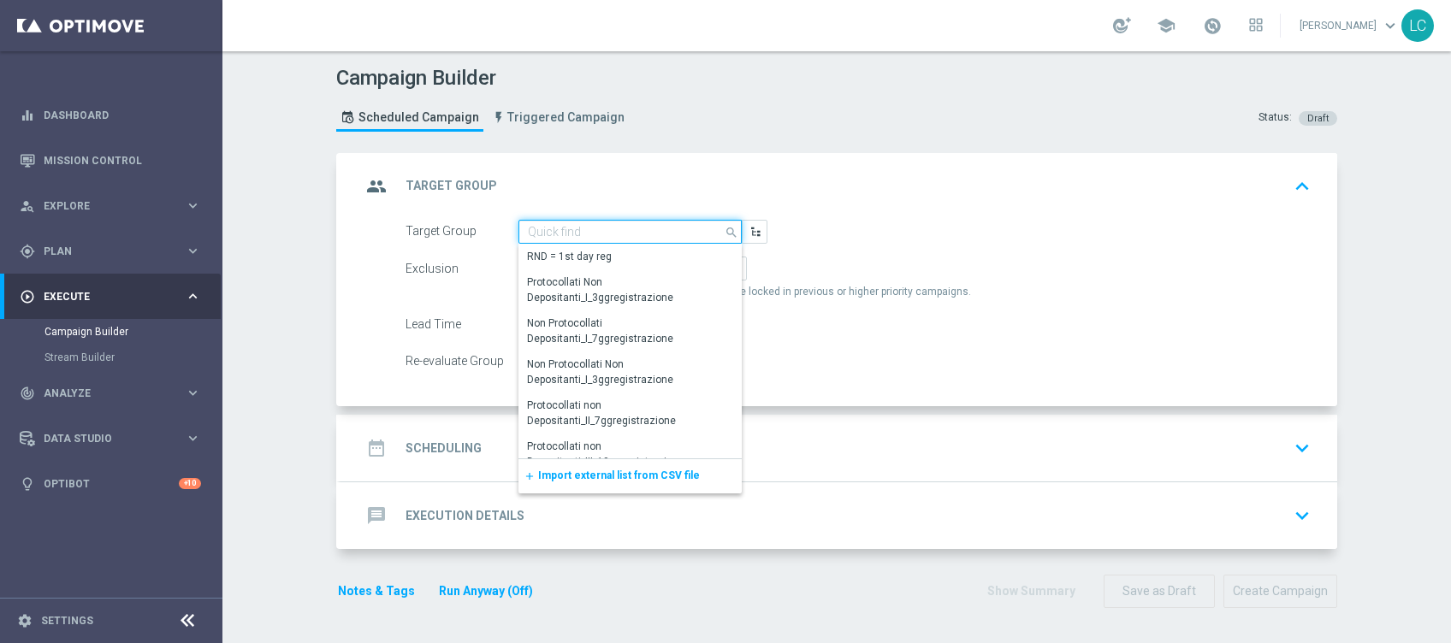
paste input "Active BETTING Master low TOTALI GGRnb>0"
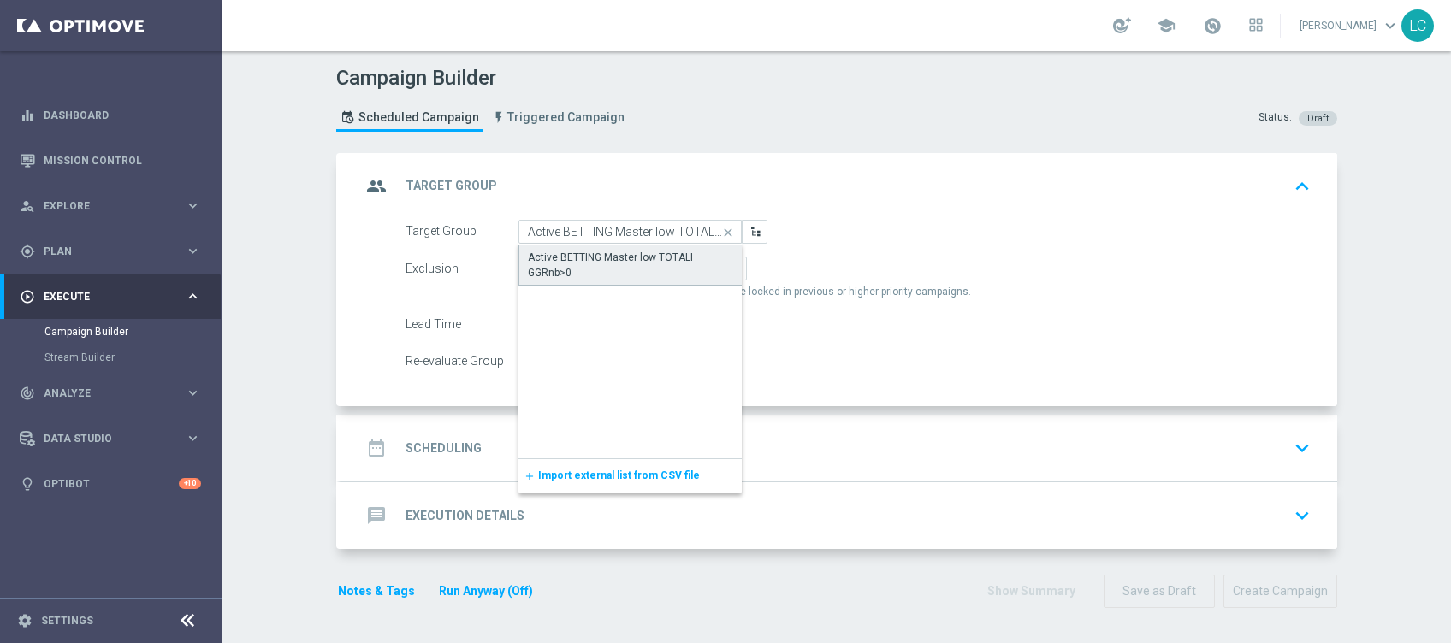
click at [568, 269] on div "Active BETTING Master low TOTALI GGRnb>0" at bounding box center [630, 265] width 205 height 31
type input "Active BETTING Master low TOTALI GGRnb>0"
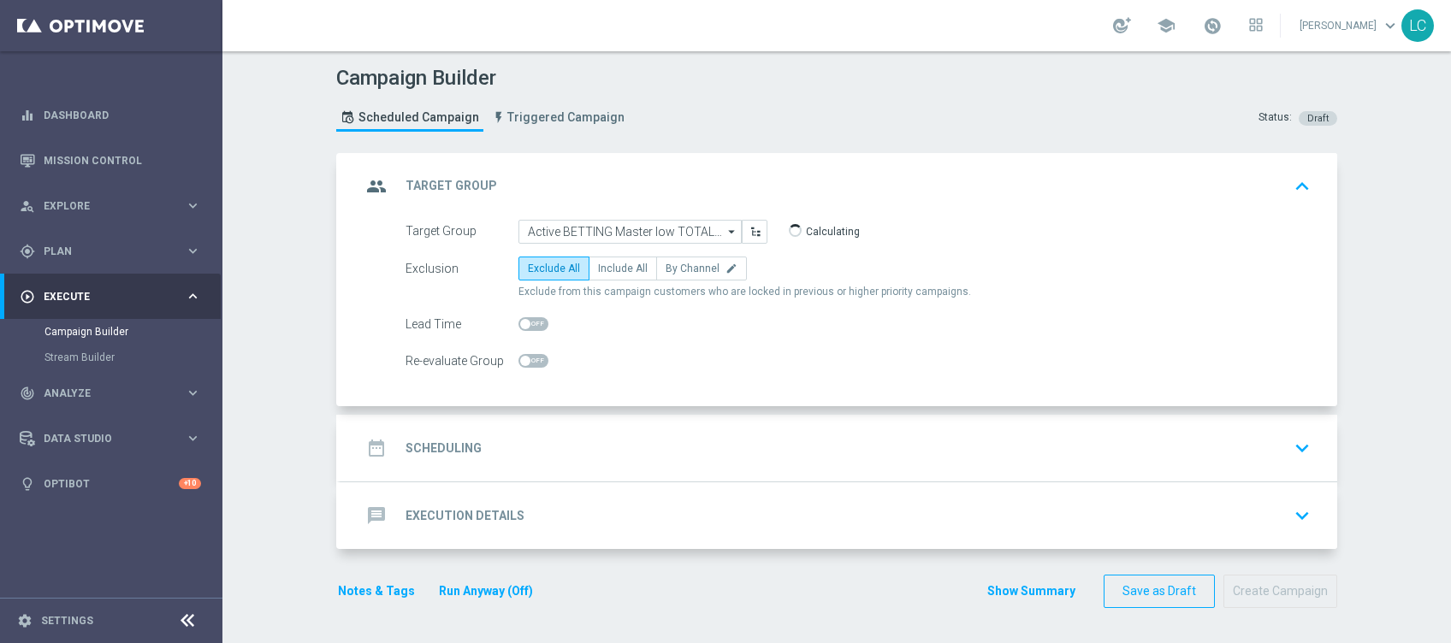
click at [708, 141] on header "Campaign Builder Scheduled Campaign Triggered Campaign Status: Draft" at bounding box center [836, 102] width 1229 height 102
click at [560, 422] on div "date_range Scheduling keyboard_arrow_down" at bounding box center [839, 448] width 997 height 67
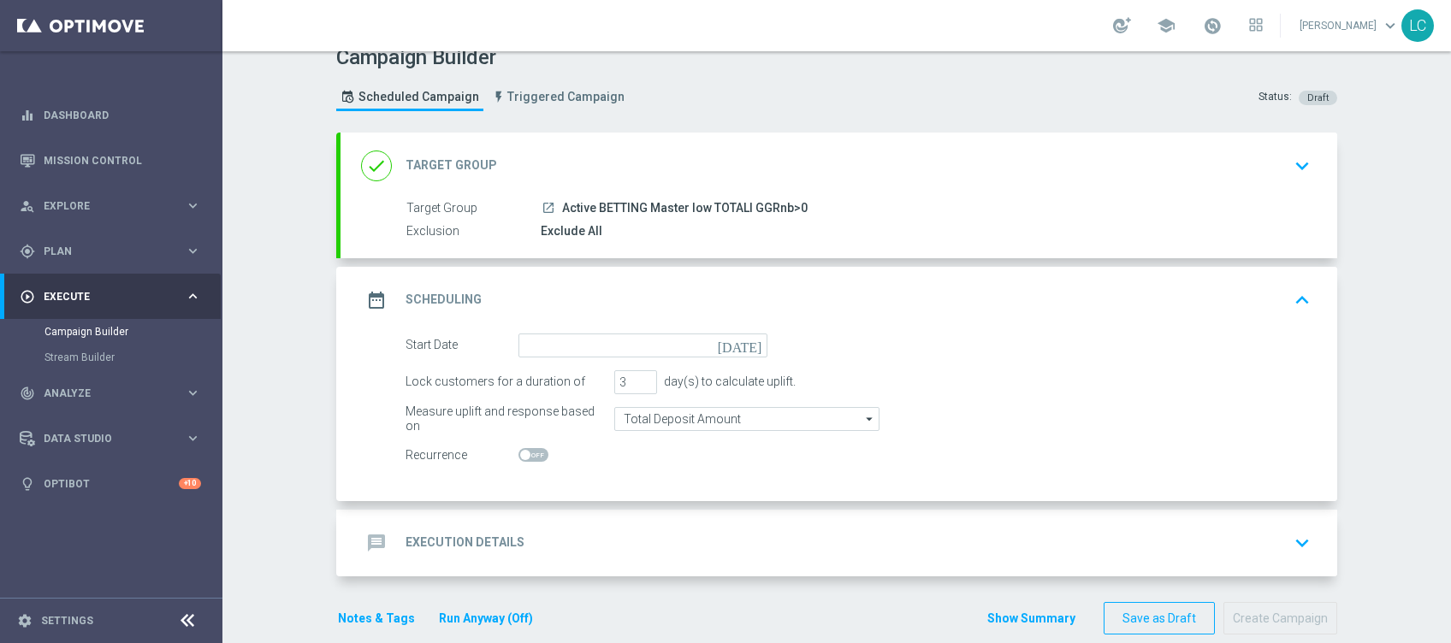
scroll to position [44, 0]
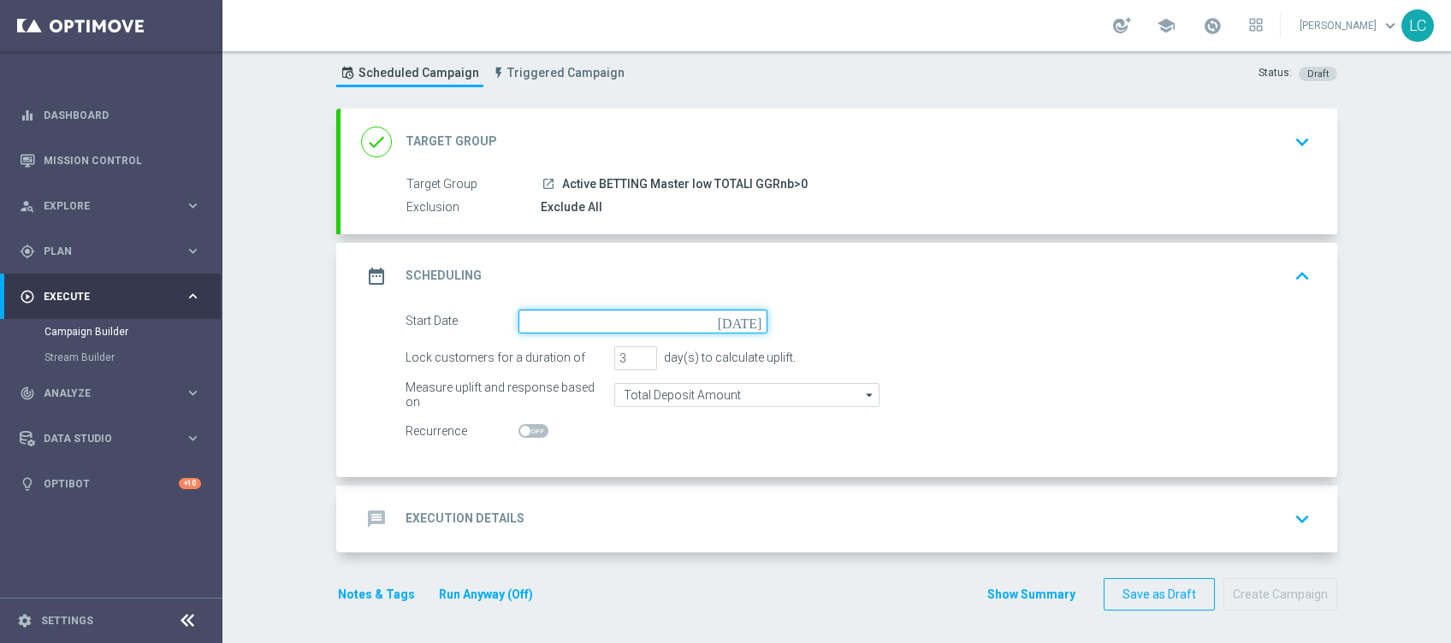
click at [581, 310] on input at bounding box center [642, 322] width 249 height 24
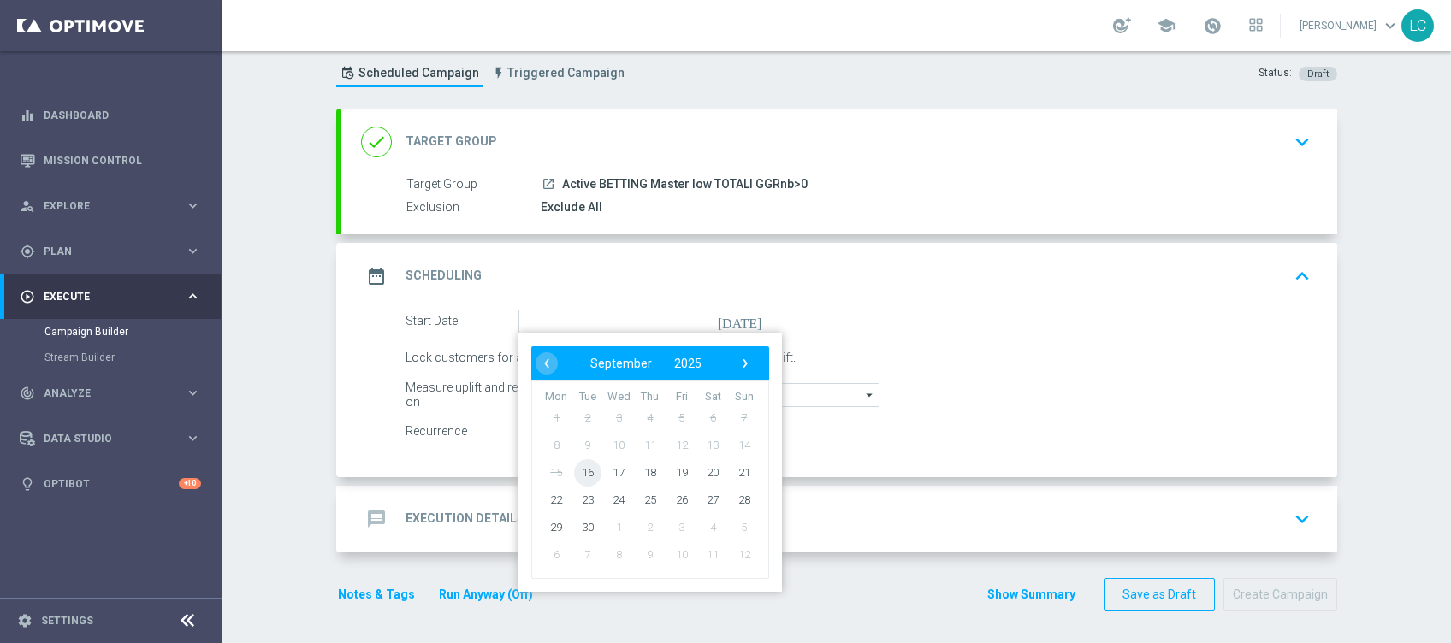
click at [584, 467] on span "16" at bounding box center [587, 472] width 27 height 27
type input "16 Sep 2025"
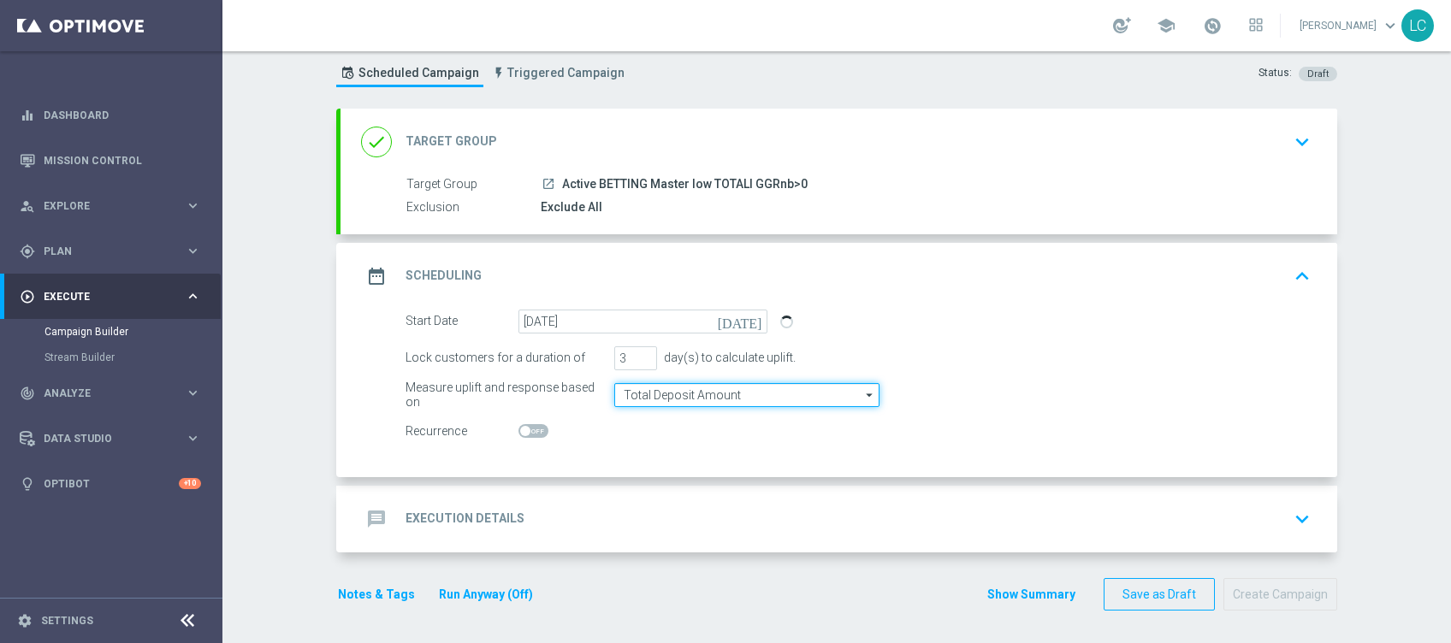
click at [671, 394] on input "Total Deposit Amount" at bounding box center [746, 395] width 265 height 24
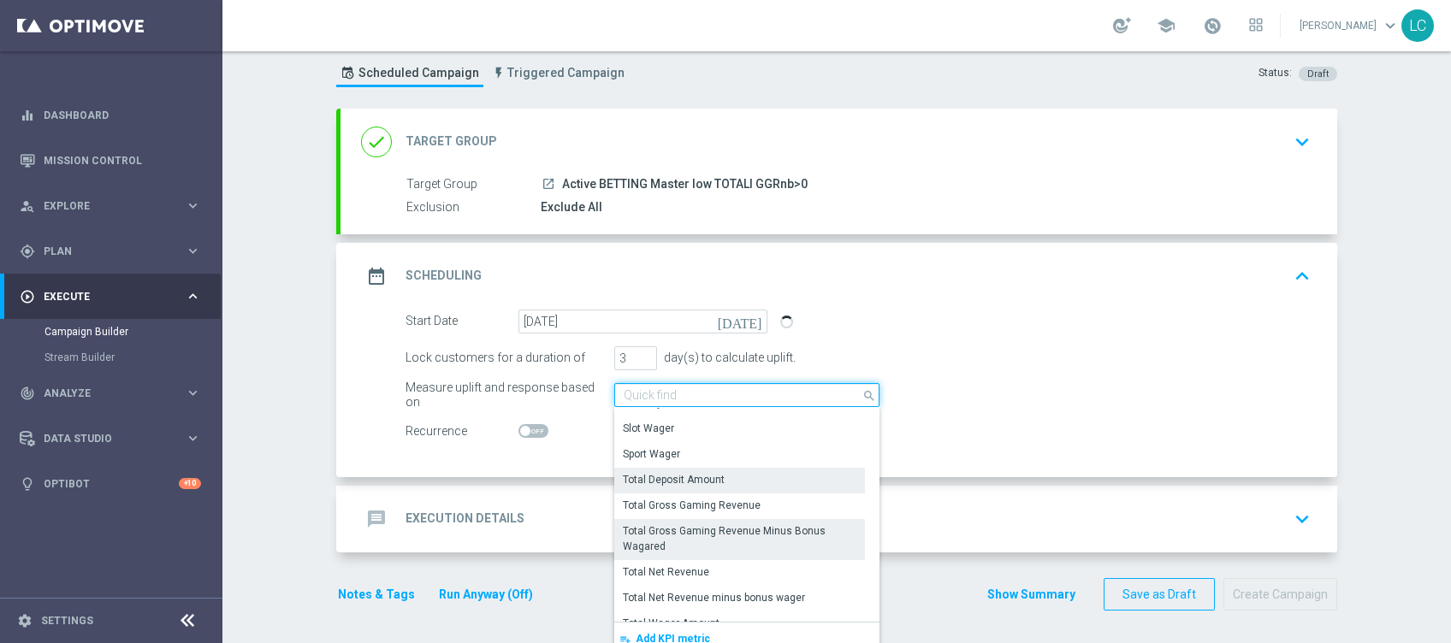
scroll to position [391, 0]
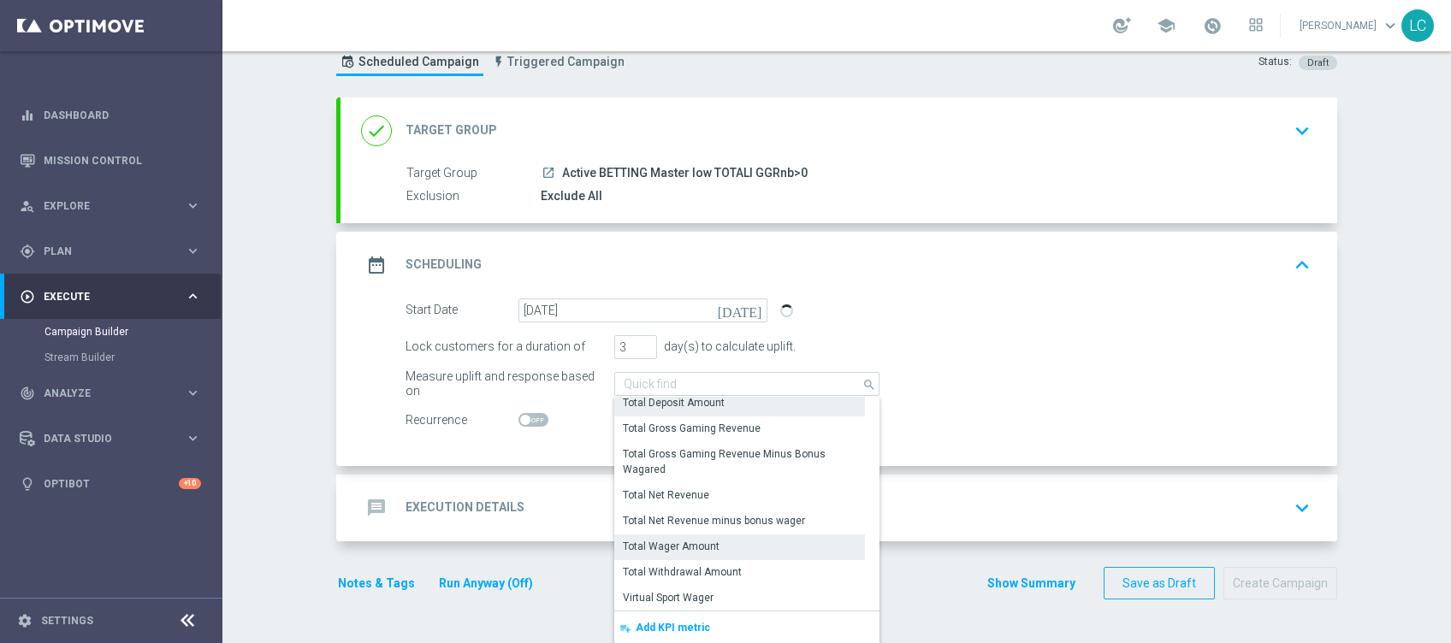
click at [675, 536] on div "Total Wager Amount" at bounding box center [739, 547] width 251 height 24
type input "Total Wager Amount"
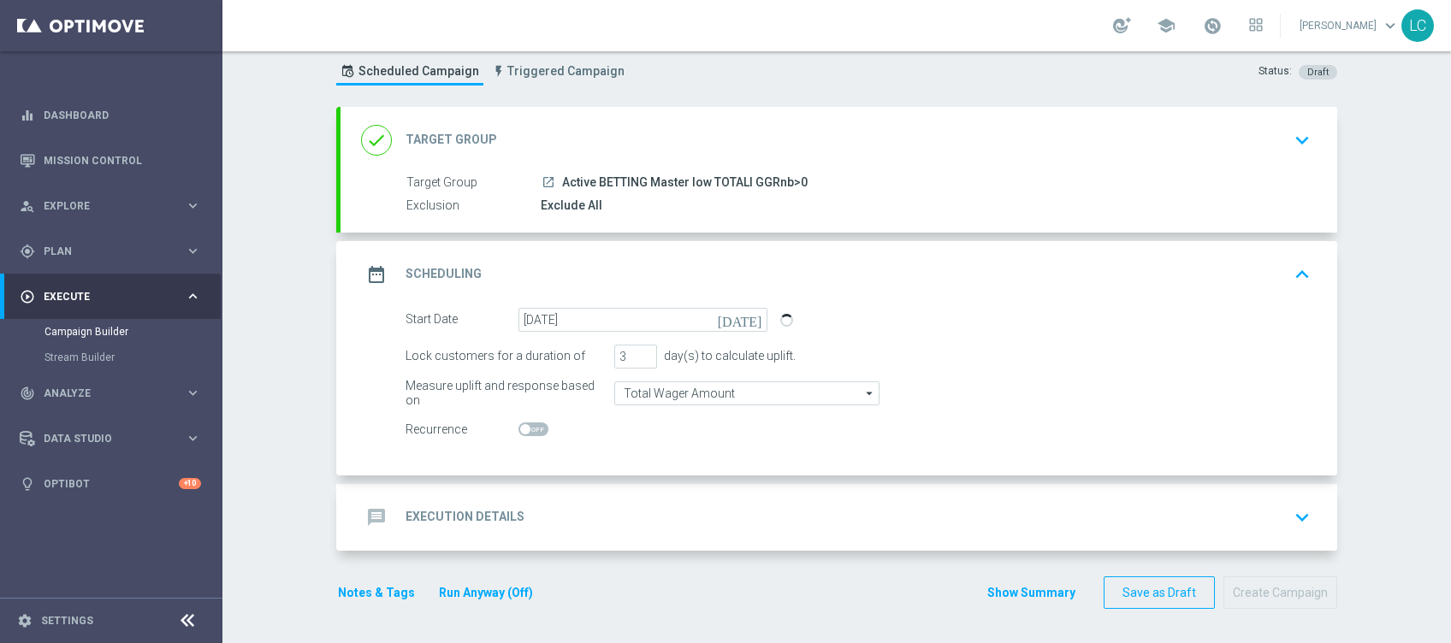
scroll to position [44, 0]
click at [637, 505] on div "message Execution Details keyboard_arrow_down" at bounding box center [839, 519] width 956 height 33
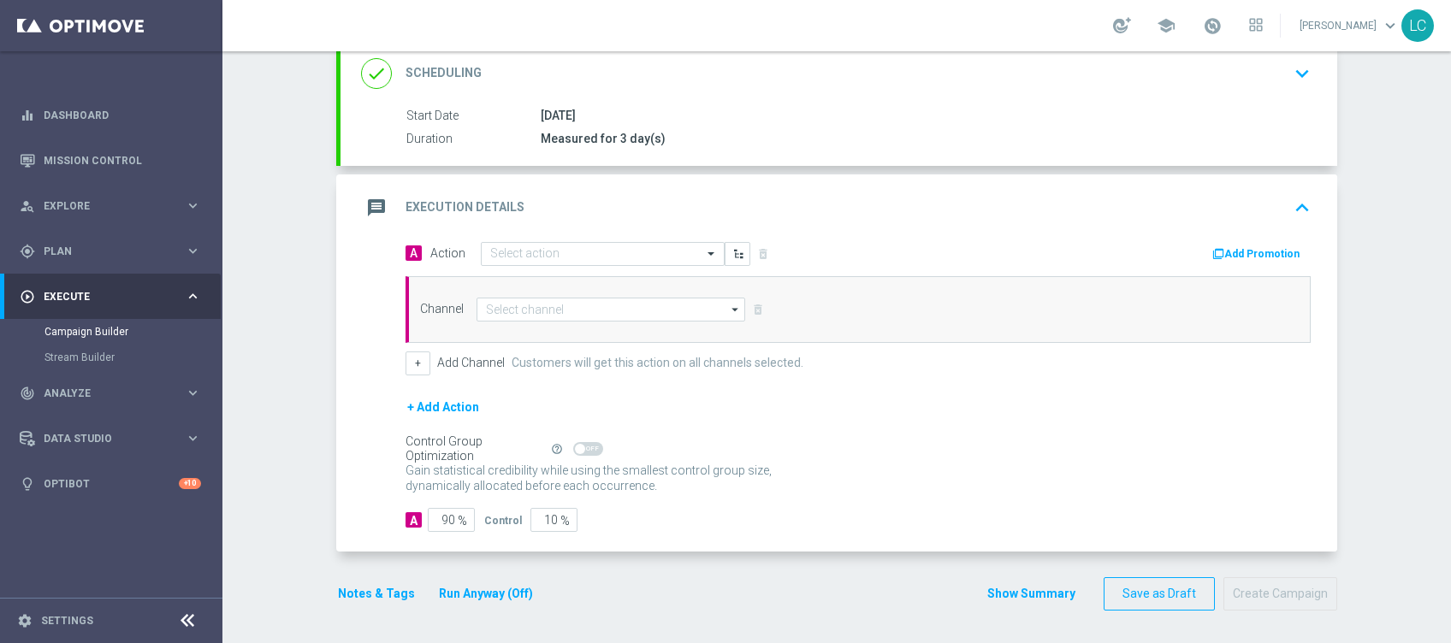
scroll to position [240, 0]
click at [541, 253] on input "text" at bounding box center [585, 254] width 191 height 15
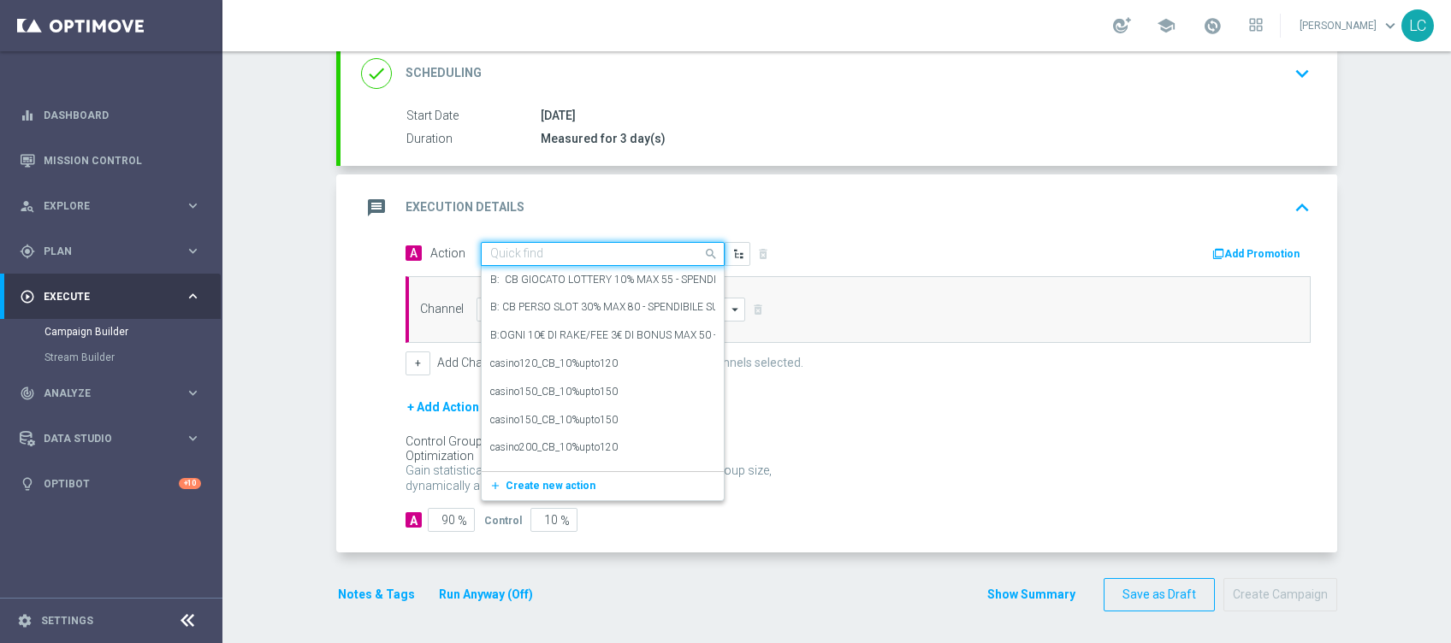
click at [542, 247] on input "text" at bounding box center [585, 254] width 191 height 15
paste input "Deposita almeno 10€ e gioca QEL4 per ricevere il 15% dell'importo giocato sul p…"
type input "Deposita almeno 10€ e gioca QEL4 per ricevere il 15% dell'importo giocato sul p…"
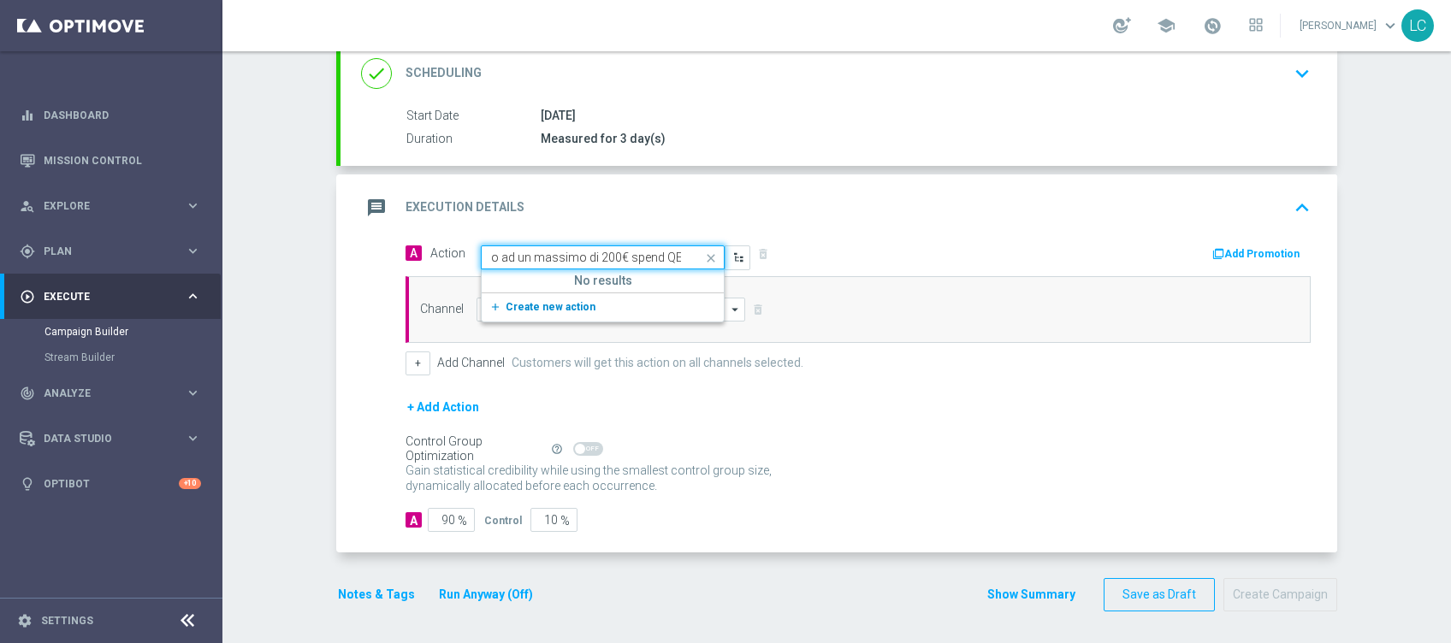
click at [536, 309] on span "Create new action" at bounding box center [551, 307] width 90 height 12
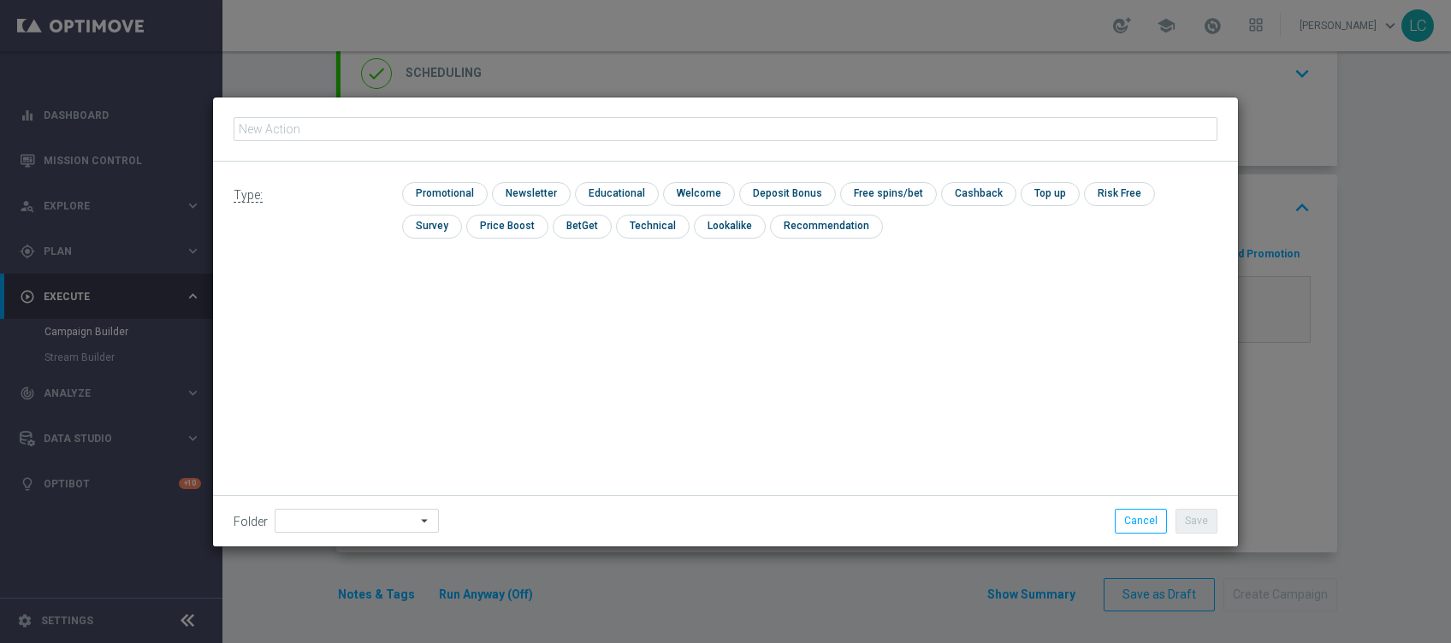
click at [524, 126] on input "text" at bounding box center [726, 129] width 984 height 24
type input "Deposita almeno 10€ e gioca QEL4 per ricevere il 15% dell'importo giocato sul p…"
click at [455, 195] on input "checkbox" at bounding box center [442, 193] width 81 height 23
checkbox input "true"
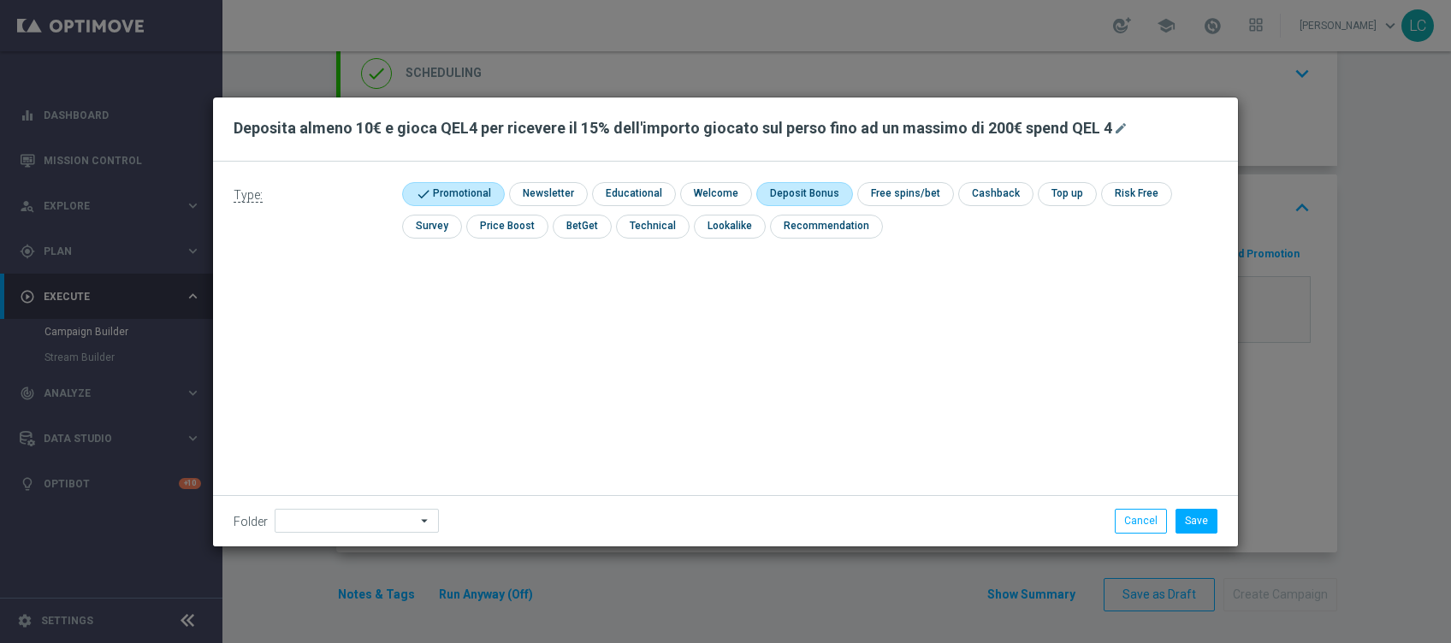
click at [795, 187] on input "checkbox" at bounding box center [802, 193] width 92 height 23
checkbox input "true"
click at [992, 186] on input "checkbox" at bounding box center [1011, 193] width 72 height 23
checkbox input "true"
click at [1207, 522] on button "Save" at bounding box center [1197, 521] width 42 height 24
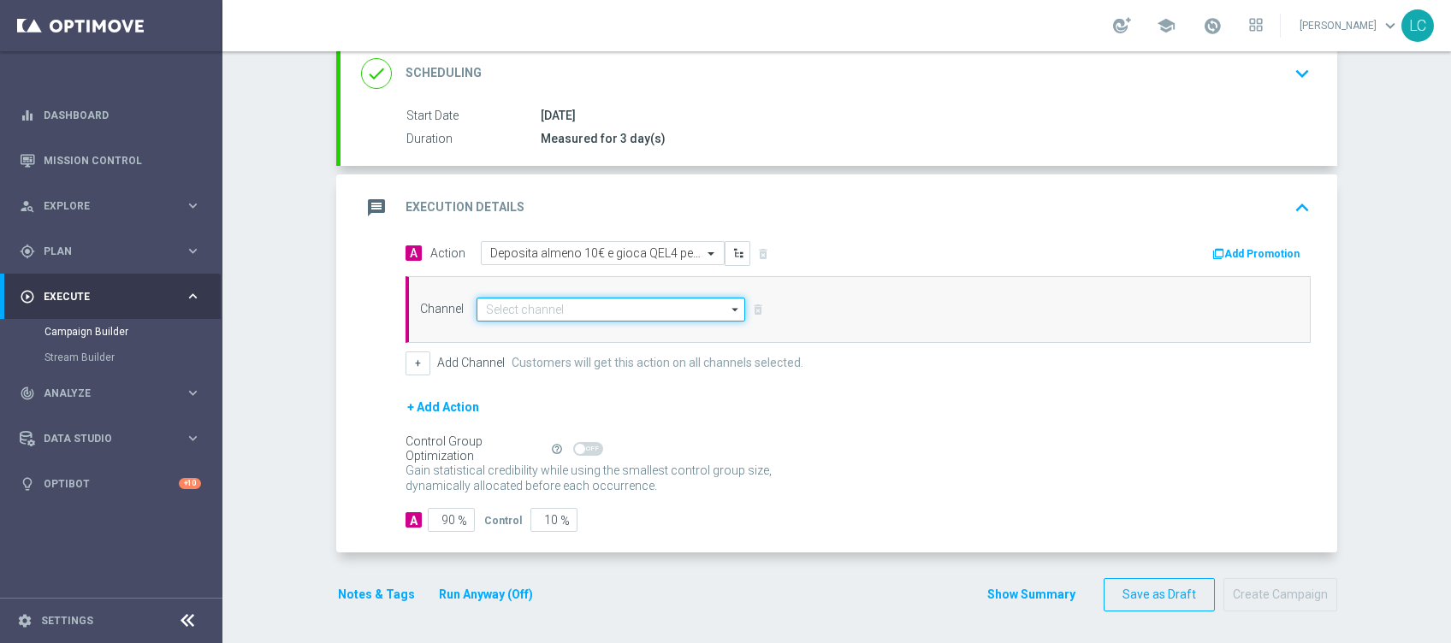
click at [566, 305] on input at bounding box center [611, 310] width 269 height 24
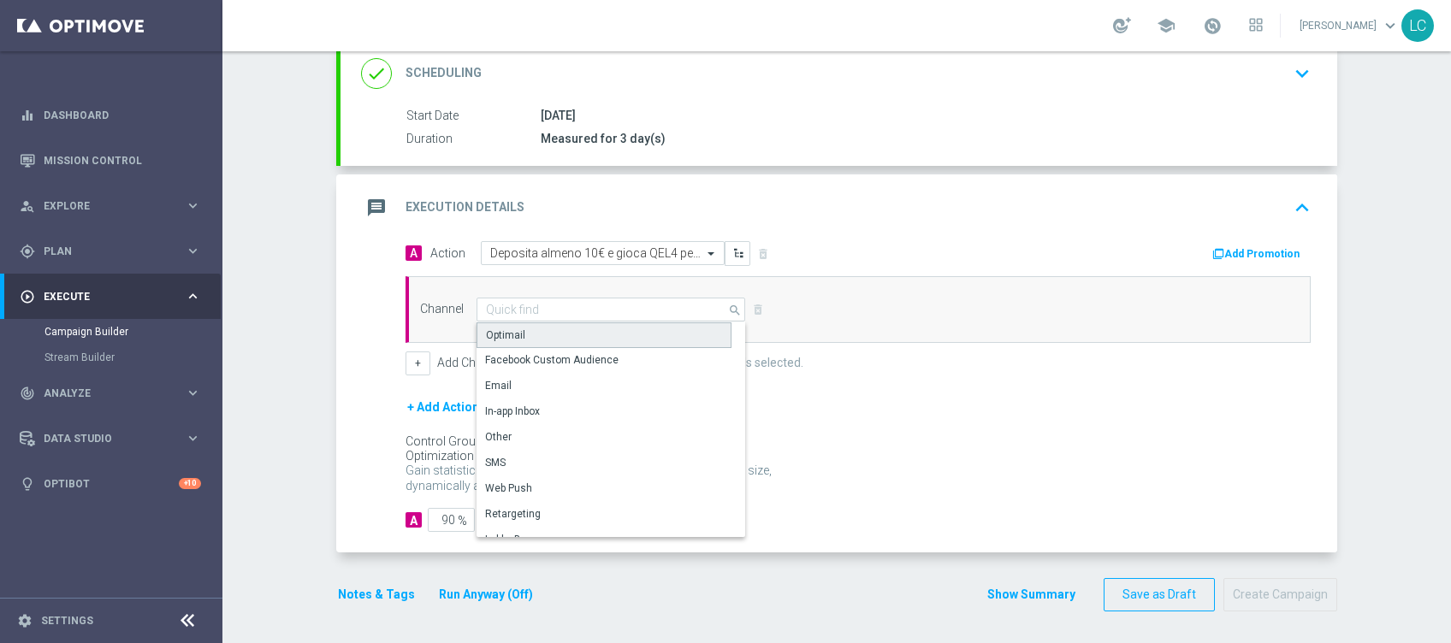
click at [499, 332] on div "Optimail" at bounding box center [505, 335] width 39 height 15
type input "Optimail"
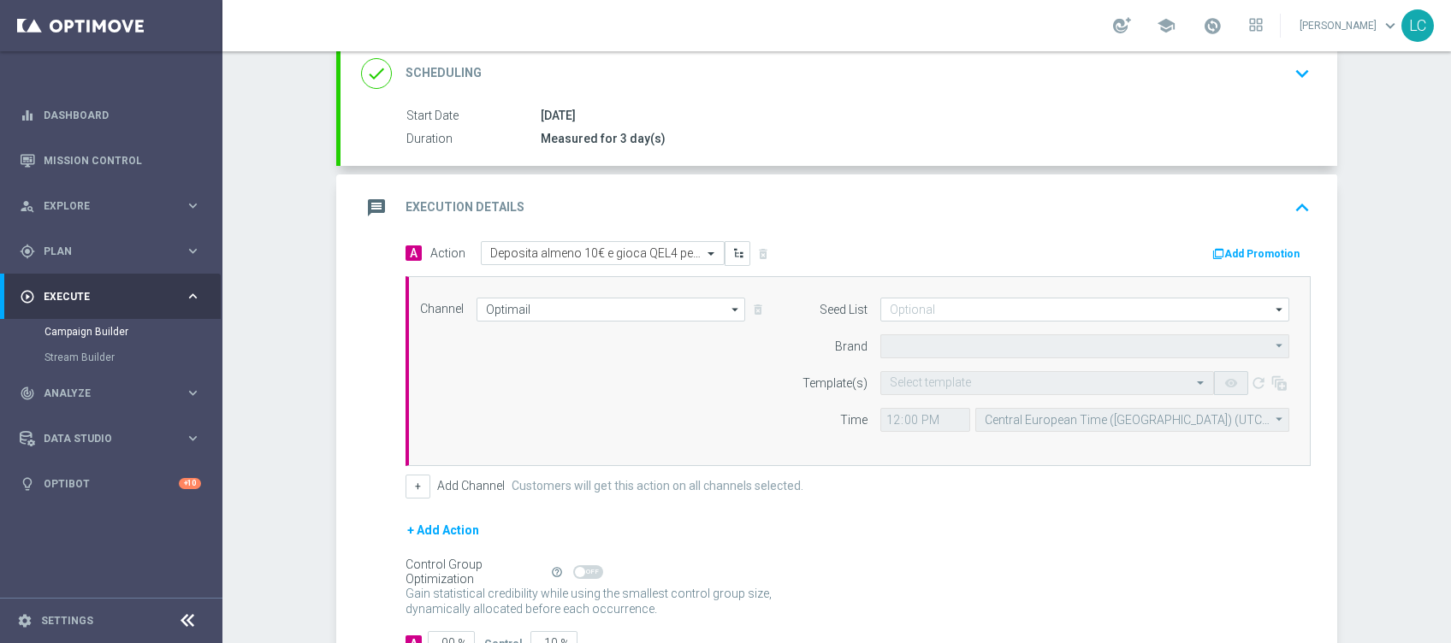
type input "Sisal Marketing"
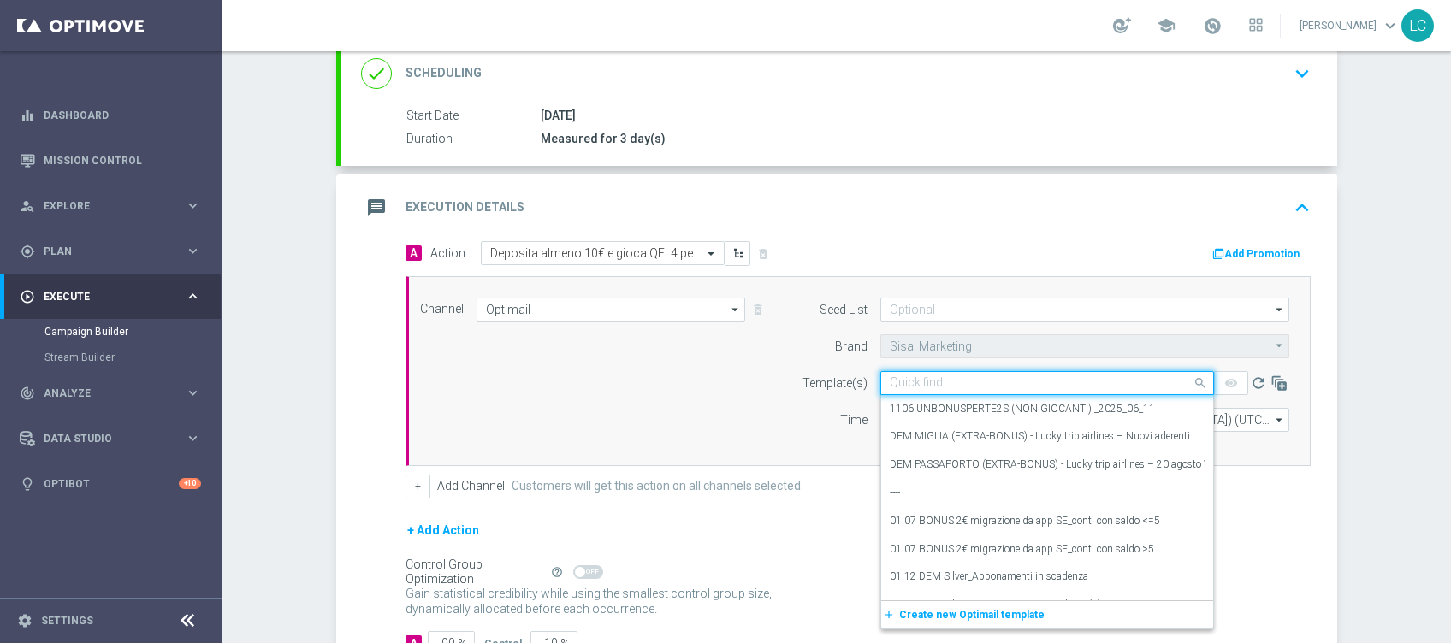
click at [898, 383] on input "text" at bounding box center [1030, 383] width 281 height 15
click at [905, 387] on input "text" at bounding box center [1030, 383] width 281 height 15
paste input "SPORTDEPCB1609"
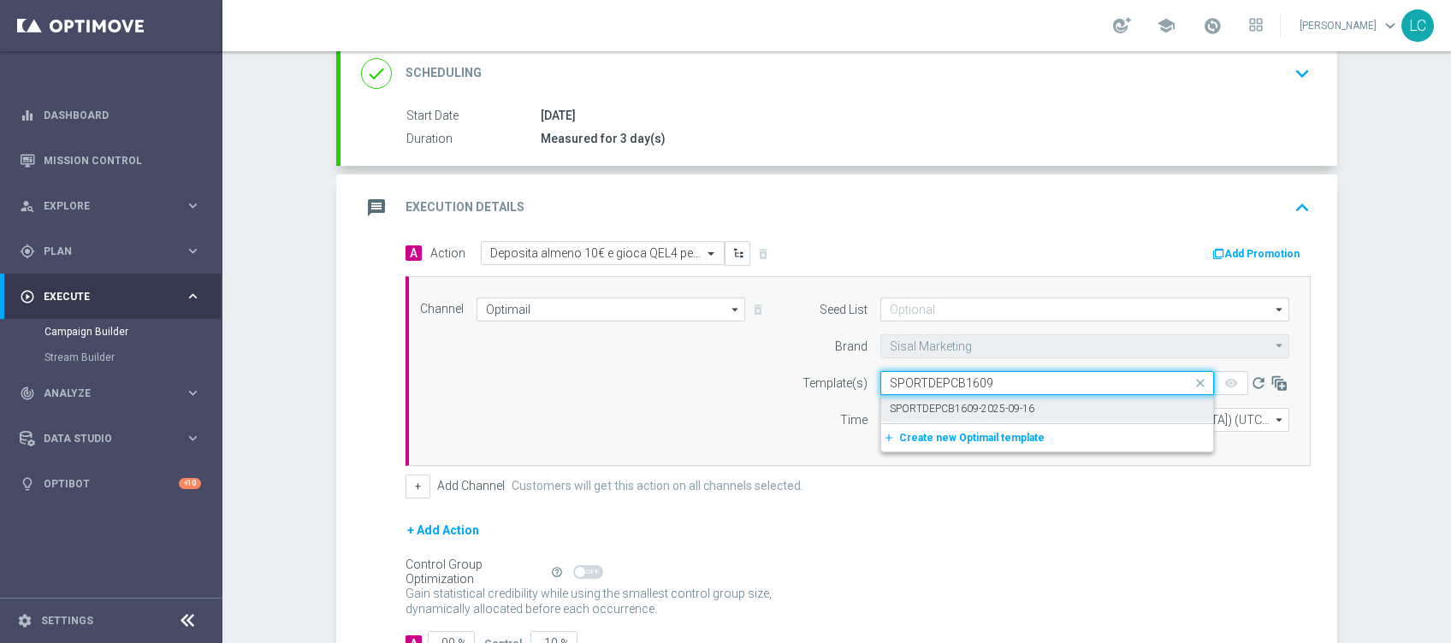
click at [932, 404] on label "SPORTDEPCB1609-2025-09-16" at bounding box center [962, 409] width 145 height 15
type input "SPORTDEPCB1609"
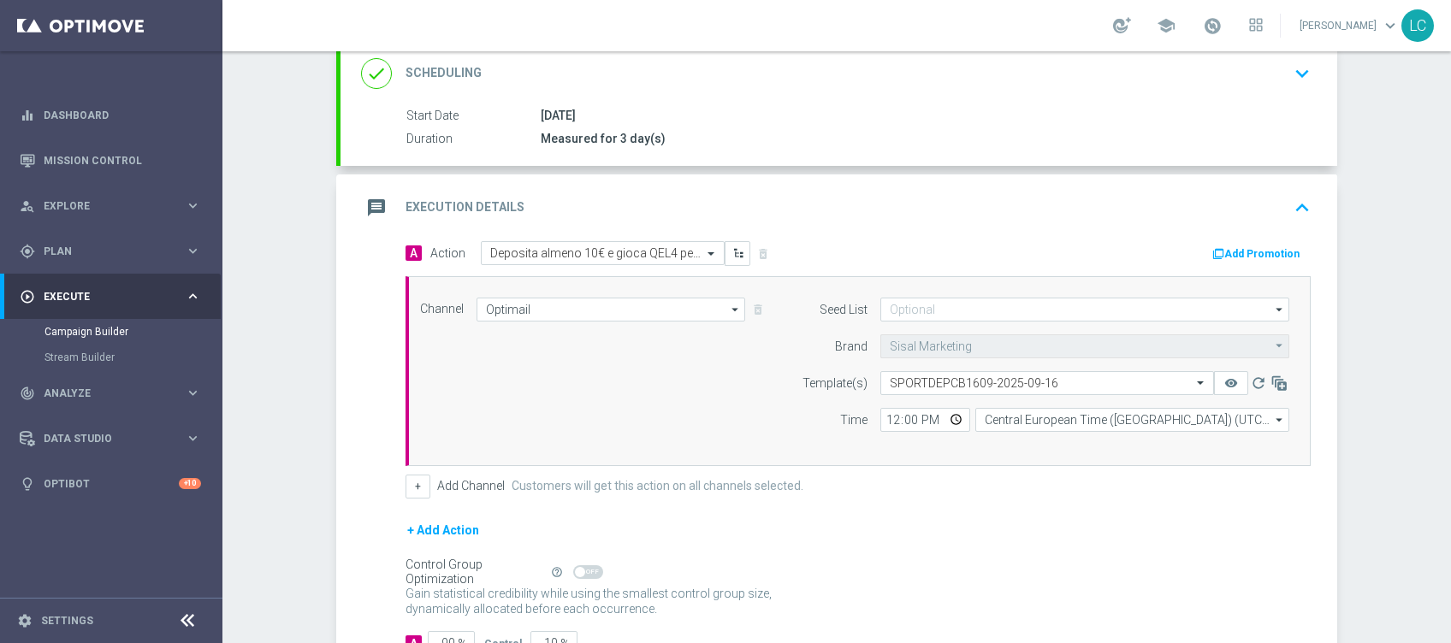
click at [1235, 239] on div "message Execution Details keyboard_arrow_up" at bounding box center [839, 208] width 997 height 67
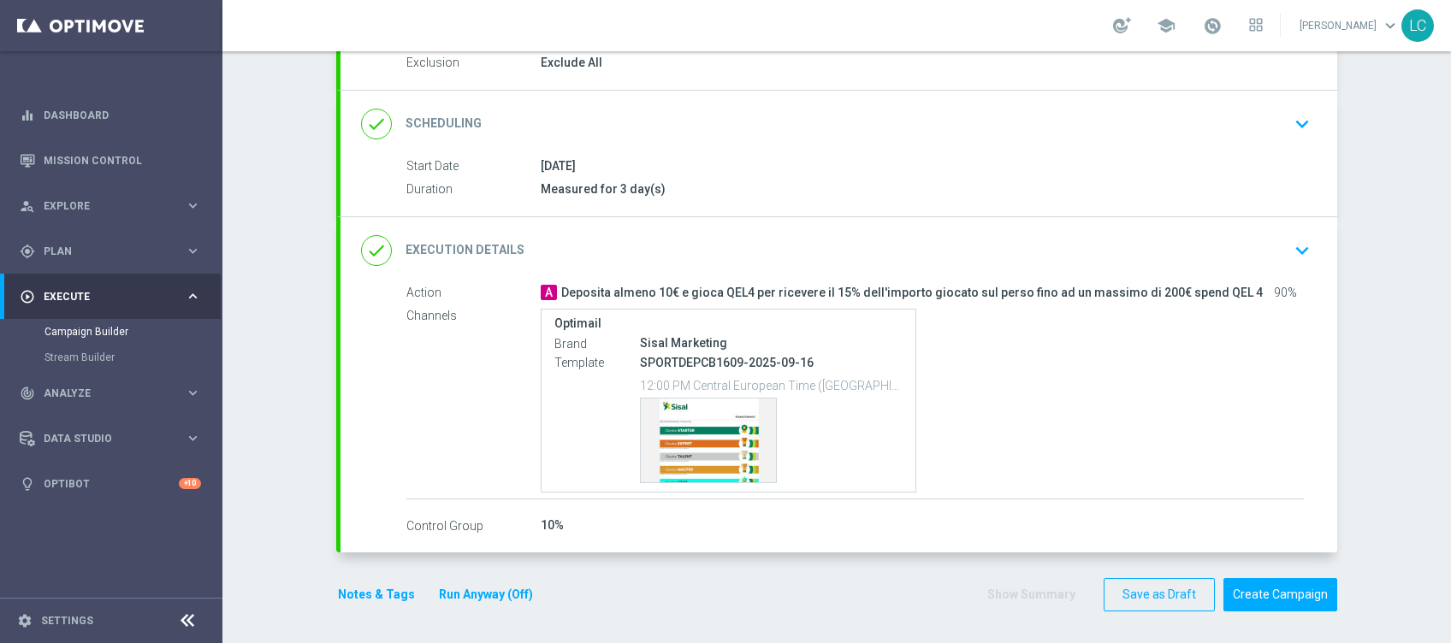
click at [1294, 231] on div "done Execution Details keyboard_arrow_down" at bounding box center [839, 250] width 997 height 67
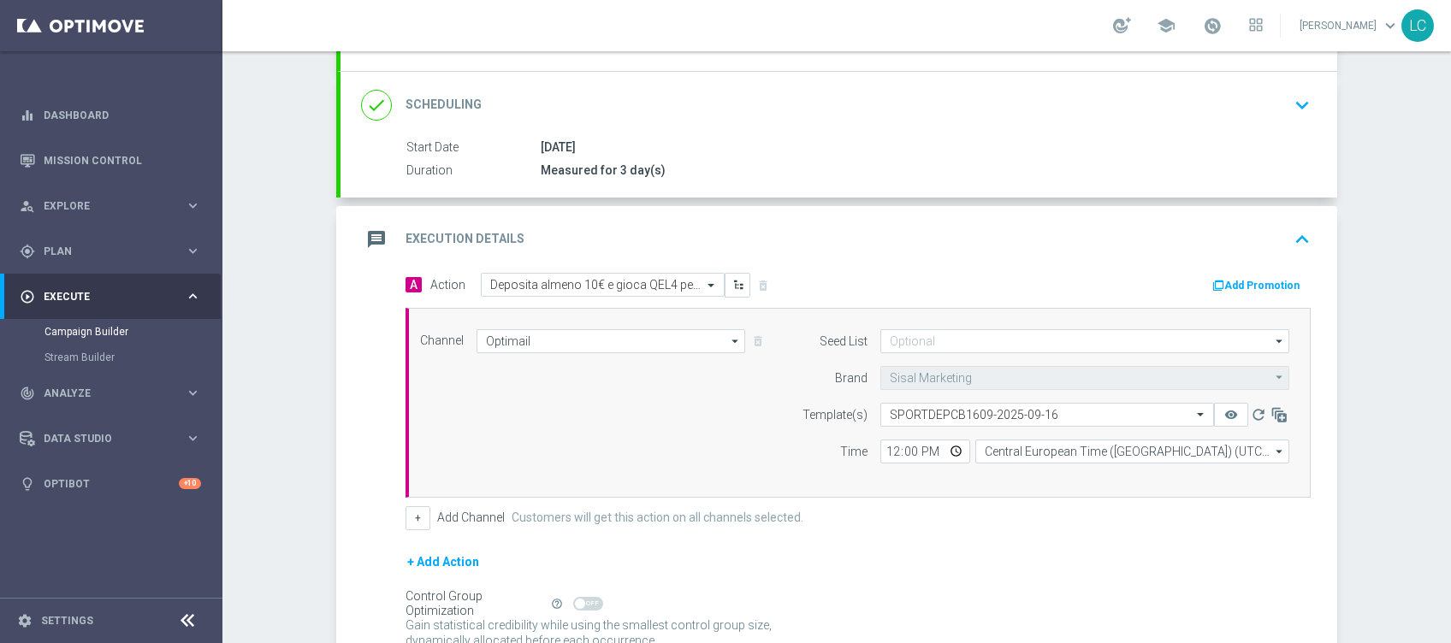
scroll to position [240, 0]
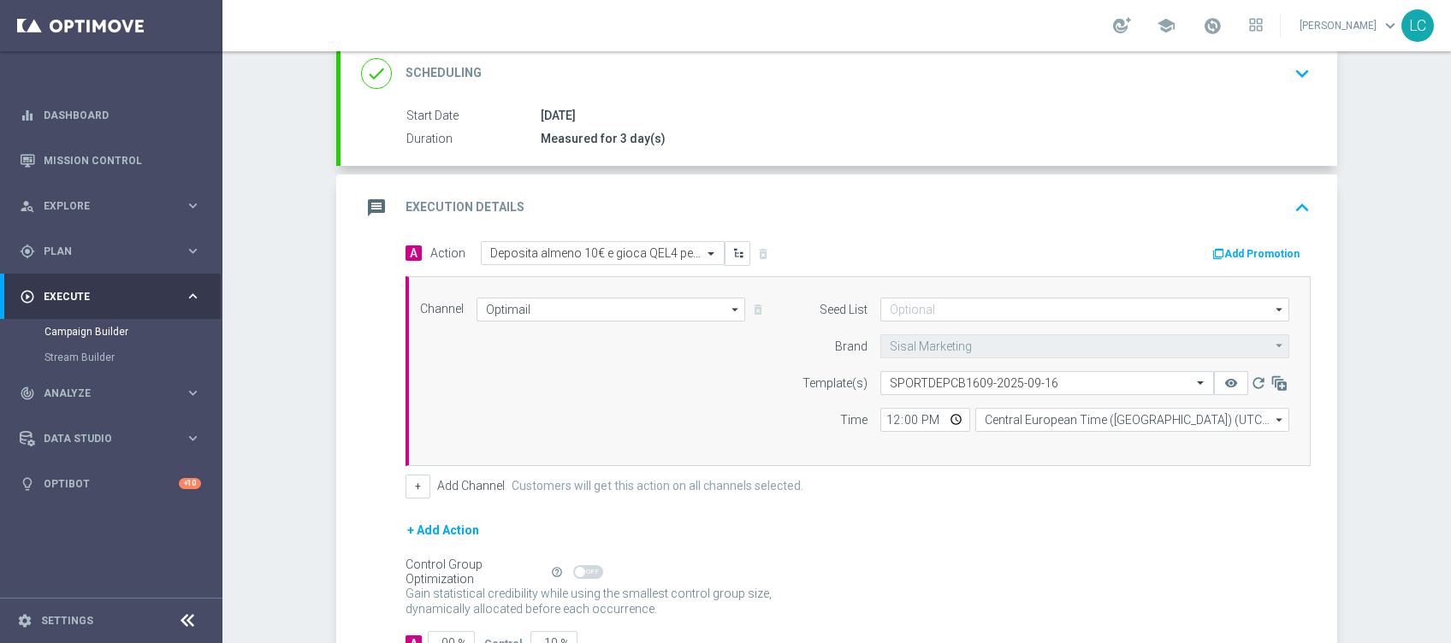
click at [1258, 246] on button "Add Promotion" at bounding box center [1258, 254] width 95 height 19
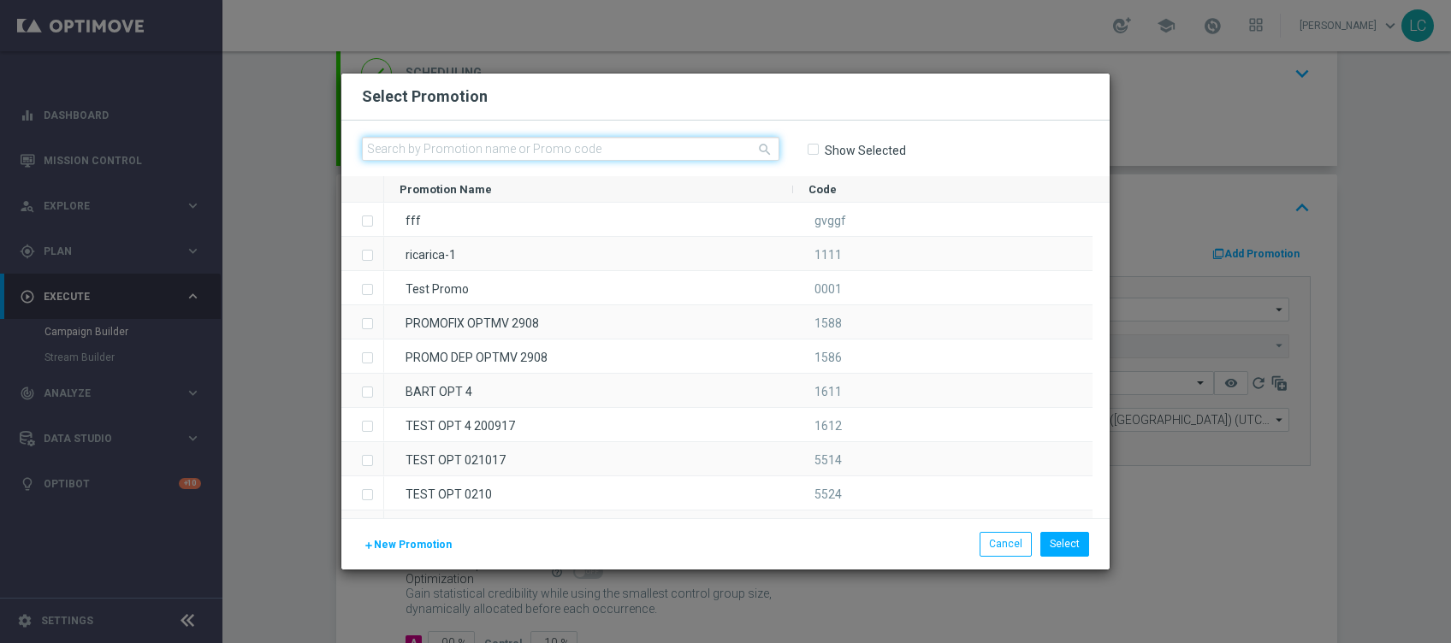
click at [623, 143] on input "text" at bounding box center [571, 149] width 418 height 24
paste input "SPORTDEPCB1609"
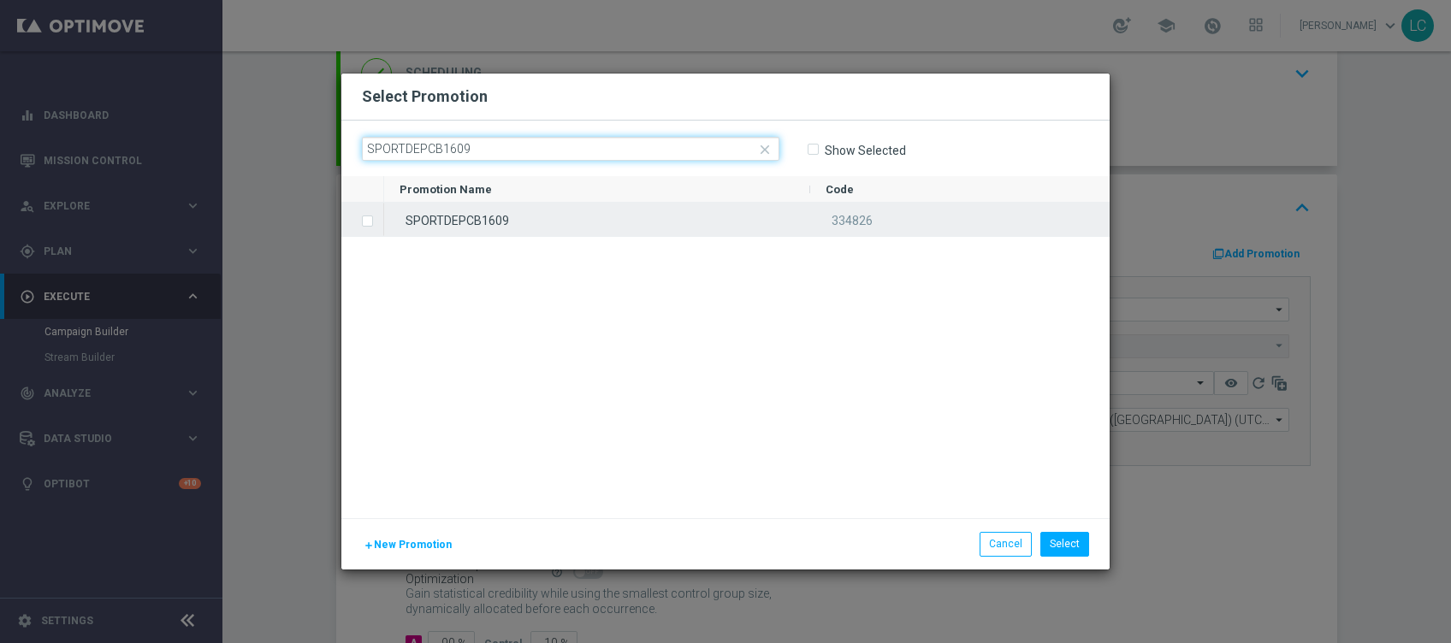
type input "SPORTDEPCB1609"
click at [474, 207] on div "SPORTDEPCB1609" at bounding box center [597, 219] width 426 height 33
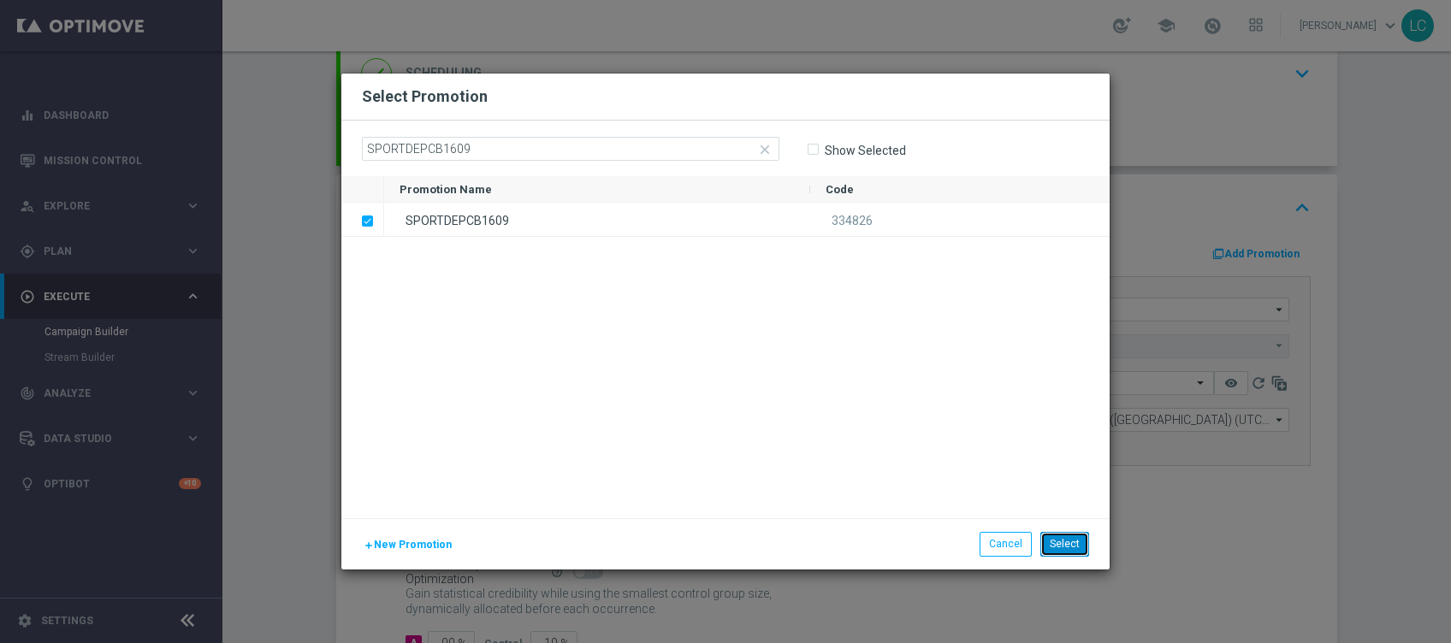
click at [1069, 538] on button "Select" at bounding box center [1064, 544] width 49 height 24
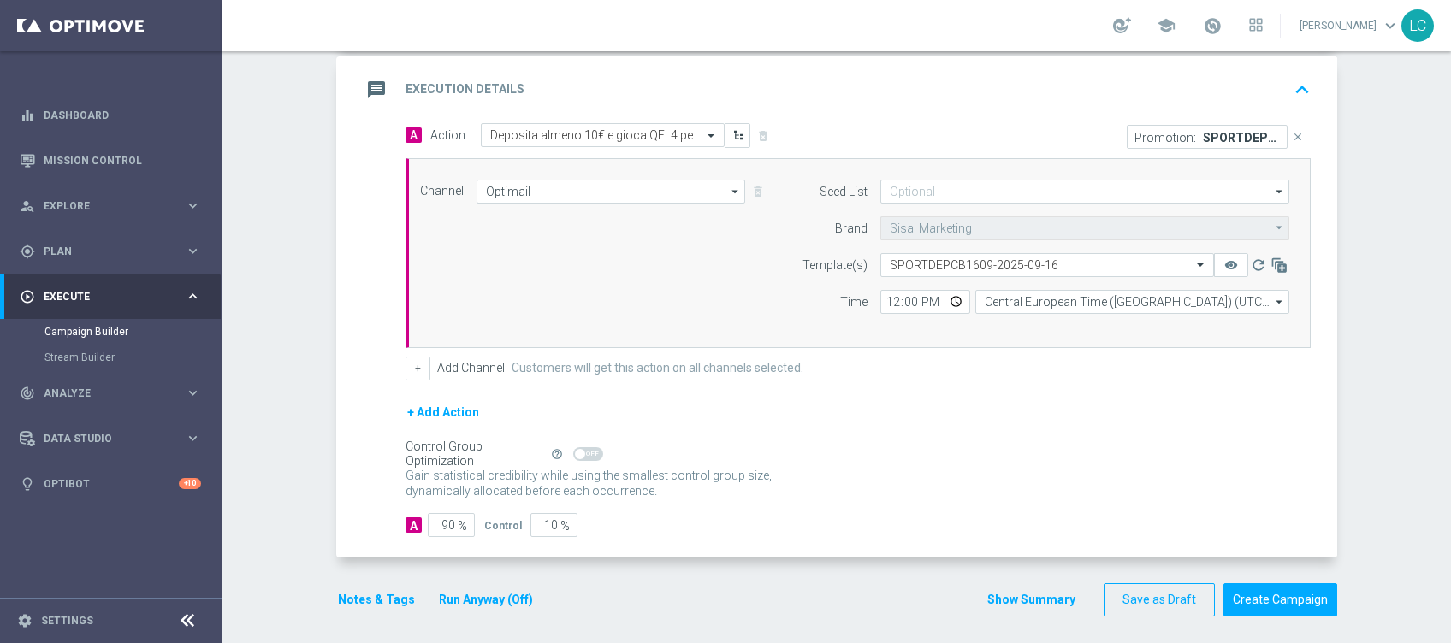
scroll to position [363, 0]
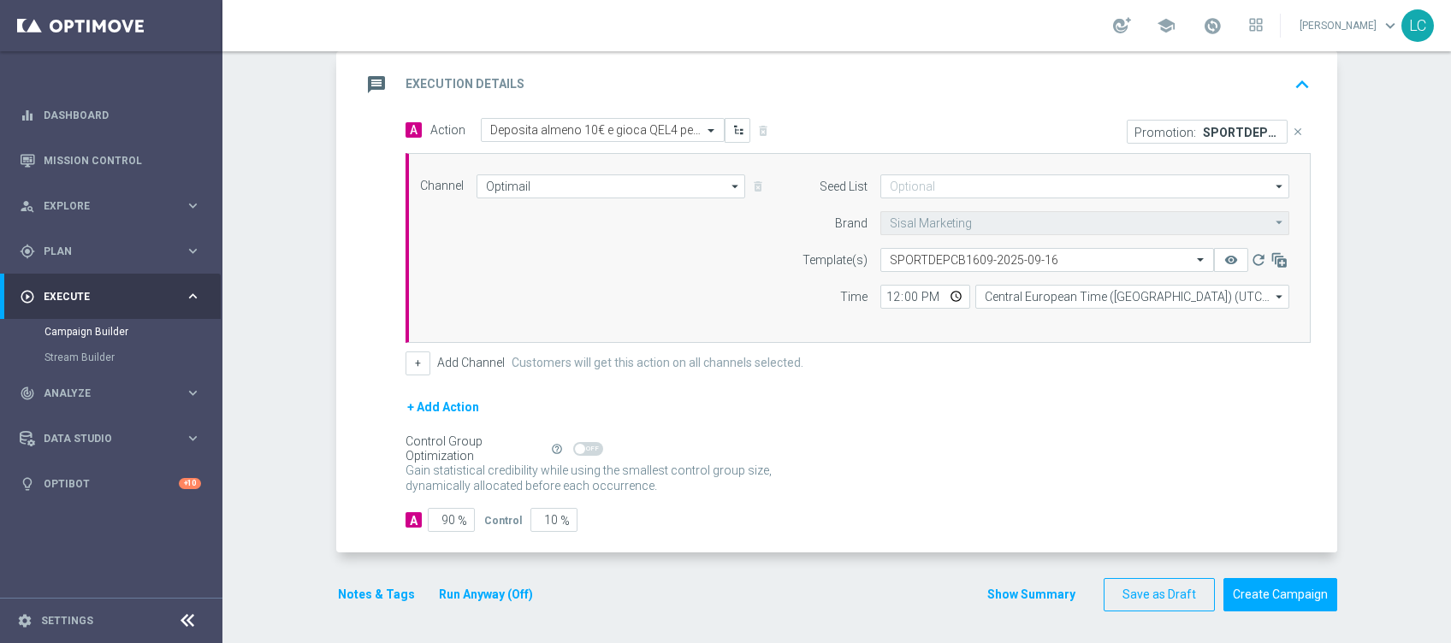
click at [368, 590] on button "Notes & Tags" at bounding box center [376, 594] width 80 height 21
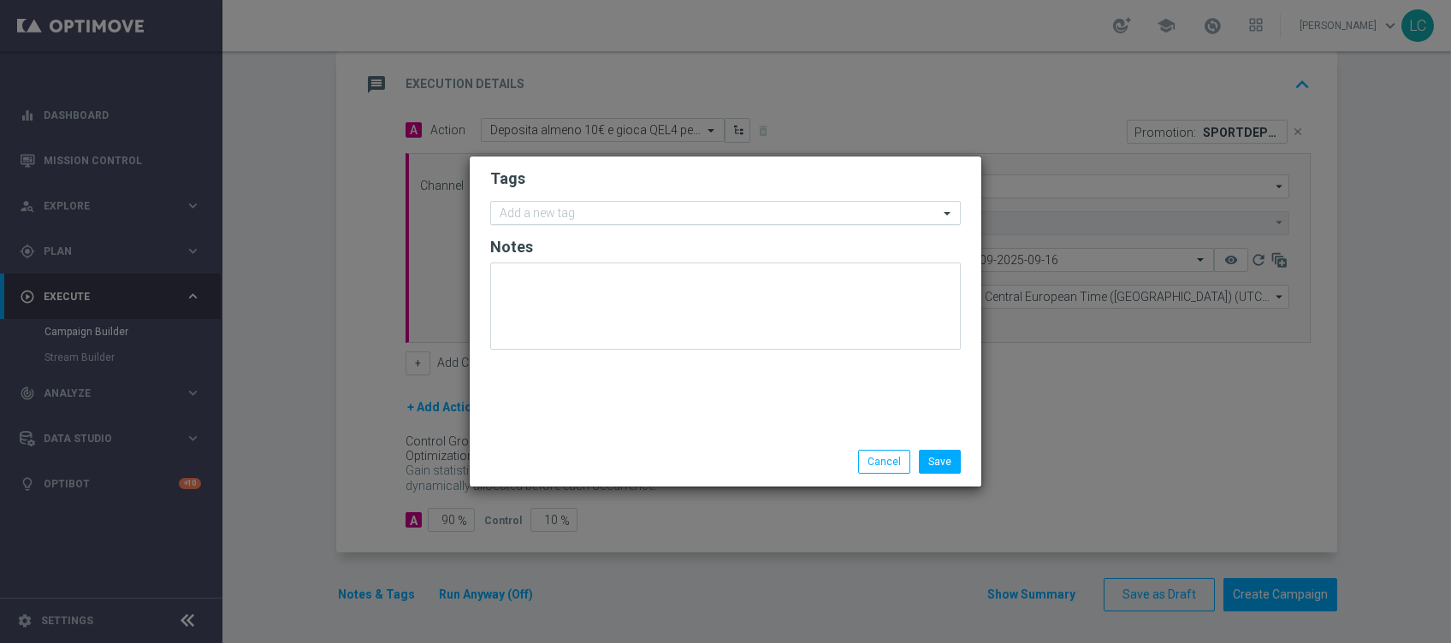
click at [594, 210] on input "text" at bounding box center [719, 214] width 439 height 15
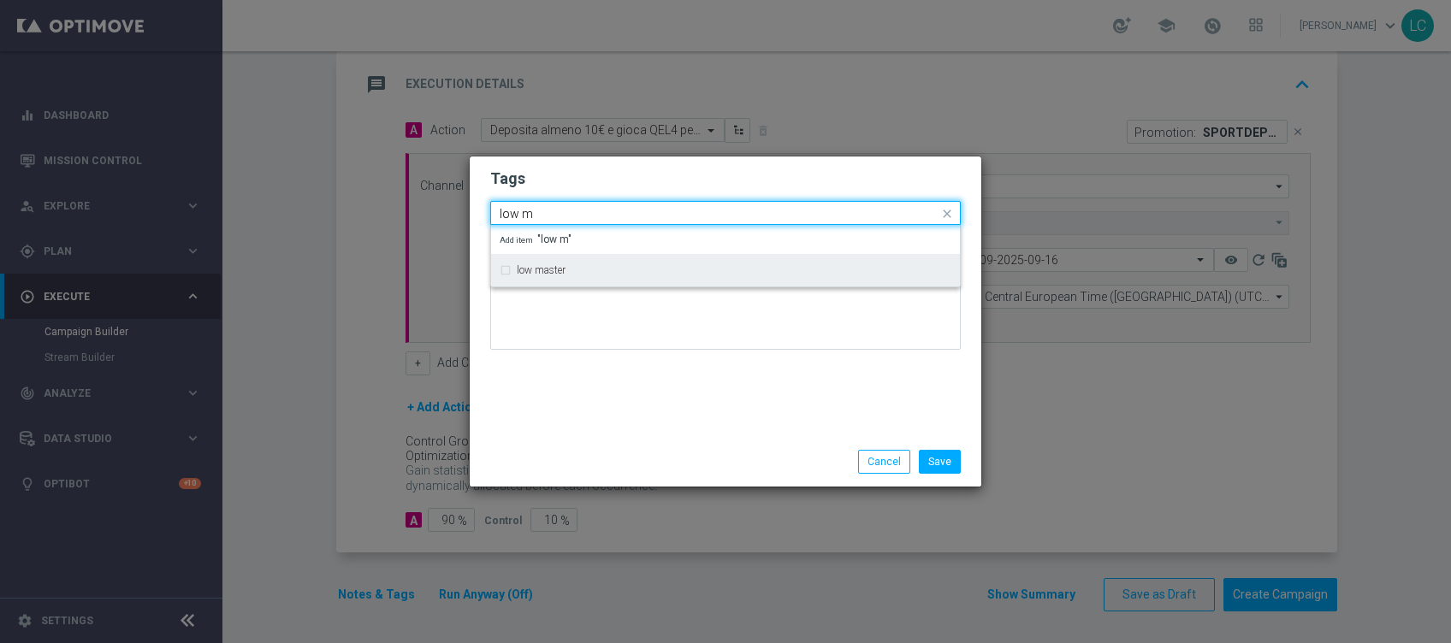
click at [543, 274] on label "low master" at bounding box center [541, 270] width 49 height 10
type input "low m"
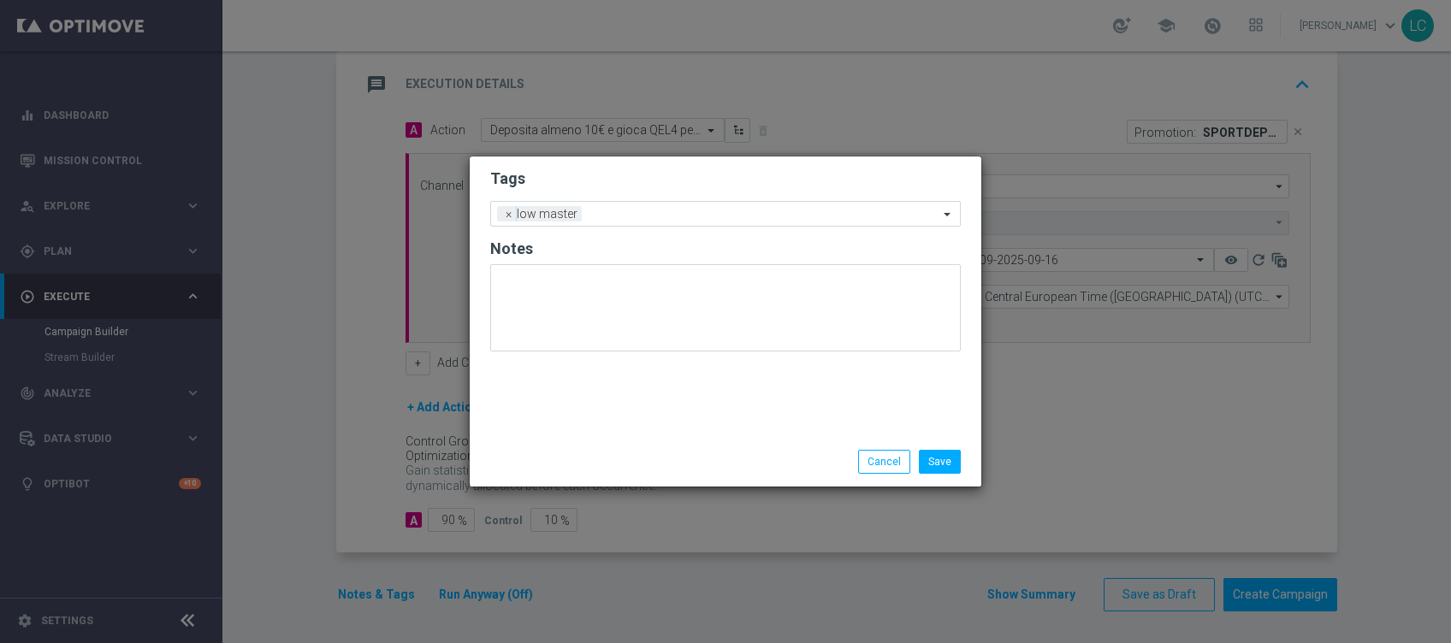
click at [631, 170] on h2 "Tags" at bounding box center [725, 179] width 471 height 21
click at [682, 198] on form "Tags Add a new tag × low master Notes" at bounding box center [725, 264] width 471 height 200
click at [688, 205] on div "Add a new tag × low master" at bounding box center [714, 214] width 447 height 24
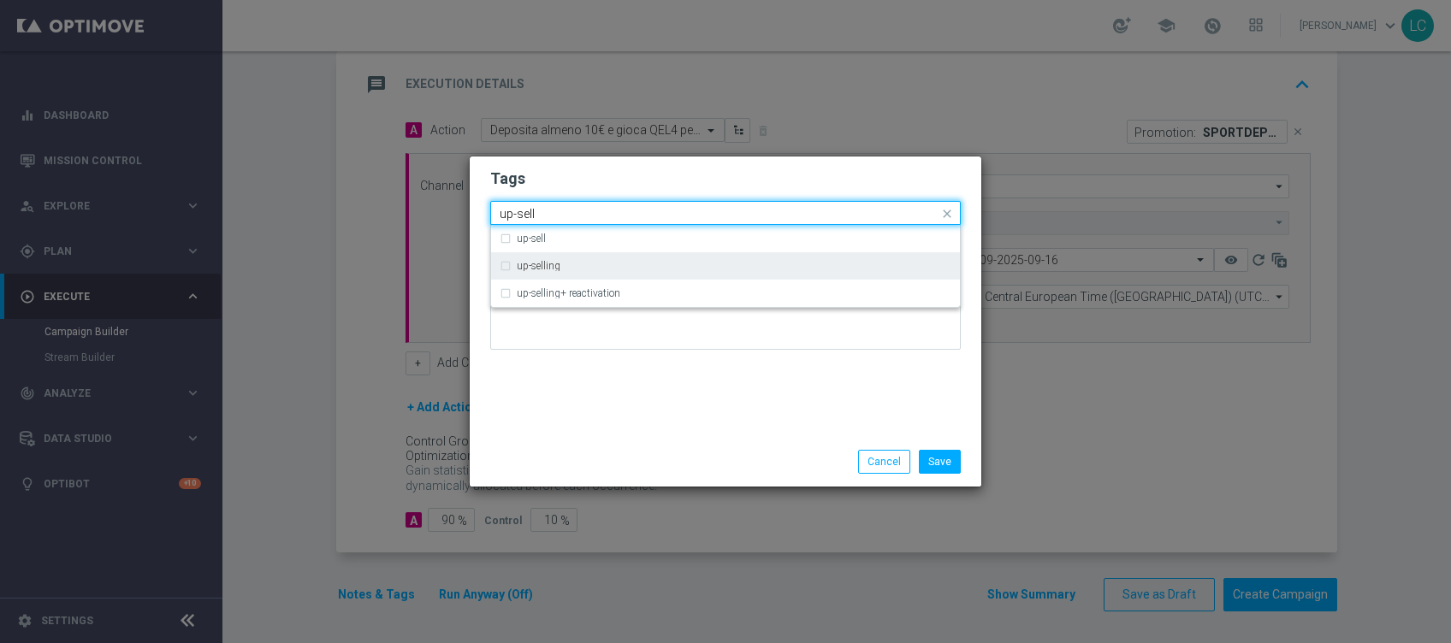
click at [591, 264] on div "up-selling" at bounding box center [734, 266] width 435 height 10
type input "up-sell"
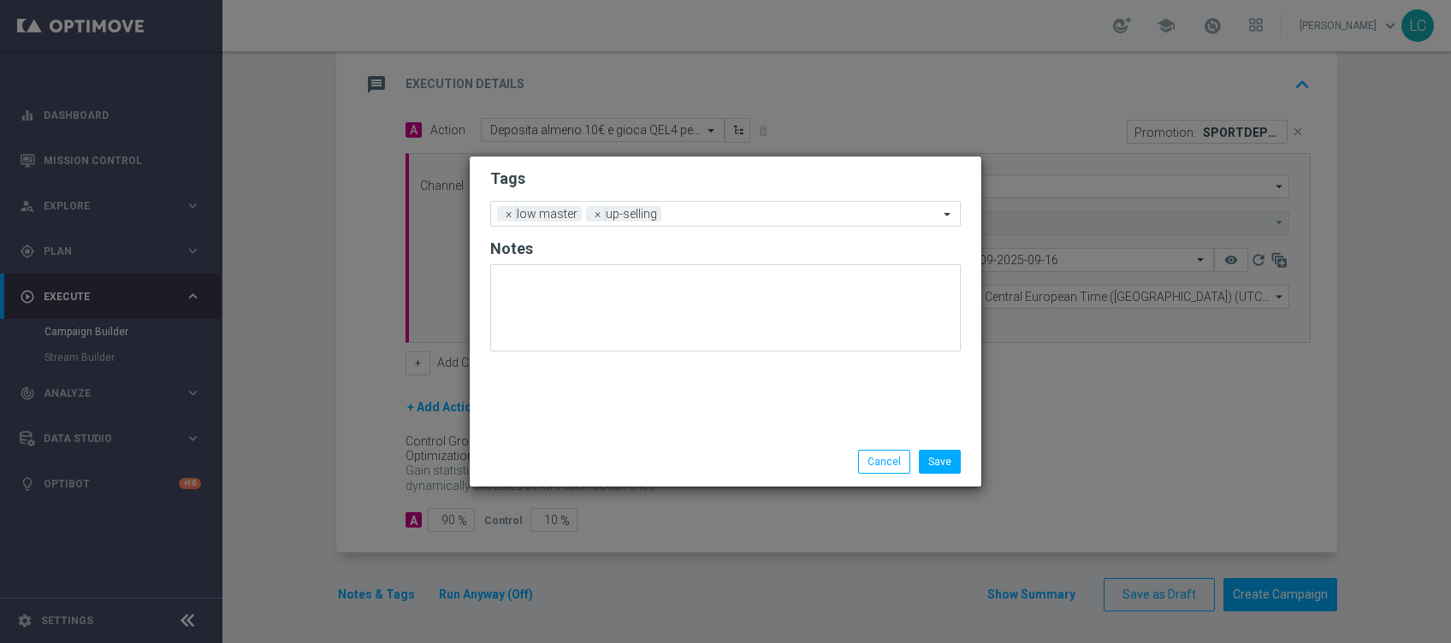
click at [636, 157] on div "Tags Add a new tag × low master × up-selling Notes" at bounding box center [726, 297] width 512 height 281
click at [720, 215] on input "text" at bounding box center [803, 215] width 270 height 15
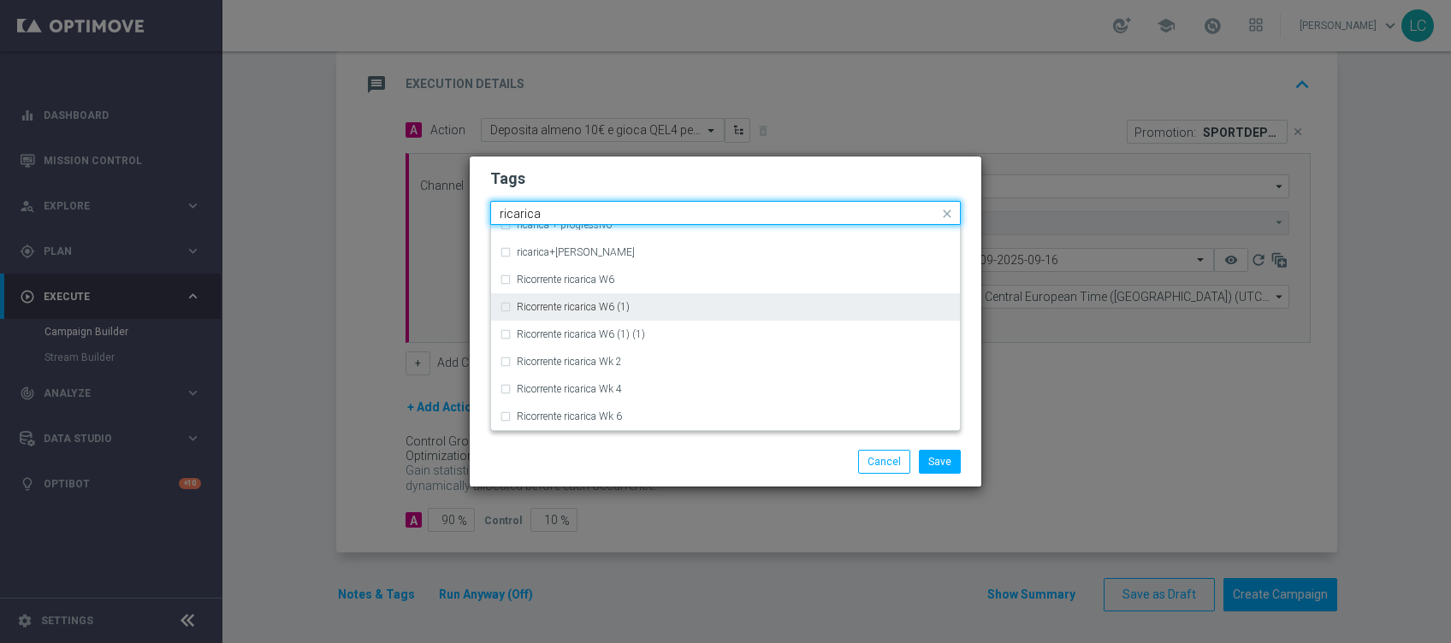
scroll to position [696, 0]
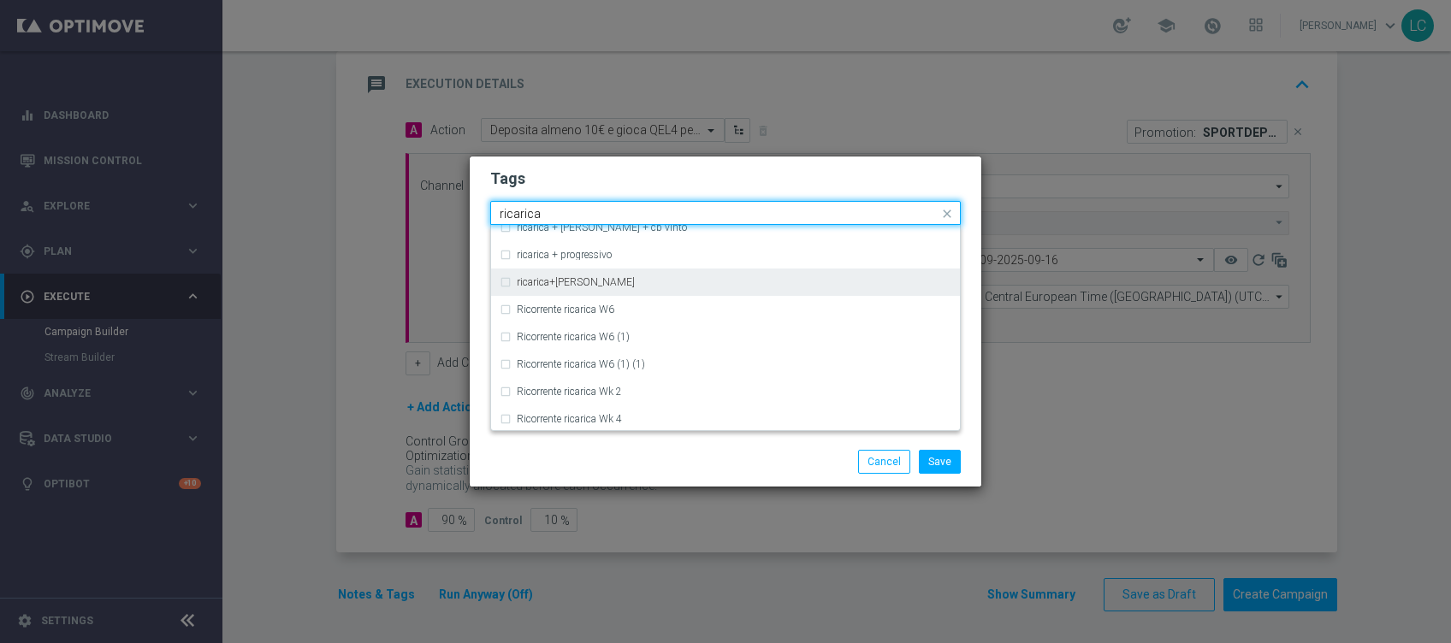
drag, startPoint x: 643, startPoint y: 306, endPoint x: 544, endPoint y: 281, distance: 102.5
click at [544, 281] on label "ricarica+cb perso" at bounding box center [576, 282] width 118 height 10
type input "ricarica"
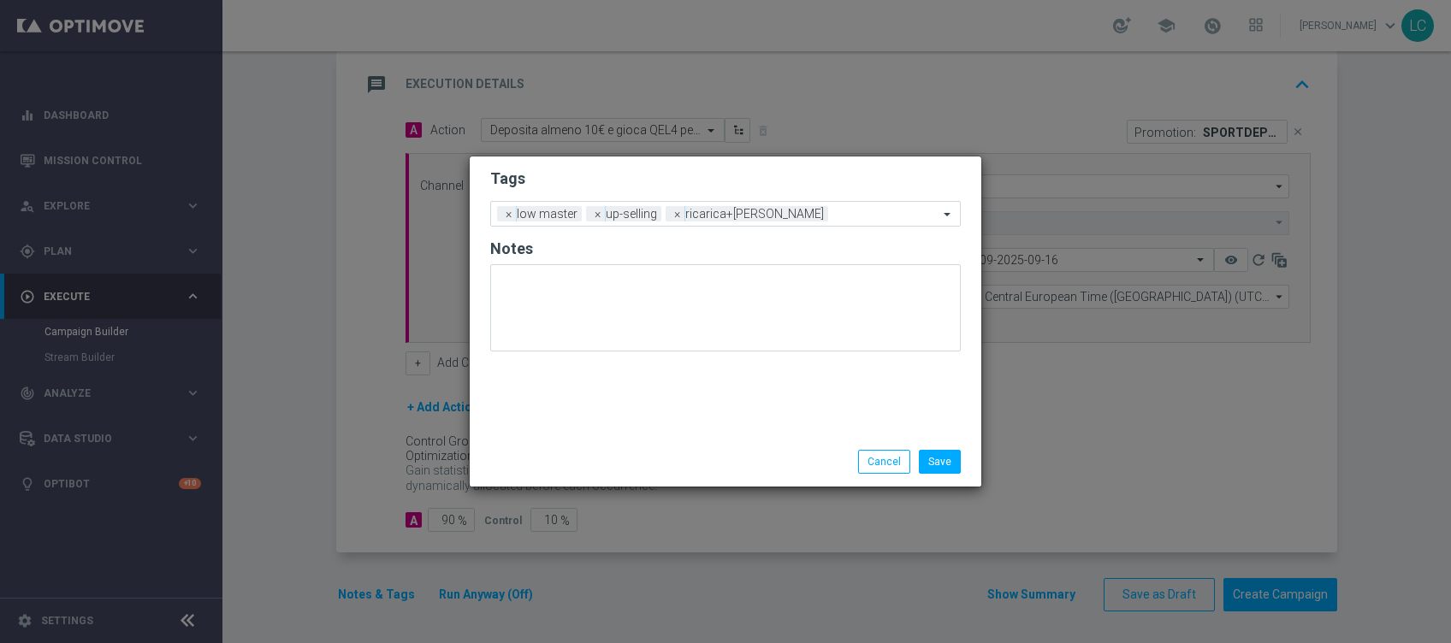
click at [670, 181] on h2 "Tags" at bounding box center [725, 179] width 471 height 21
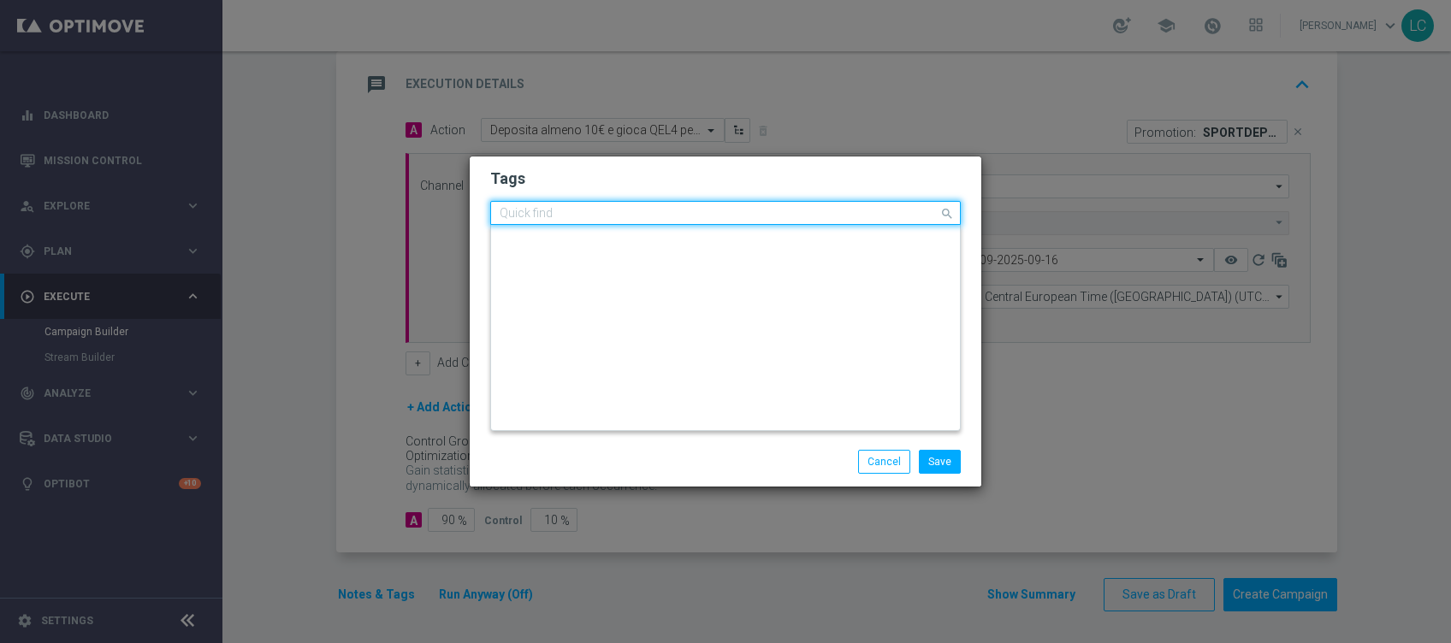
click at [808, 210] on input "text" at bounding box center [719, 214] width 439 height 15
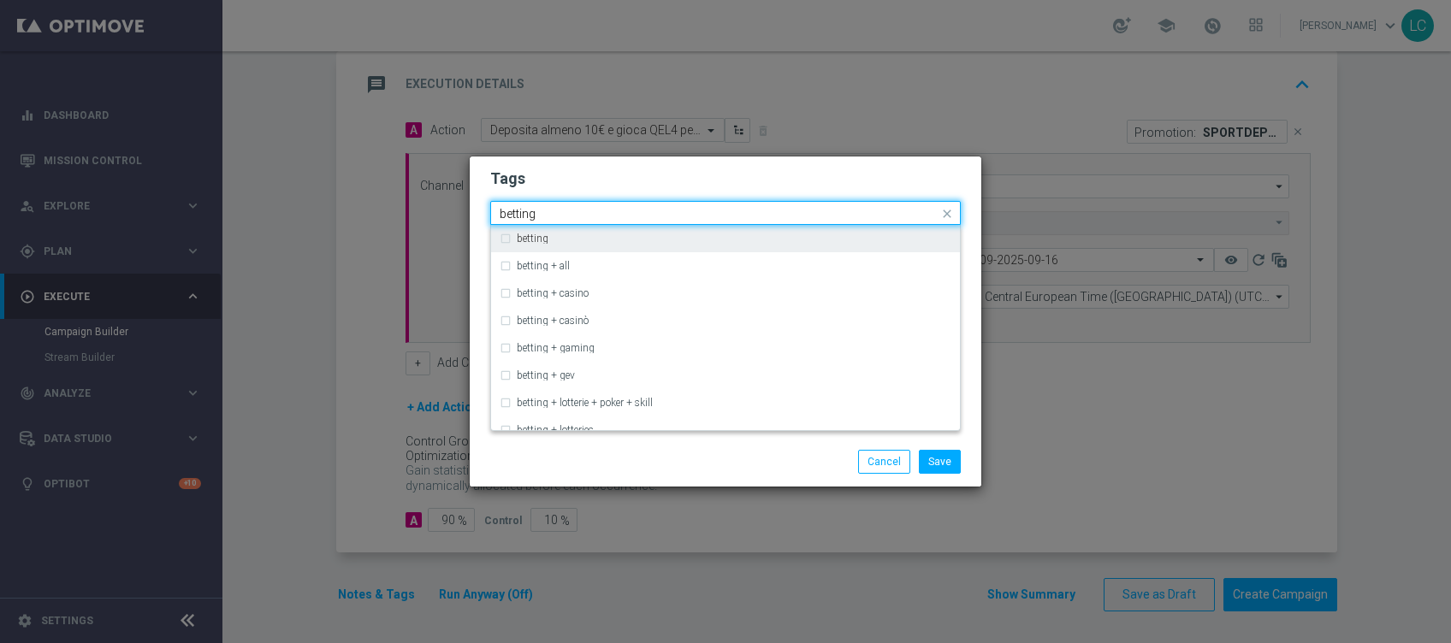
click at [737, 240] on div "betting" at bounding box center [734, 239] width 435 height 10
type input "betting"
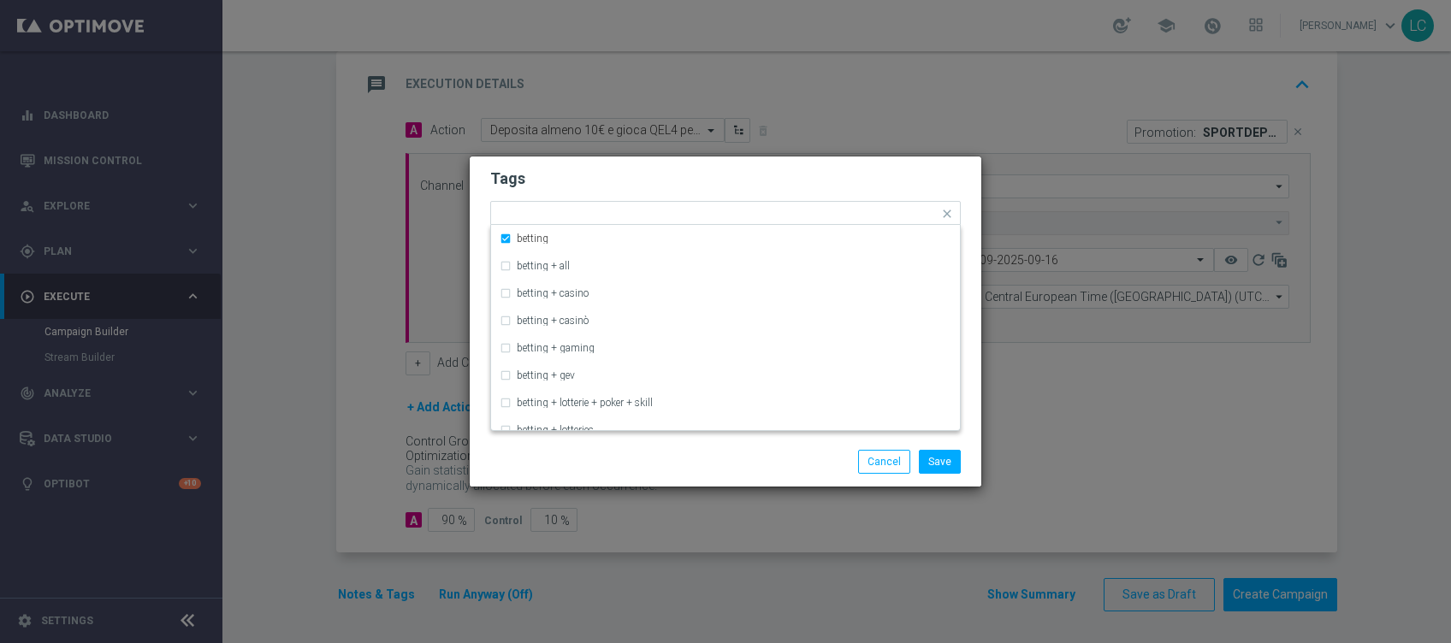
click at [768, 181] on h2 "Tags" at bounding box center [725, 179] width 471 height 21
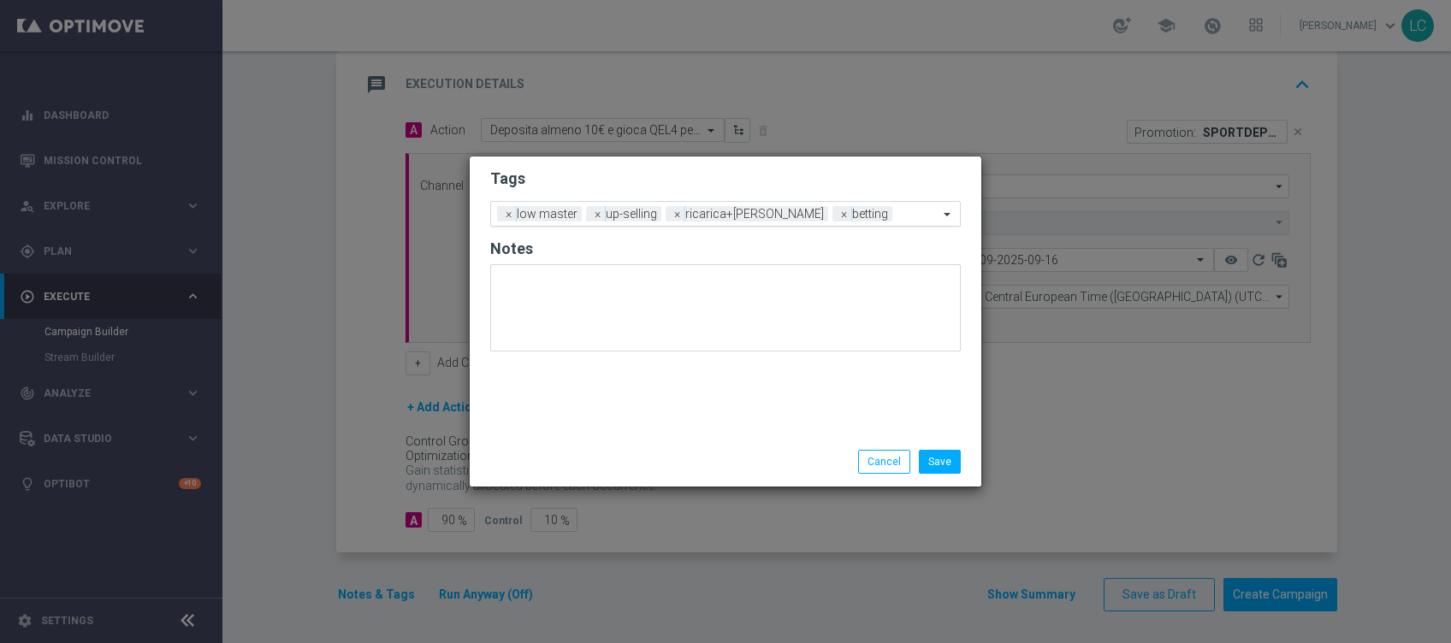
click at [899, 214] on input "text" at bounding box center [918, 215] width 39 height 15
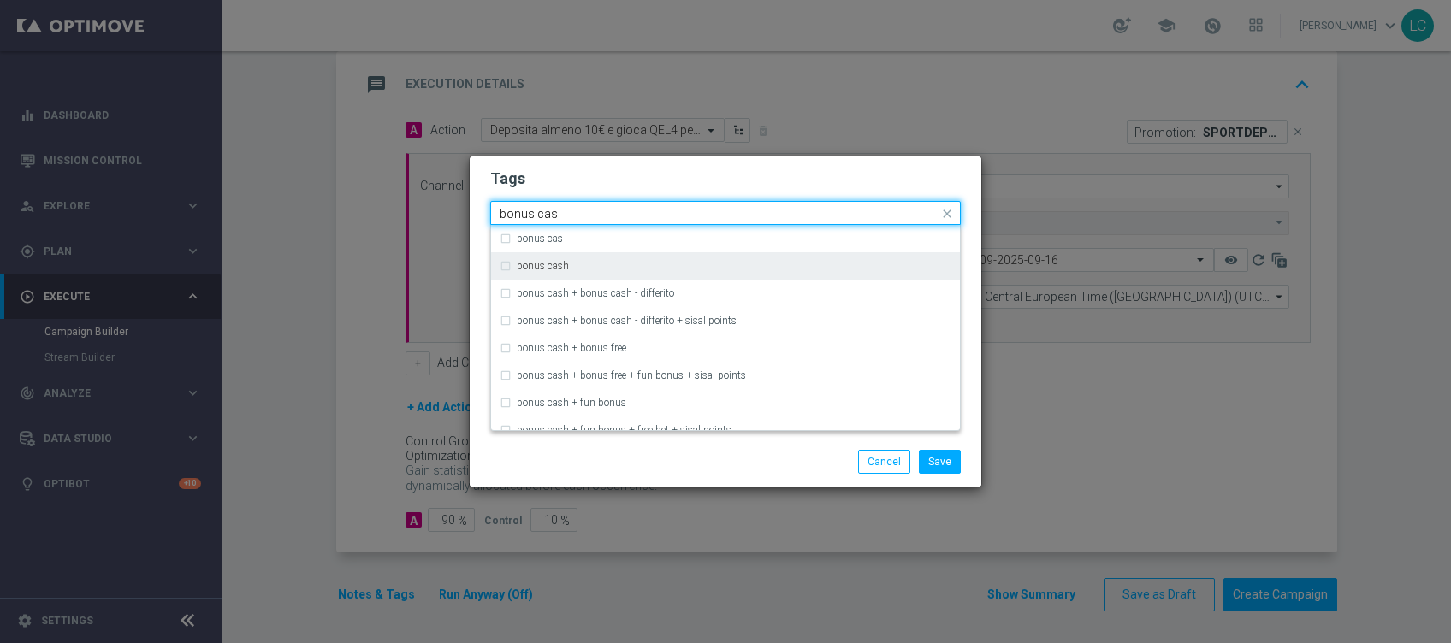
click at [717, 258] on div "bonus cash" at bounding box center [726, 265] width 452 height 27
type input "bonus cas"
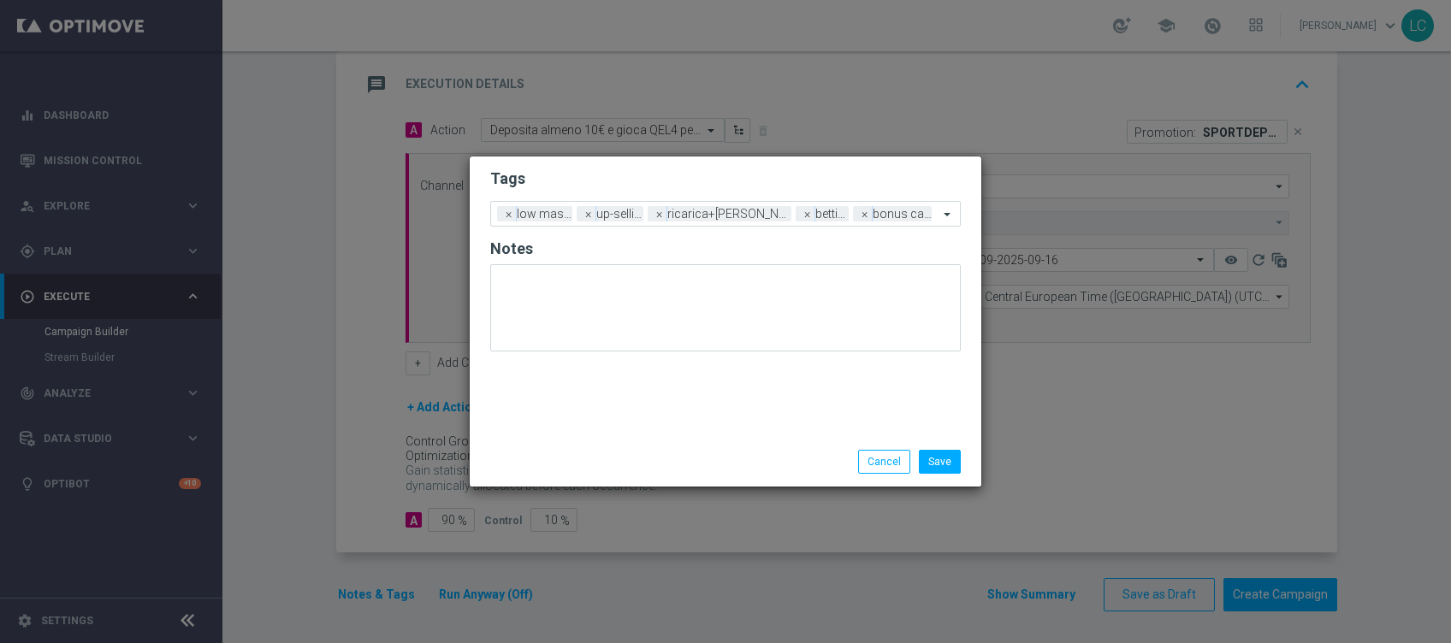
click at [771, 169] on h2 "Tags" at bounding box center [725, 179] width 471 height 21
click at [944, 460] on button "Save" at bounding box center [940, 462] width 42 height 24
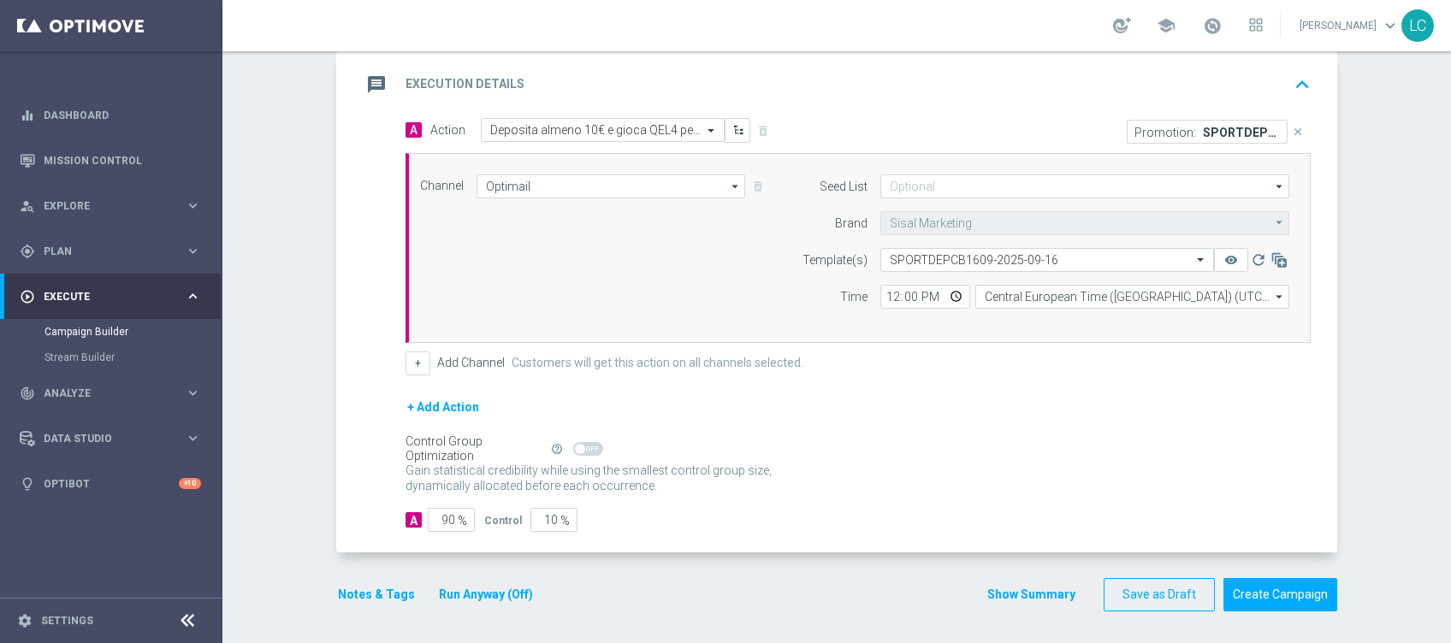
click at [503, 589] on button "Run Anyway (Off)" at bounding box center [486, 594] width 98 height 21
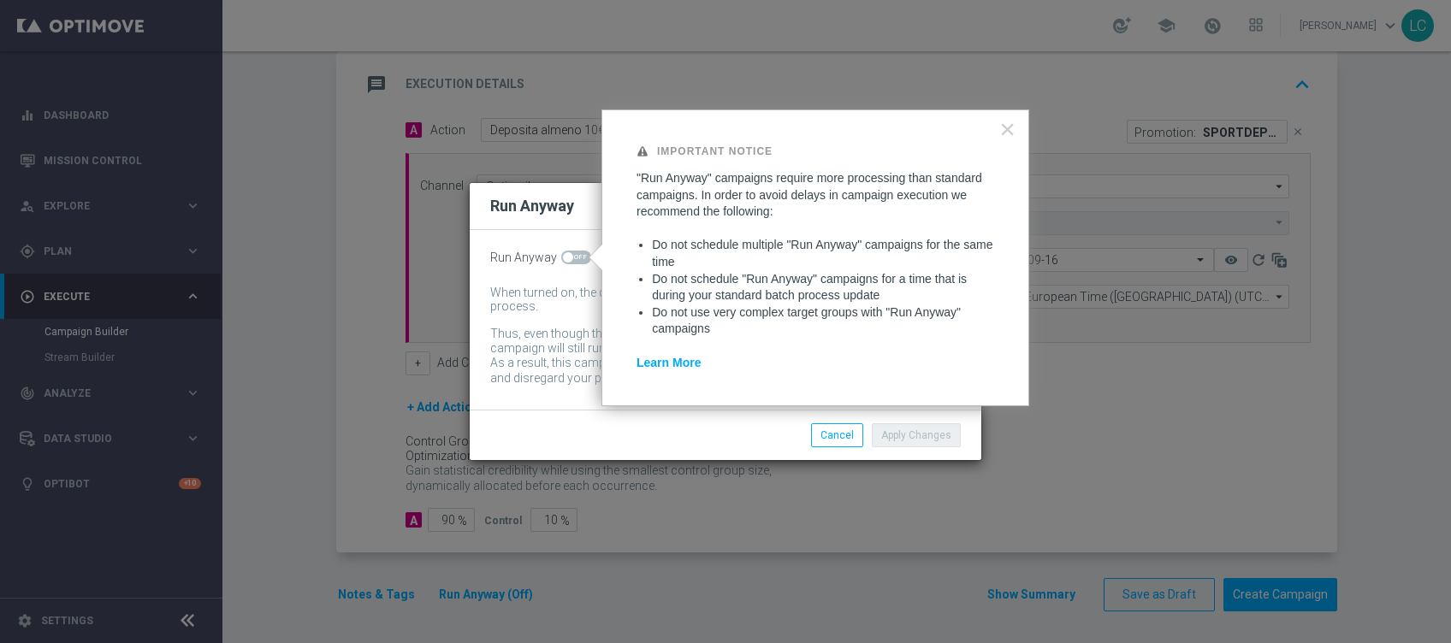
click at [581, 253] on span at bounding box center [576, 258] width 30 height 14
click at [581, 253] on input "checkbox" at bounding box center [576, 258] width 30 height 14
checkbox input "true"
click at [922, 435] on button "Apply Changes" at bounding box center [916, 435] width 89 height 24
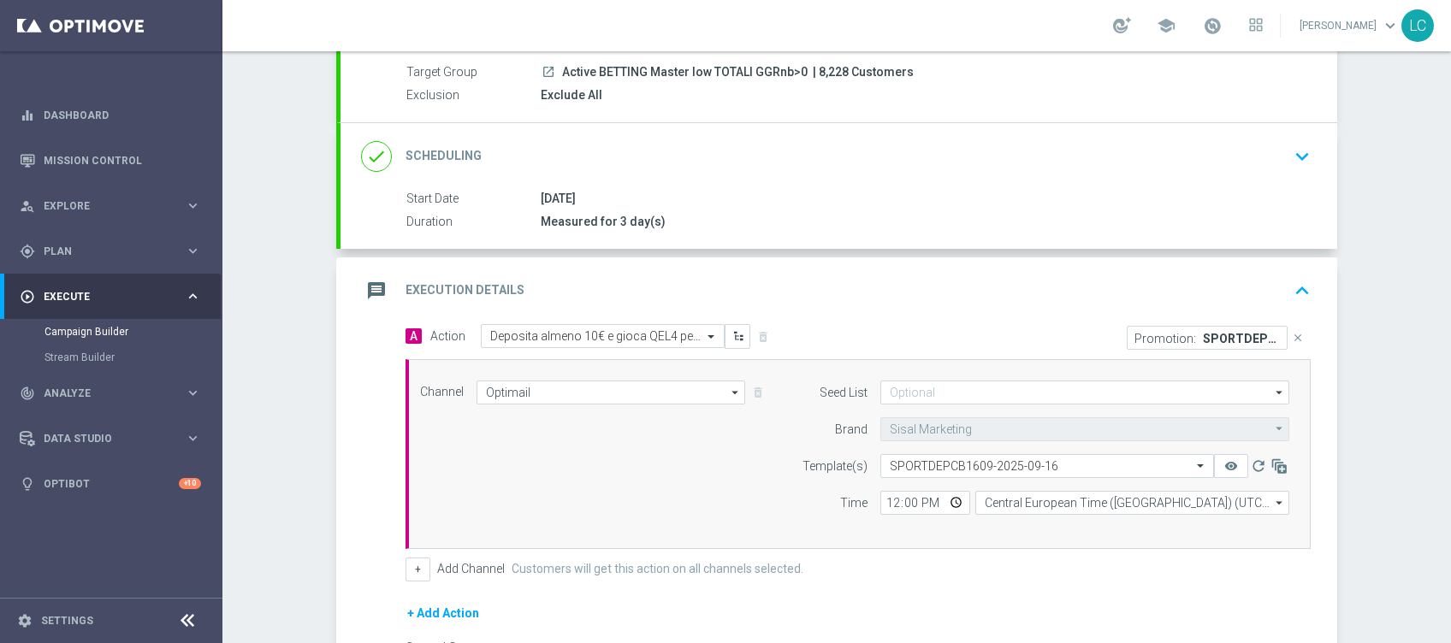
scroll to position [134, 0]
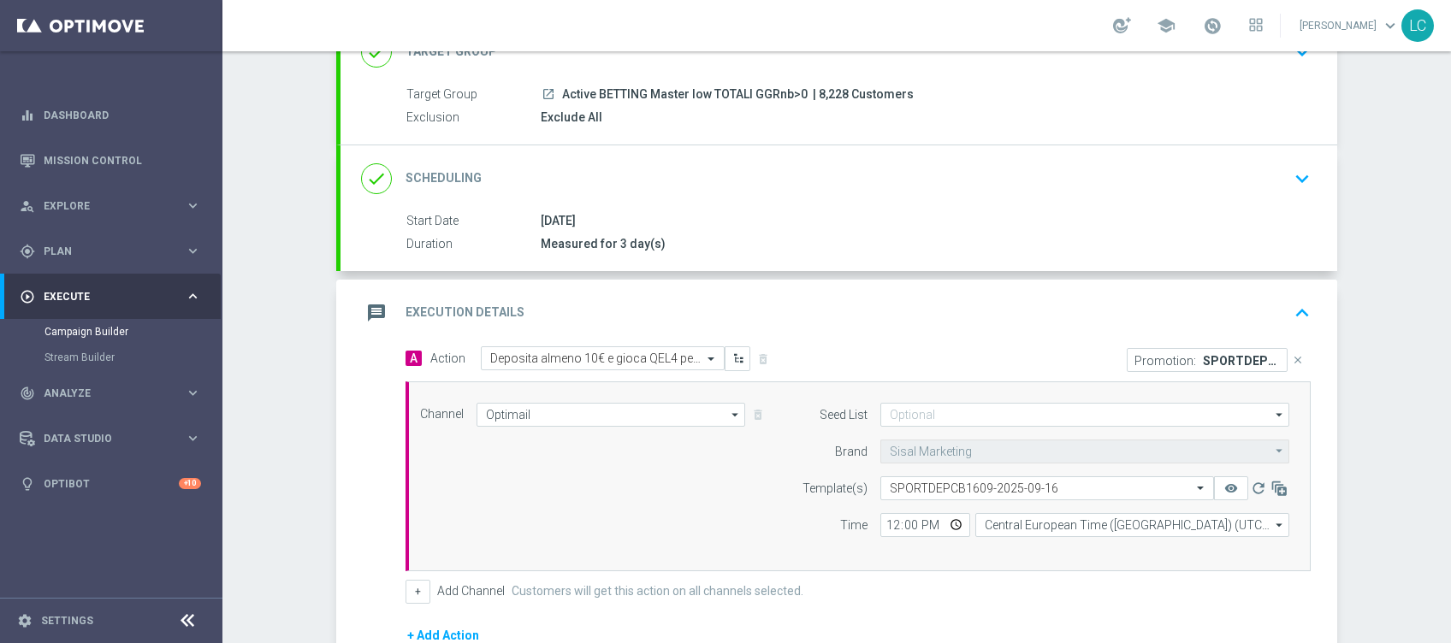
click at [1267, 169] on div "done Scheduling keyboard_arrow_down" at bounding box center [839, 179] width 956 height 33
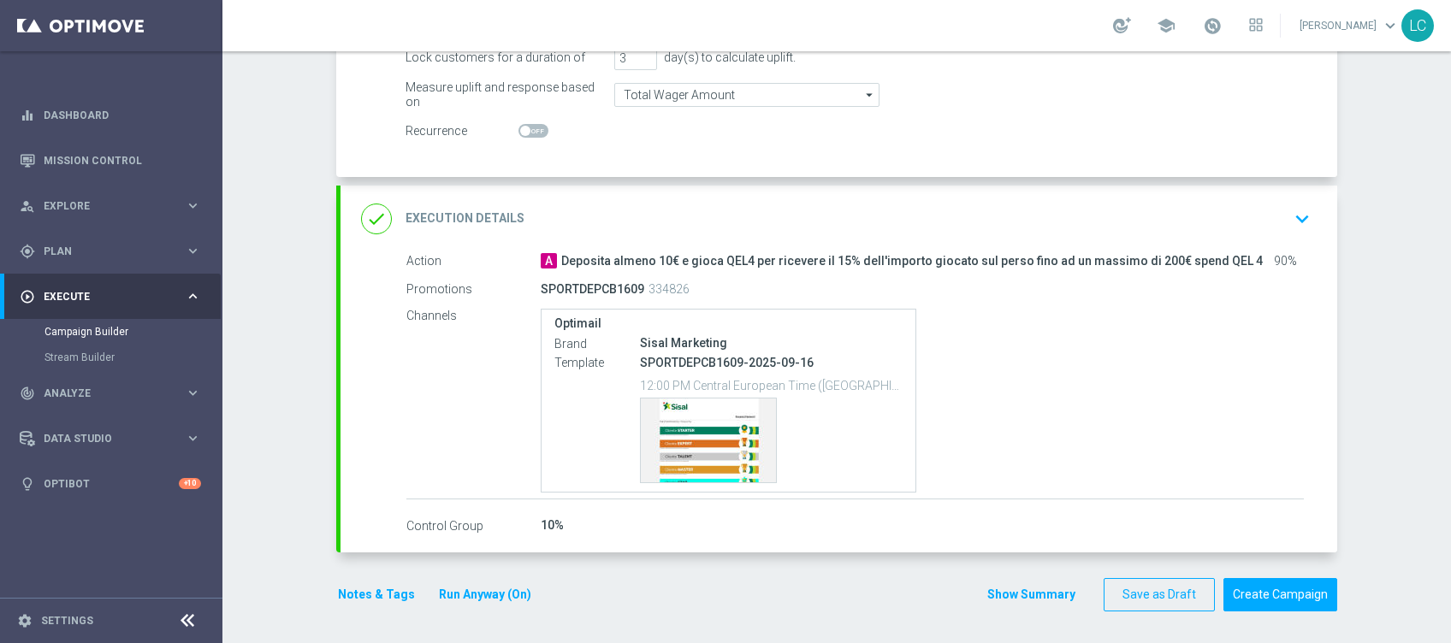
click at [1273, 213] on div "done Execution Details keyboard_arrow_down" at bounding box center [839, 219] width 956 height 33
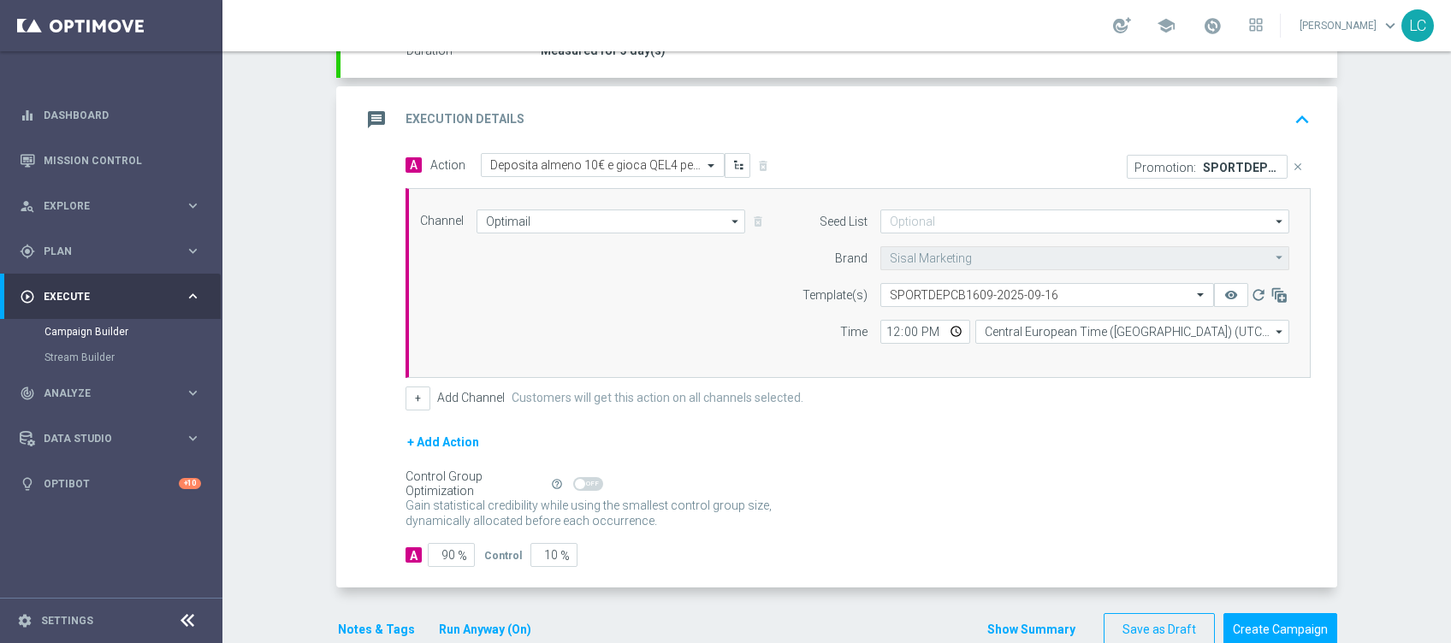
click at [1294, 108] on icon "keyboard_arrow_up" at bounding box center [1302, 120] width 26 height 26
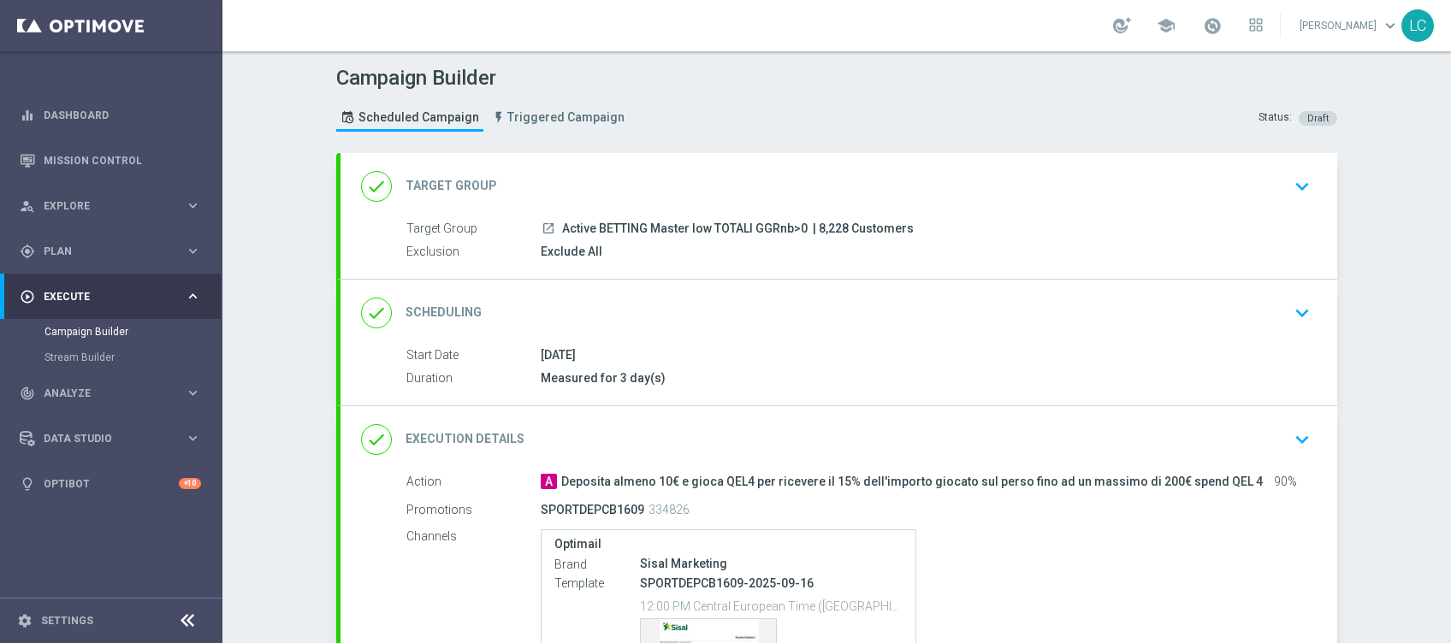
scroll to position [221, 0]
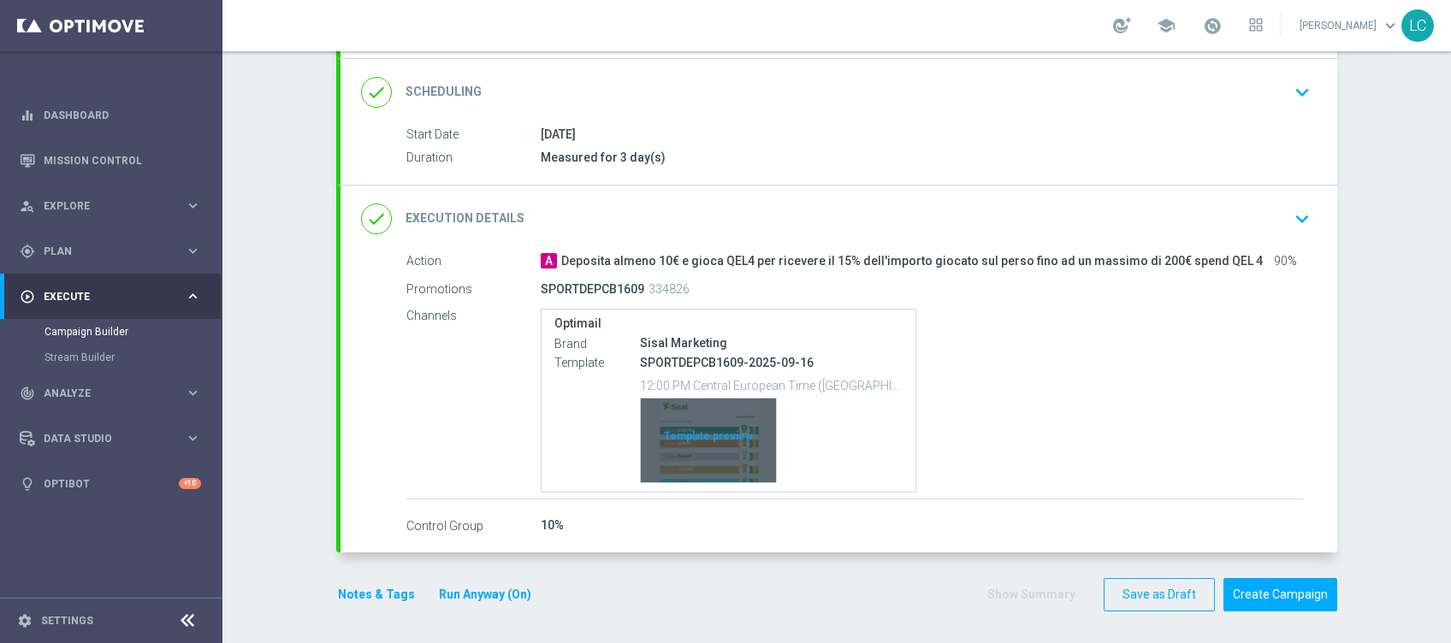
click at [656, 433] on div "Template preview" at bounding box center [708, 441] width 135 height 84
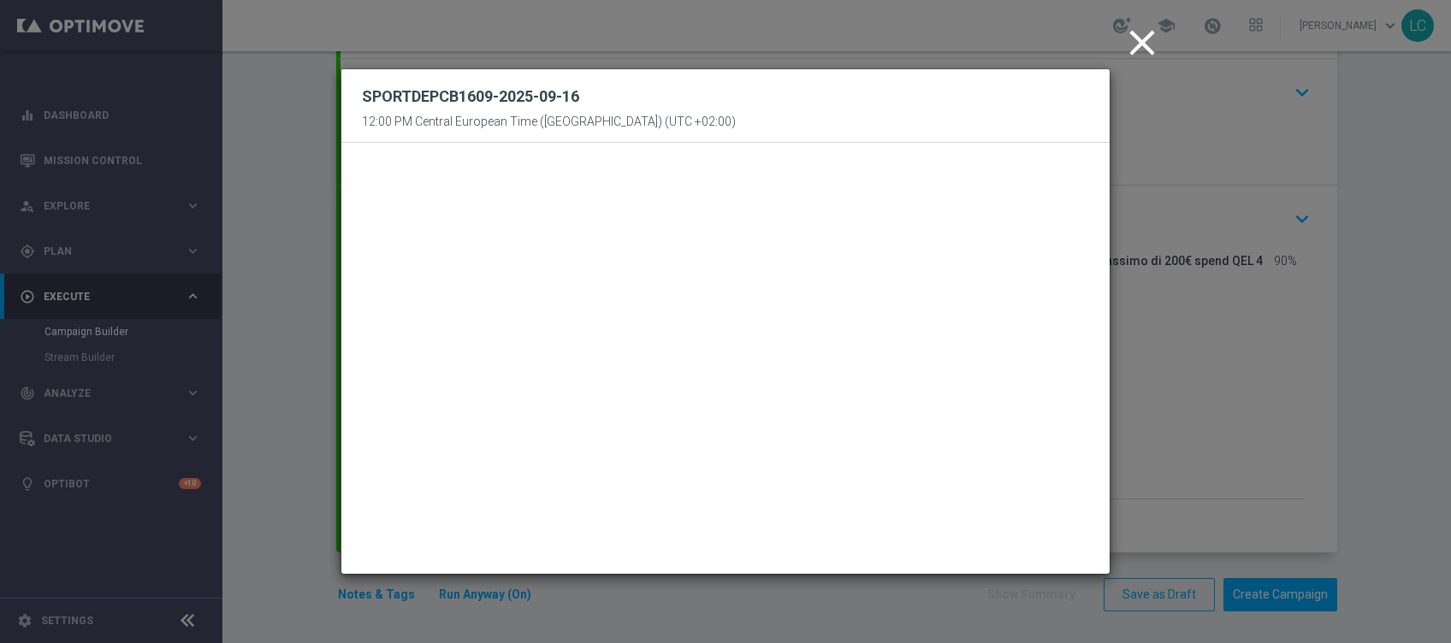
click at [1142, 39] on icon "close" at bounding box center [1142, 42] width 43 height 43
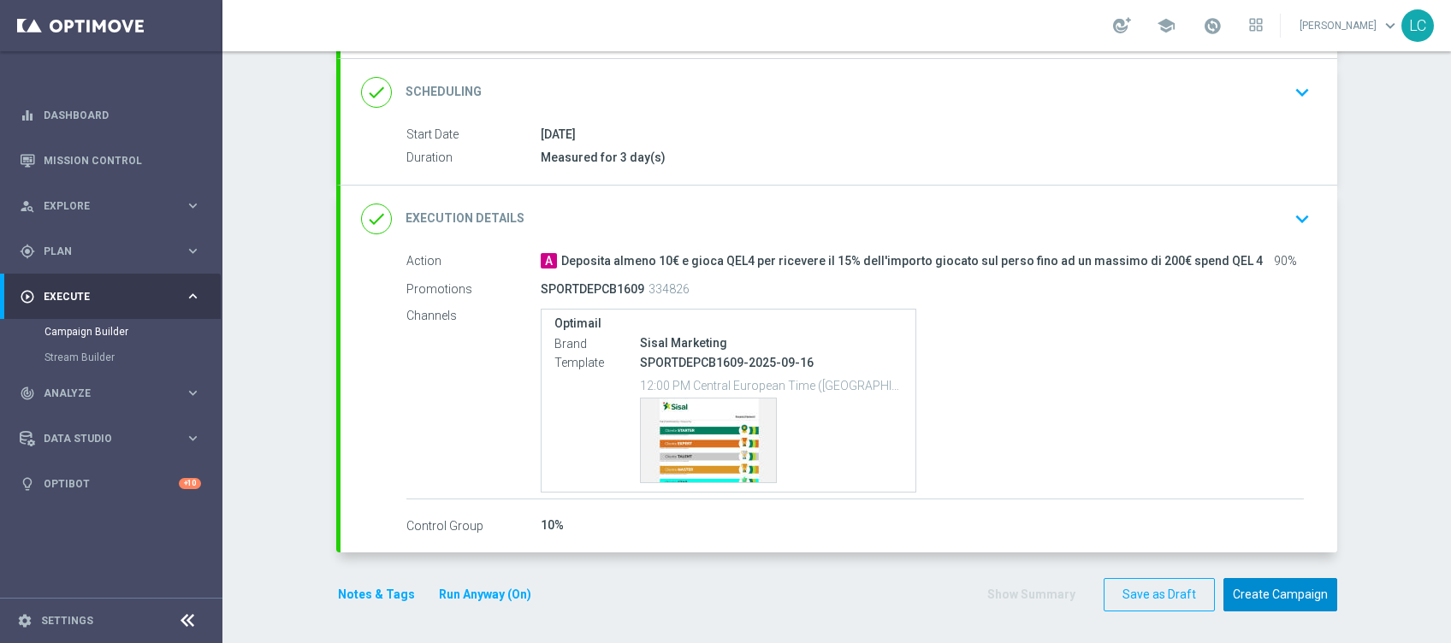
click at [1283, 582] on button "Create Campaign" at bounding box center [1280, 594] width 114 height 33
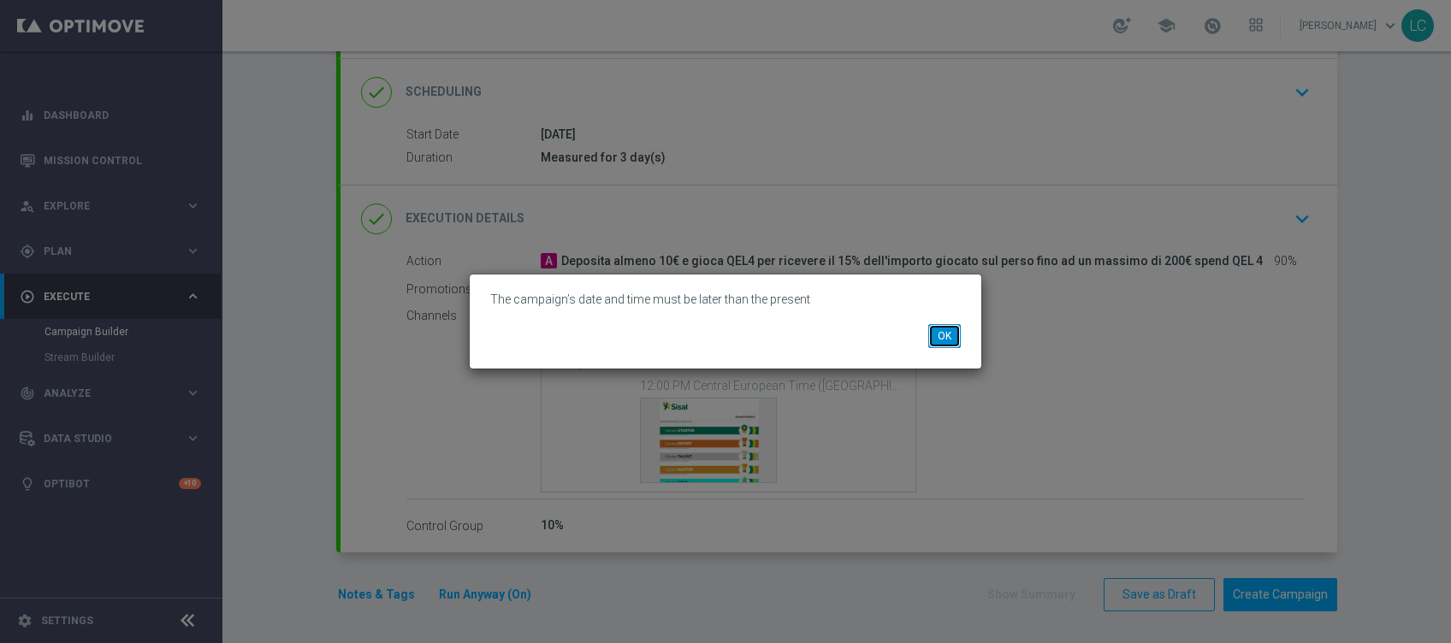
click at [951, 335] on button "OK" at bounding box center [944, 336] width 33 height 24
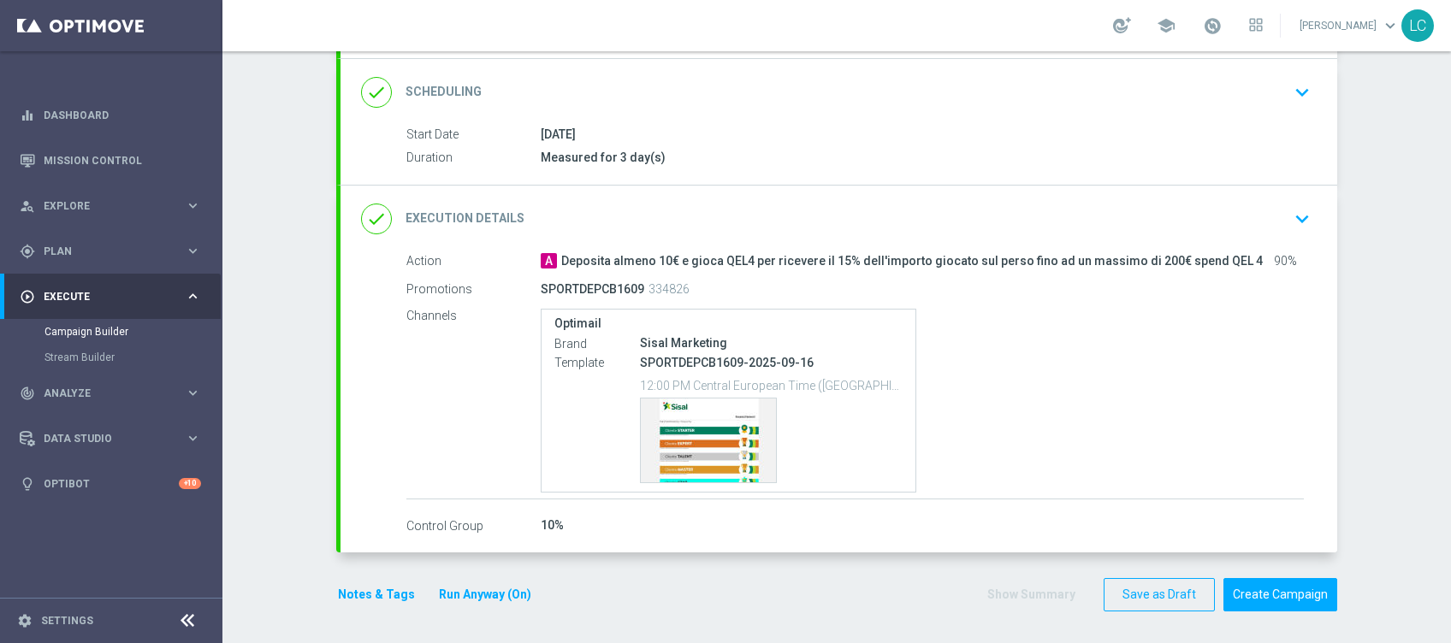
click at [1289, 206] on icon "keyboard_arrow_down" at bounding box center [1302, 219] width 26 height 26
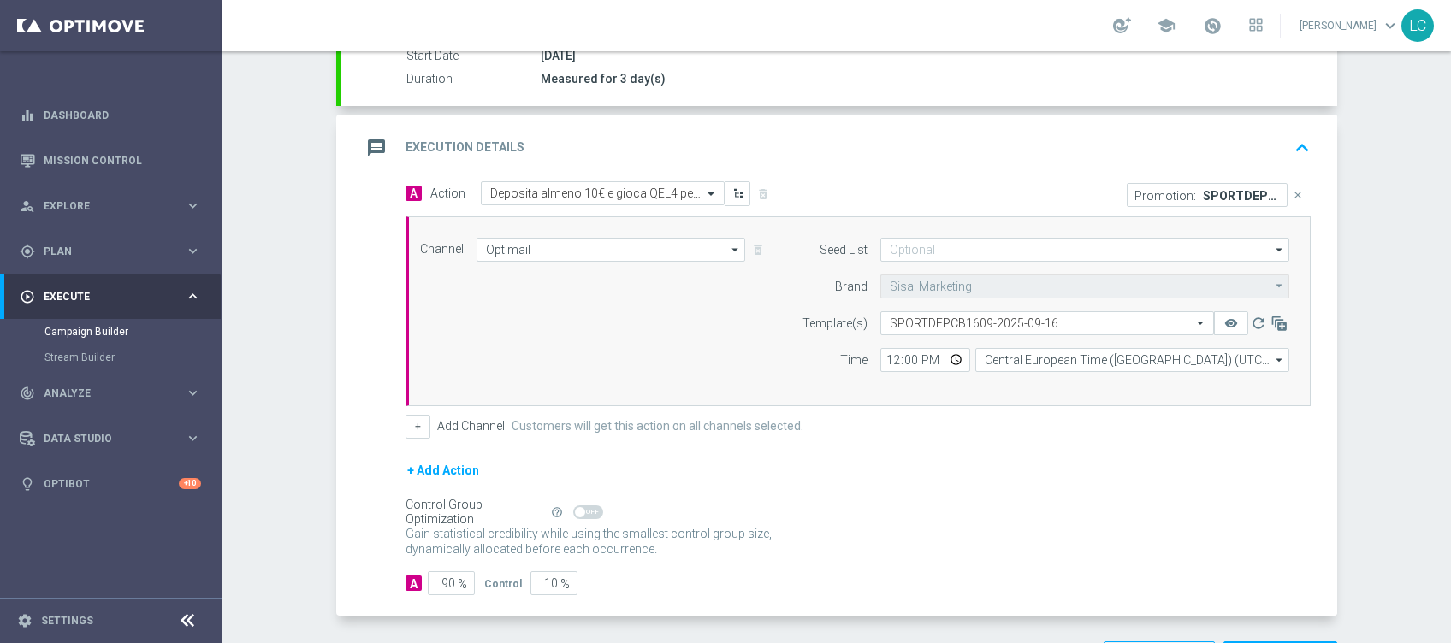
scroll to position [335, 0]
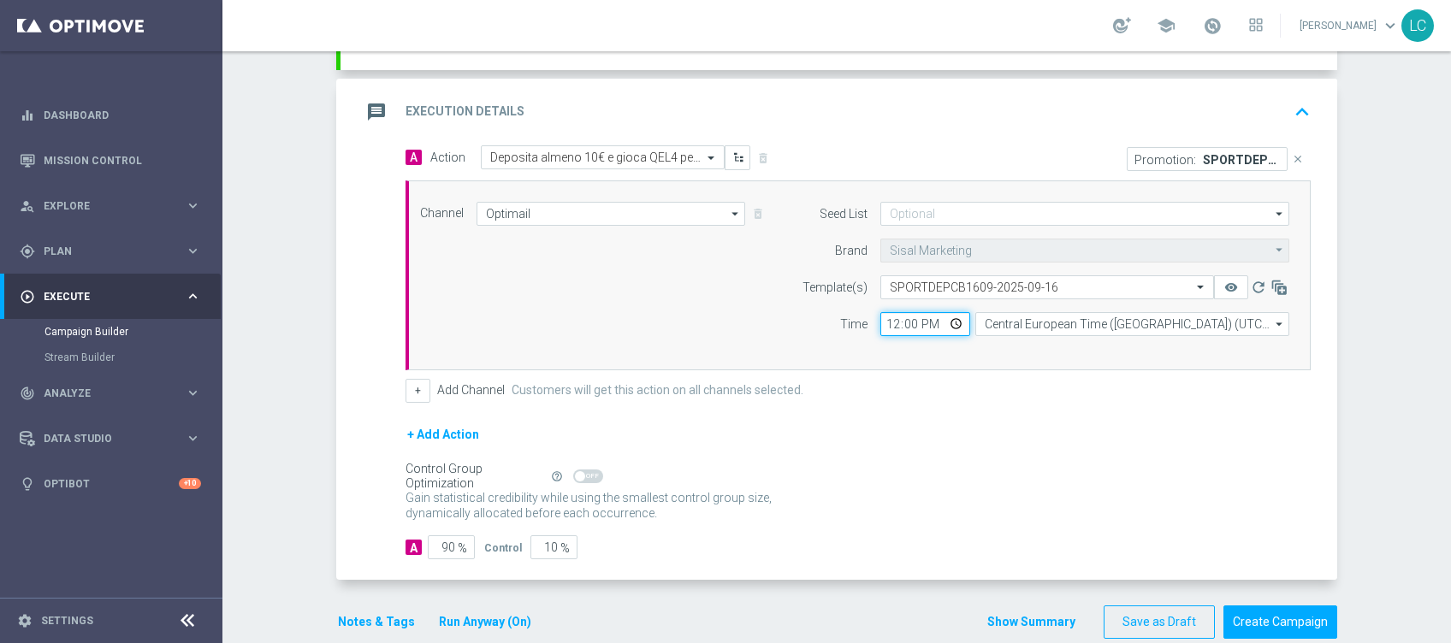
click at [885, 315] on input "12:00" at bounding box center [925, 324] width 90 height 24
type input "17:30"
click at [1276, 617] on button "Create Campaign" at bounding box center [1280, 622] width 114 height 33
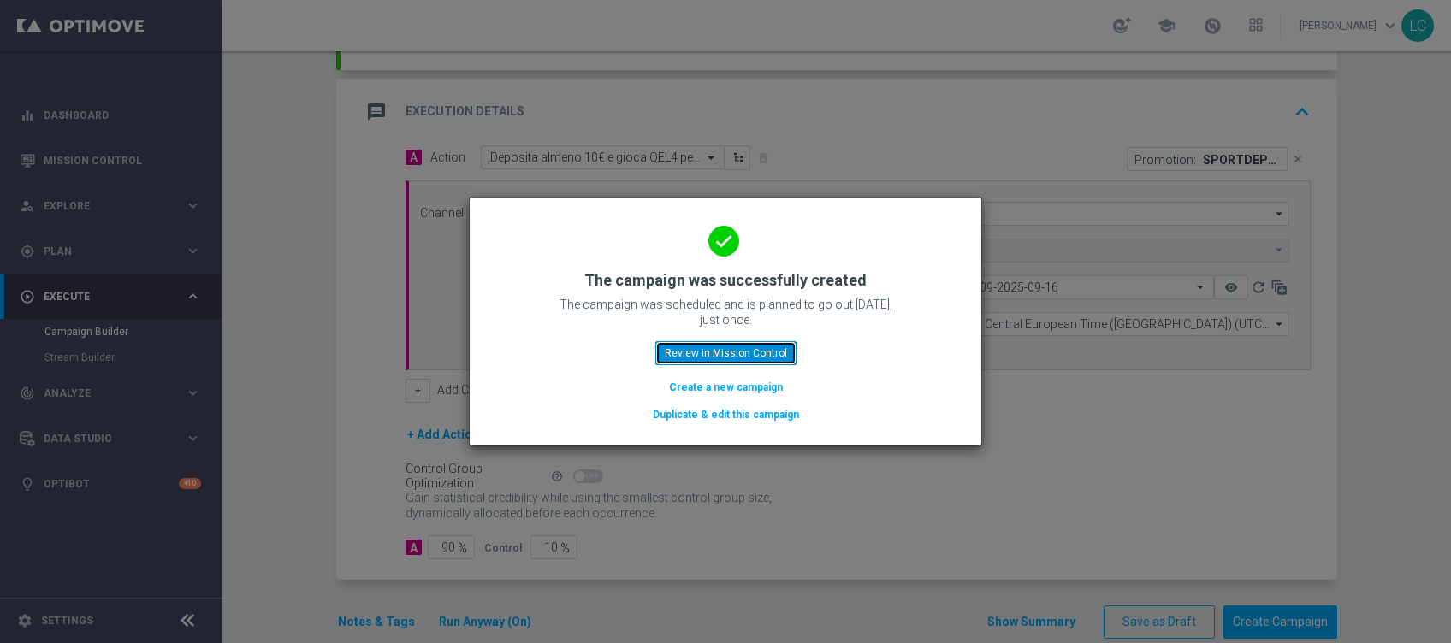
click at [695, 346] on button "Review in Mission Control" at bounding box center [725, 353] width 141 height 24
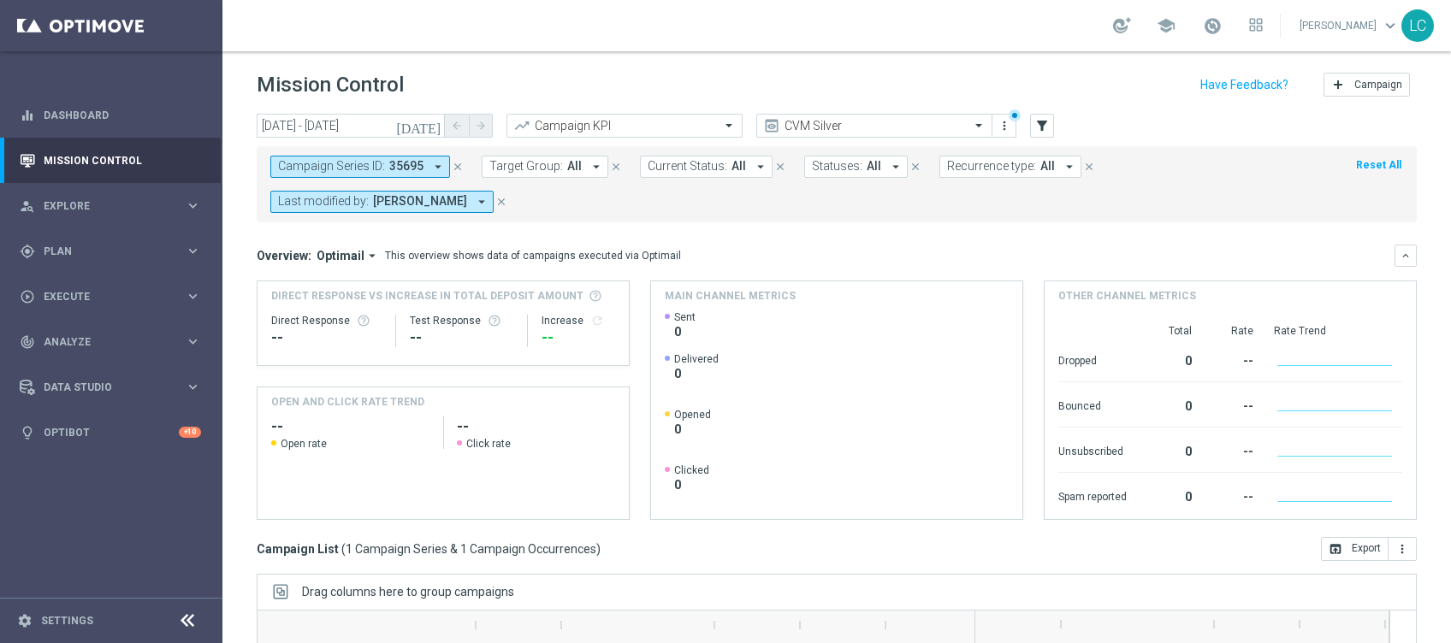
click at [452, 163] on icon "close" at bounding box center [458, 167] width 12 height 12
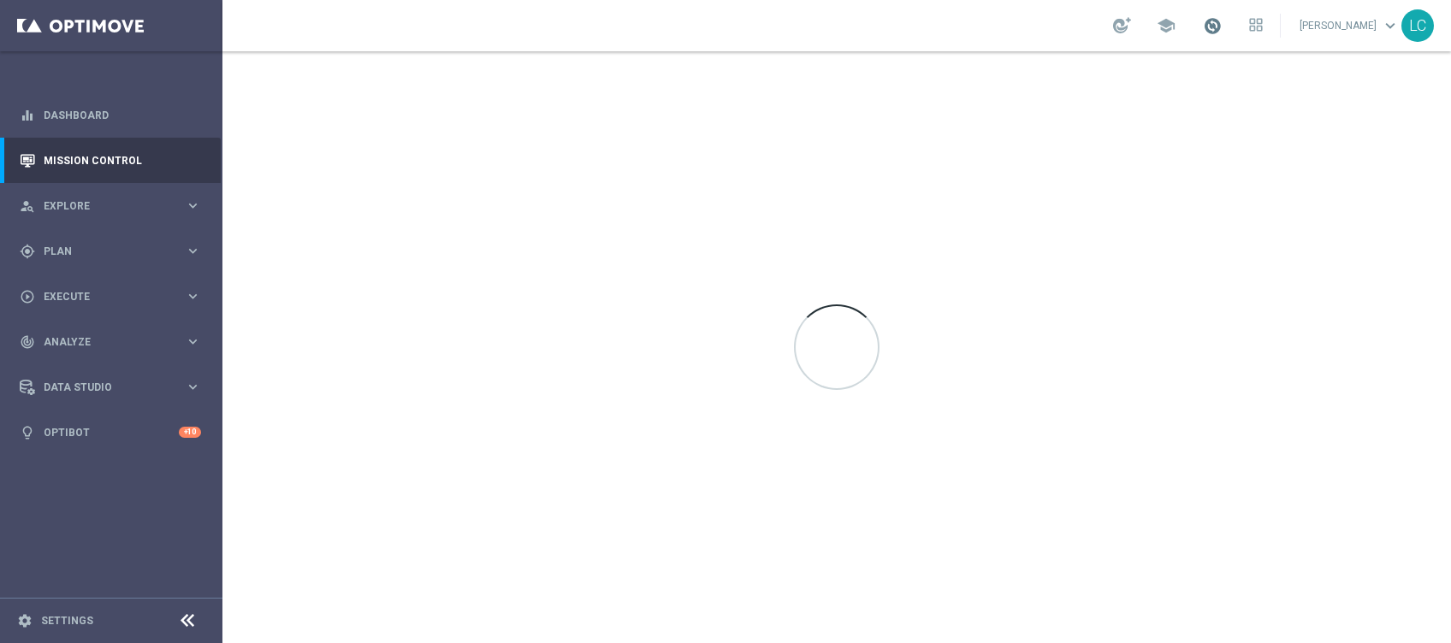
click at [1212, 24] on span at bounding box center [1212, 25] width 19 height 19
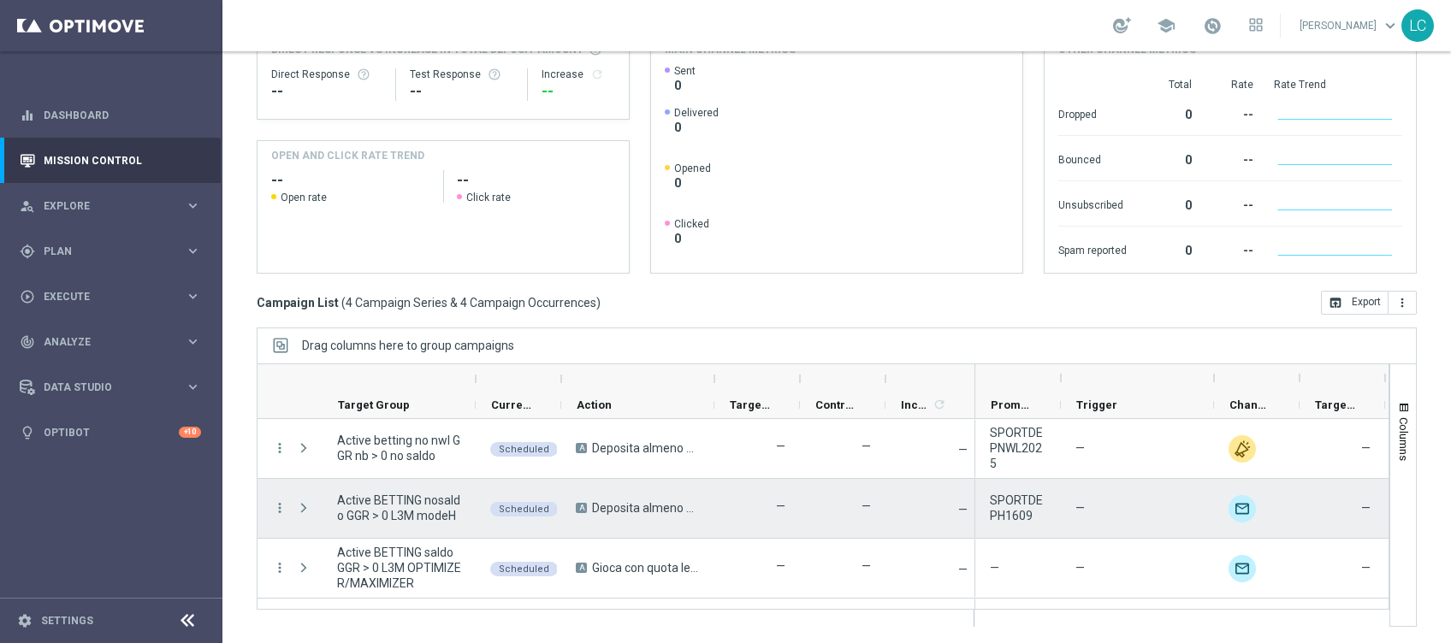
scroll to position [49, 0]
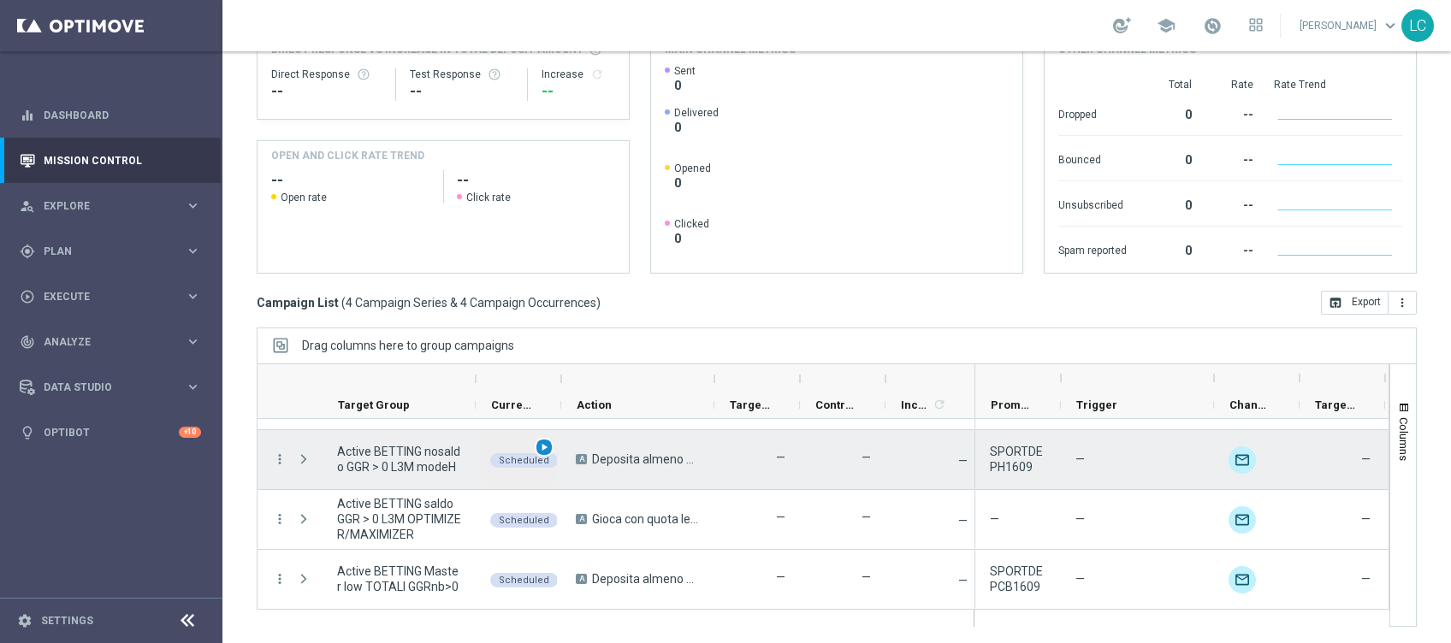
click at [548, 447] on span "play_arrow" at bounding box center [544, 447] width 12 height 12
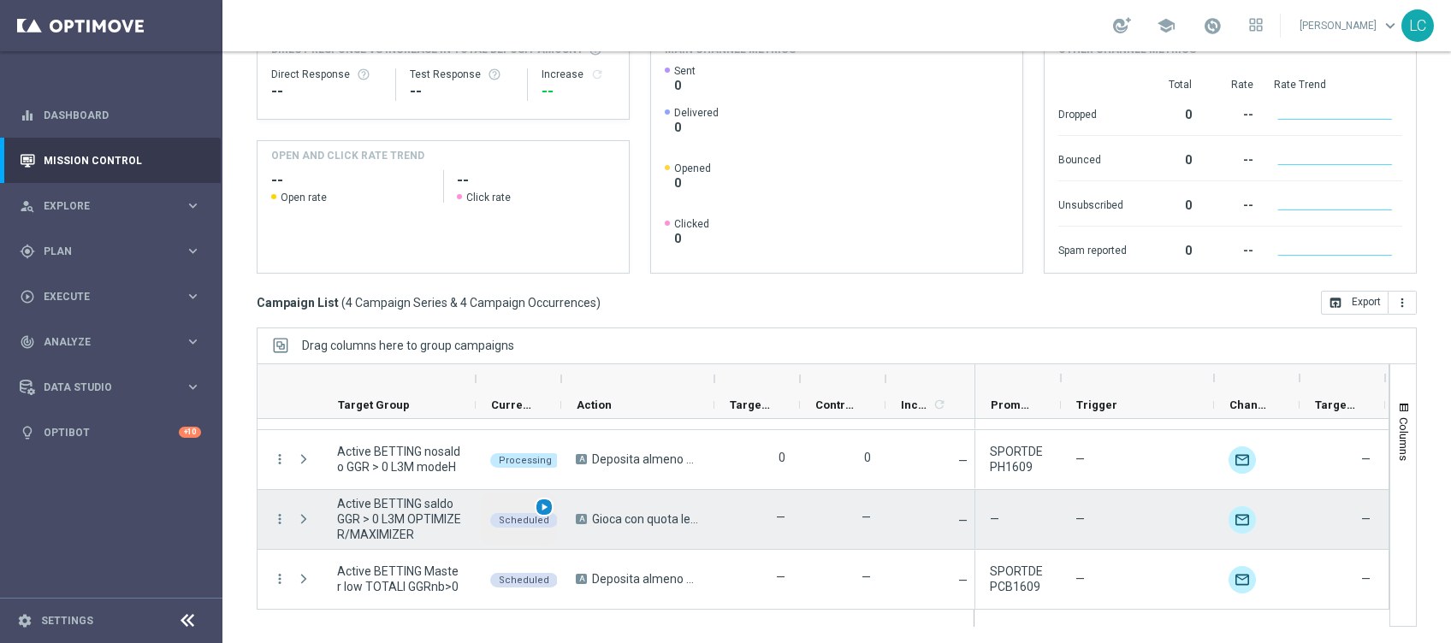
click at [541, 507] on span "play_arrow" at bounding box center [544, 507] width 12 height 12
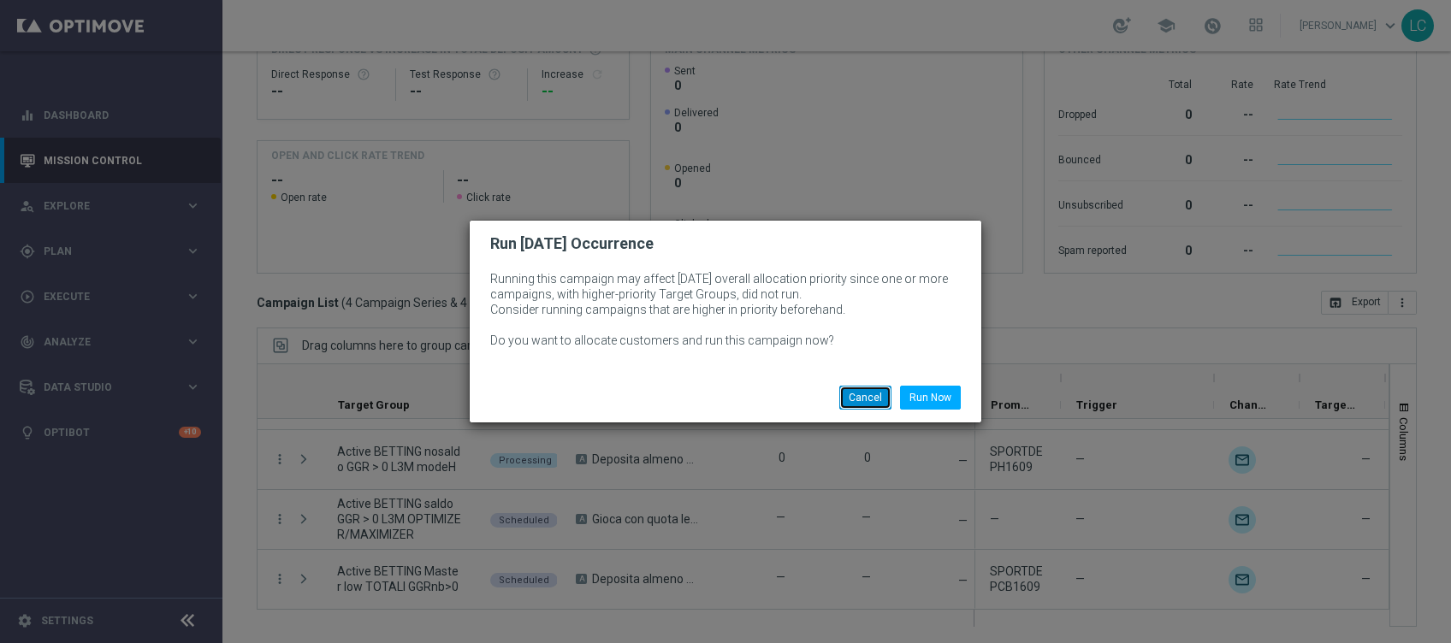
click at [861, 402] on button "Cancel" at bounding box center [865, 398] width 52 height 24
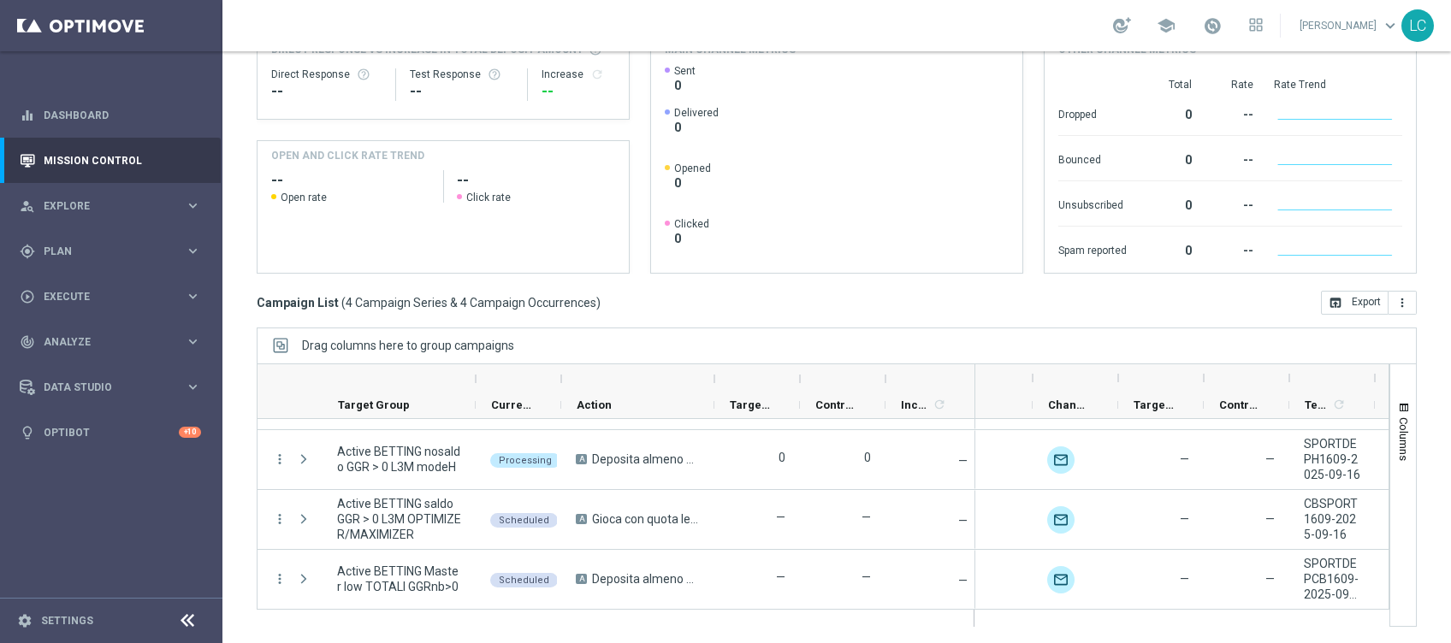
scroll to position [0, 0]
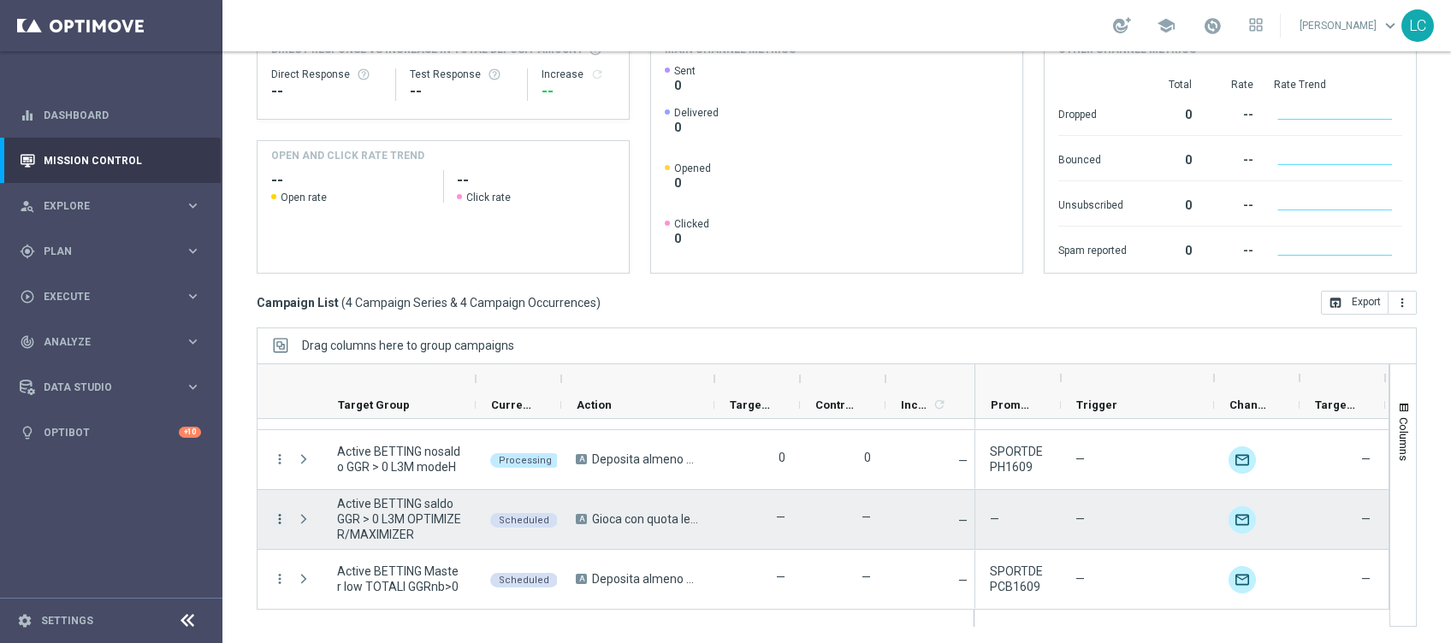
click at [280, 518] on icon "more_vert" at bounding box center [279, 519] width 15 height 15
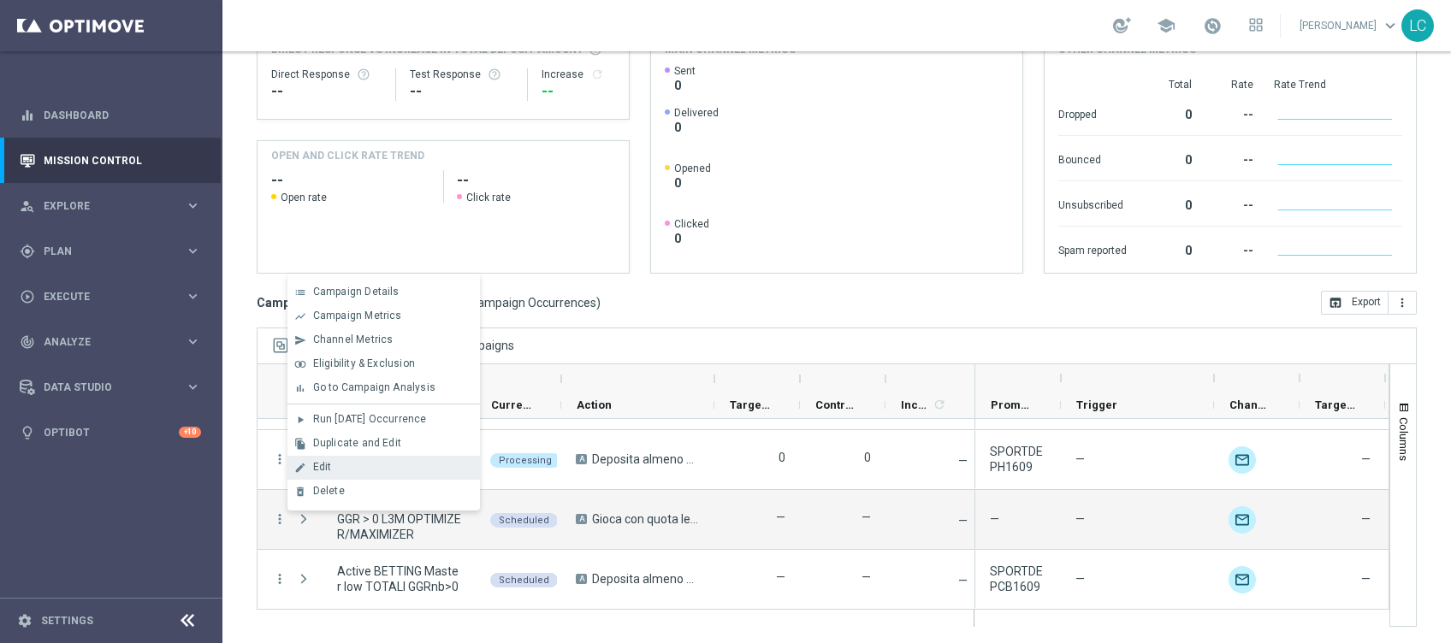
click at [342, 461] on div "Edit" at bounding box center [392, 467] width 159 height 12
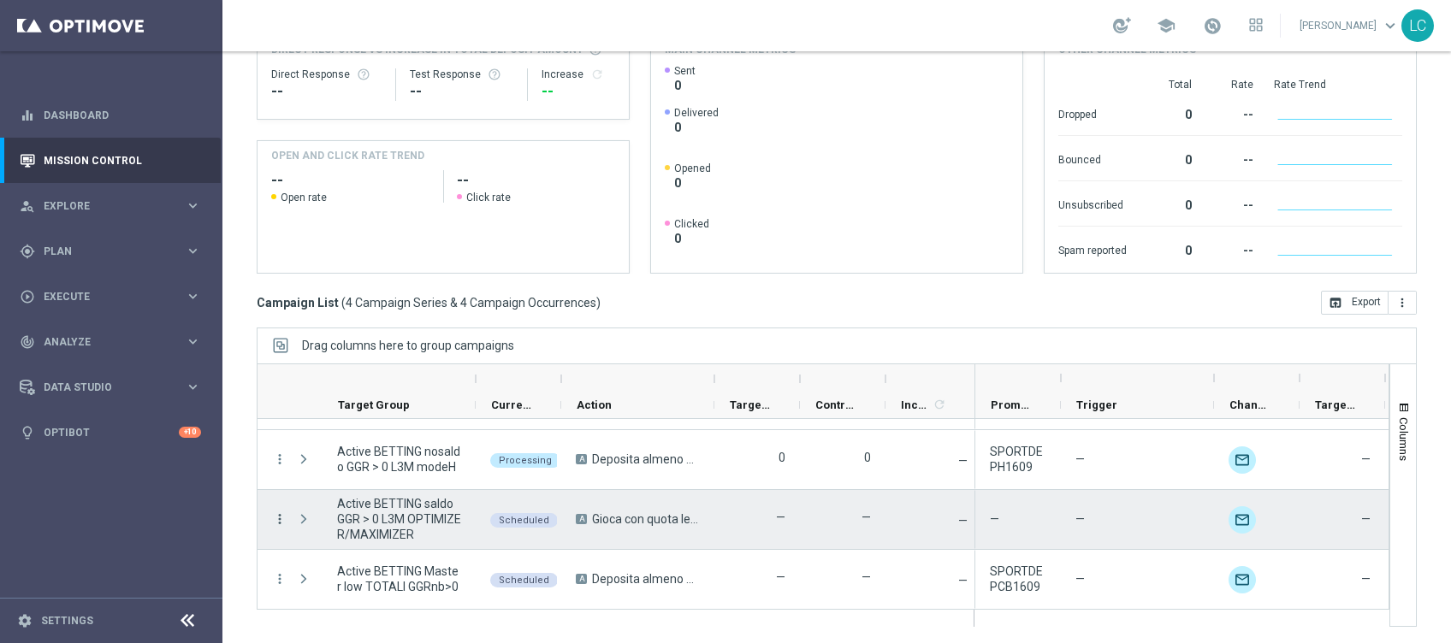
click at [283, 517] on icon "more_vert" at bounding box center [279, 519] width 15 height 15
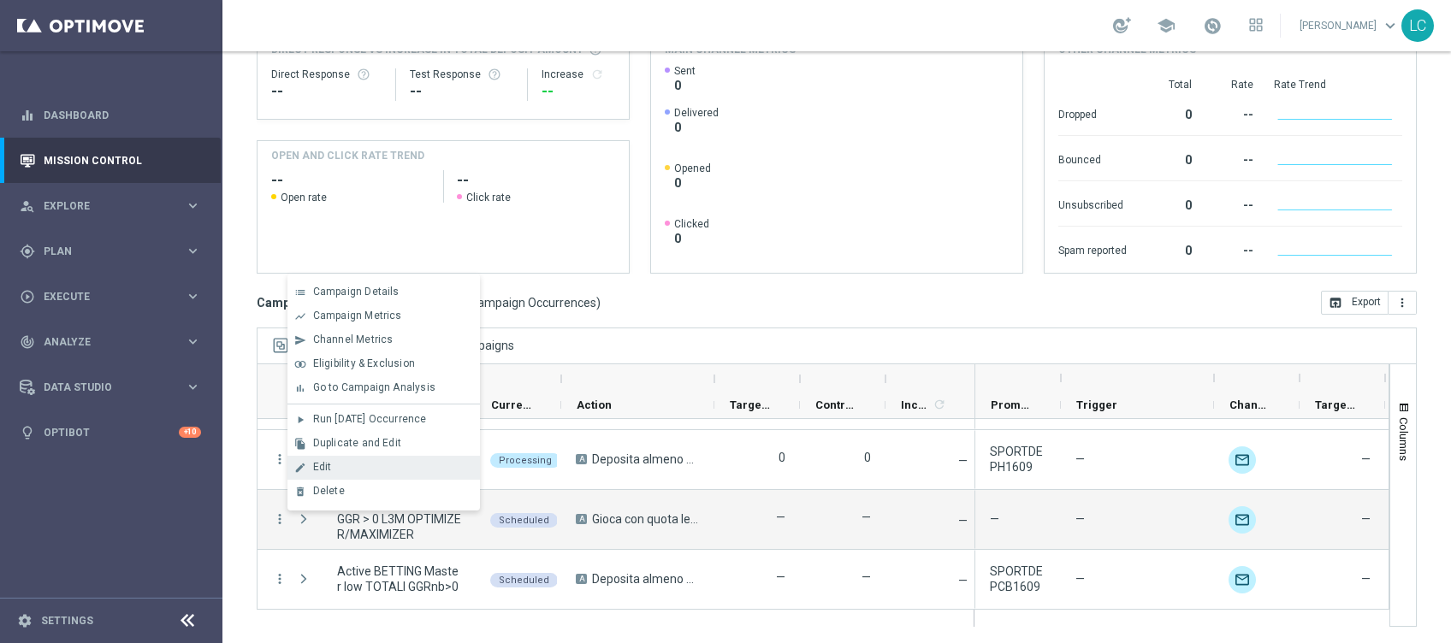
click at [341, 465] on div "Edit" at bounding box center [392, 467] width 159 height 12
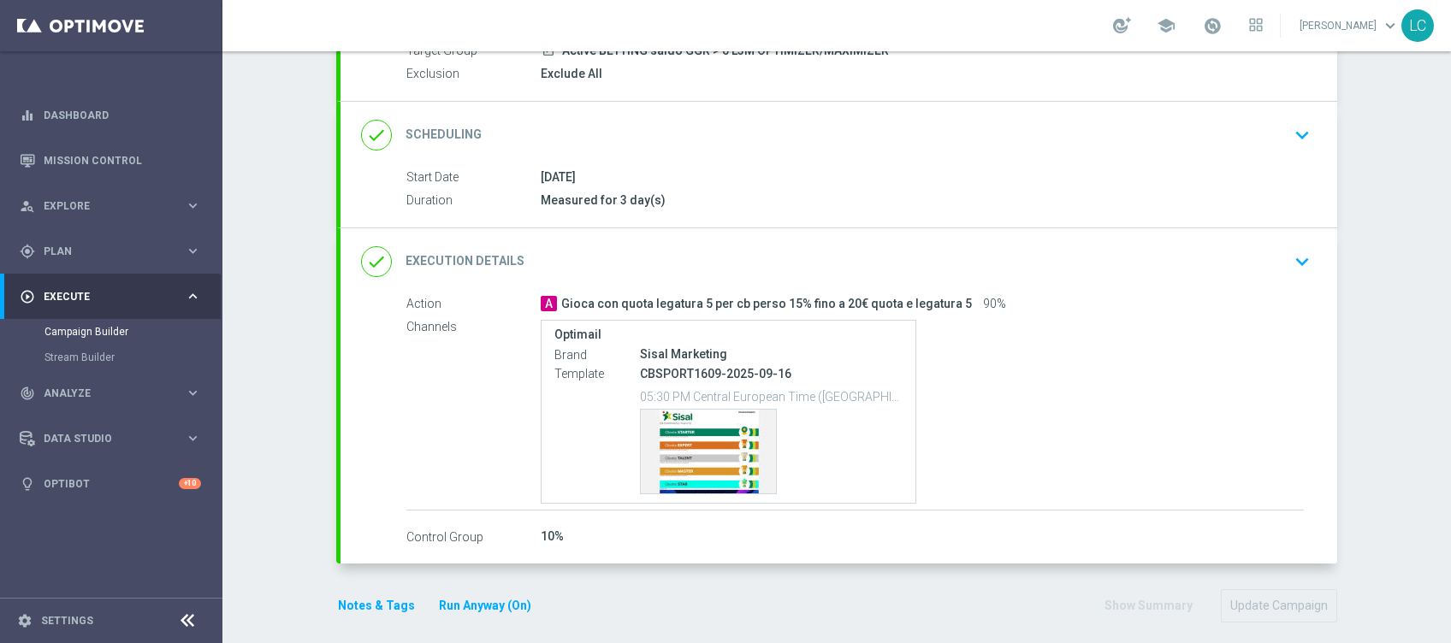
scroll to position [189, 0]
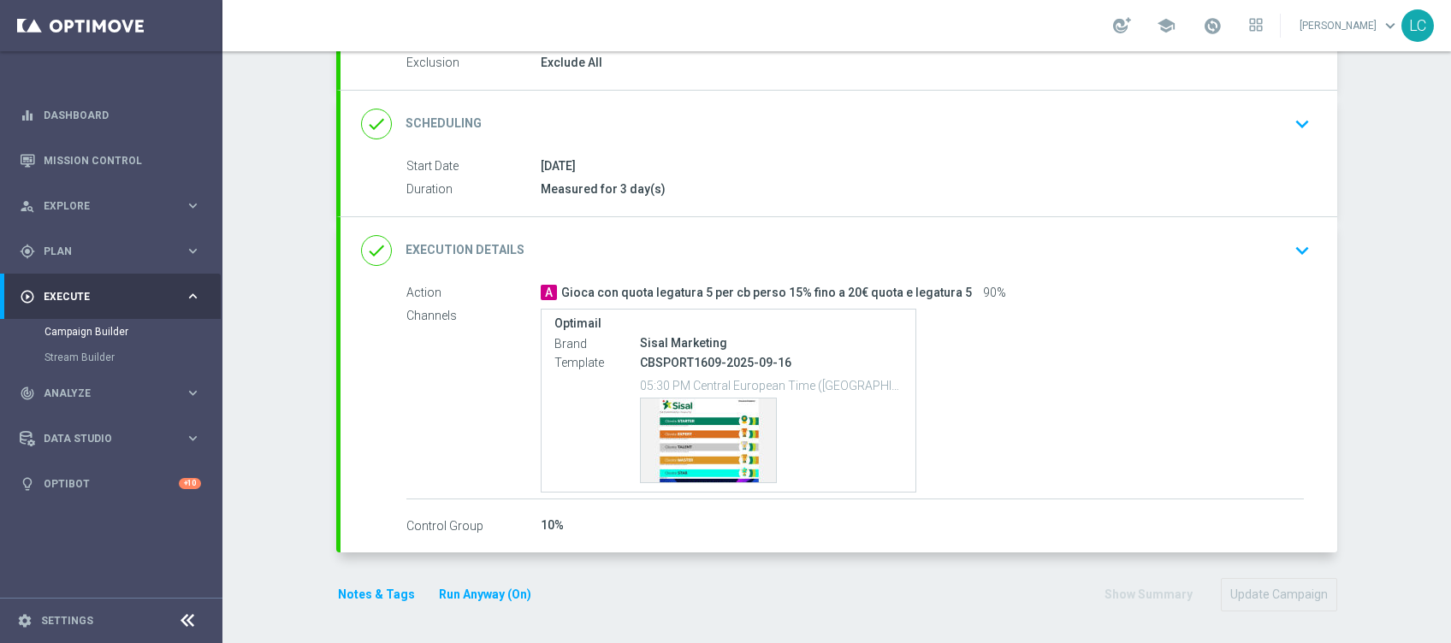
click at [1289, 240] on icon "keyboard_arrow_down" at bounding box center [1302, 251] width 26 height 26
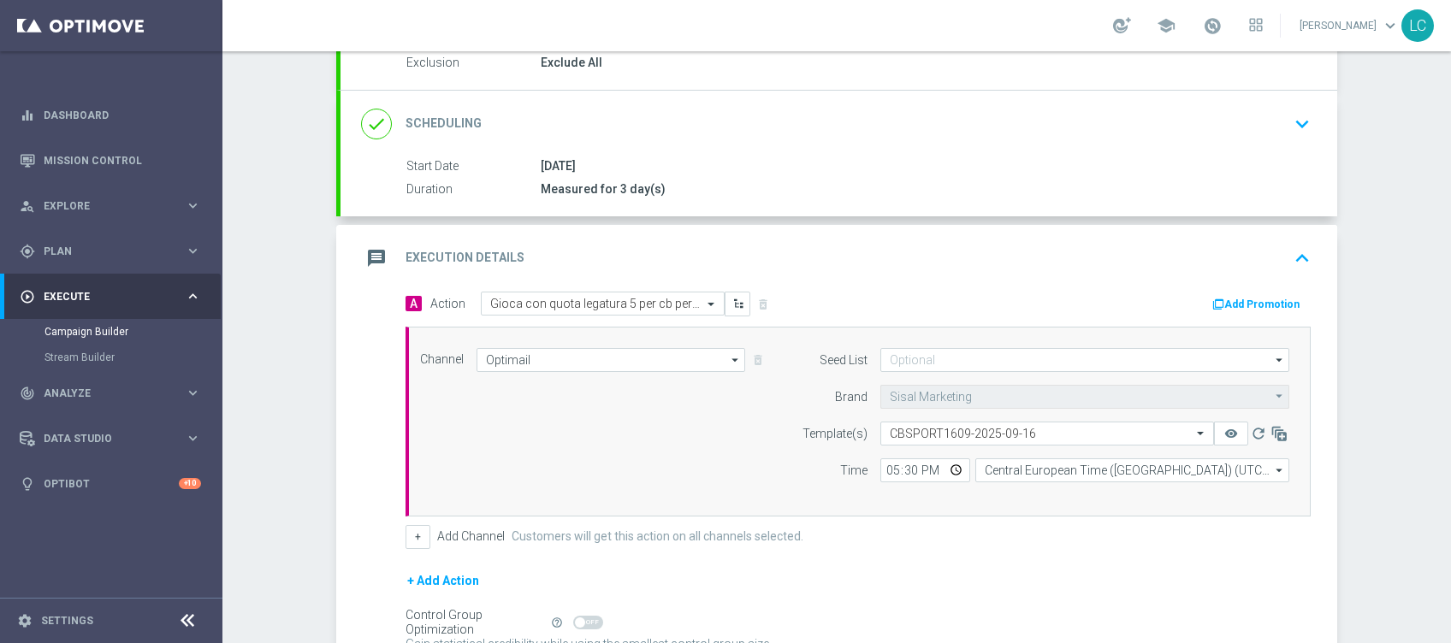
click at [1275, 302] on button "Add Promotion" at bounding box center [1258, 304] width 95 height 19
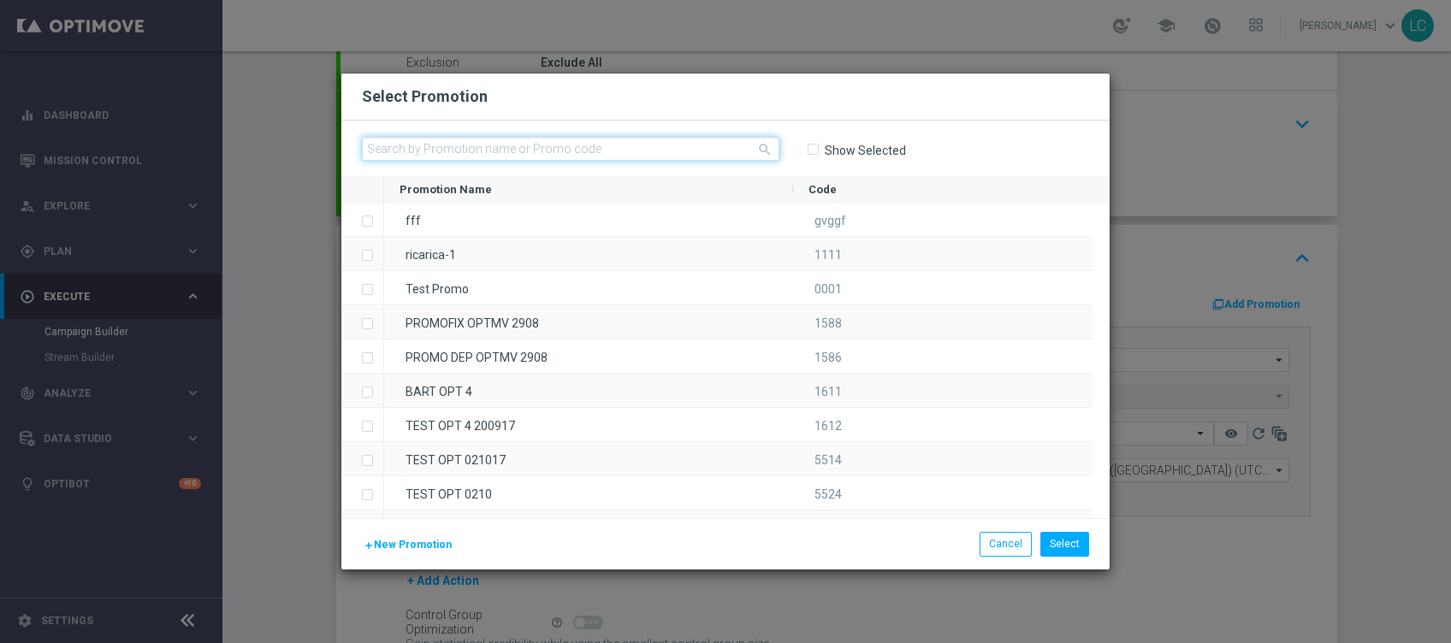
click at [510, 137] on input "text" at bounding box center [571, 149] width 418 height 24
click at [617, 138] on input "text" at bounding box center [571, 149] width 418 height 24
paste input "CBSPORT1609"
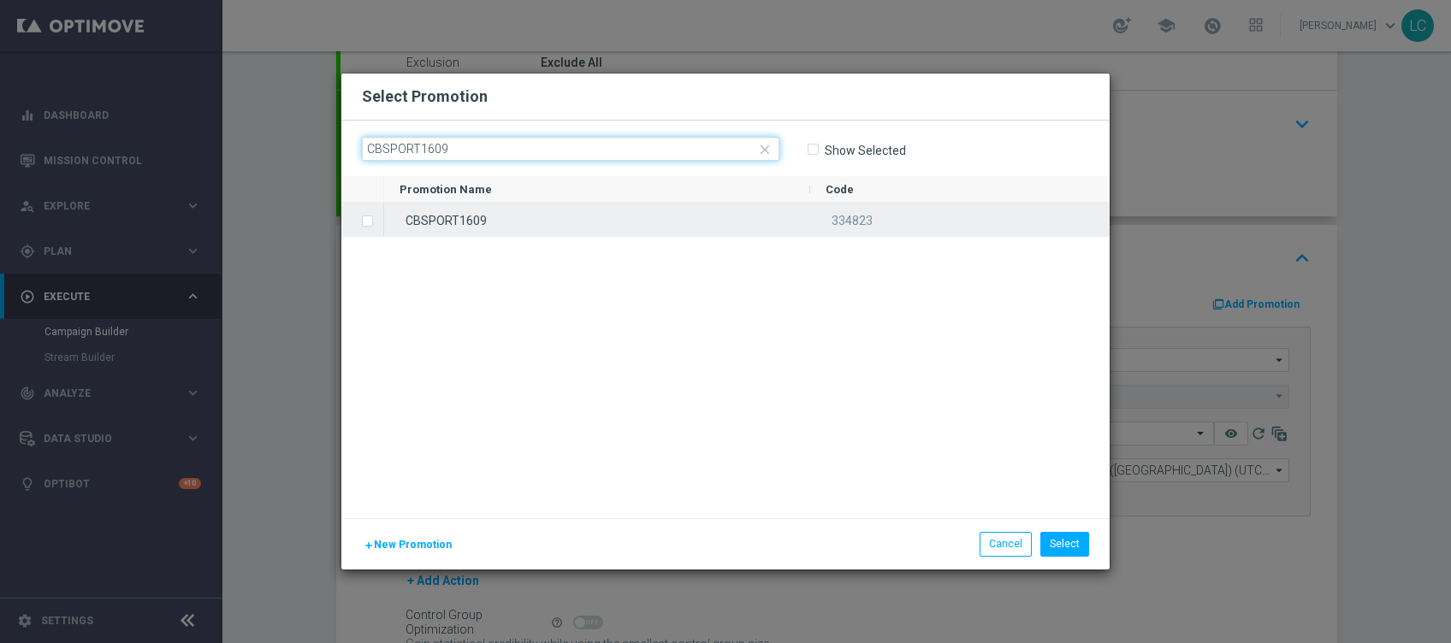
type input "CBSPORT1609"
click at [576, 233] on div "CBSPORT1609" at bounding box center [597, 219] width 426 height 33
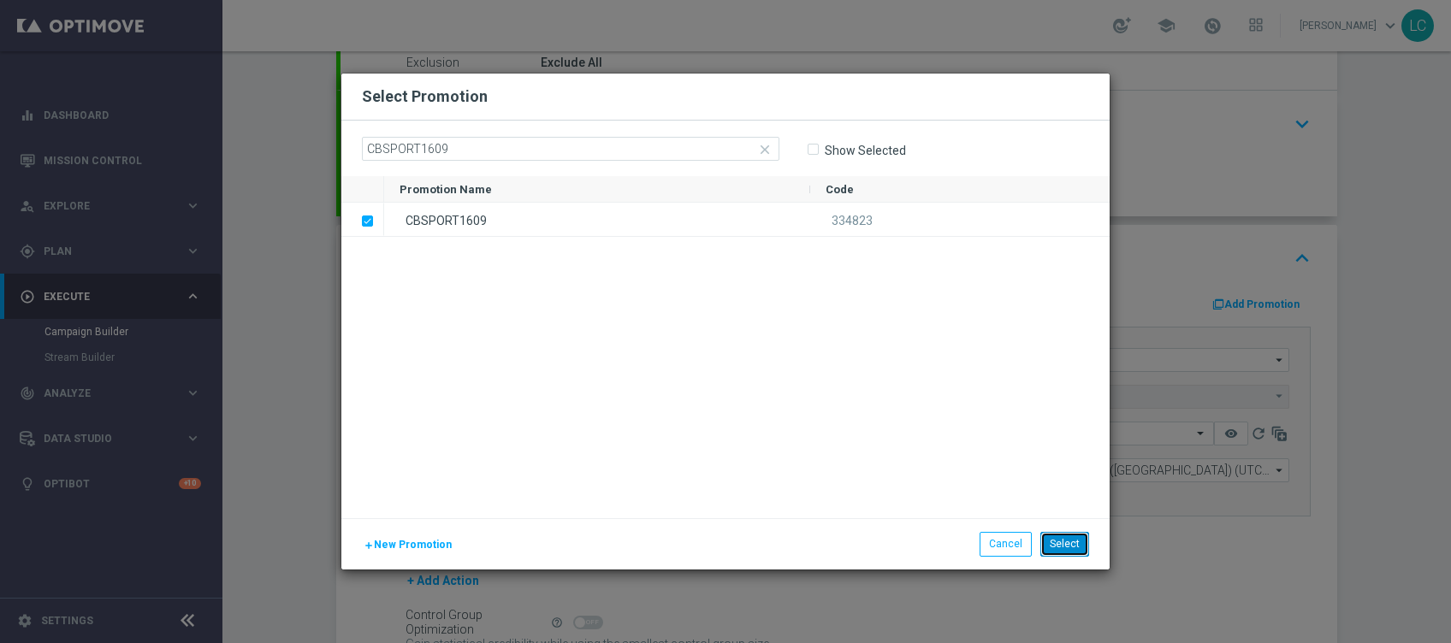
click at [1076, 545] on button "Select" at bounding box center [1064, 544] width 49 height 24
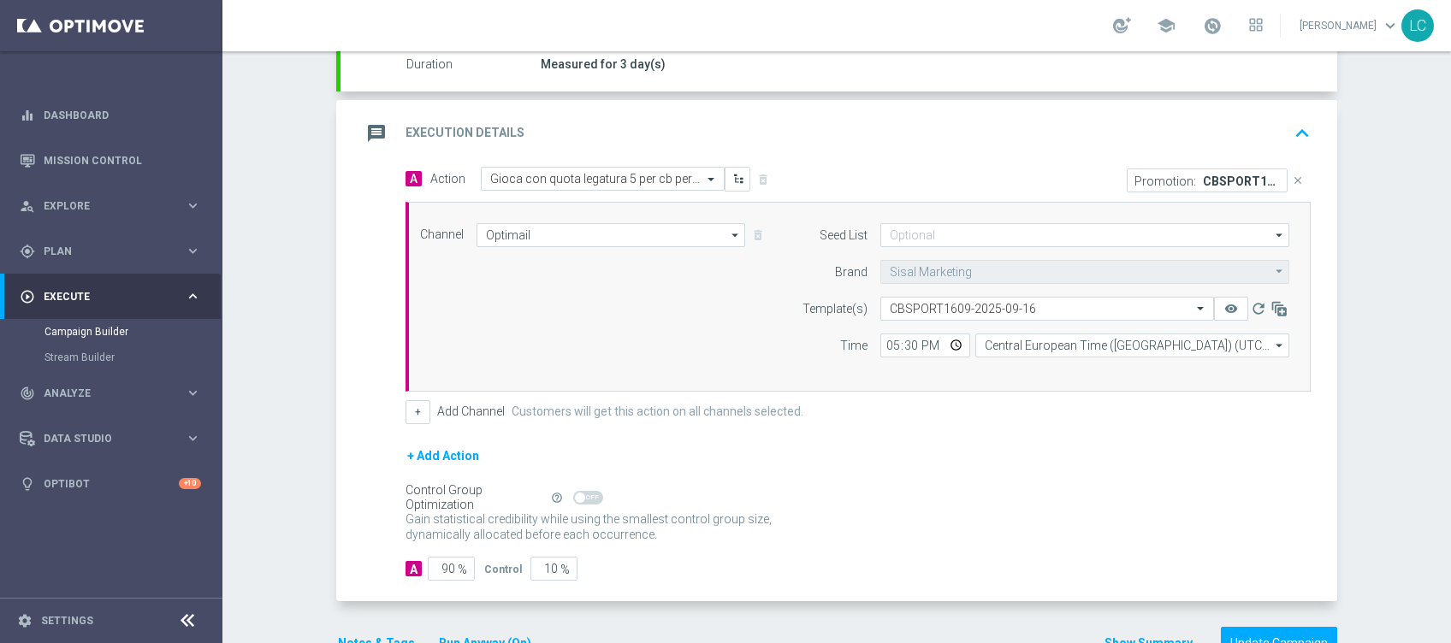
scroll to position [363, 0]
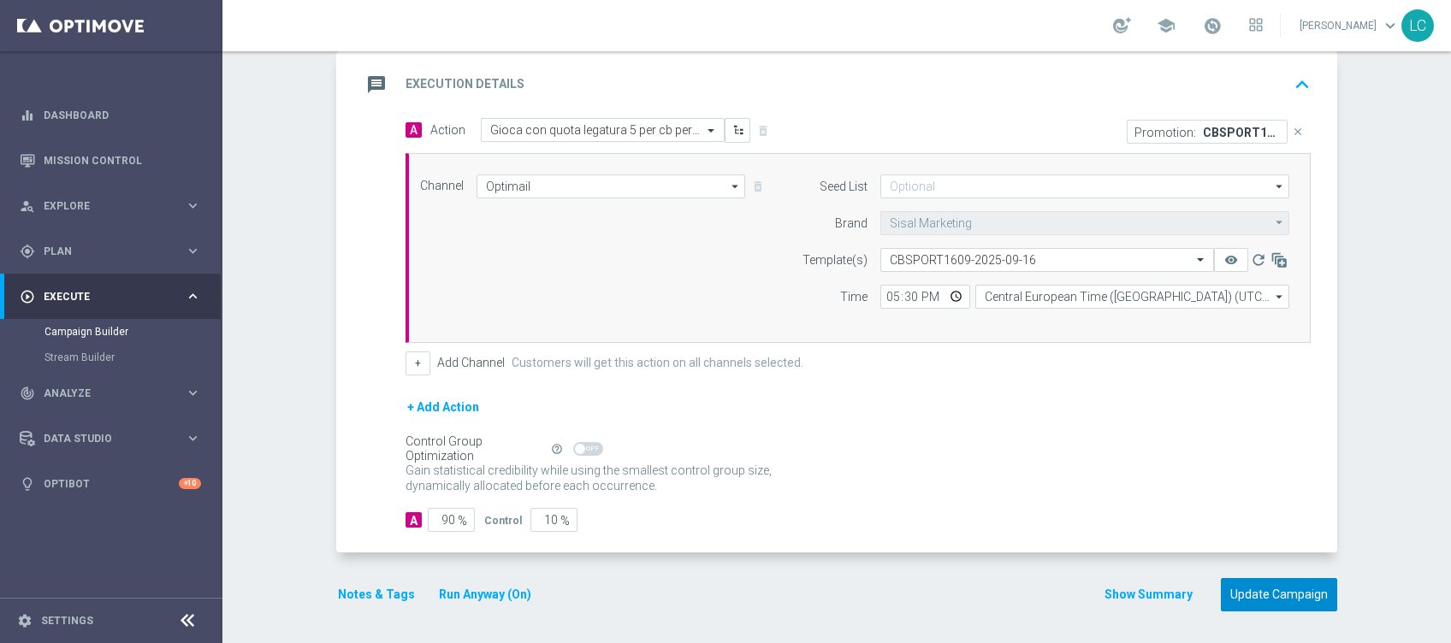
click at [1284, 587] on button "Update Campaign" at bounding box center [1279, 594] width 116 height 33
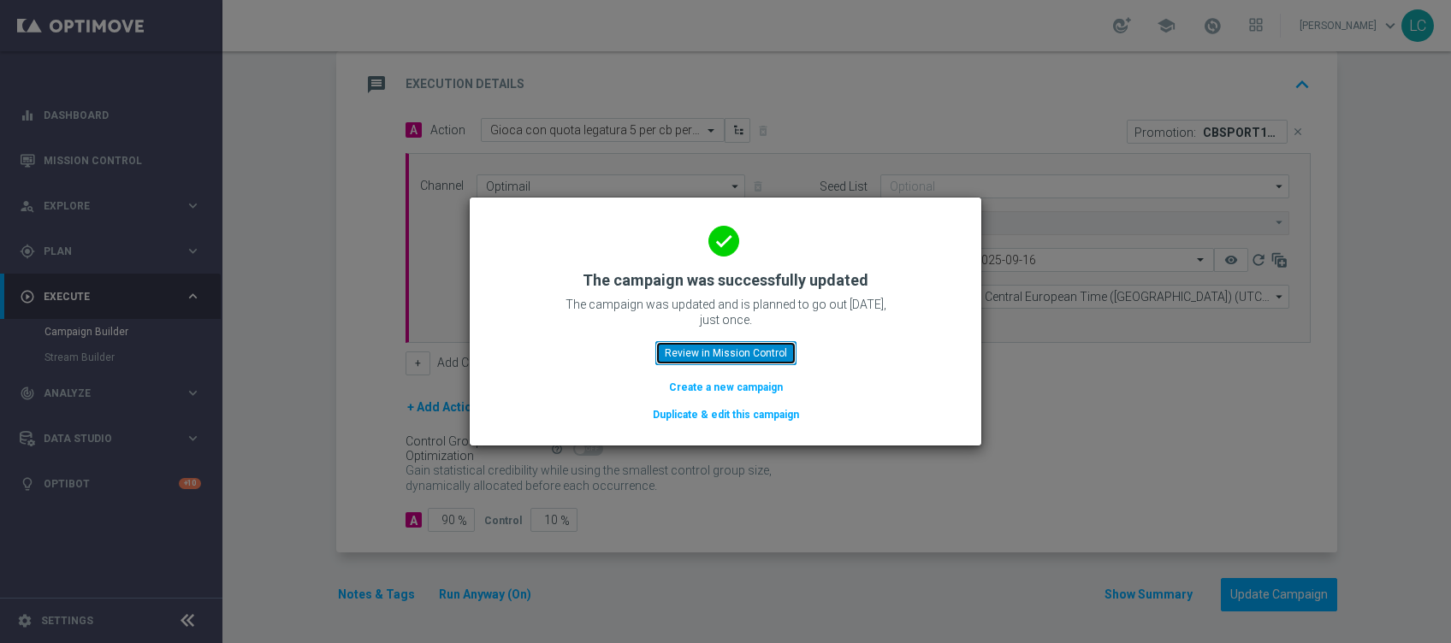
click at [731, 358] on button "Review in Mission Control" at bounding box center [725, 353] width 141 height 24
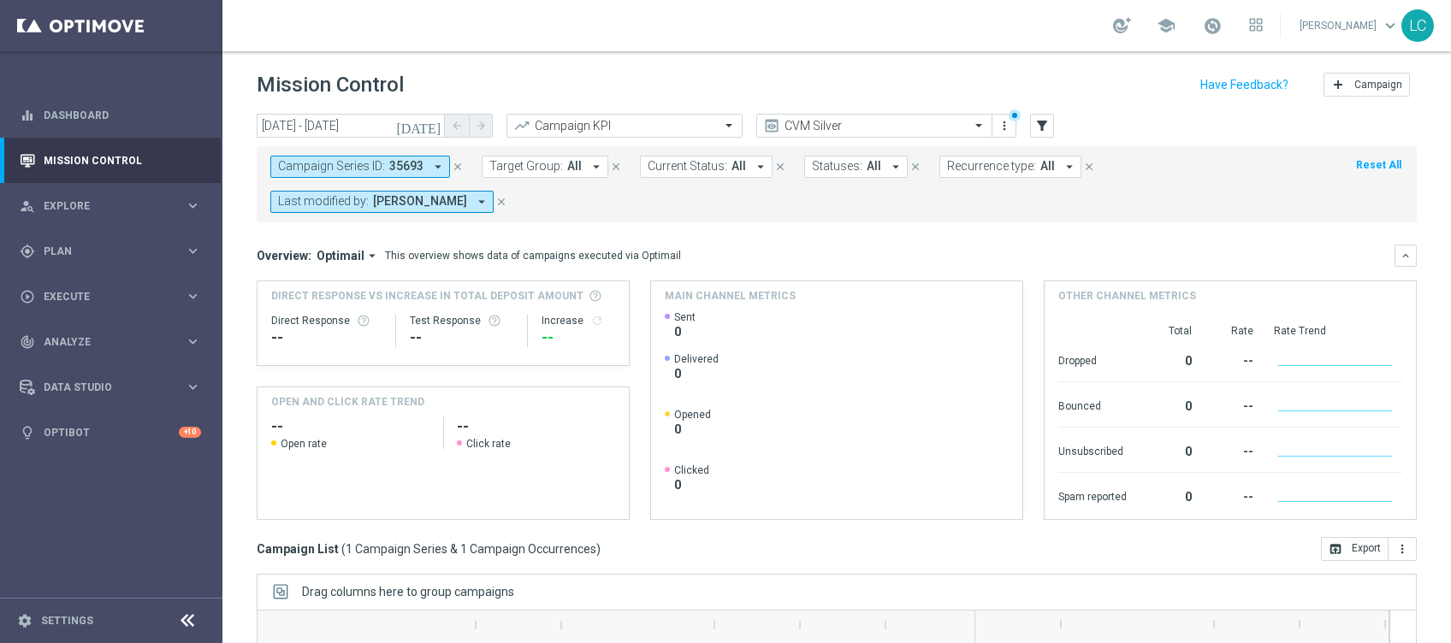
click at [453, 162] on icon "close" at bounding box center [458, 167] width 12 height 12
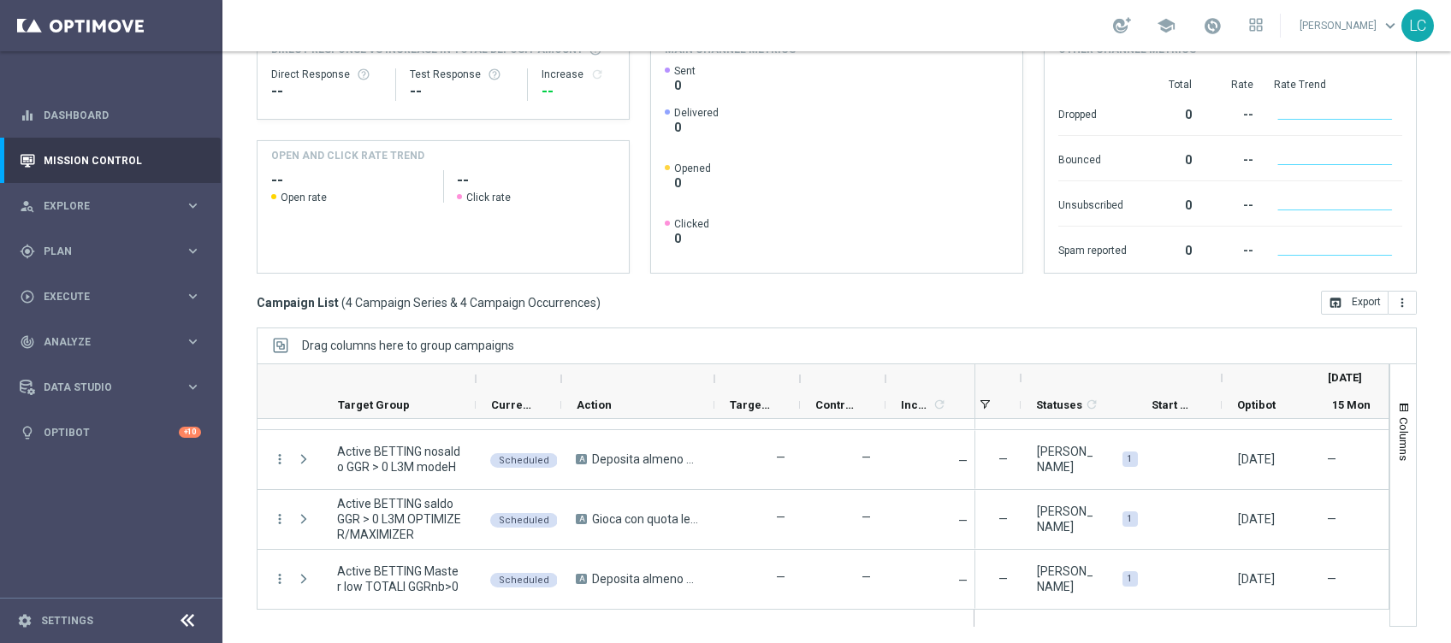
scroll to position [0, 1215]
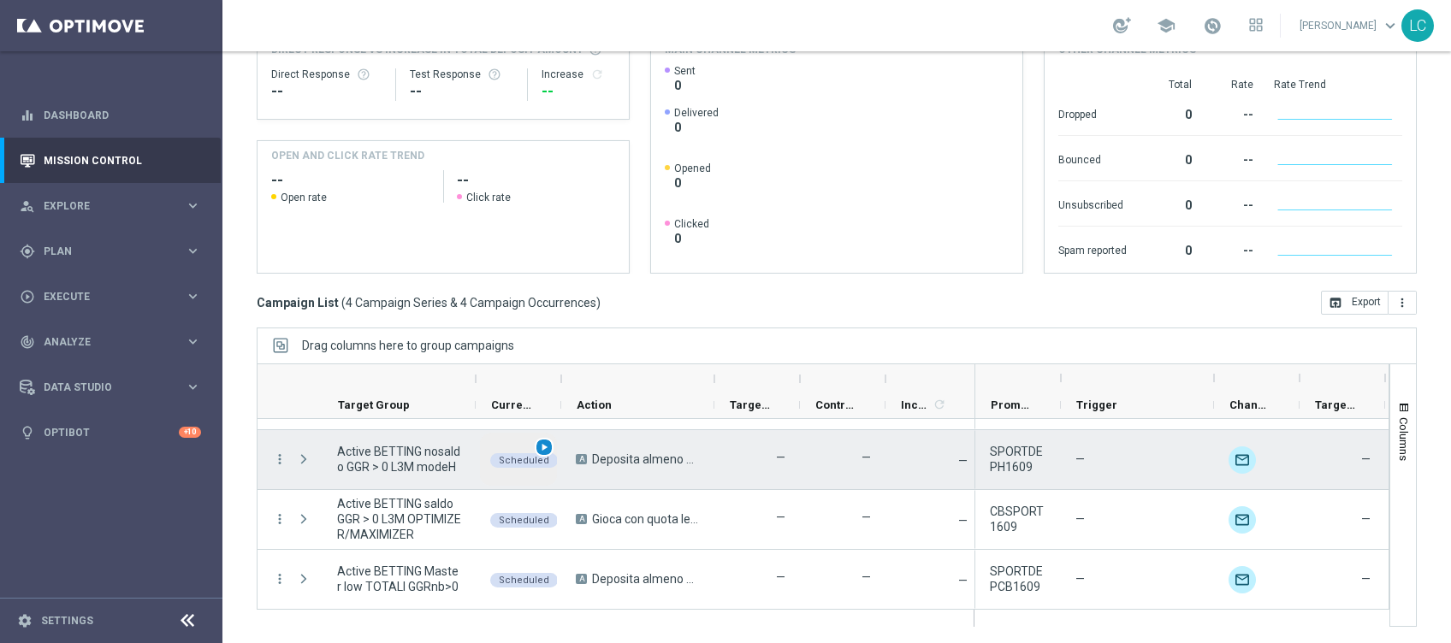
click at [543, 442] on span "play_arrow" at bounding box center [544, 447] width 12 height 12
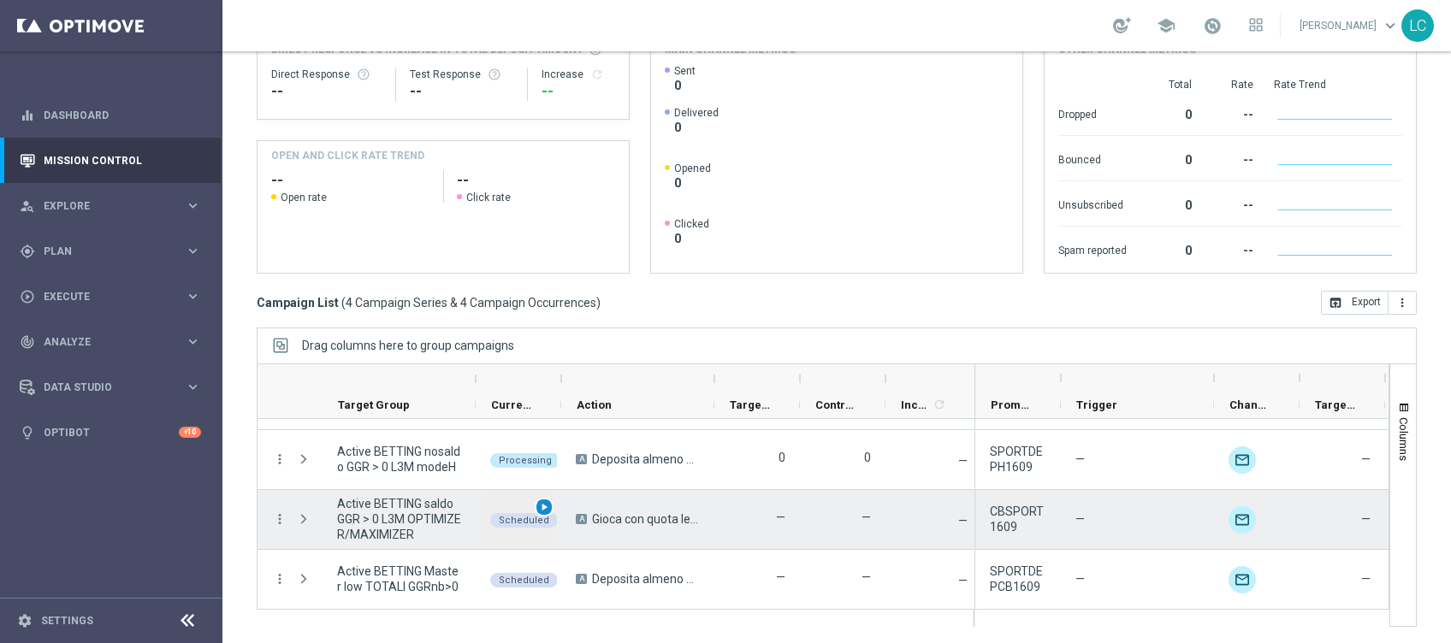
click at [546, 501] on span "play_arrow" at bounding box center [544, 507] width 12 height 12
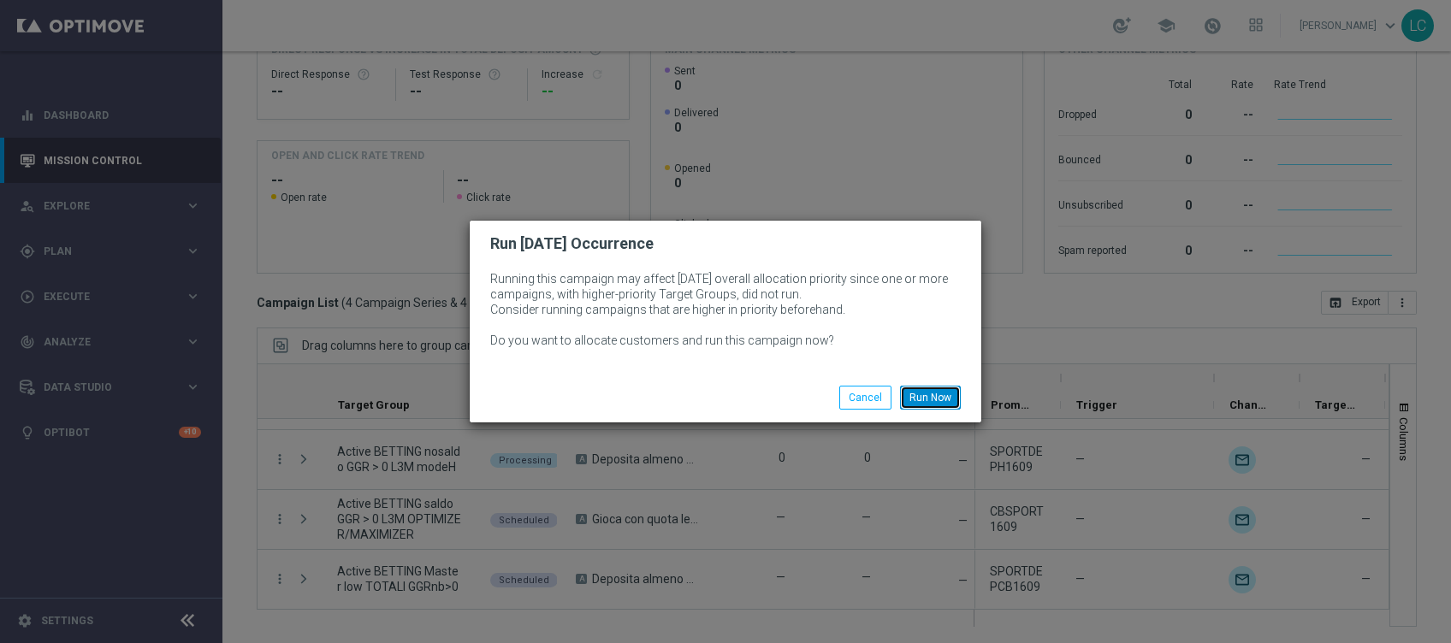
click at [918, 389] on button "Run Now" at bounding box center [930, 398] width 61 height 24
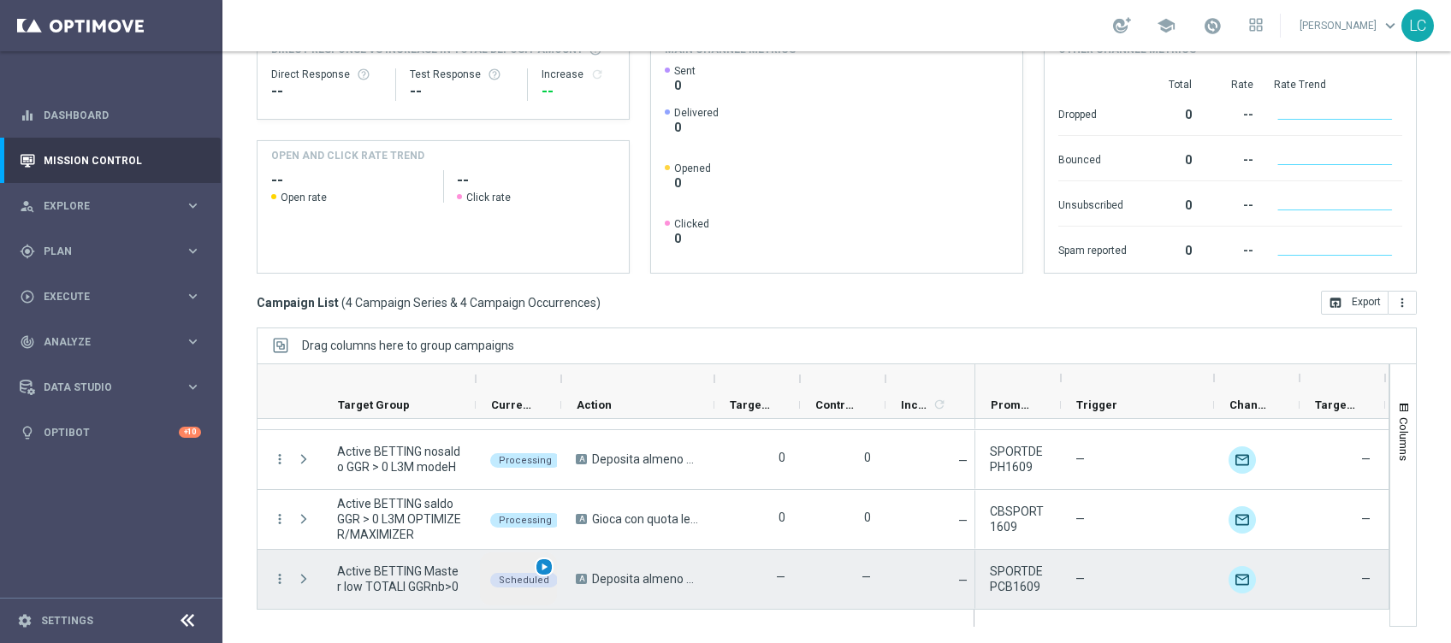
click at [548, 563] on span "play_arrow" at bounding box center [544, 567] width 12 height 12
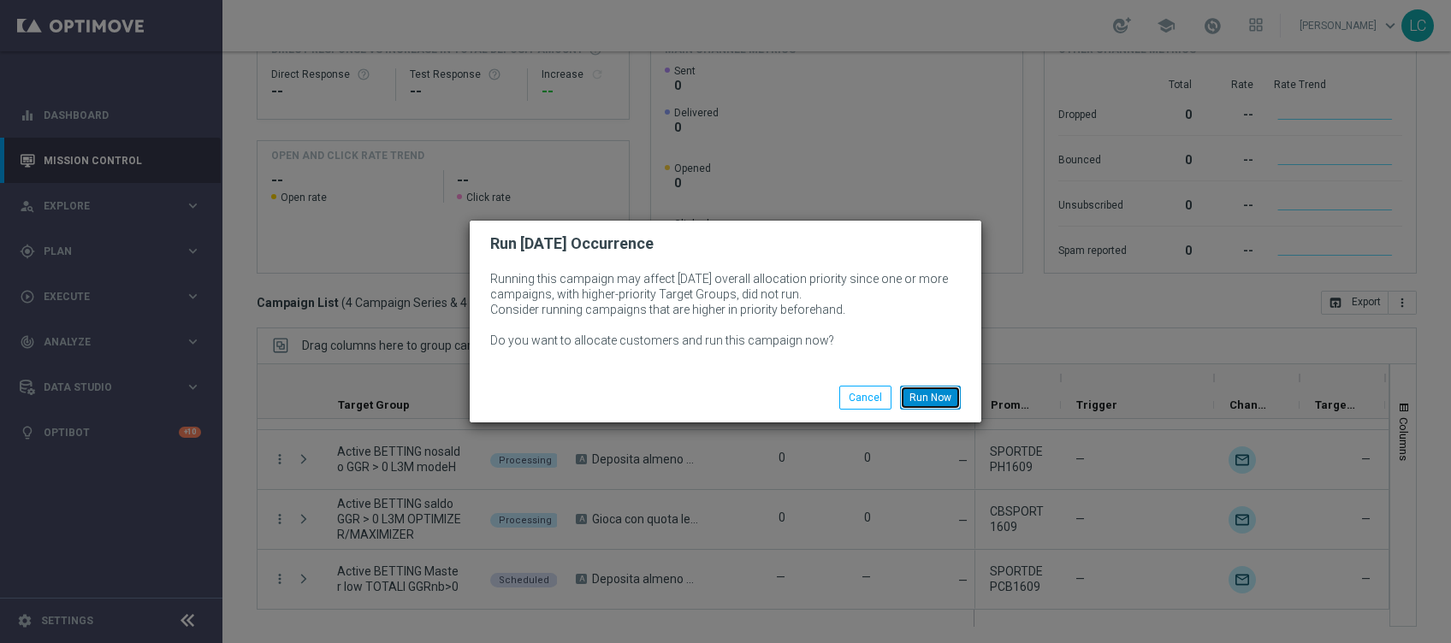
click at [917, 393] on button "Run Now" at bounding box center [930, 398] width 61 height 24
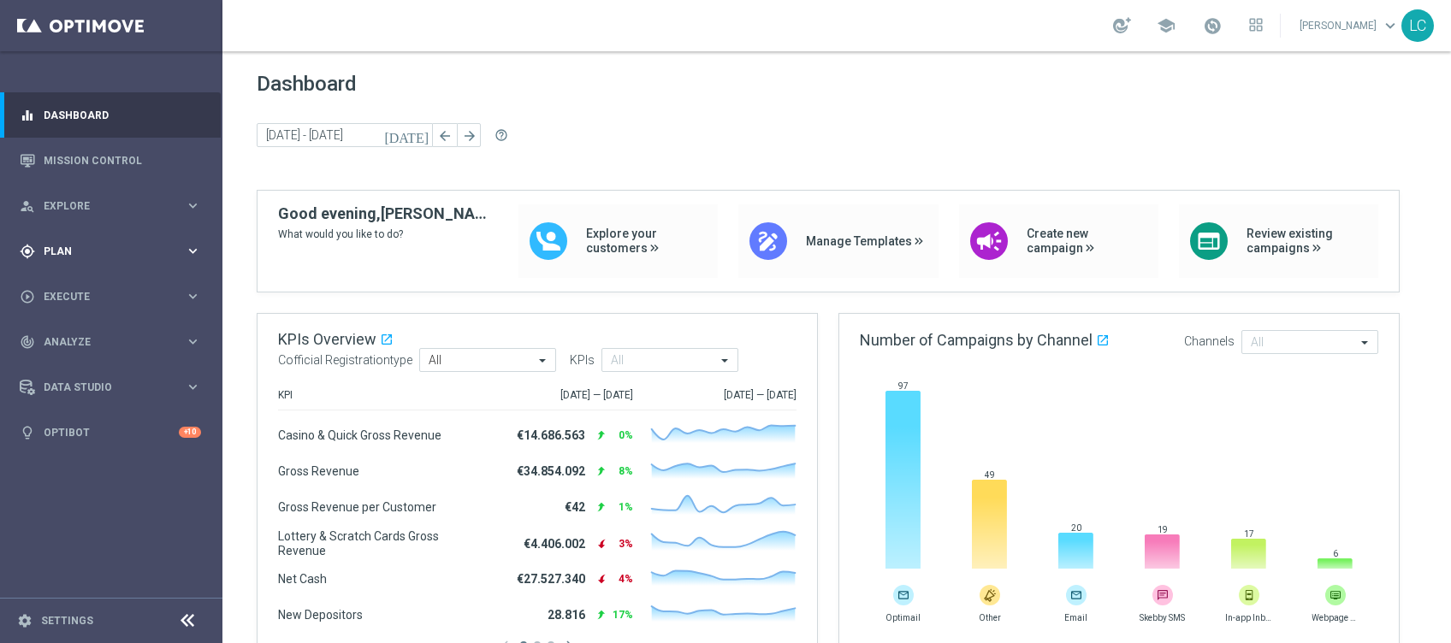
click at [103, 258] on div "gps_fixed Plan" at bounding box center [102, 251] width 165 height 15
click at [78, 418] on div "play_circle_outline Execute" at bounding box center [102, 425] width 165 height 15
click at [105, 329] on link "Campaign Builder" at bounding box center [110, 332] width 133 height 14
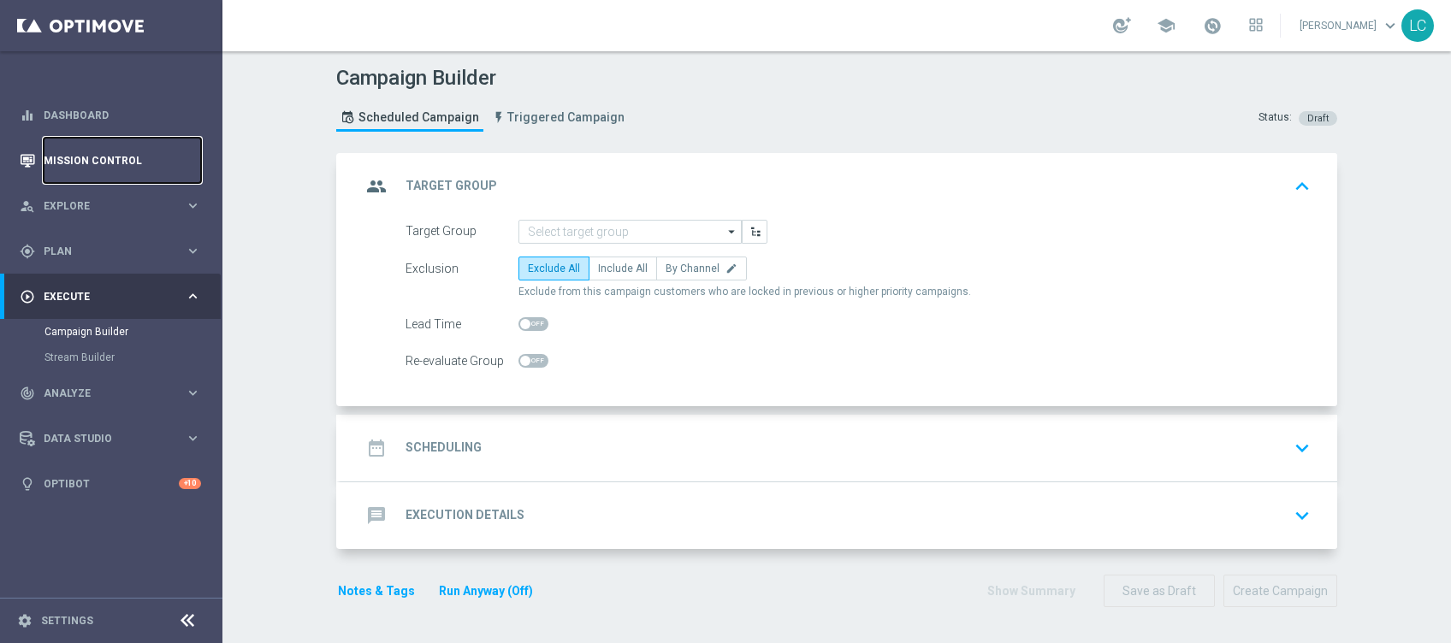
click at [74, 140] on link "Mission Control" at bounding box center [122, 160] width 157 height 45
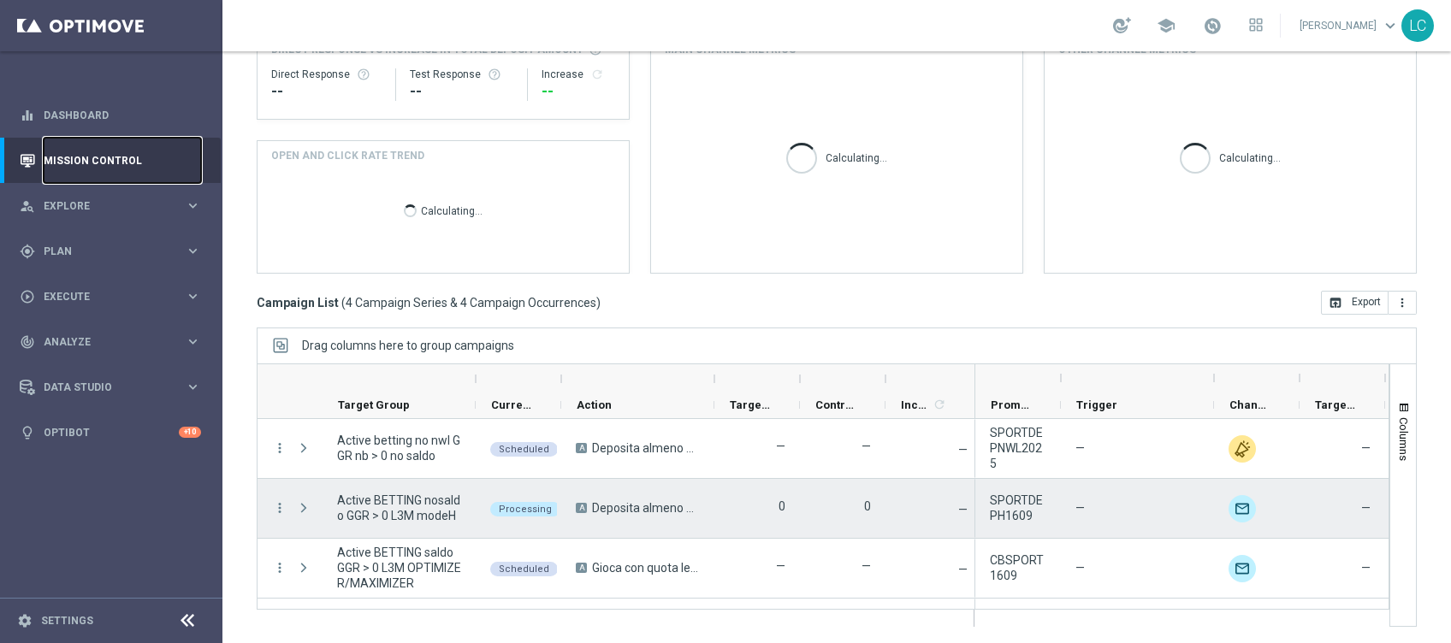
scroll to position [49, 0]
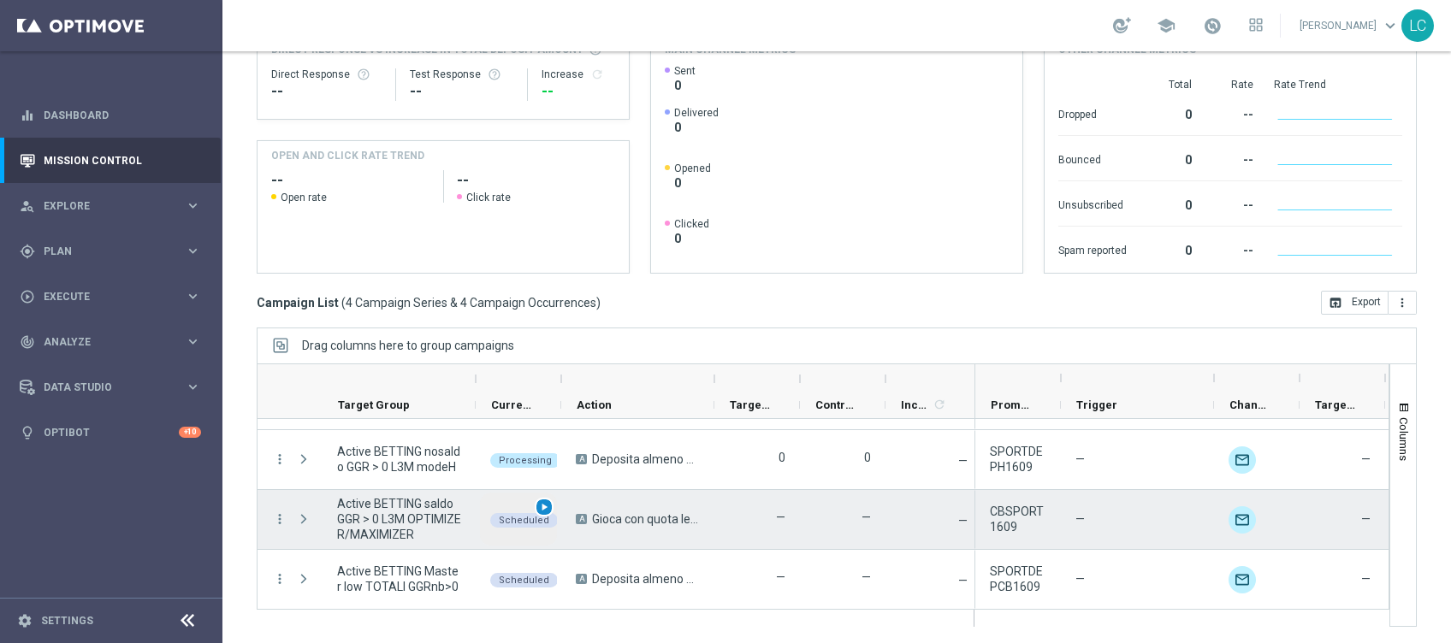
click at [541, 505] on span "play_arrow" at bounding box center [544, 507] width 12 height 12
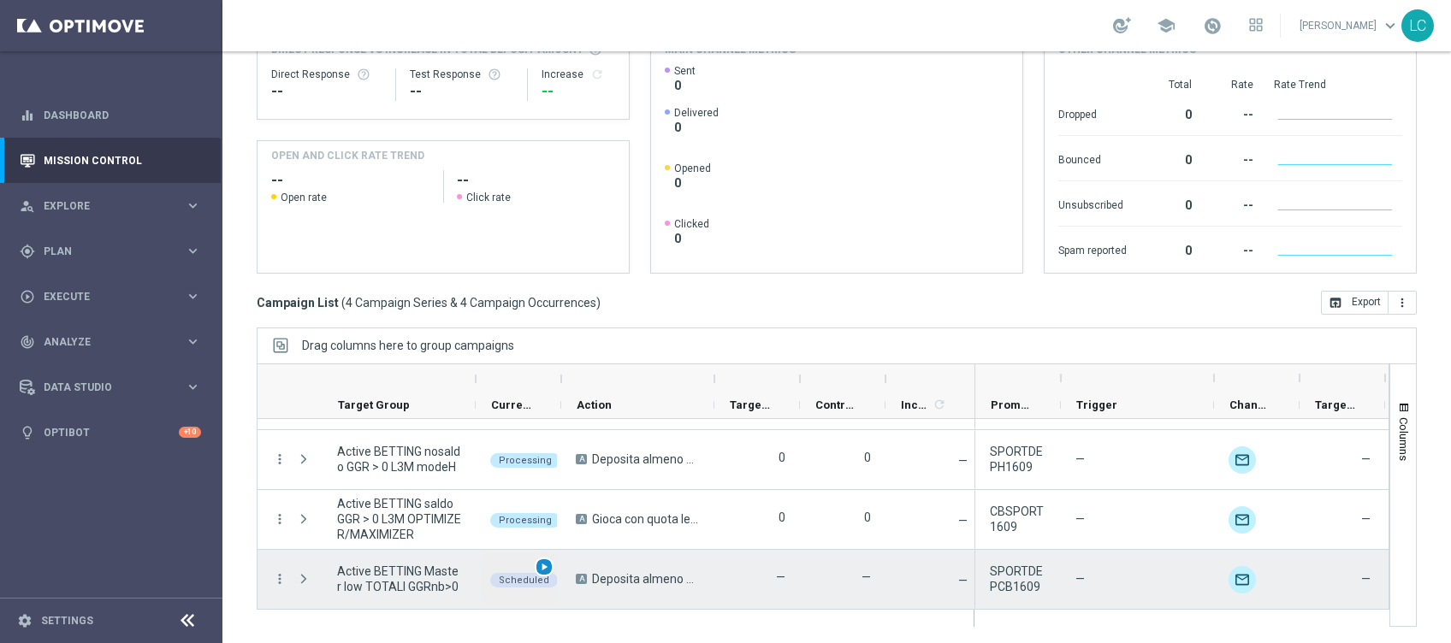
click at [548, 561] on span "play_arrow" at bounding box center [544, 567] width 12 height 12
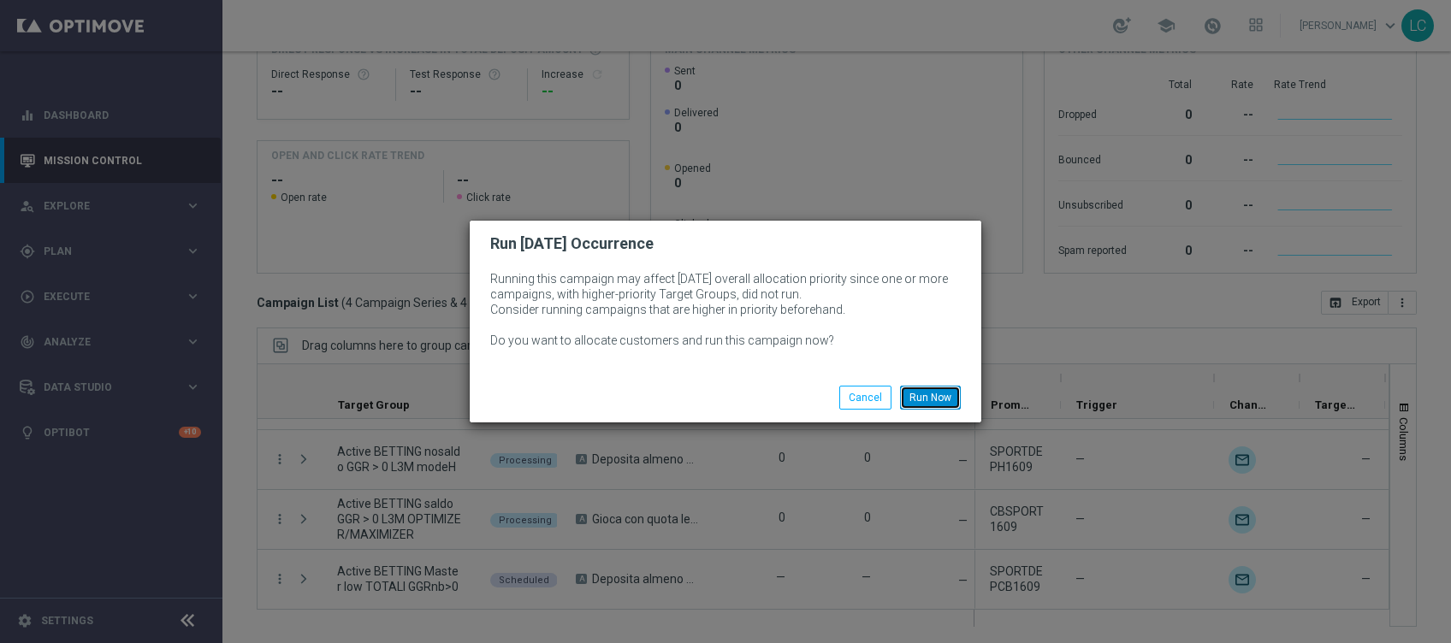
click at [930, 388] on button "Run Now" at bounding box center [930, 398] width 61 height 24
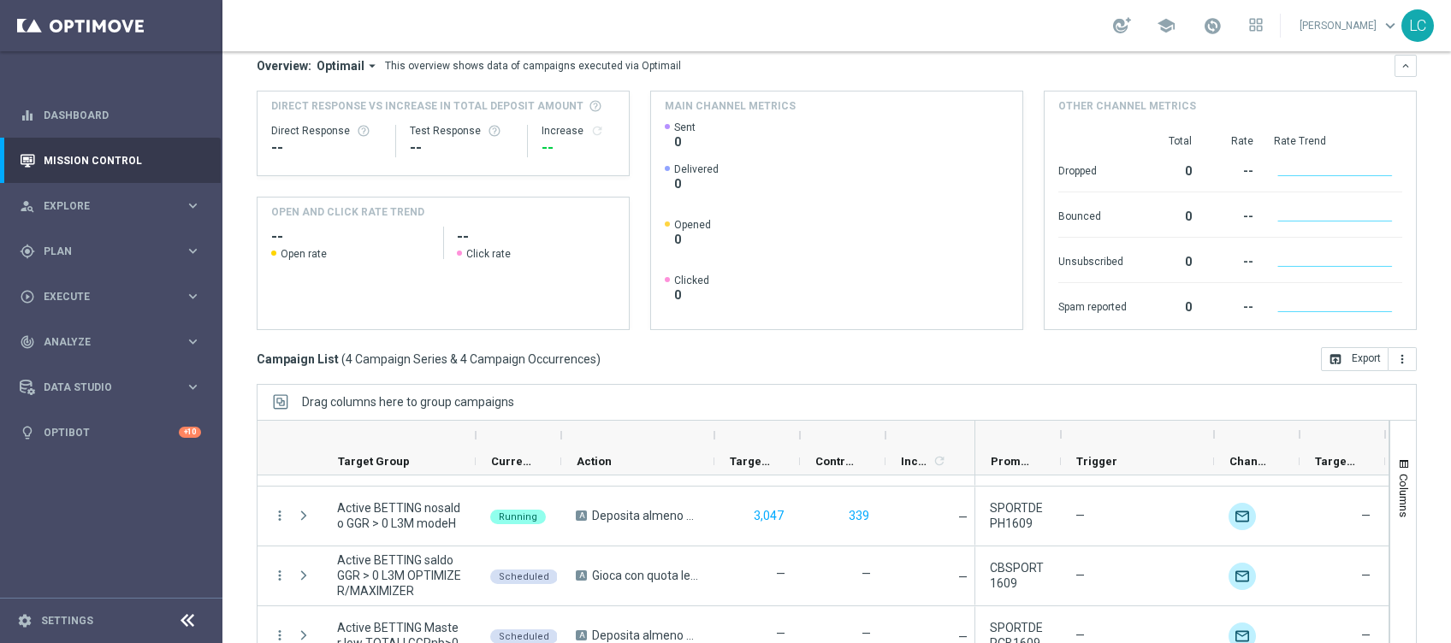
scroll to position [211, 0]
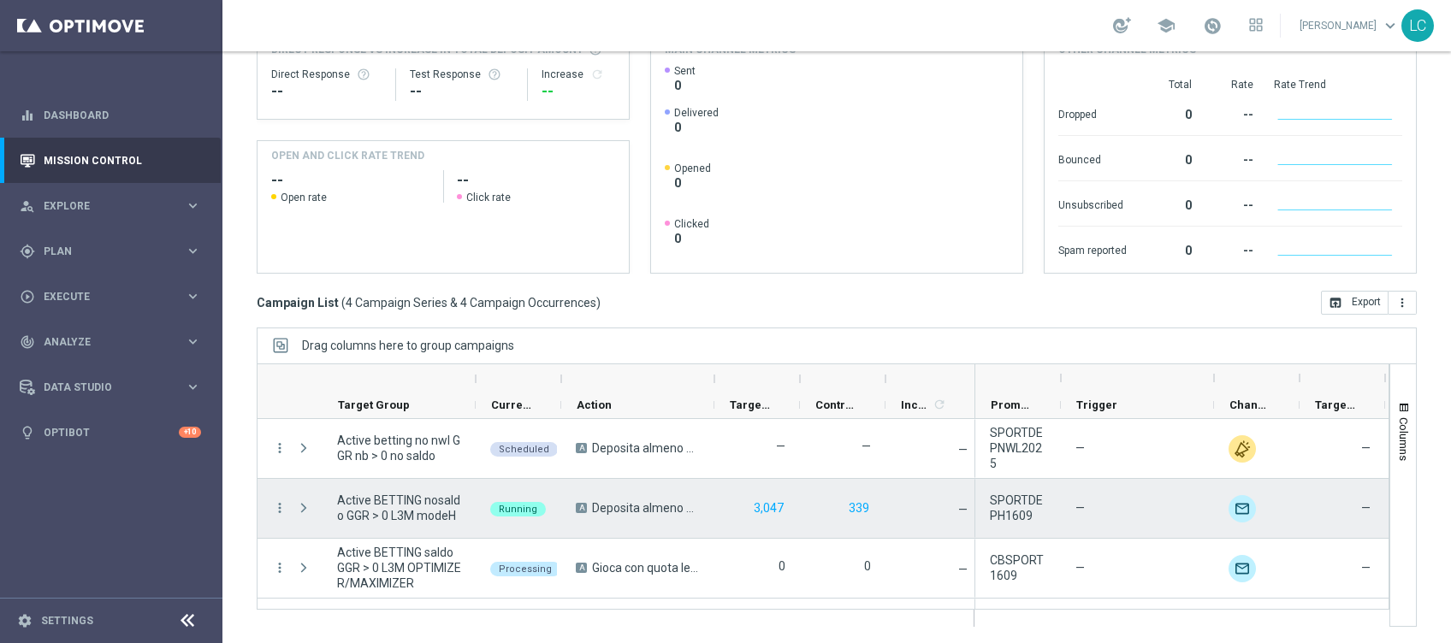
scroll to position [49, 0]
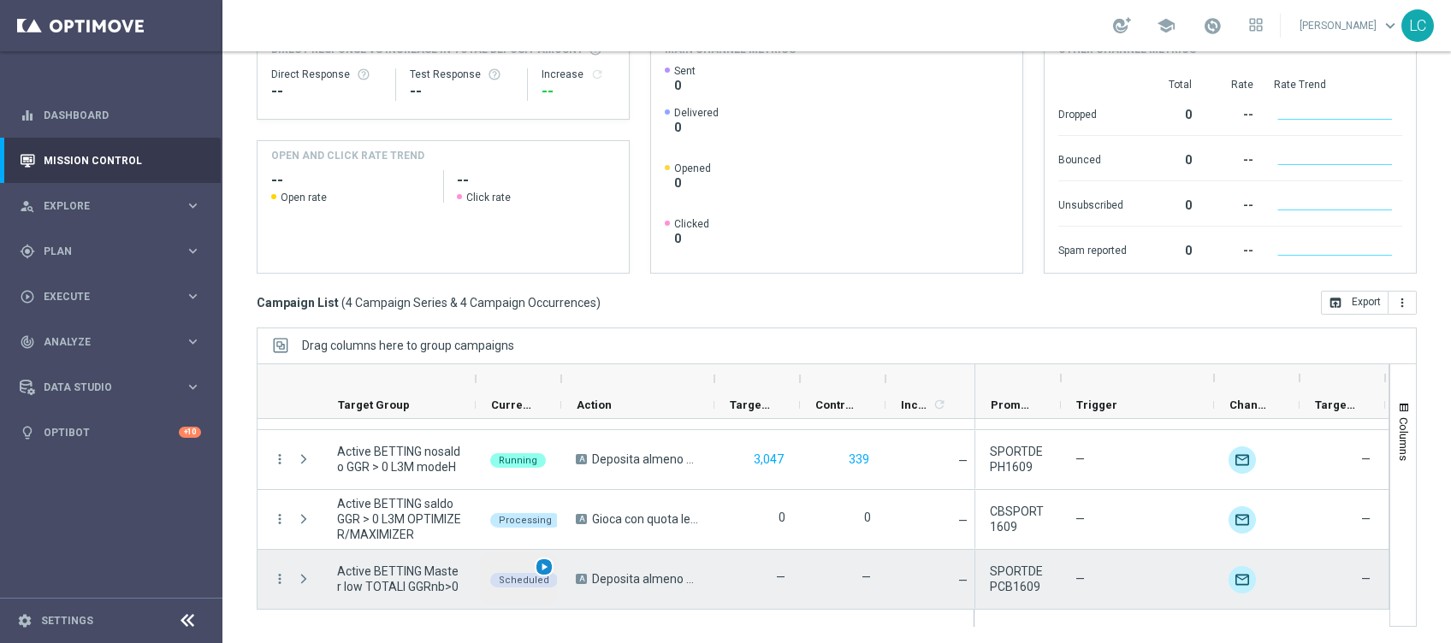
click at [543, 562] on span "play_arrow" at bounding box center [544, 567] width 12 height 12
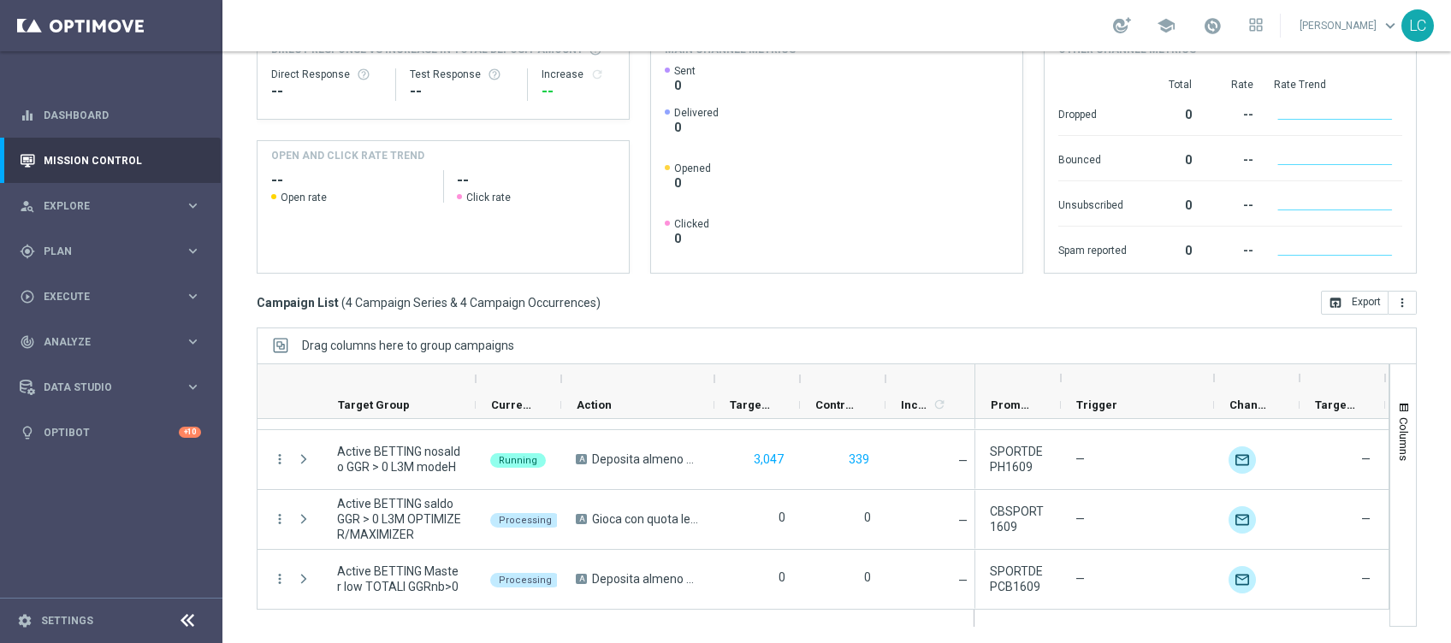
click at [755, 265] on rect at bounding box center [834, 168] width 338 height 209
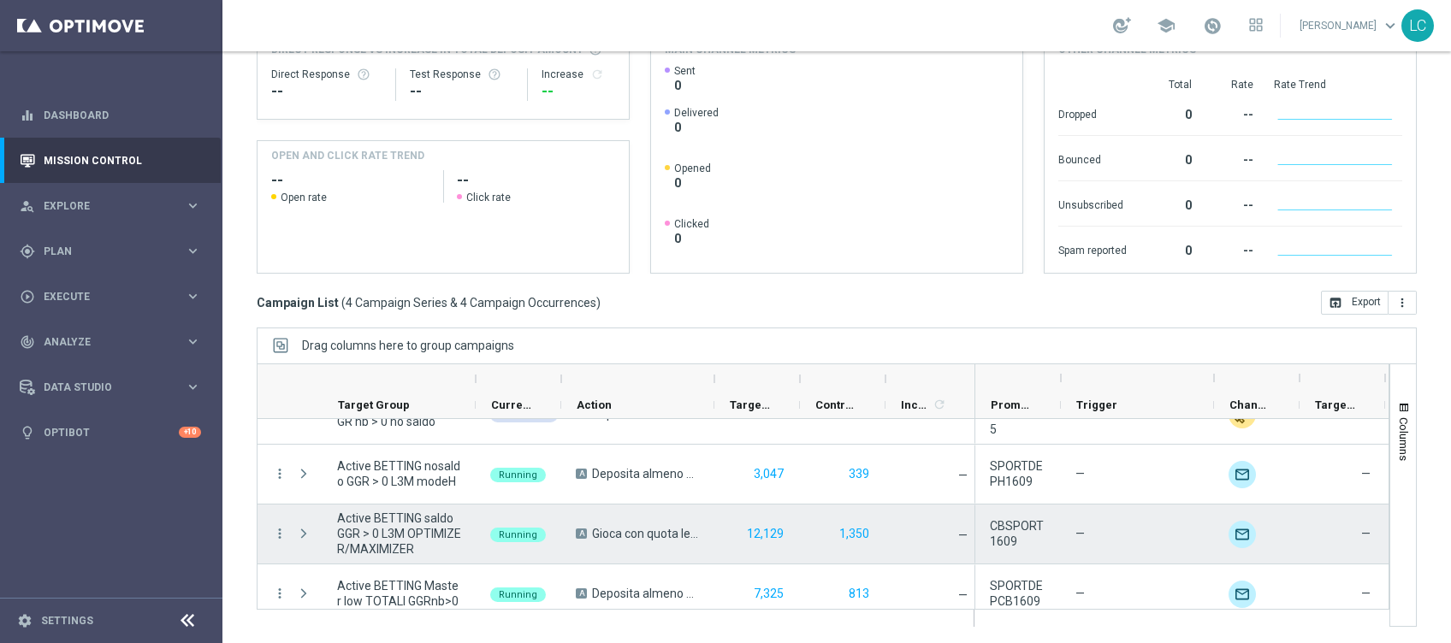
scroll to position [49, 0]
